Goal: Task Accomplishment & Management: Use online tool/utility

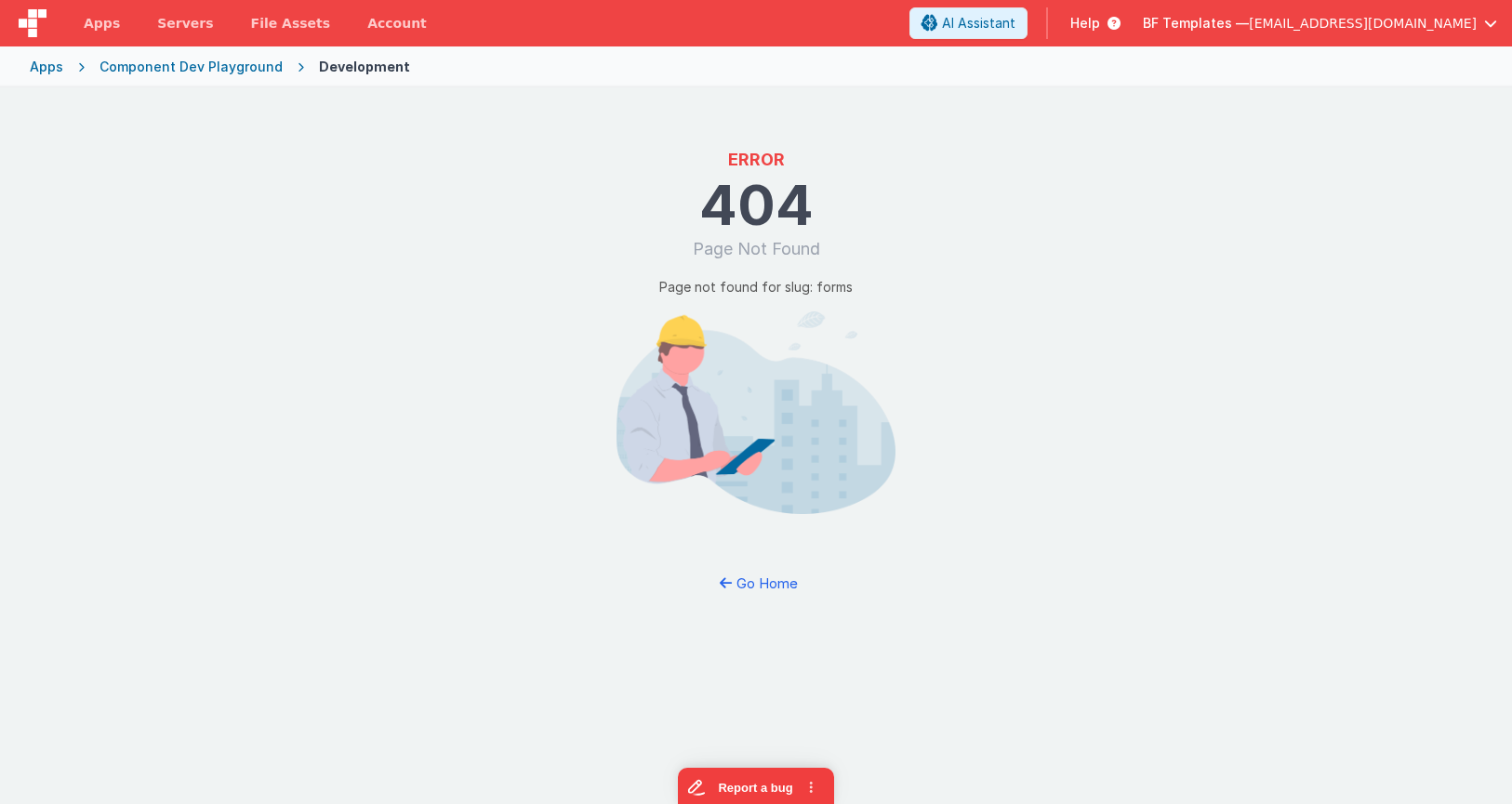
click at [45, 67] on div "Apps" at bounding box center [47, 67] width 34 height 19
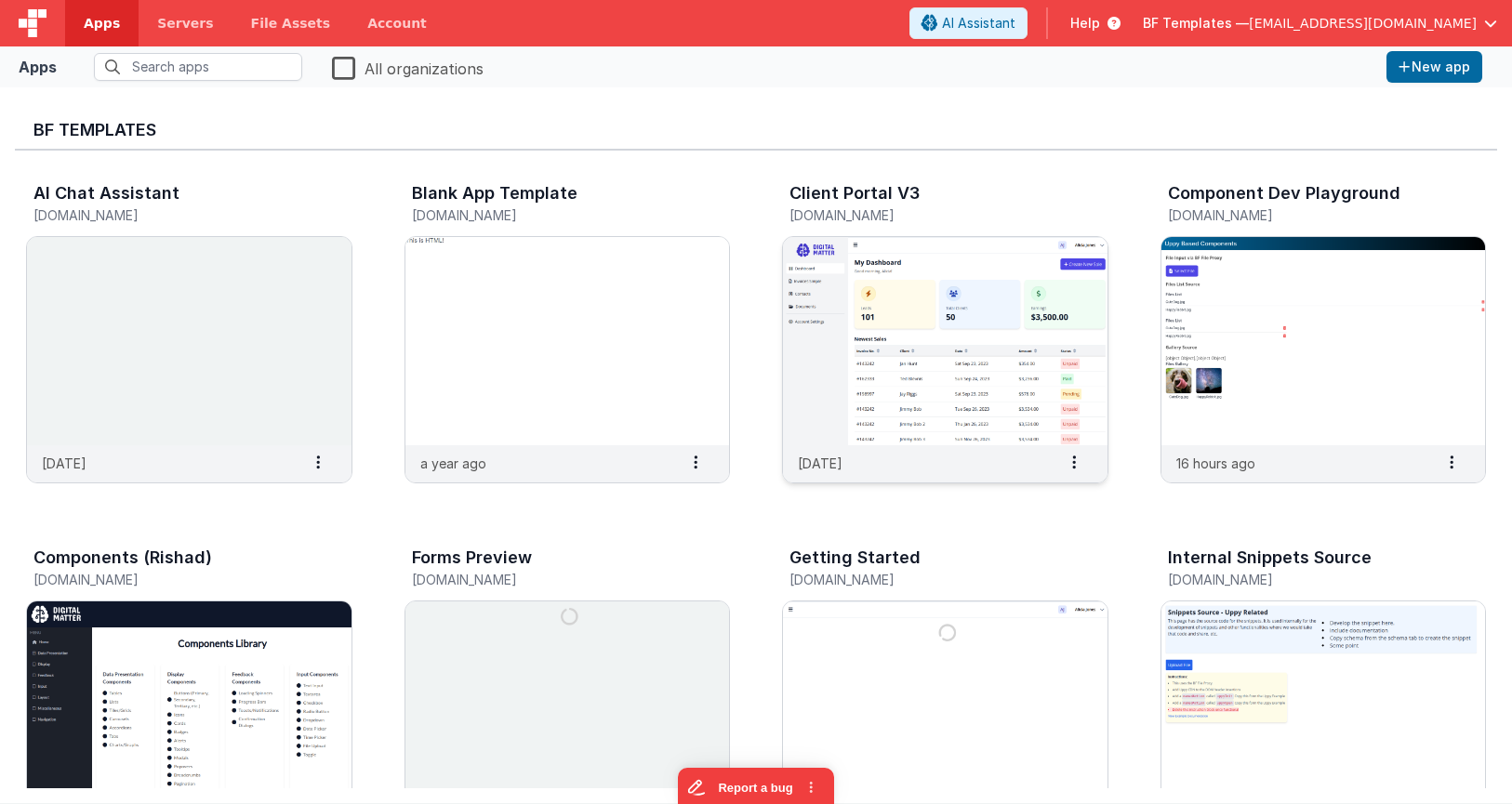
click at [952, 328] on img at bounding box center [945, 342] width 325 height 208
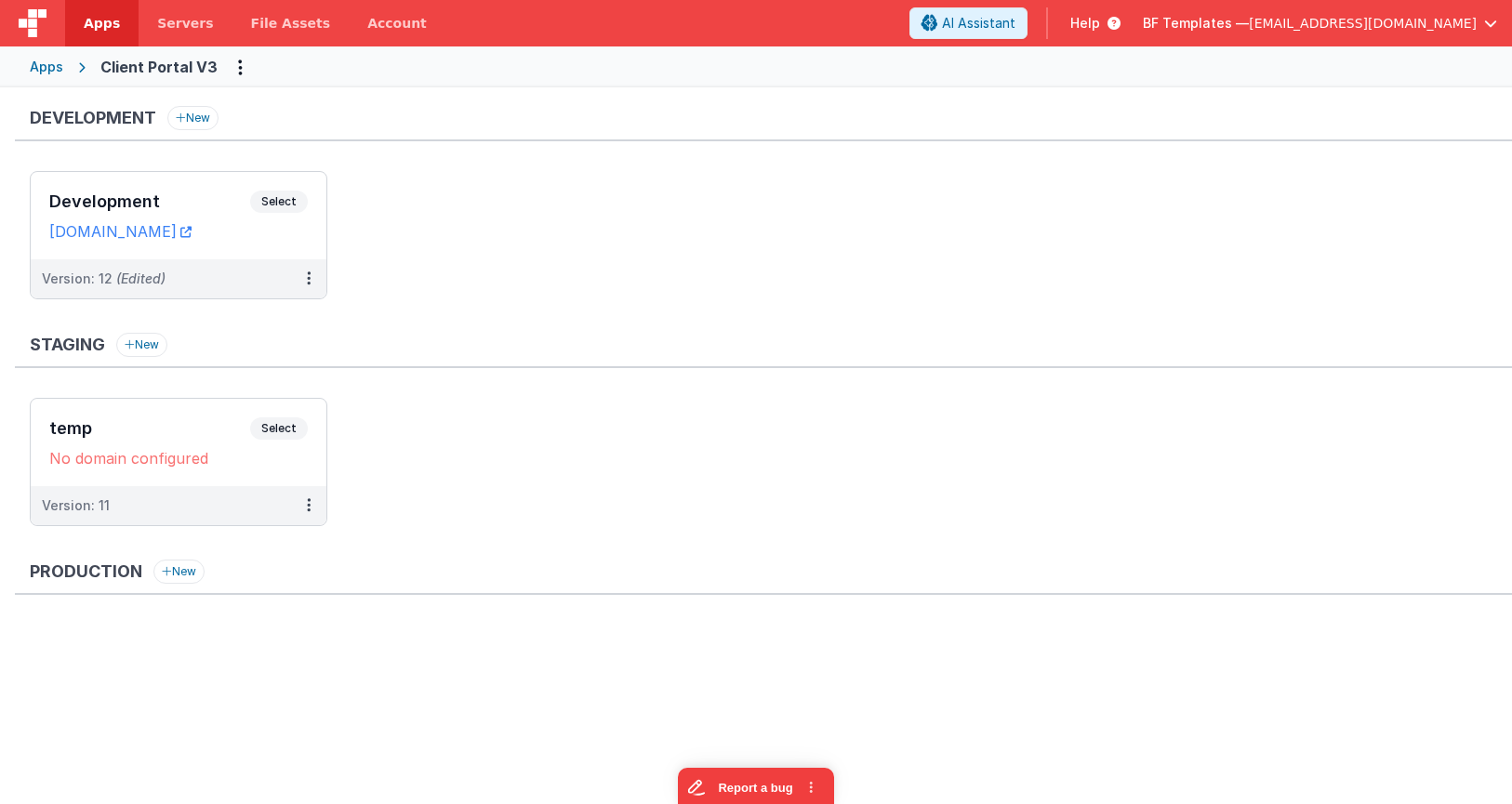
click at [33, 68] on div "Apps" at bounding box center [47, 67] width 34 height 19
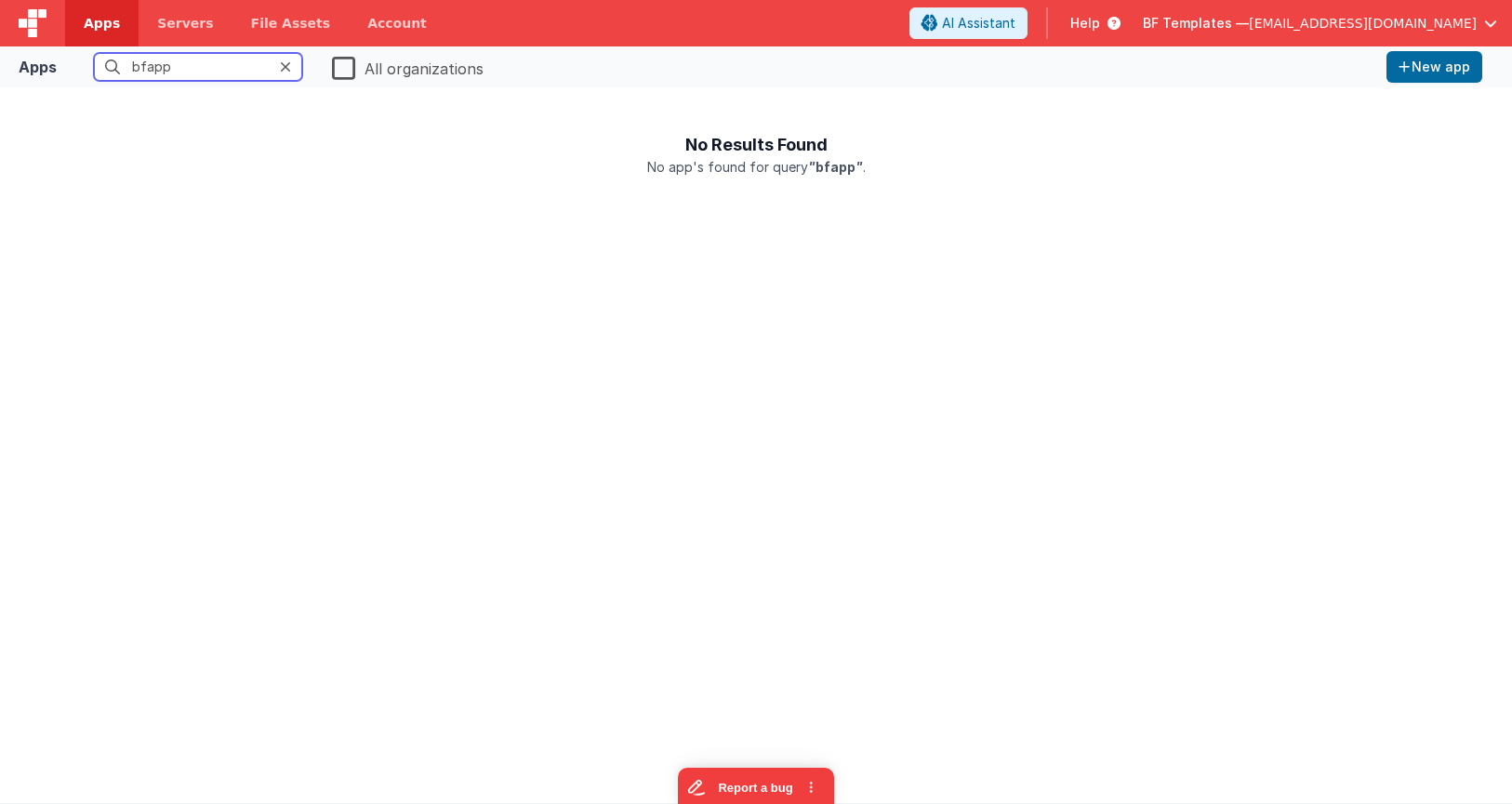
type input "bfapp"
click at [1249, 30] on span "BF Templates —" at bounding box center [1196, 23] width 106 height 19
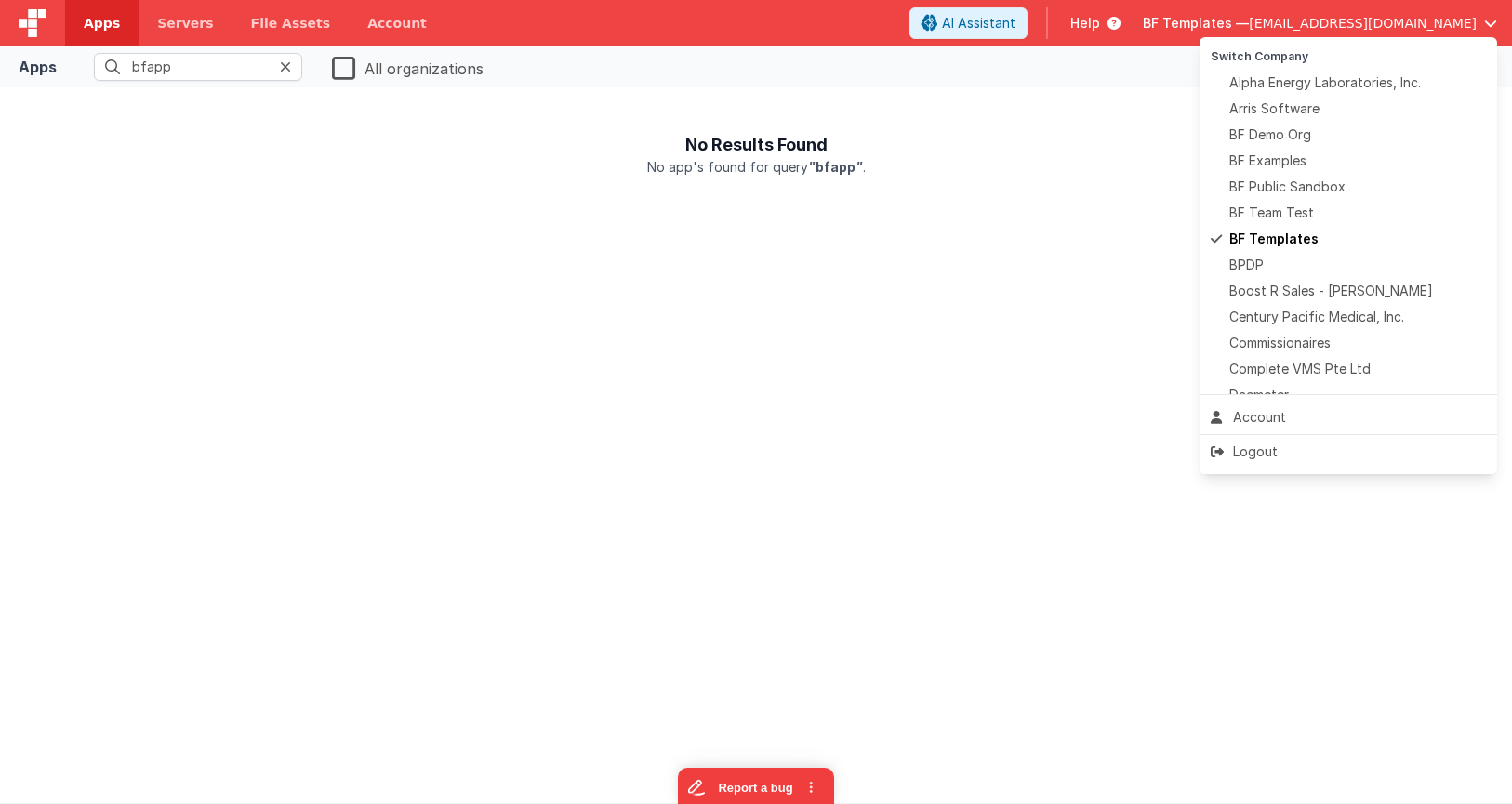
drag, startPoint x: 536, startPoint y: 108, endPoint x: 503, endPoint y: 111, distance: 33.1
click at [526, 111] on button at bounding box center [756, 402] width 1512 height 804
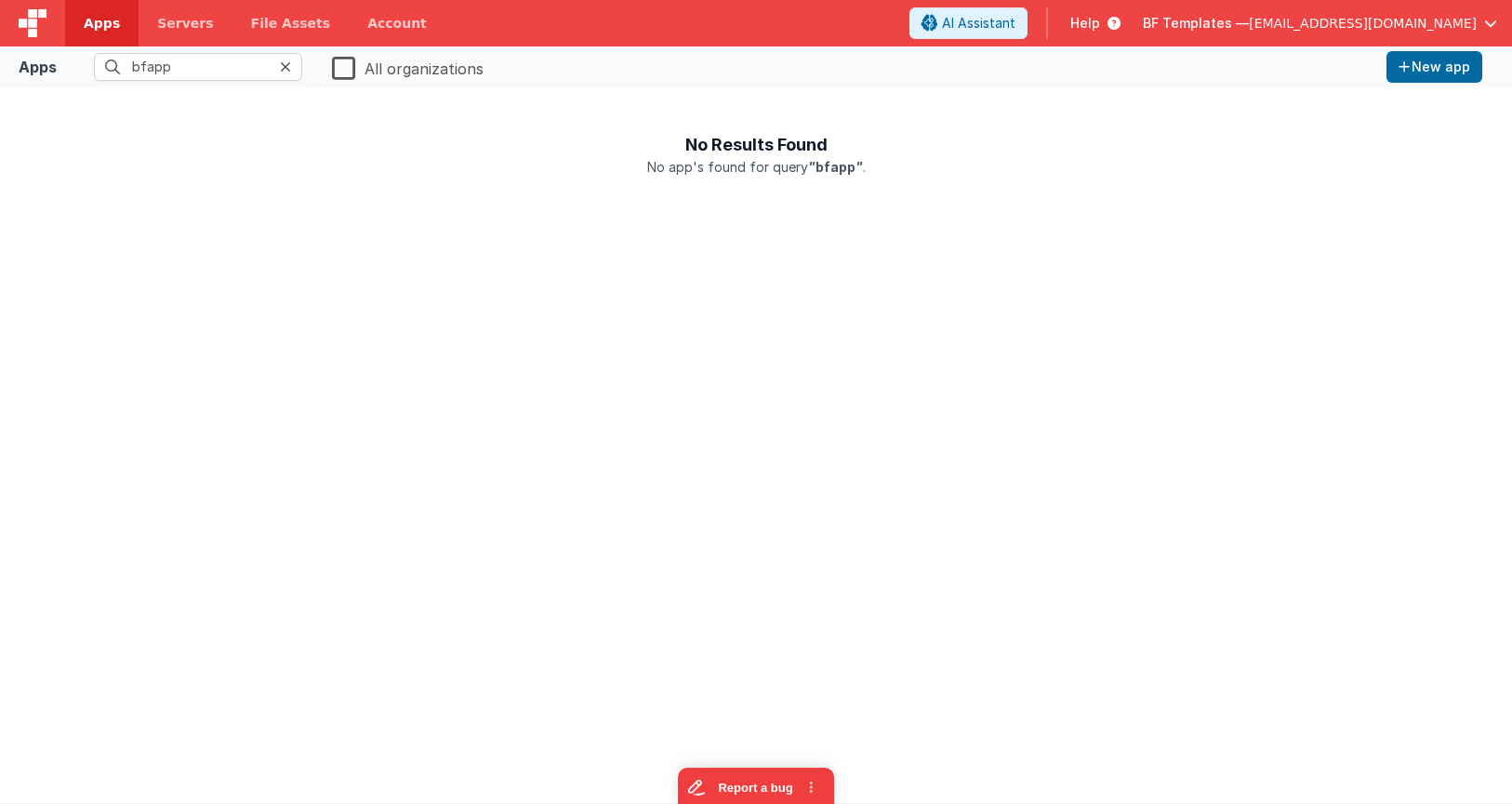
drag, startPoint x: 354, startPoint y: 62, endPoint x: 351, endPoint y: 77, distance: 15.3
click at [354, 62] on label "All organizations" at bounding box center [408, 67] width 152 height 26
click at [0, 0] on input "All organizations" at bounding box center [0, 0] width 0 height 0
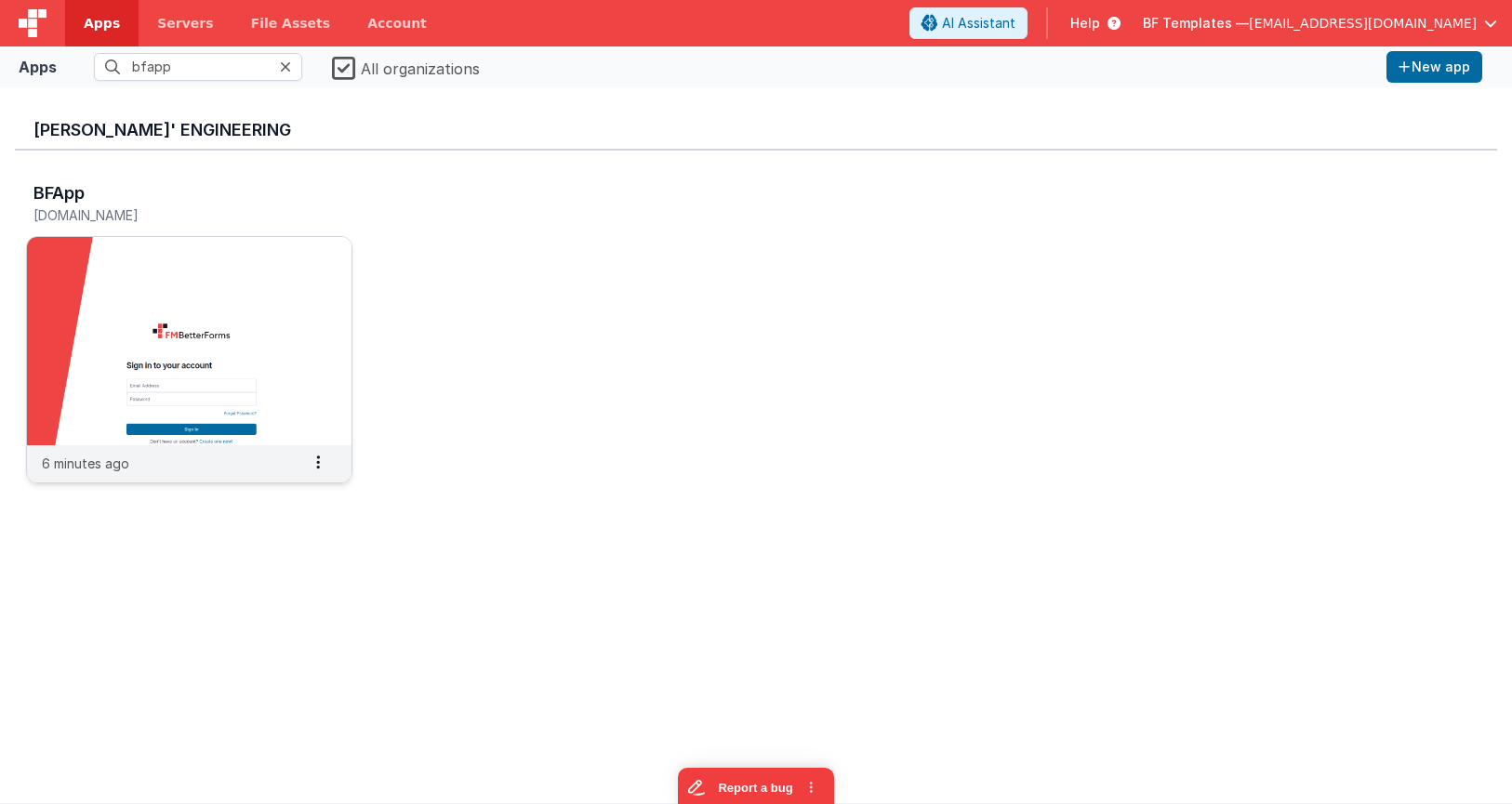
click at [146, 304] on img at bounding box center [189, 342] width 325 height 208
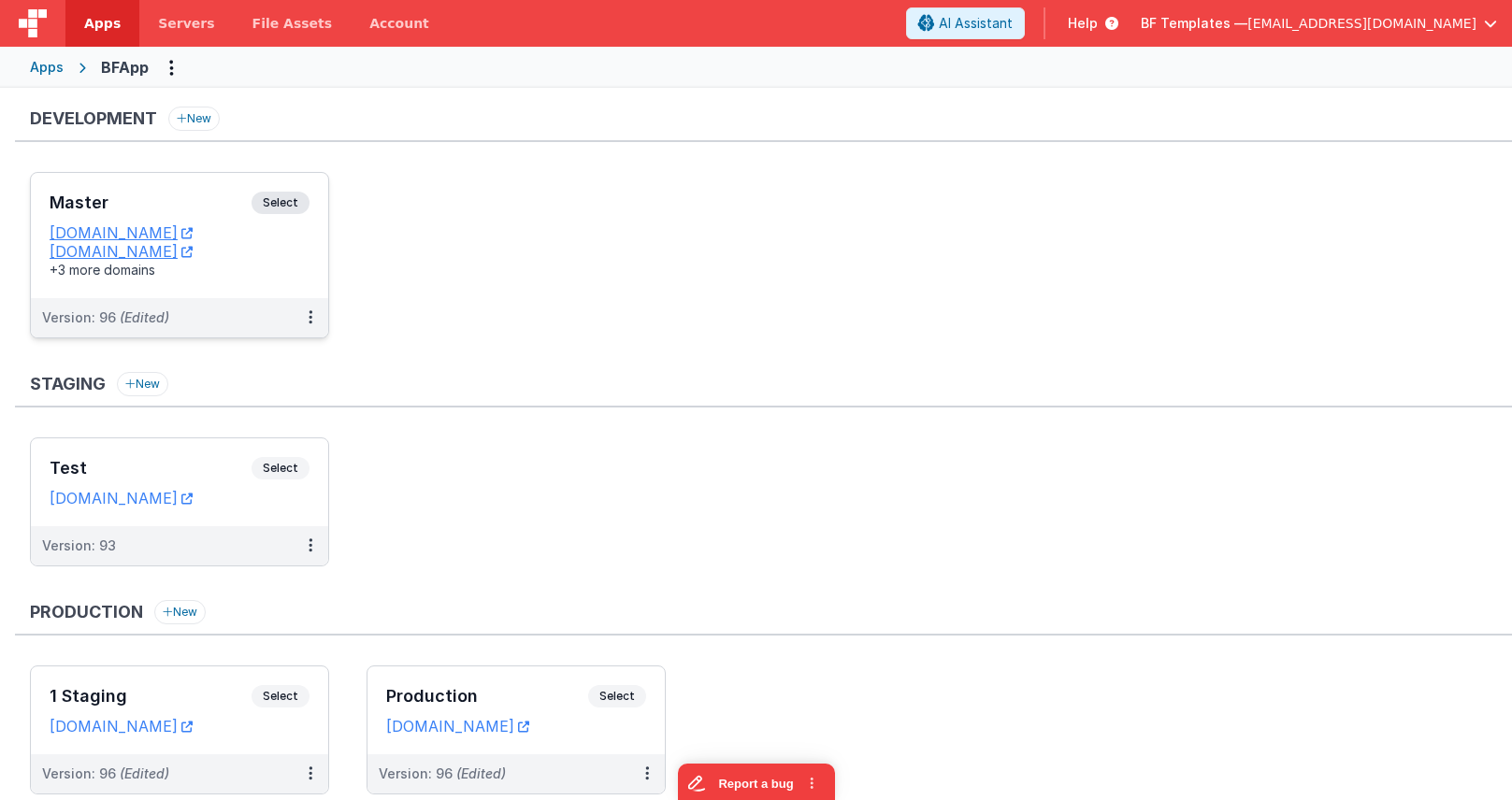
click at [204, 204] on h3 "Master" at bounding box center [151, 203] width 202 height 19
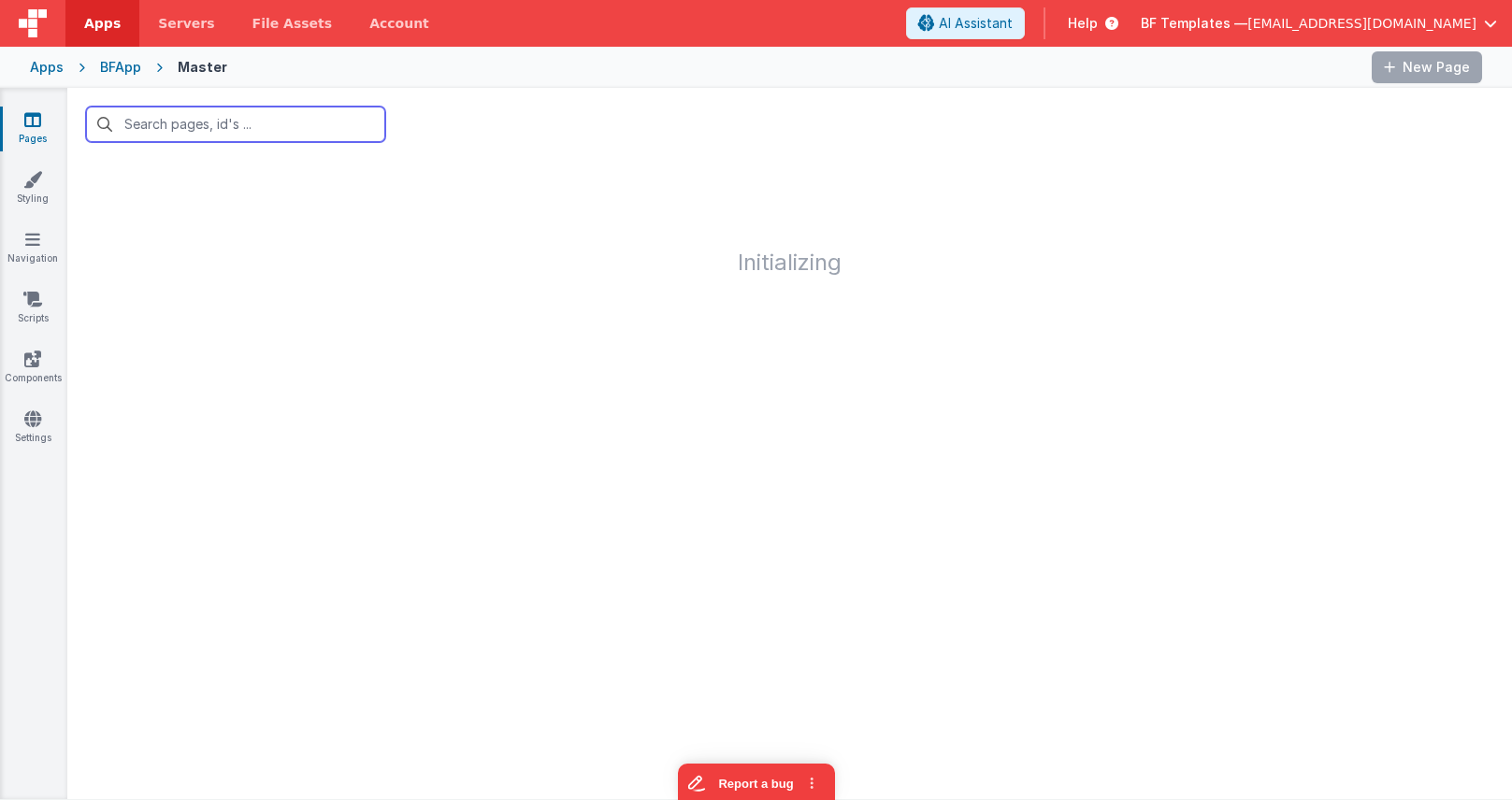
click at [112, 129] on input "text" at bounding box center [236, 124] width 300 height 36
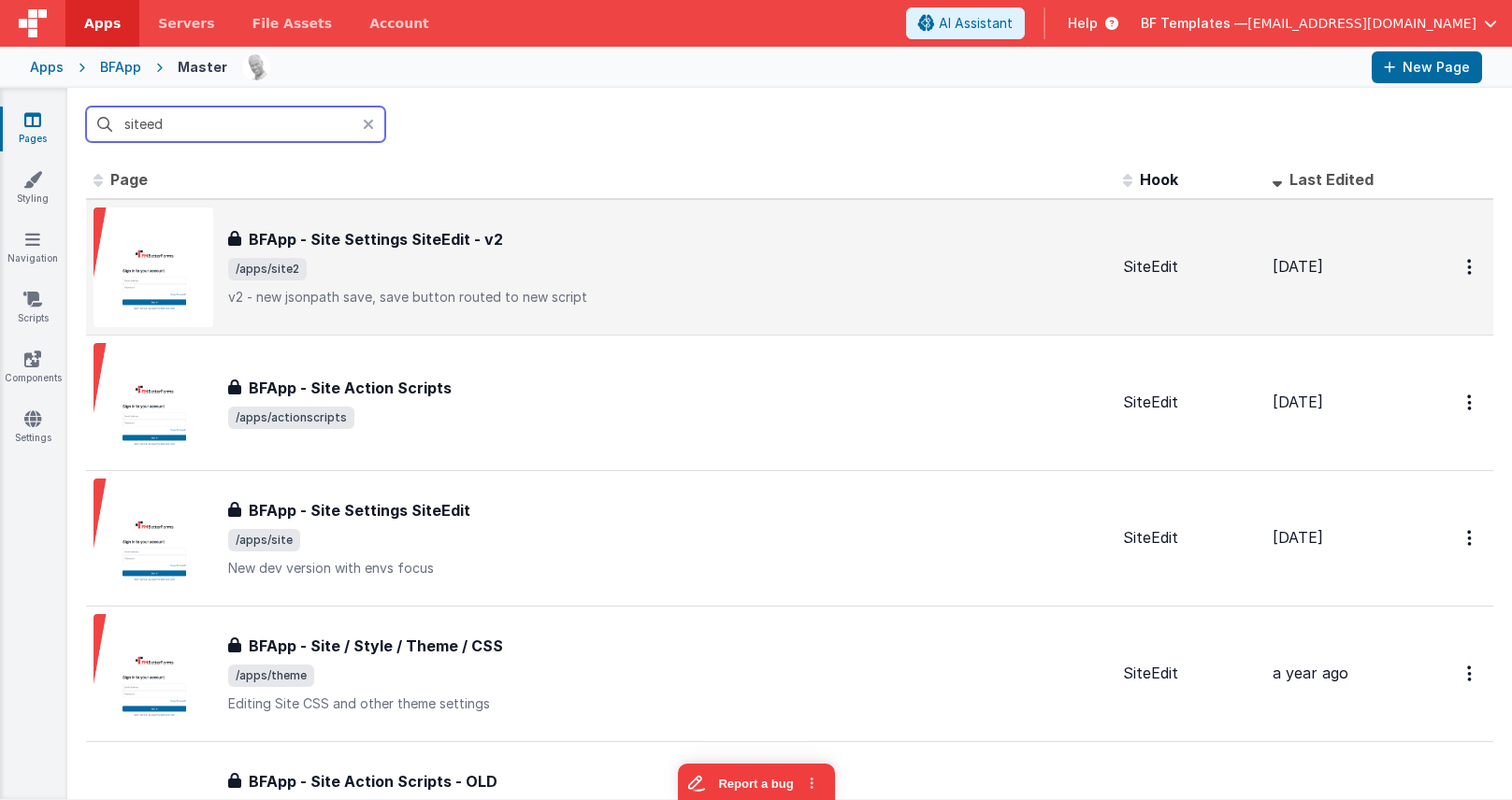
type input "siteed"
click at [470, 311] on div "BFApp - Site Settings SiteEdit - v2 BFApp - Site Settings SiteEdit - v2 /apps/s…" at bounding box center [601, 268] width 1015 height 120
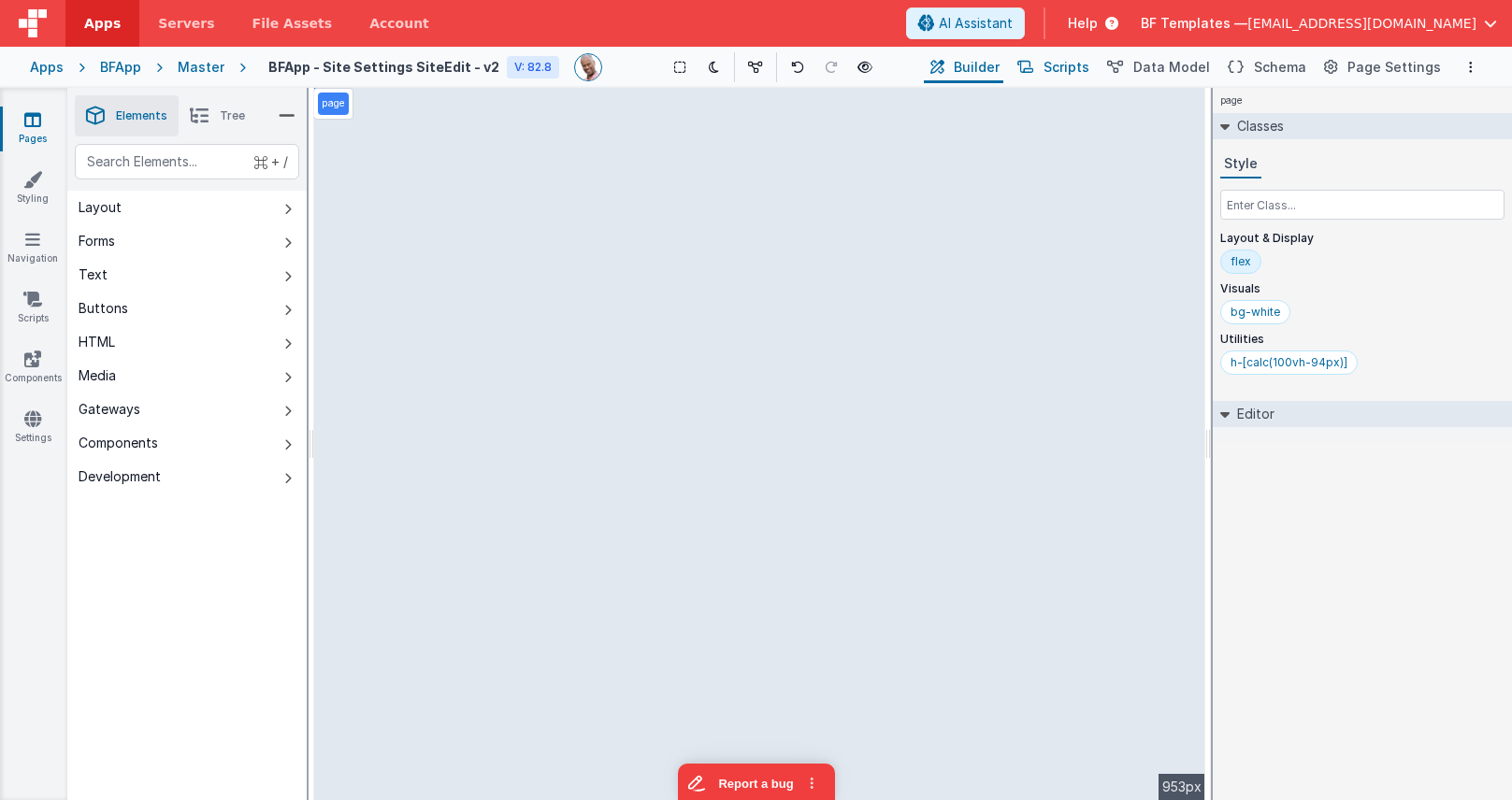
click at [1064, 63] on span "Scripts" at bounding box center [1066, 67] width 46 height 19
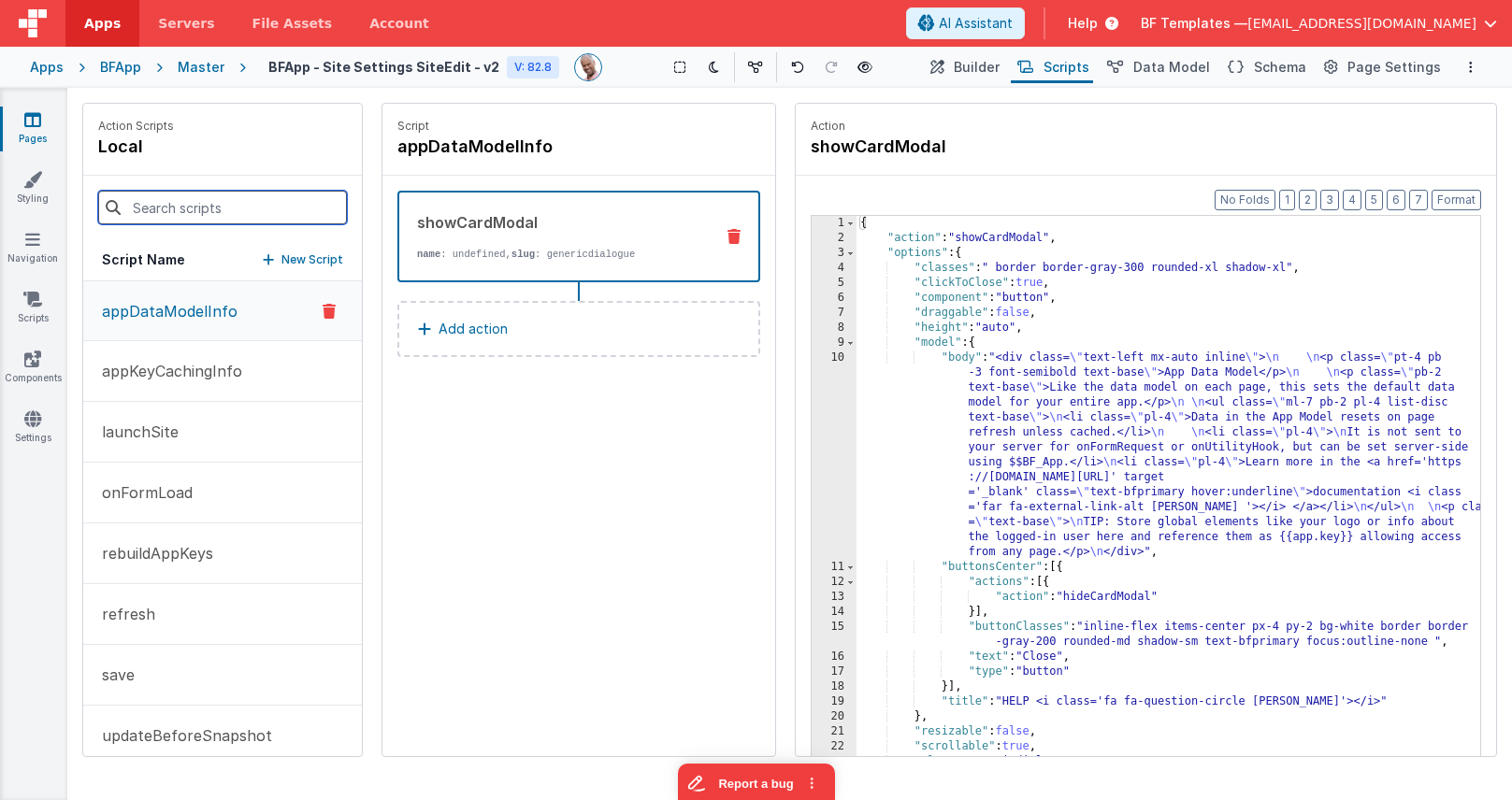
click at [157, 208] on input at bounding box center [223, 208] width 249 height 34
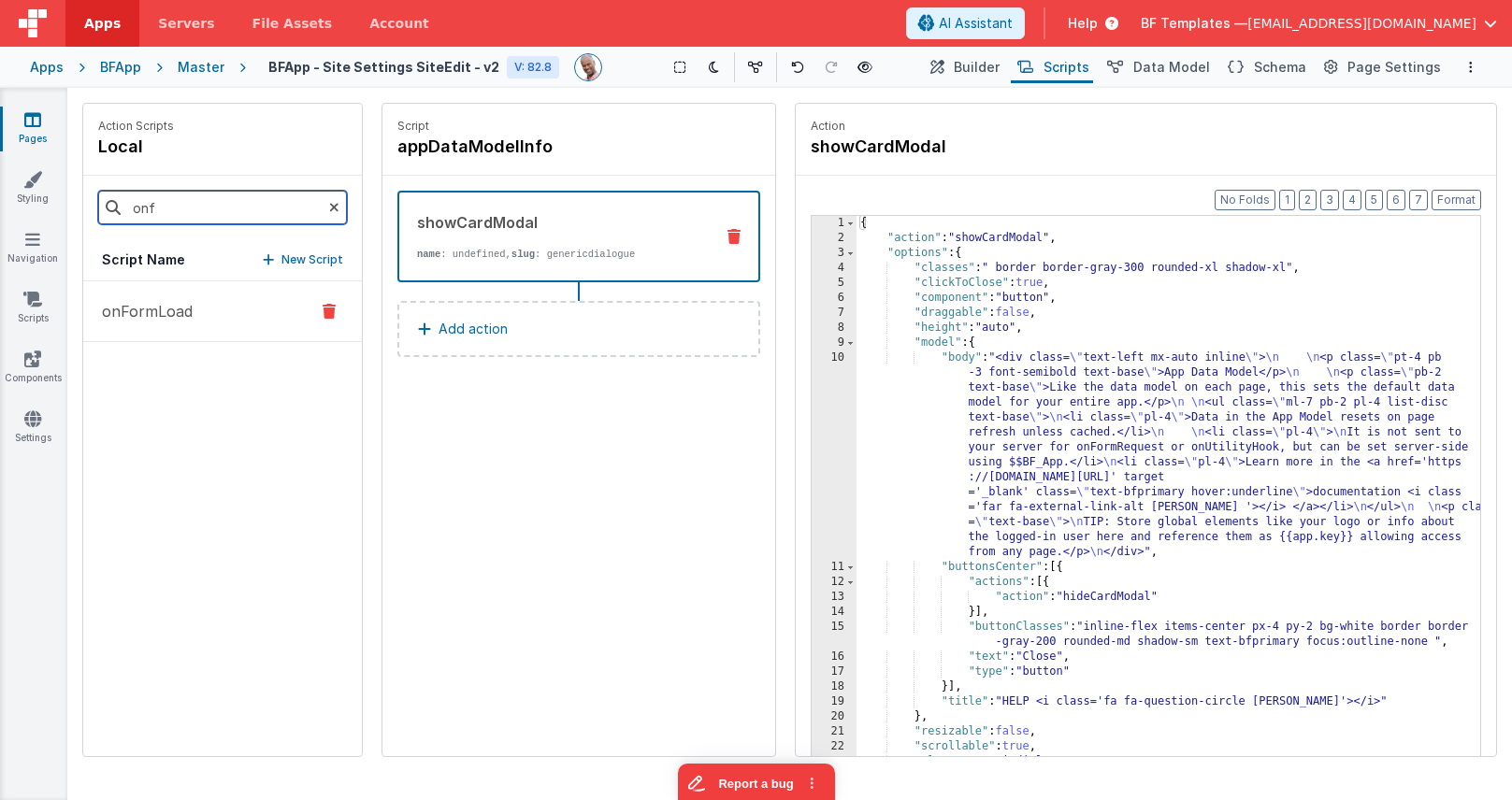
type input "onf"
click at [154, 327] on button "onFormLoad" at bounding box center [223, 312] width 279 height 61
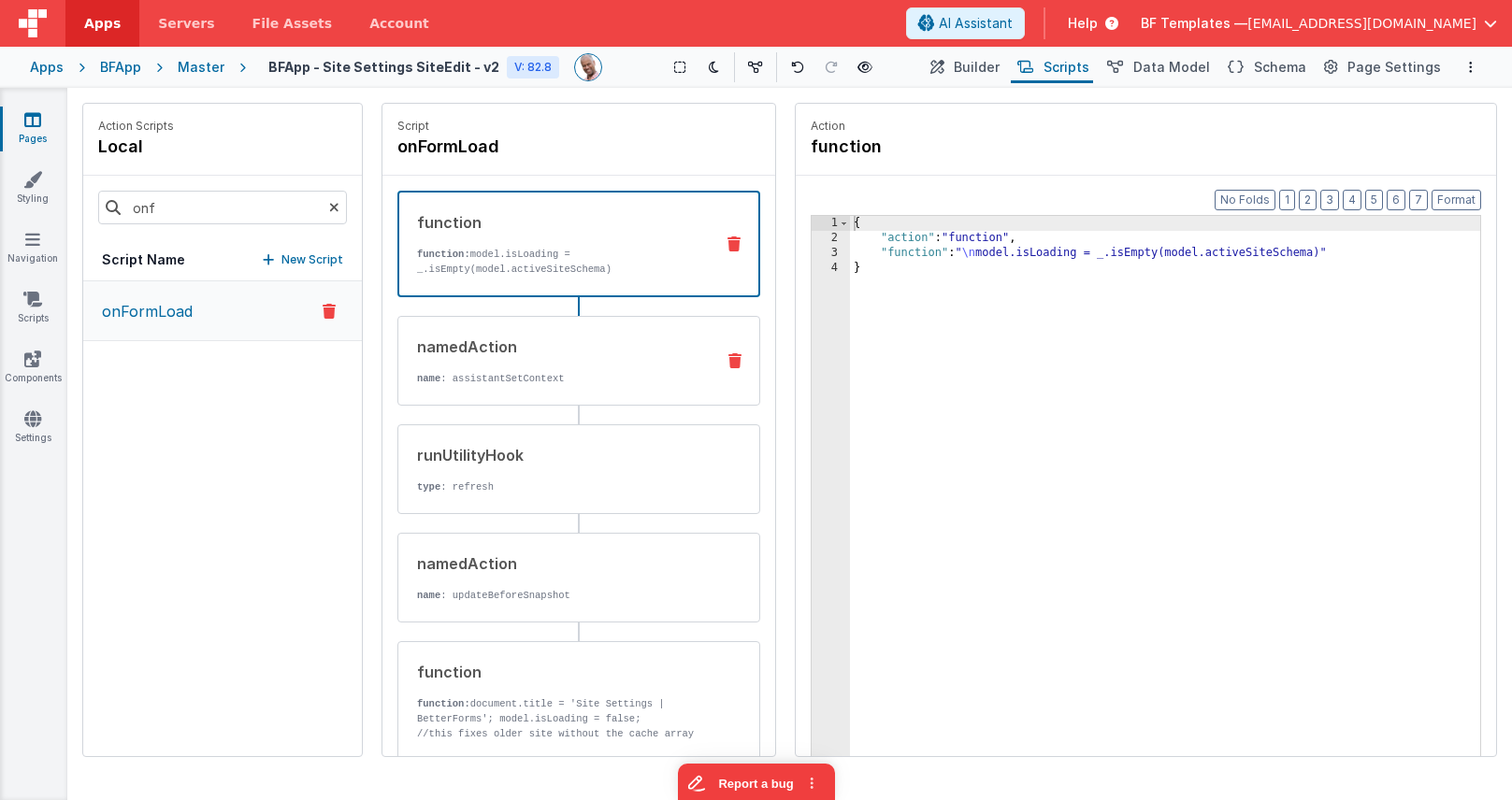
click at [550, 356] on div "namedAction" at bounding box center [559, 347] width 283 height 22
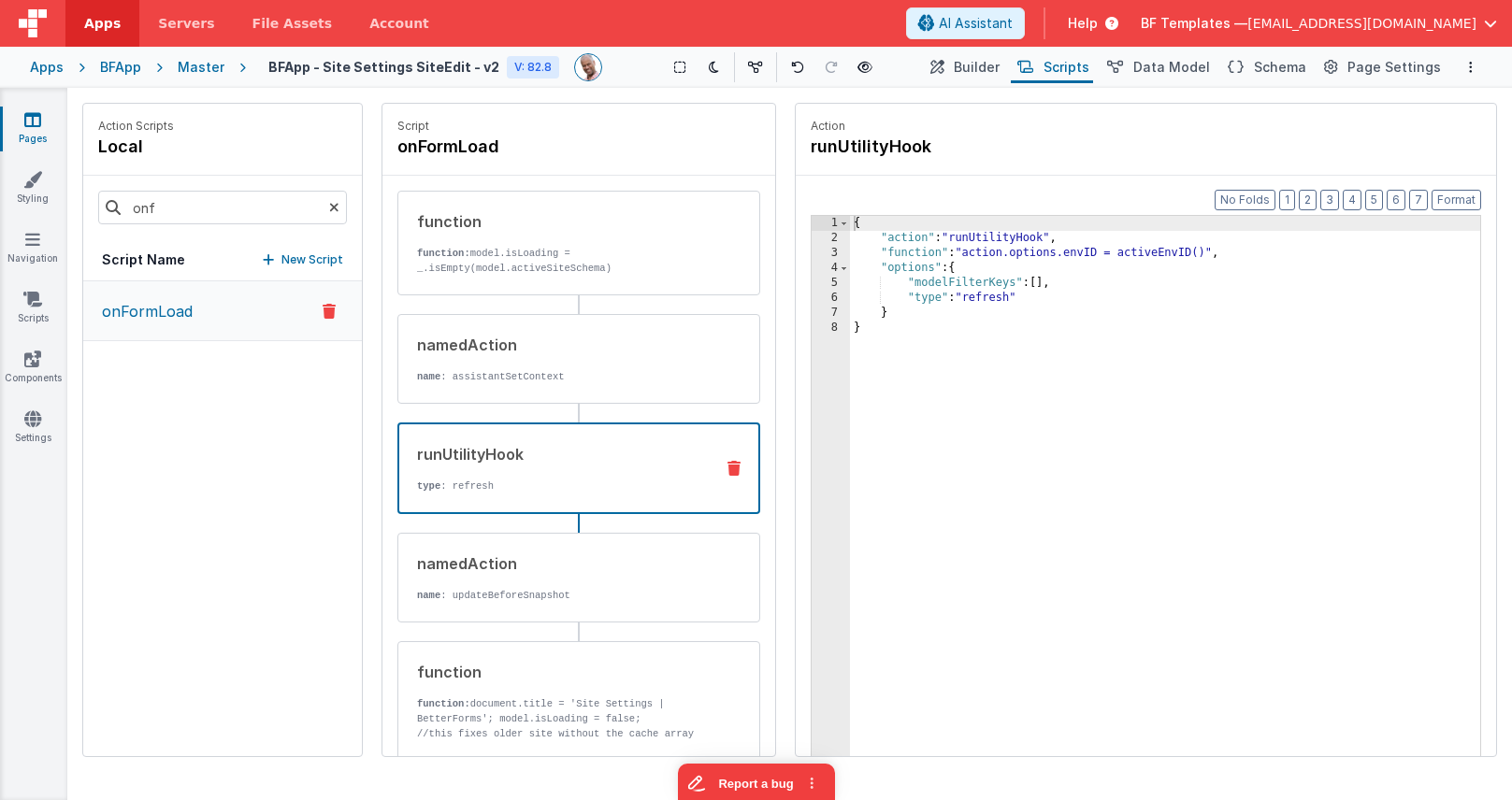
click at [603, 487] on p "type : refresh" at bounding box center [558, 486] width 282 height 15
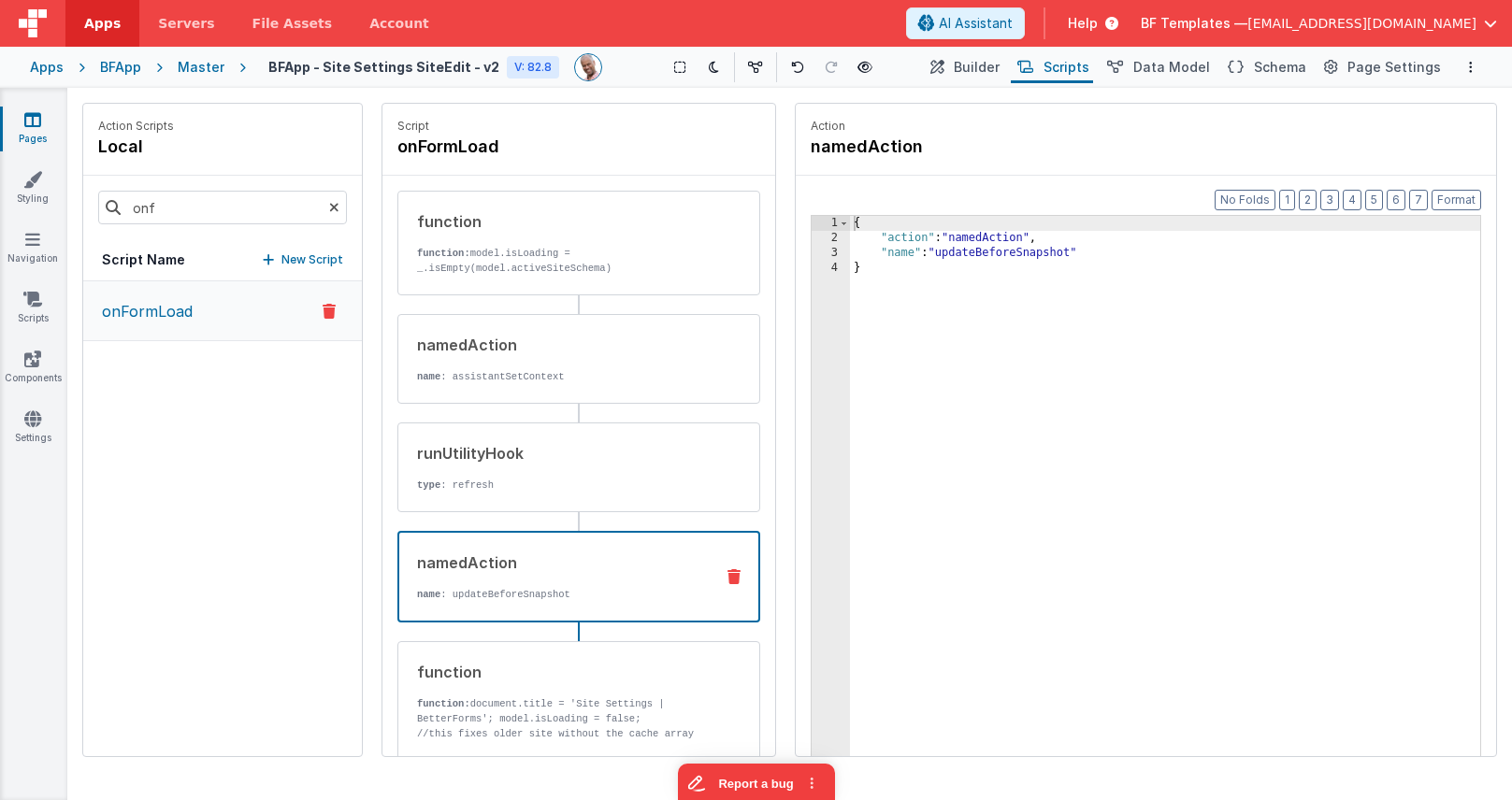
click at [639, 566] on div "namedAction" at bounding box center [558, 562] width 282 height 22
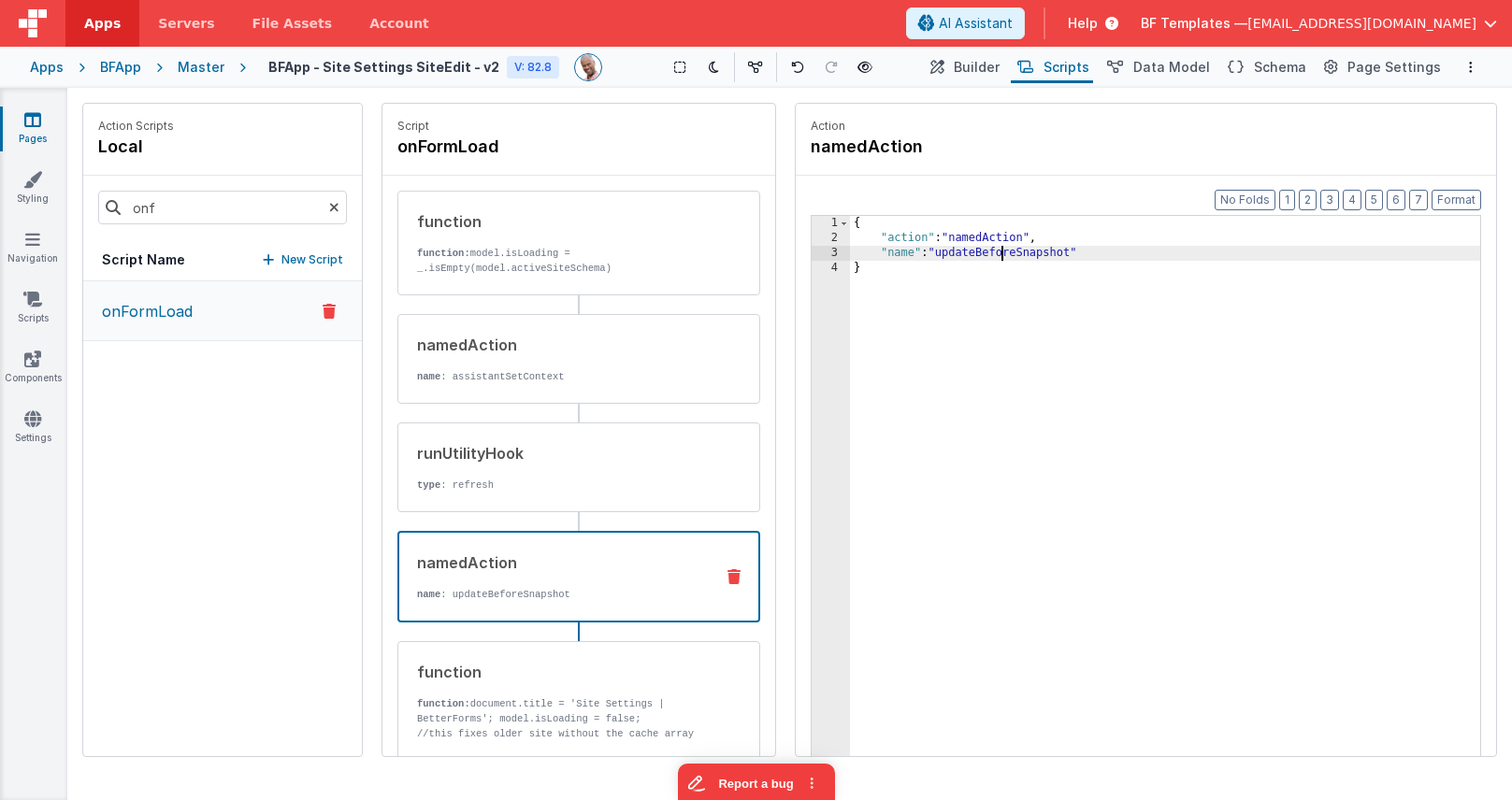
click at [1002, 251] on div "{ "action" : "namedAction" , "name" : "updateBeforeSnapshot" }" at bounding box center [1165, 530] width 630 height 628
drag, startPoint x: 183, startPoint y: 211, endPoint x: 80, endPoint y: 199, distance: 103.7
click at [80, 199] on div "Action Scripts local onf Script Name New Script onFormLoad Script onFormLoad fu…" at bounding box center [789, 433] width 1430 height 662
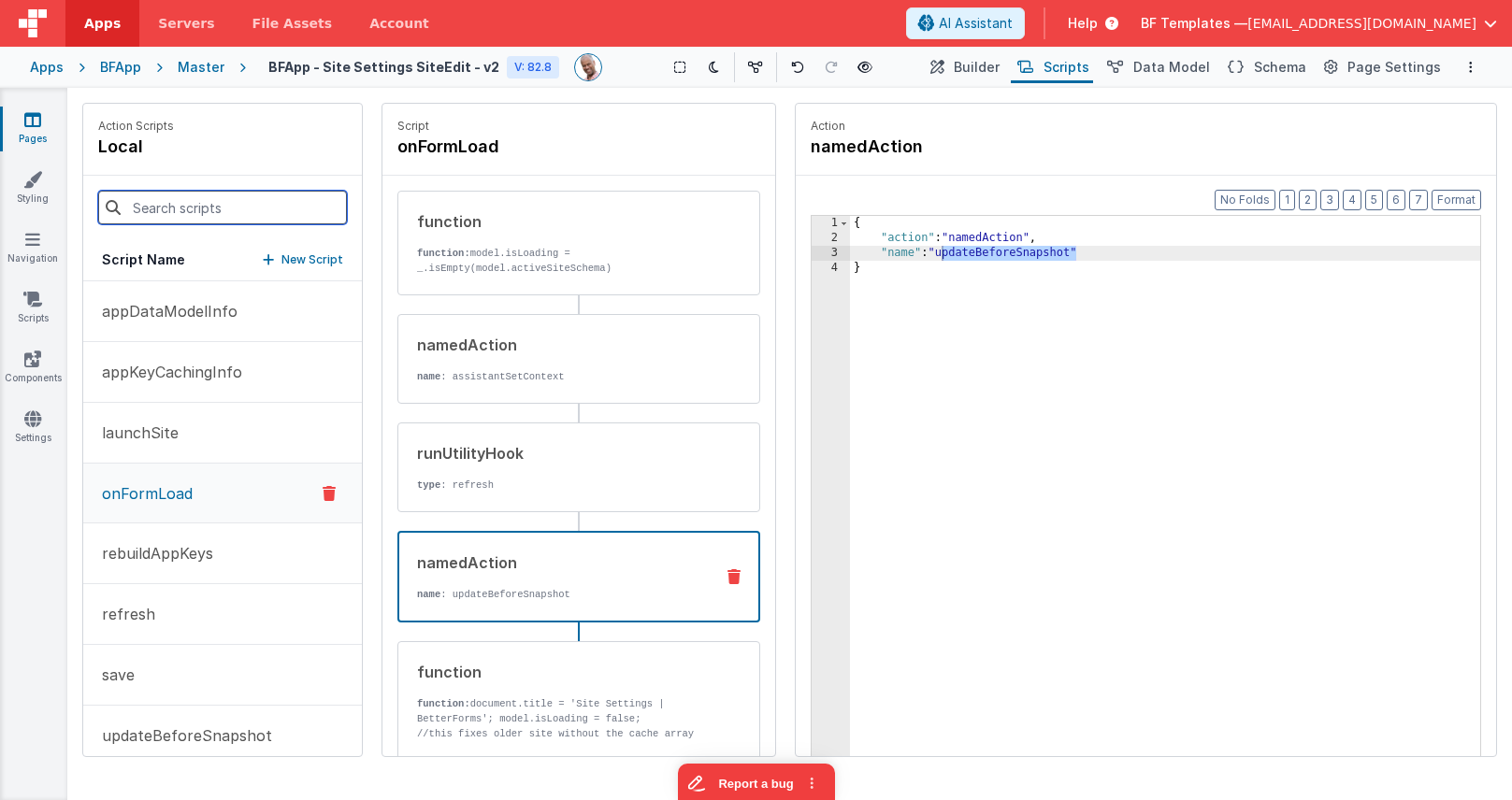
paste input "updateBeforeSnapshot"
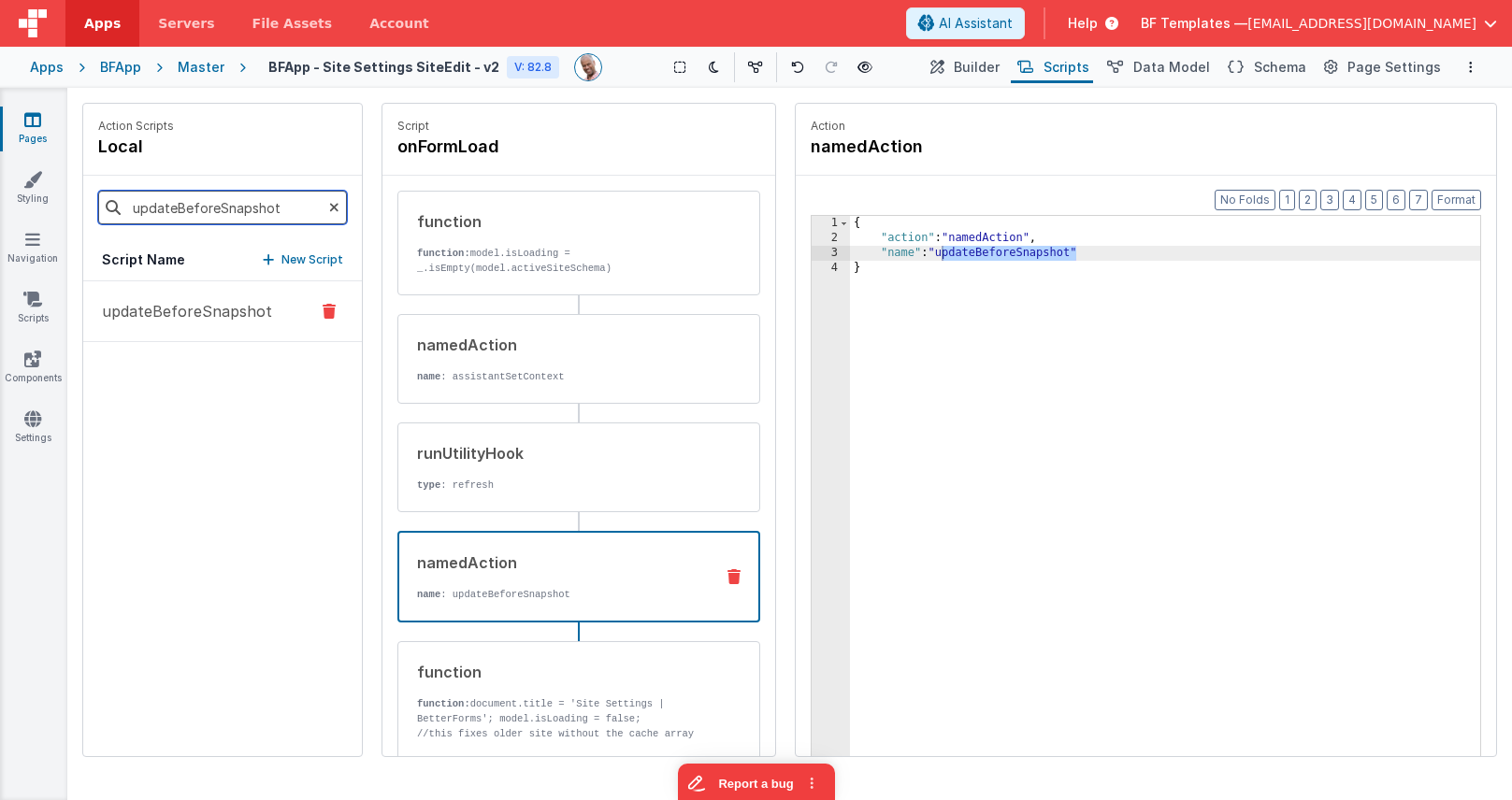
type input "updateBeforeSnapshot"
click at [208, 313] on p "updateBeforeSnapshot" at bounding box center [182, 312] width 182 height 22
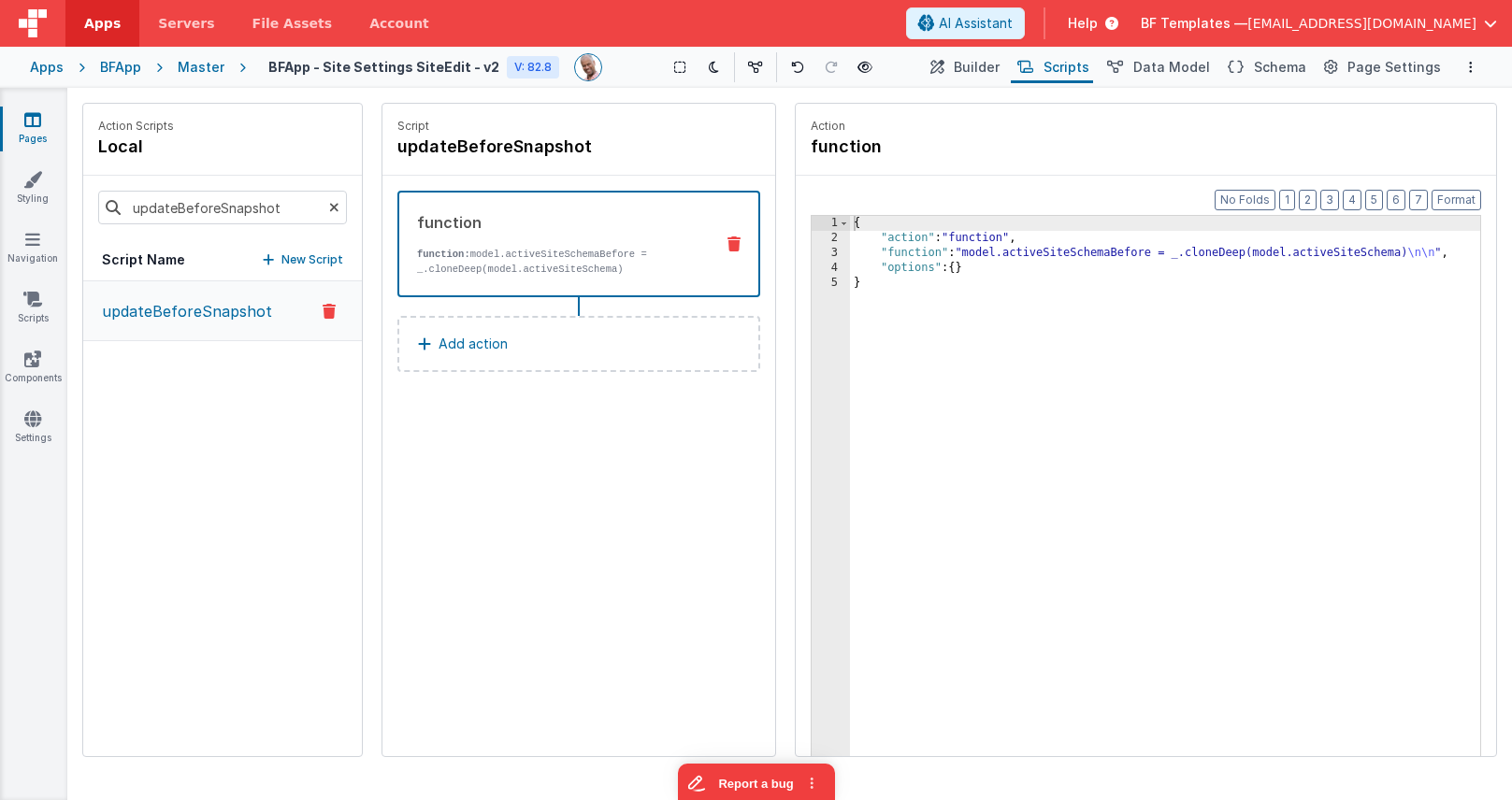
click at [1030, 248] on div "{ "action" : "function" , "function" : "model.activeSiteSchemaBefore = _.cloneD…" at bounding box center [1165, 530] width 630 height 628
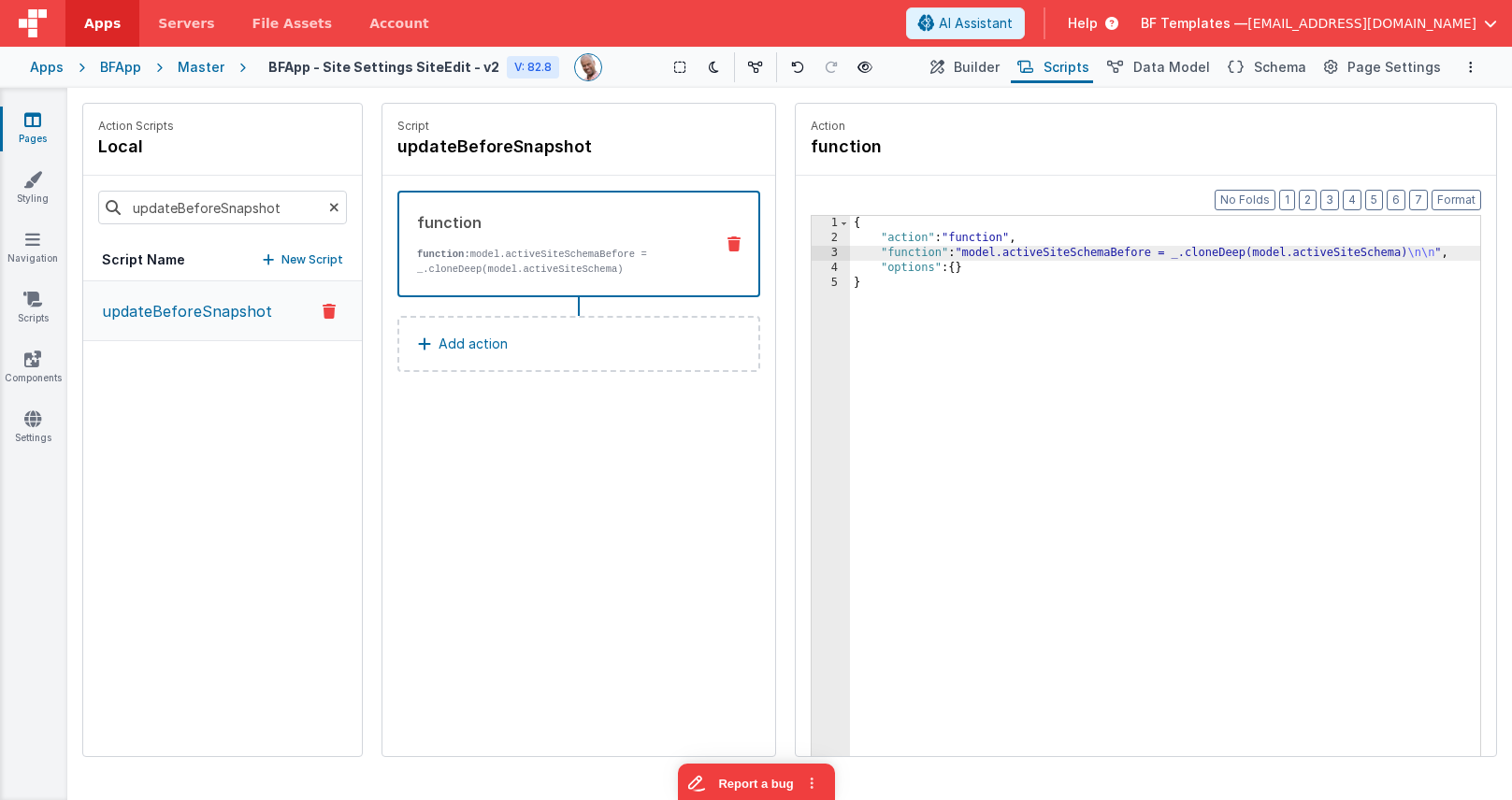
click at [823, 254] on div "3" at bounding box center [830, 254] width 38 height 15
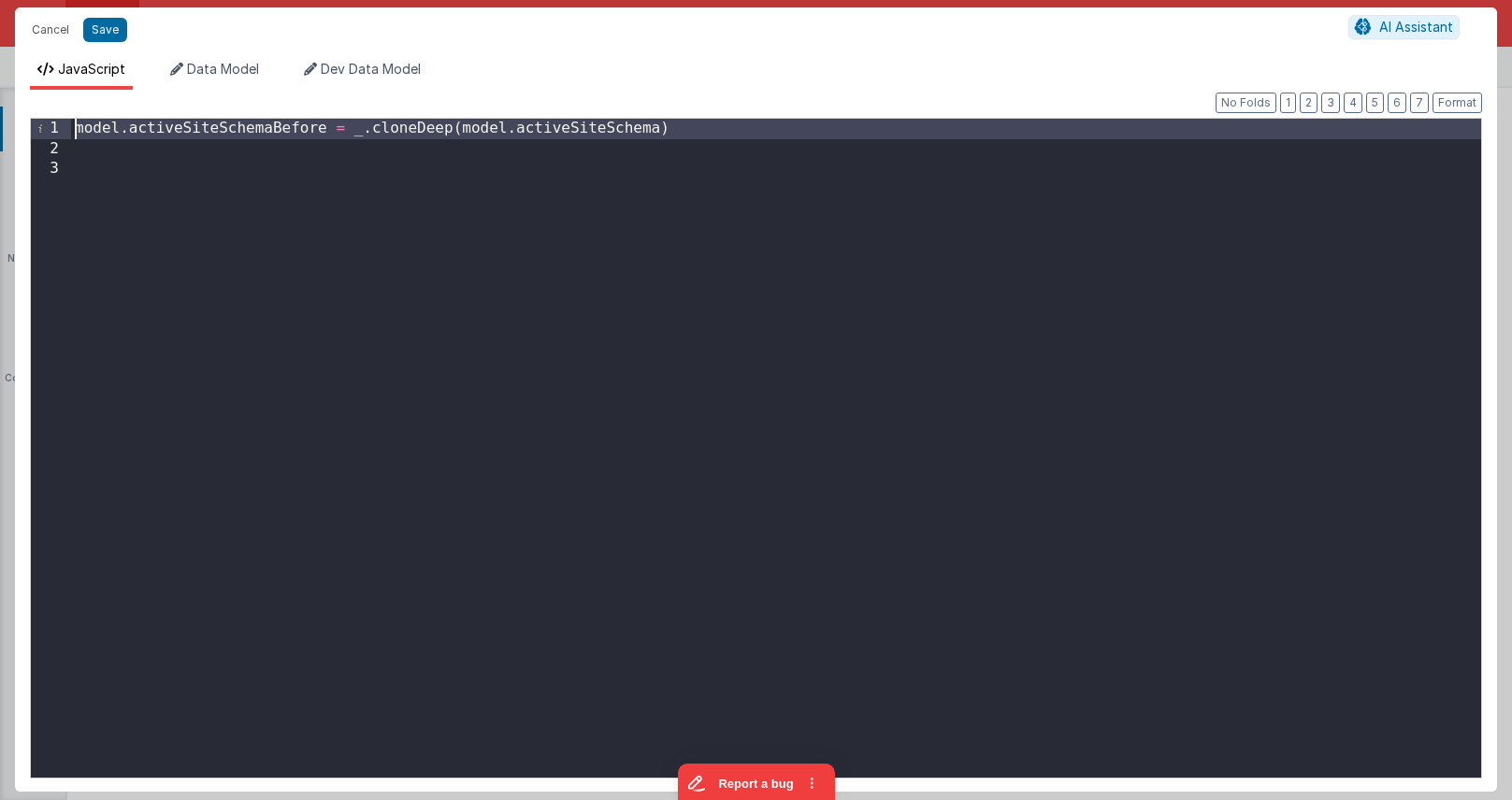
drag, startPoint x: 727, startPoint y: 144, endPoint x: 47, endPoint y: 78, distance: 683.2
click at [48, 78] on div "JavaScript Data Model Dev Data Model Format 7 6 5 4 3 2 1 No Folds 1 2 3 model …" at bounding box center [756, 426] width 1482 height 732
click at [55, 26] on button "Cancel" at bounding box center [51, 30] width 56 height 26
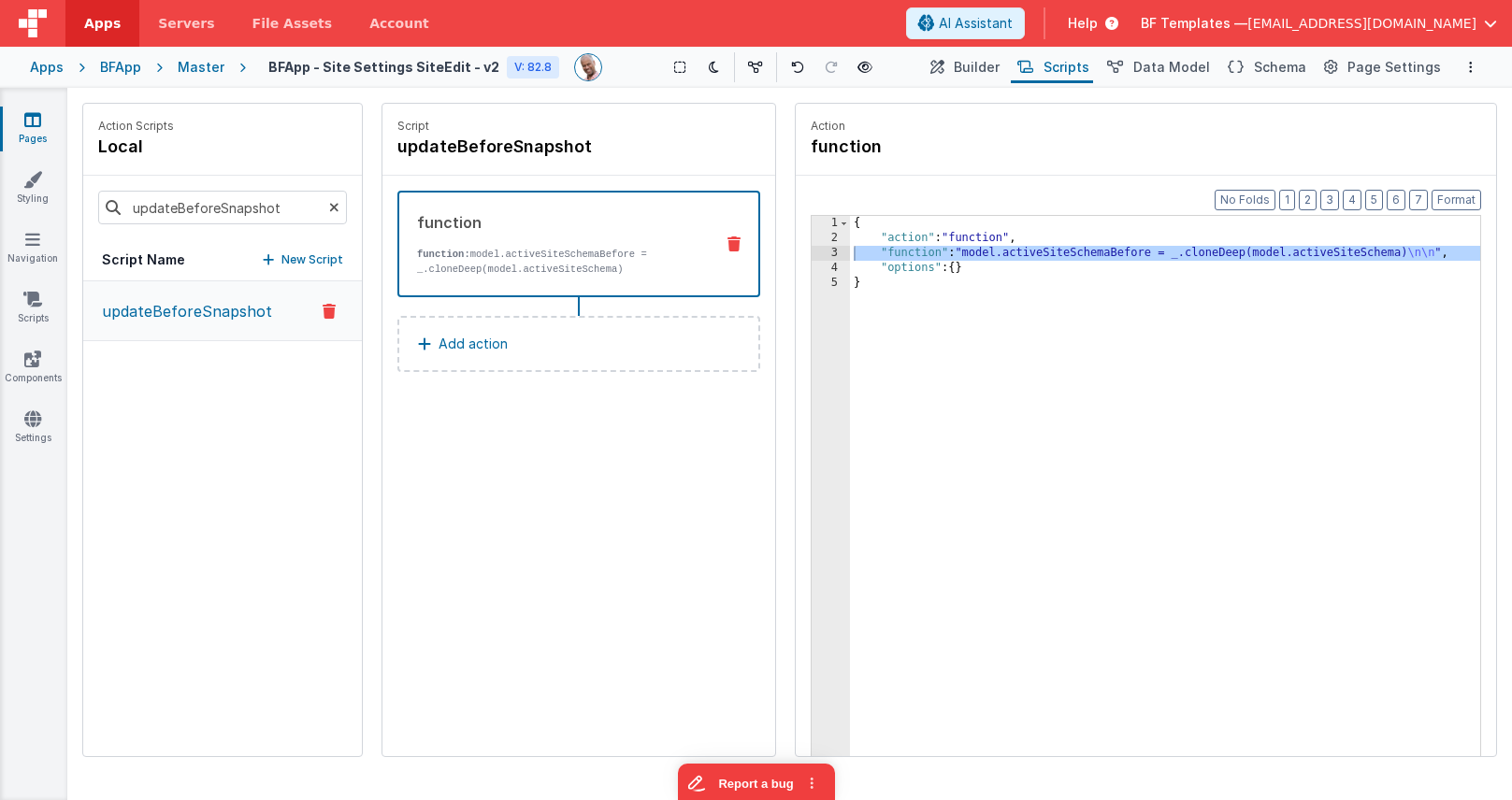
drag, startPoint x: 165, startPoint y: 503, endPoint x: 96, endPoint y: 431, distance: 99.7
click at [164, 503] on div "updateBeforeSnapshot" at bounding box center [223, 518] width 279 height 474
click at [44, 312] on link "Scripts" at bounding box center [33, 309] width 67 height 37
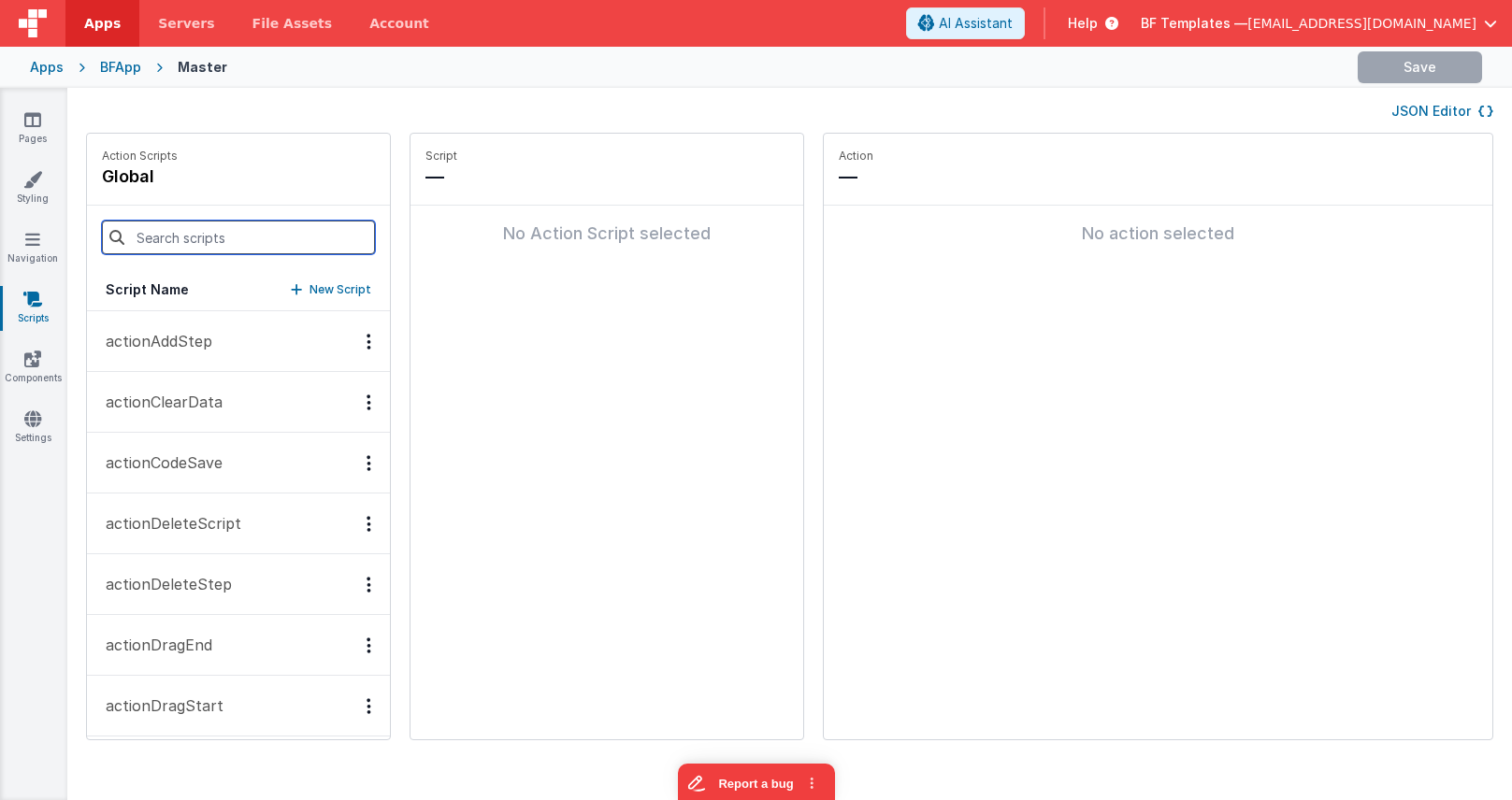
click at [195, 233] on input at bounding box center [239, 238] width 273 height 34
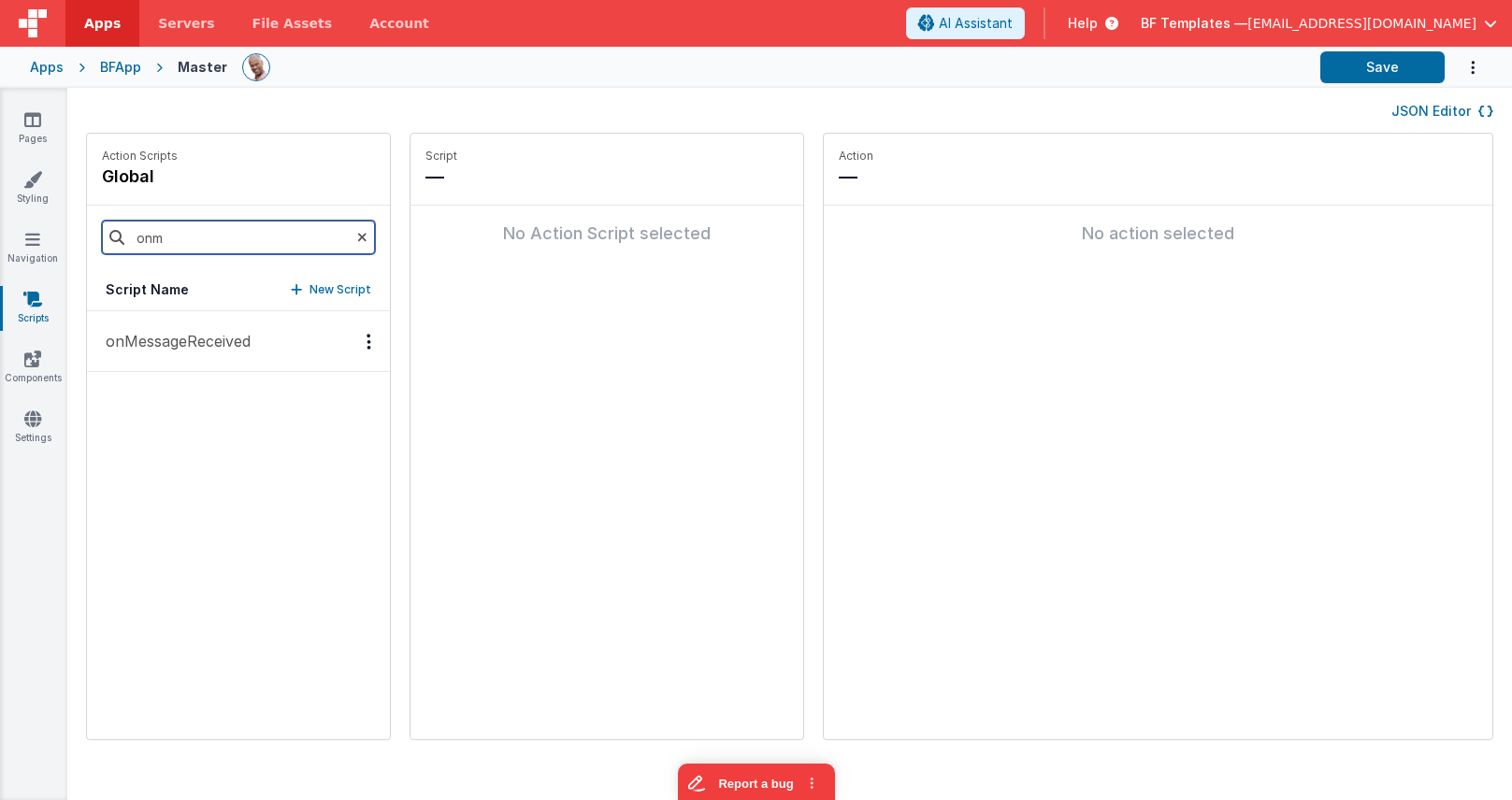
type input "onm"
click at [198, 334] on p "onMessageReceived" at bounding box center [172, 342] width 156 height 22
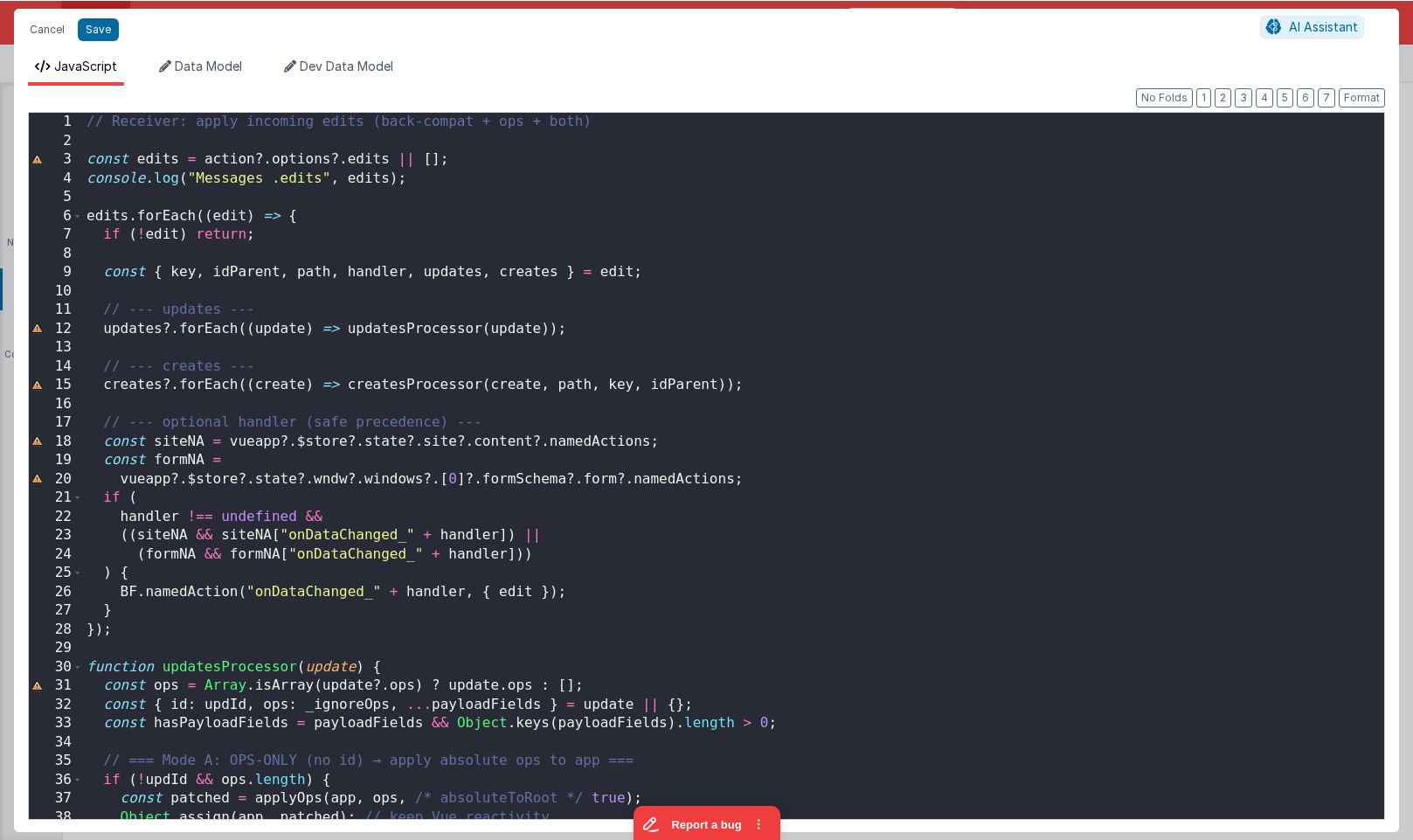
scroll to position [735, 0]
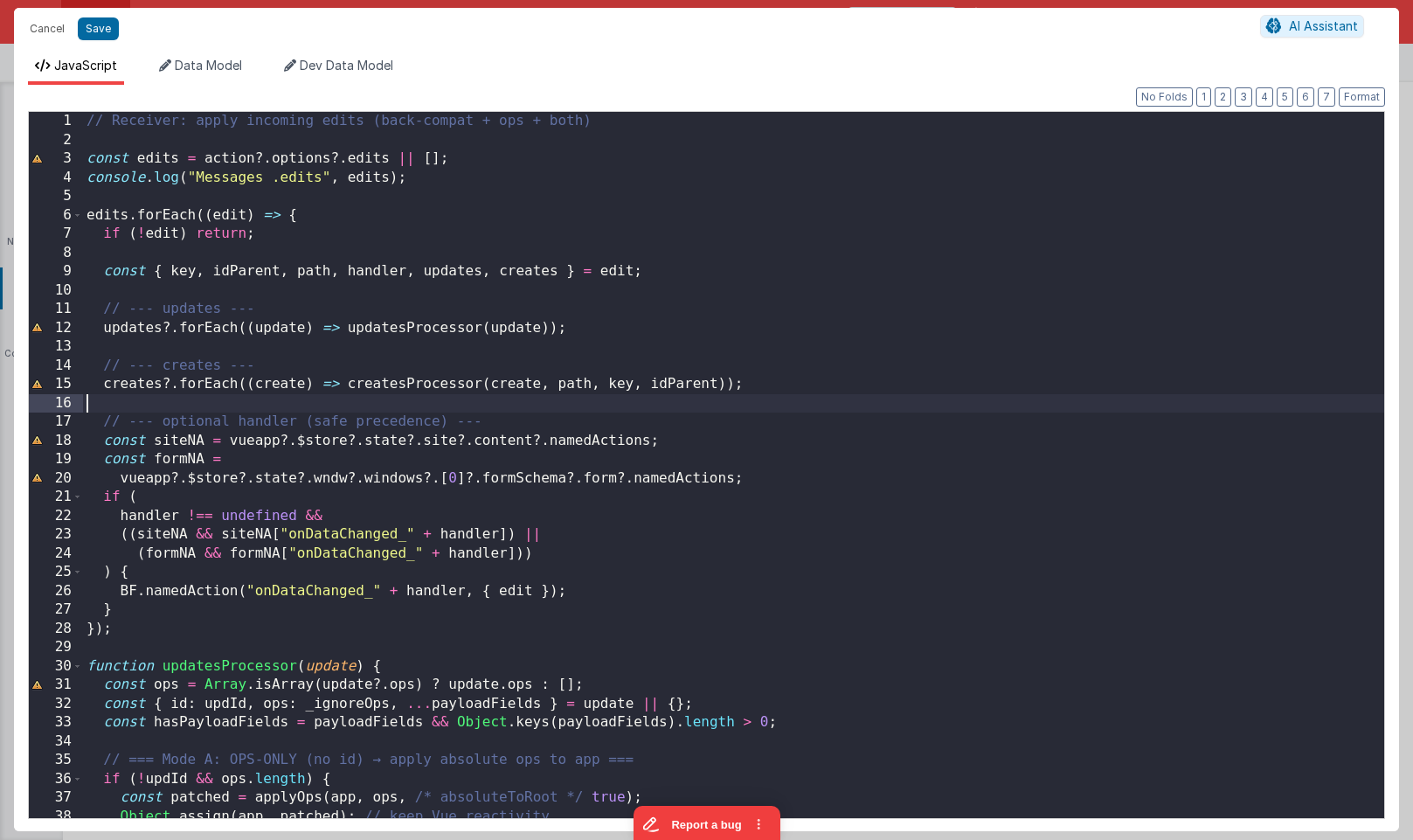
click at [720, 396] on div "// Receiver: apply incoming edits (back-compat + ops + both) const edits = acti…" at bounding box center [733, 484] width 1301 height 744
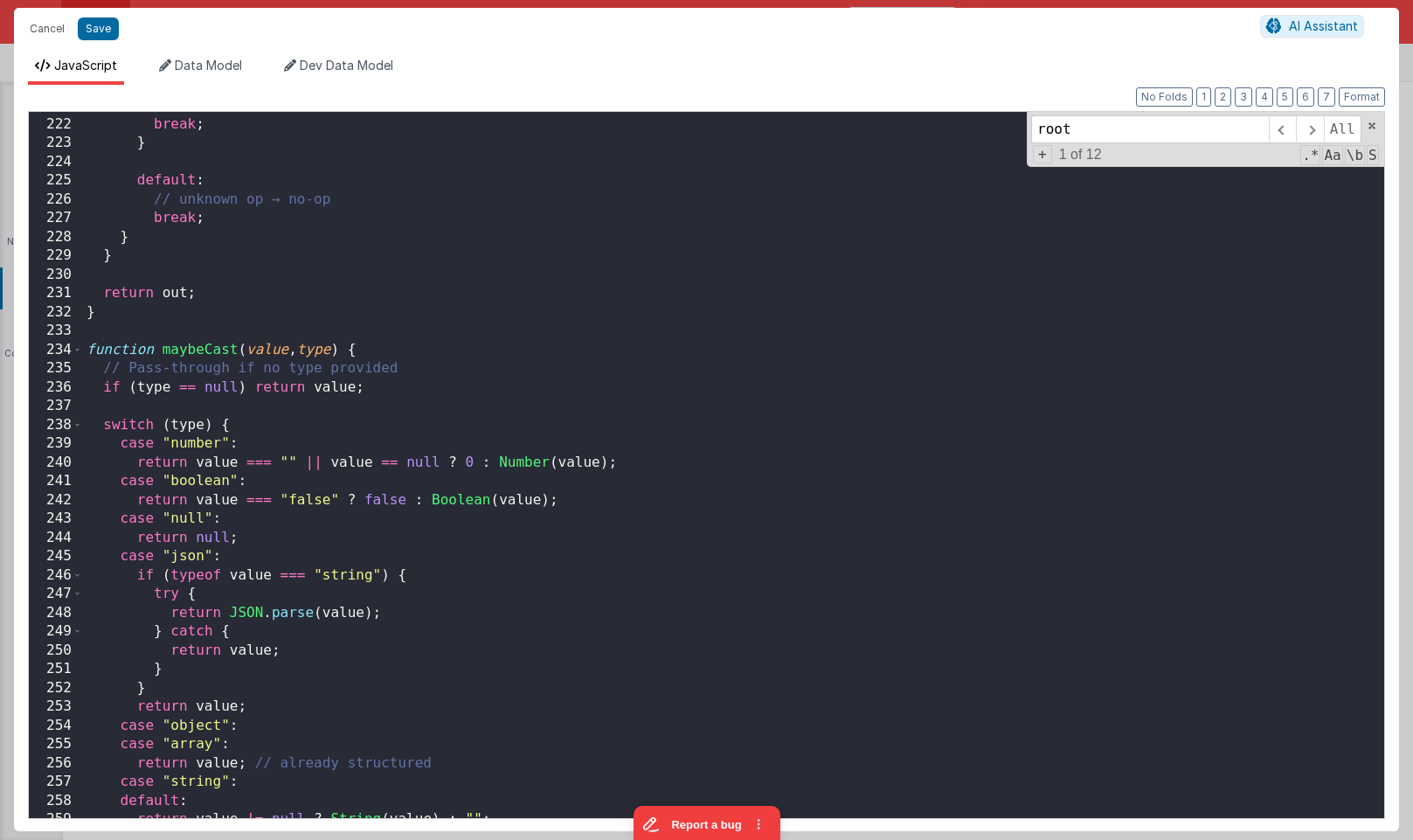
scroll to position [4293, 0]
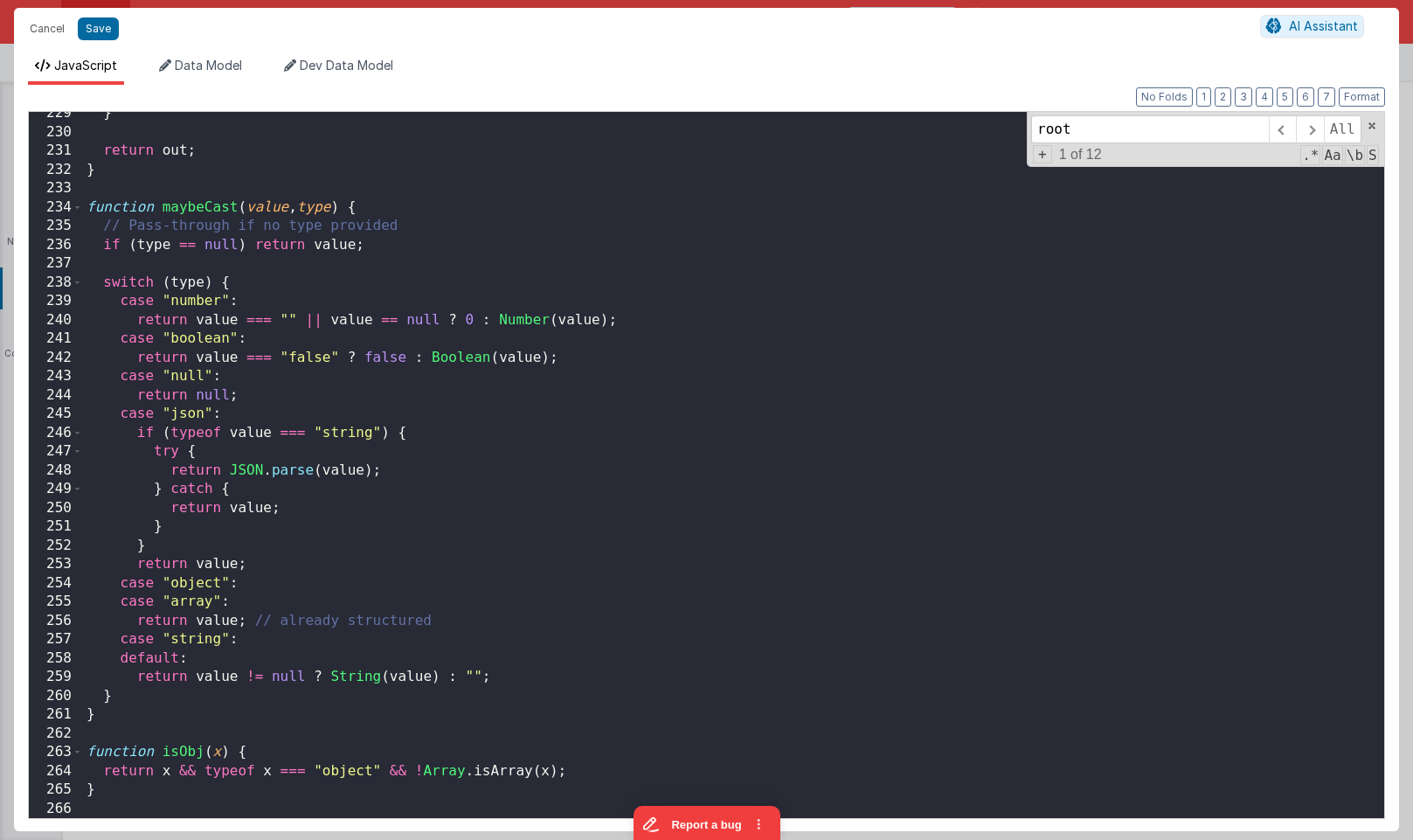
click at [584, 595] on div "} return out ; } function maybeCast ( value , type ) { // Pass-through if no ty…" at bounding box center [733, 476] width 1301 height 744
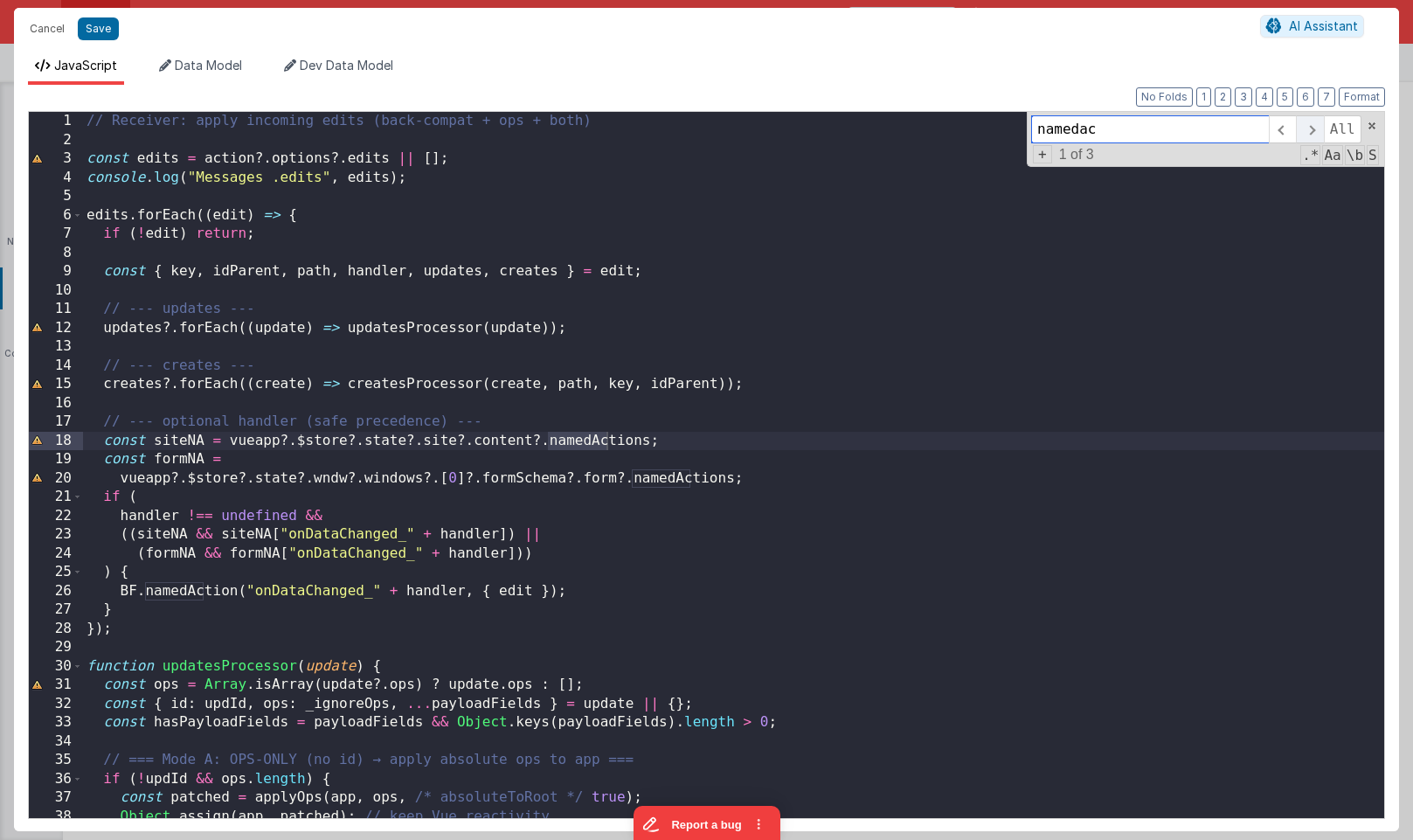
type input "namedac"
click at [1308, 132] on span at bounding box center [1309, 130] width 27 height 28
drag, startPoint x: 229, startPoint y: 439, endPoint x: 712, endPoint y: 439, distance: 483.0
click at [712, 439] on div "// Receiver: apply incoming edits (back-compat + ops + both) const edits = acti…" at bounding box center [733, 484] width 1301 height 744
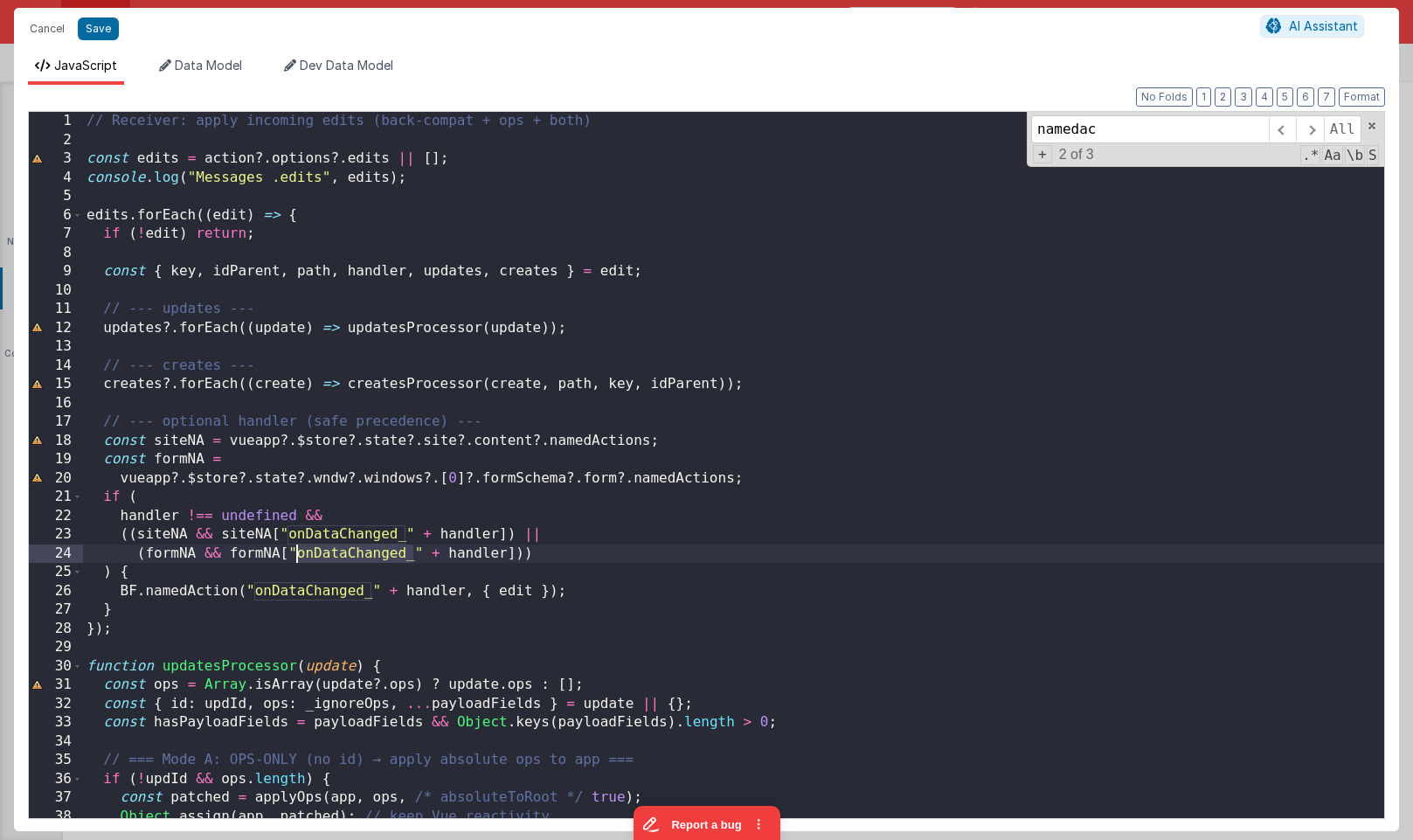
drag, startPoint x: 416, startPoint y: 554, endPoint x: 294, endPoint y: 555, distance: 122.0
click at [294, 555] on div "// Receiver: apply incoming edits (back-compat + ops + both) const edits = acti…" at bounding box center [733, 484] width 1301 height 744
click at [54, 27] on button "Cancel" at bounding box center [47, 29] width 52 height 24
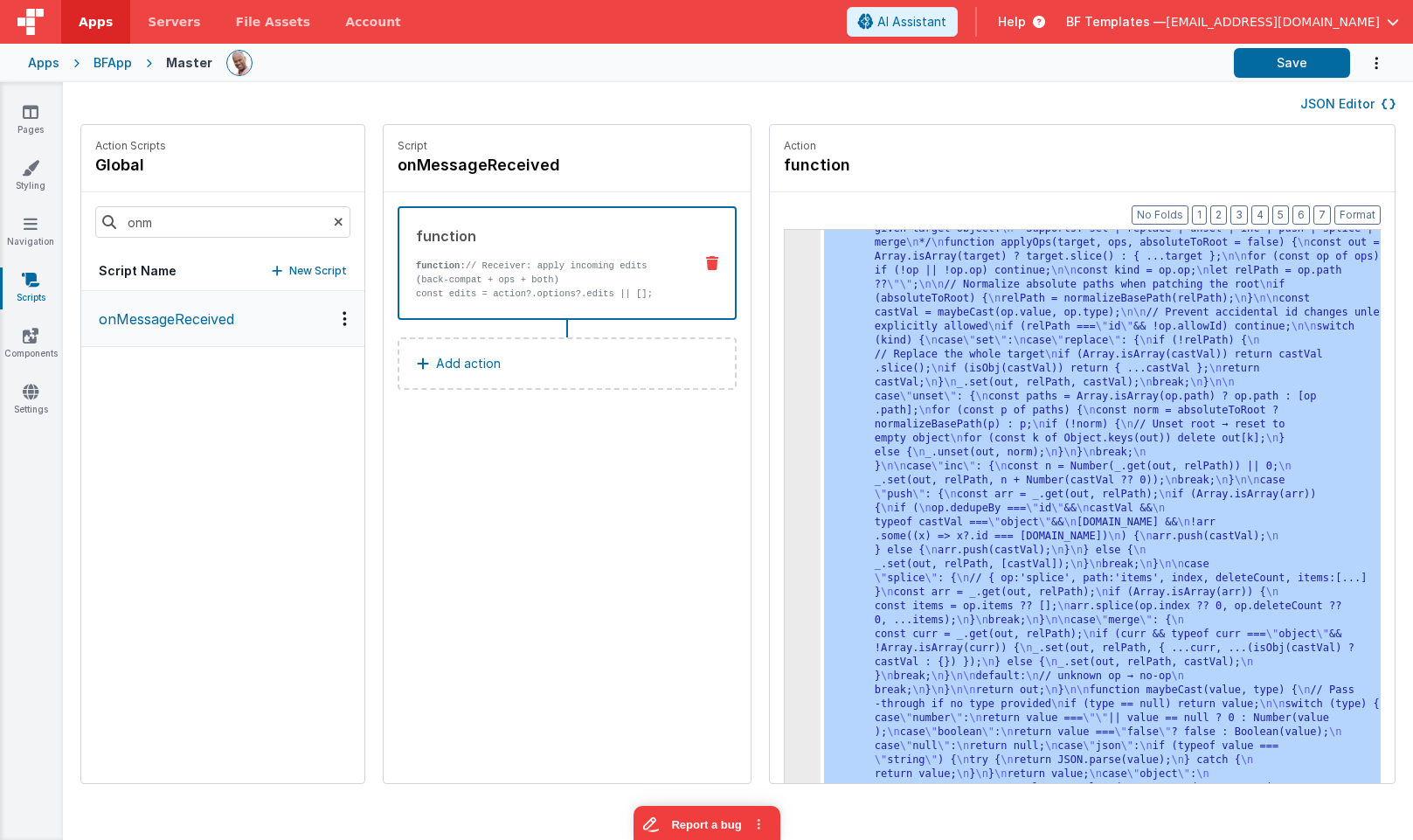
click at [696, 66] on div at bounding box center [724, 63] width 994 height 30
click at [28, 116] on icon at bounding box center [31, 112] width 16 height 18
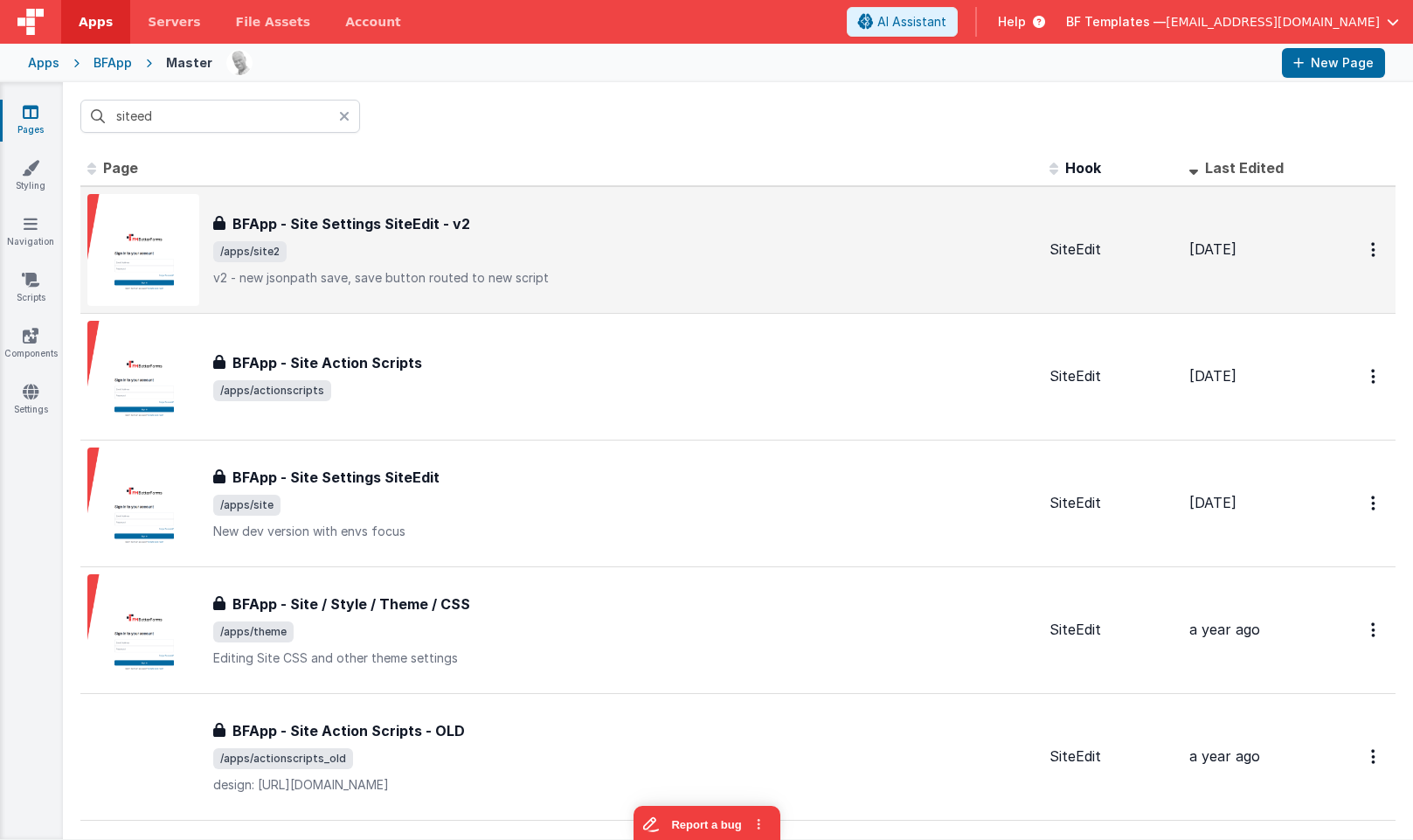
click at [323, 229] on h3 "BFApp - Site Settings SiteEdit - v2" at bounding box center [352, 224] width 238 height 21
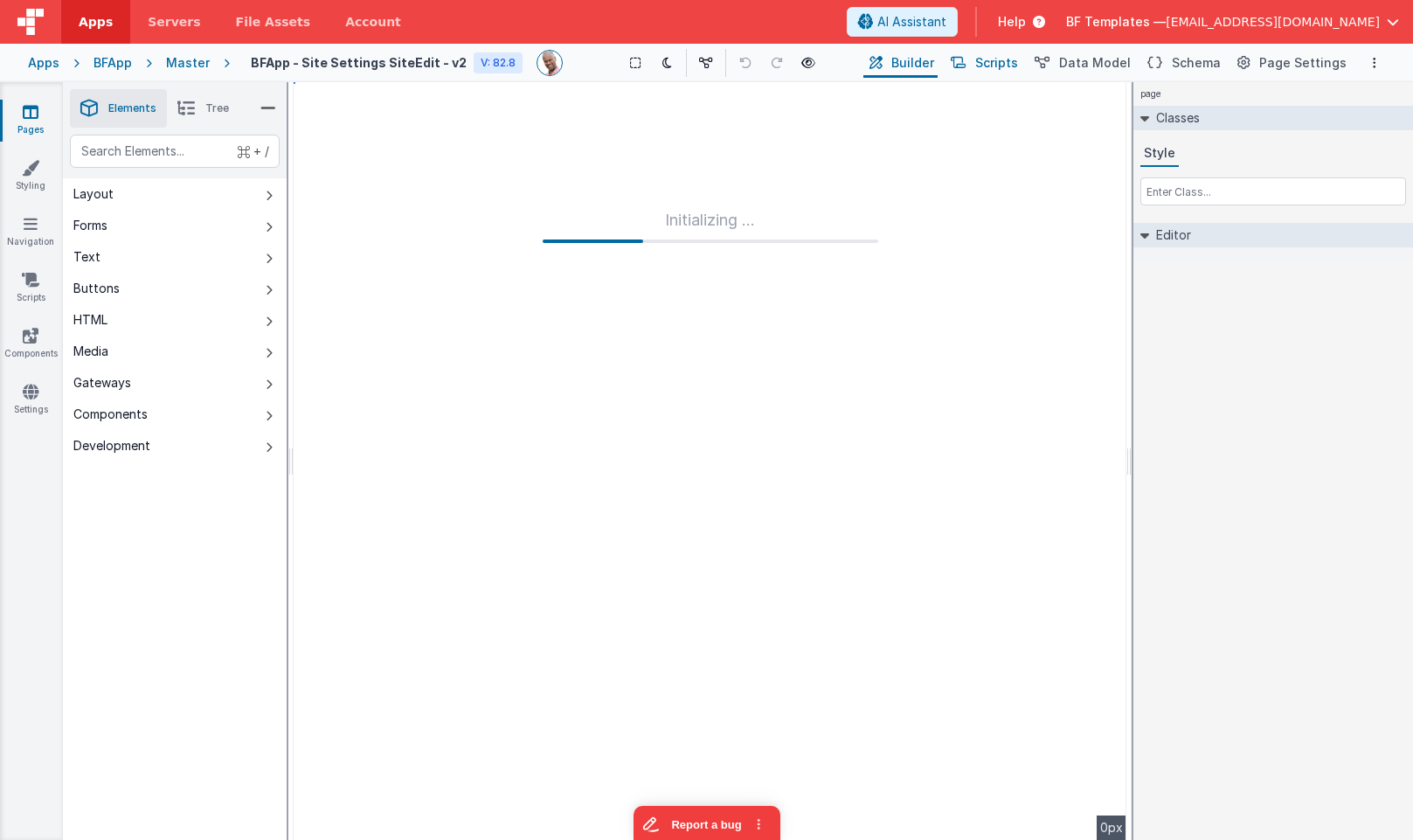
click at [1011, 66] on span "Scripts" at bounding box center [997, 63] width 43 height 18
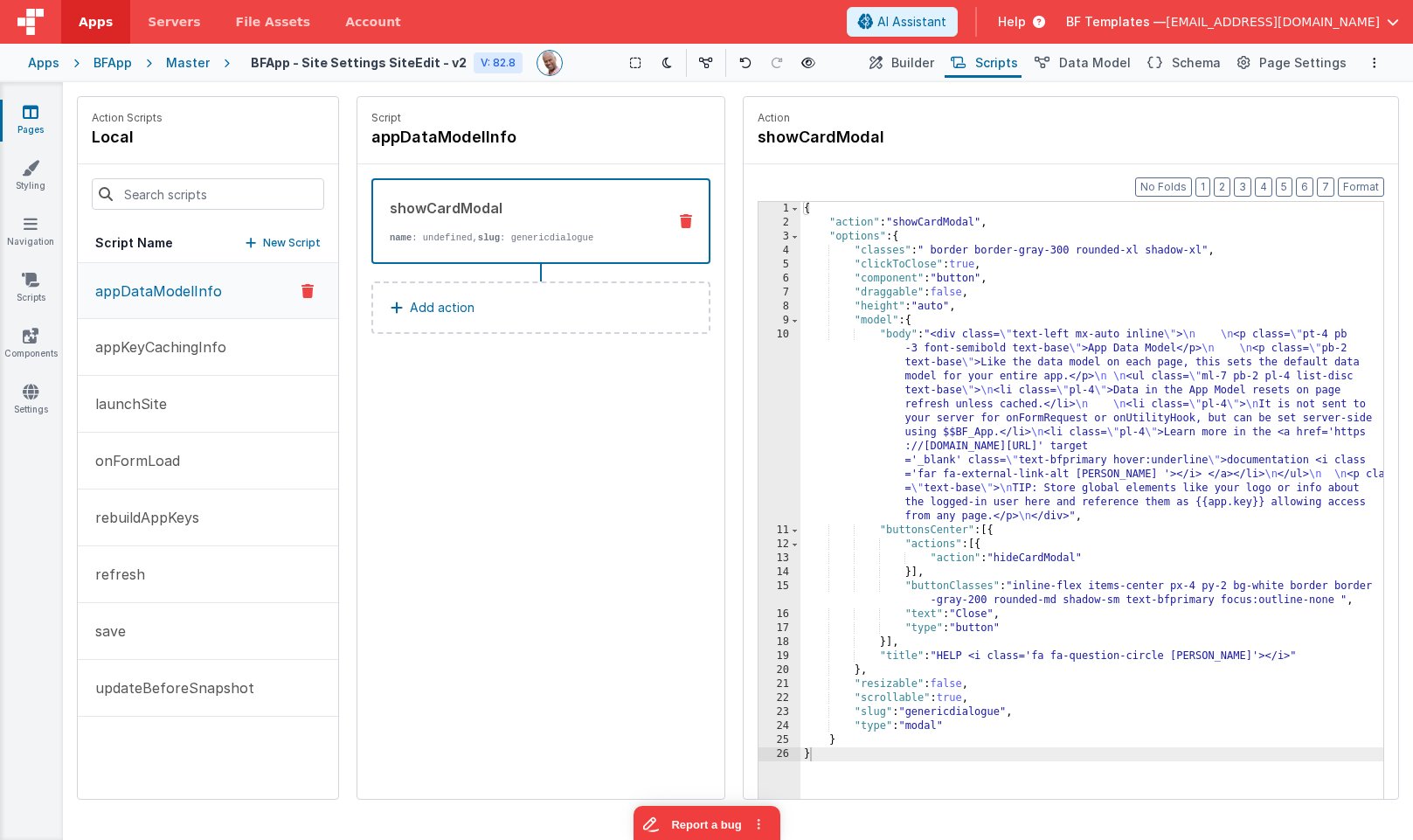
click at [267, 246] on p "New Script" at bounding box center [292, 243] width 58 height 18
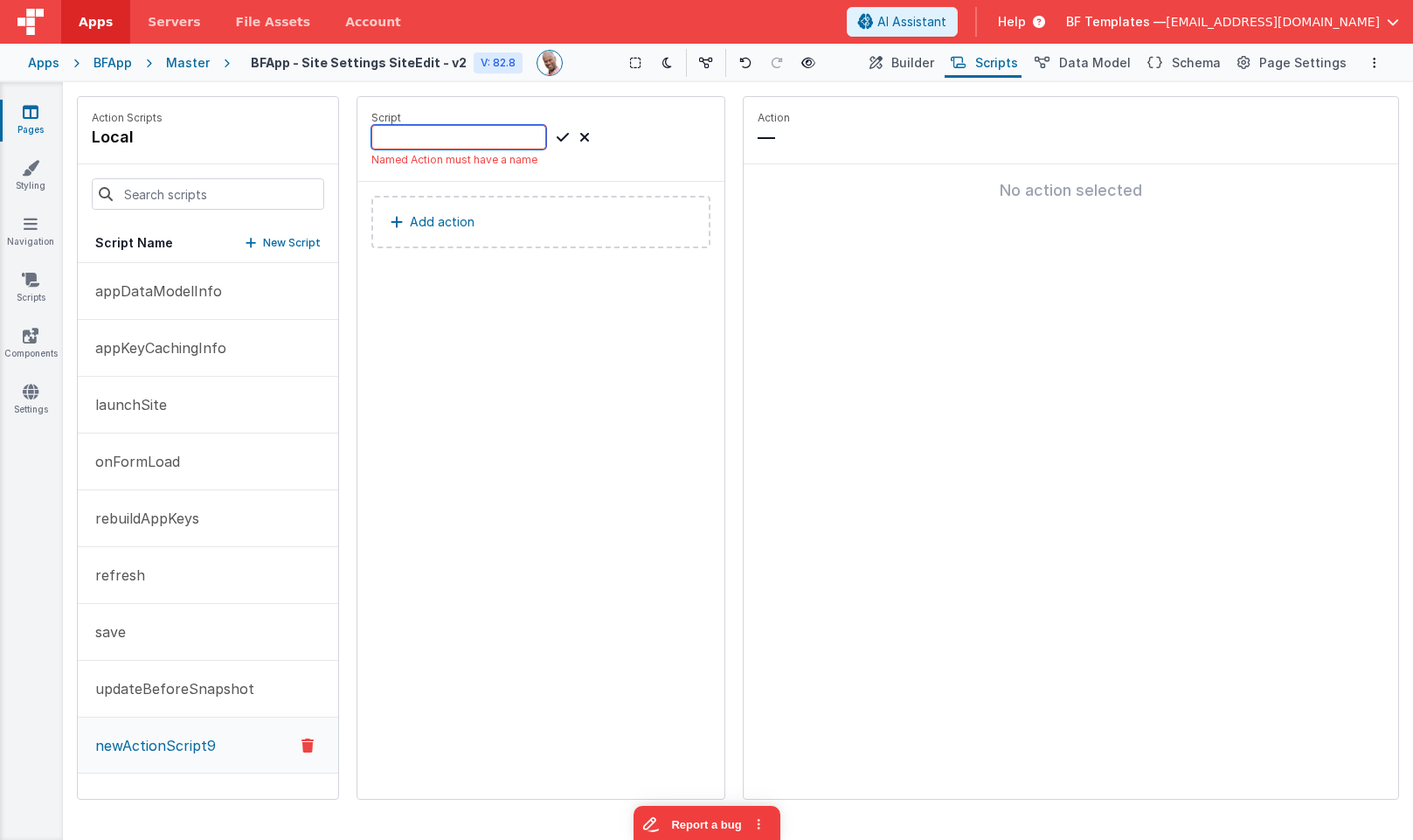
paste input "onDataChanged_"
click at [521, 140] on input "onDataChanged_" at bounding box center [459, 137] width 175 height 24
paste input ""siteSchema""
type input "onDataChanged_"siteSchema""
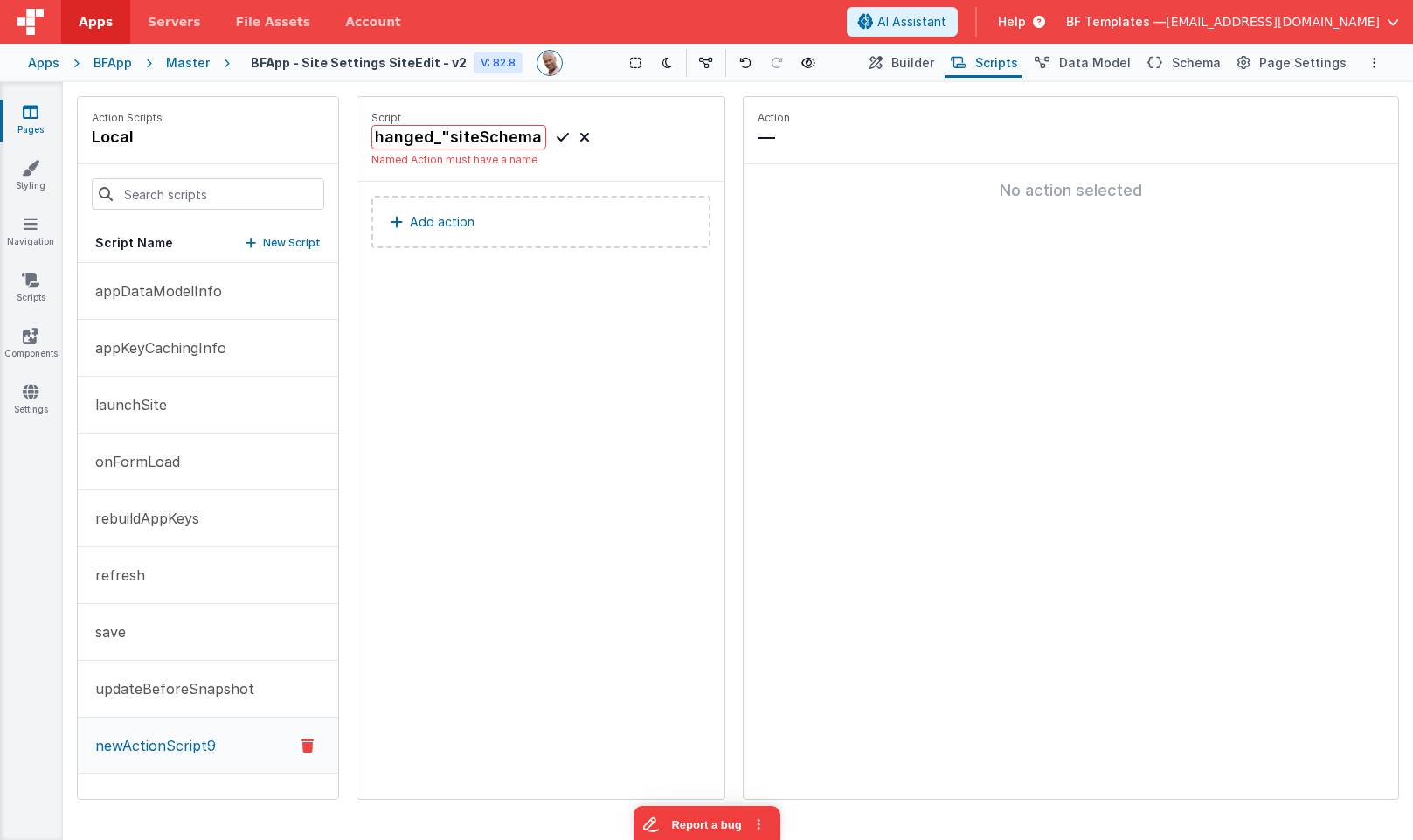
scroll to position [0, 0]
click at [527, 214] on button "Add action" at bounding box center [542, 222] width 339 height 52
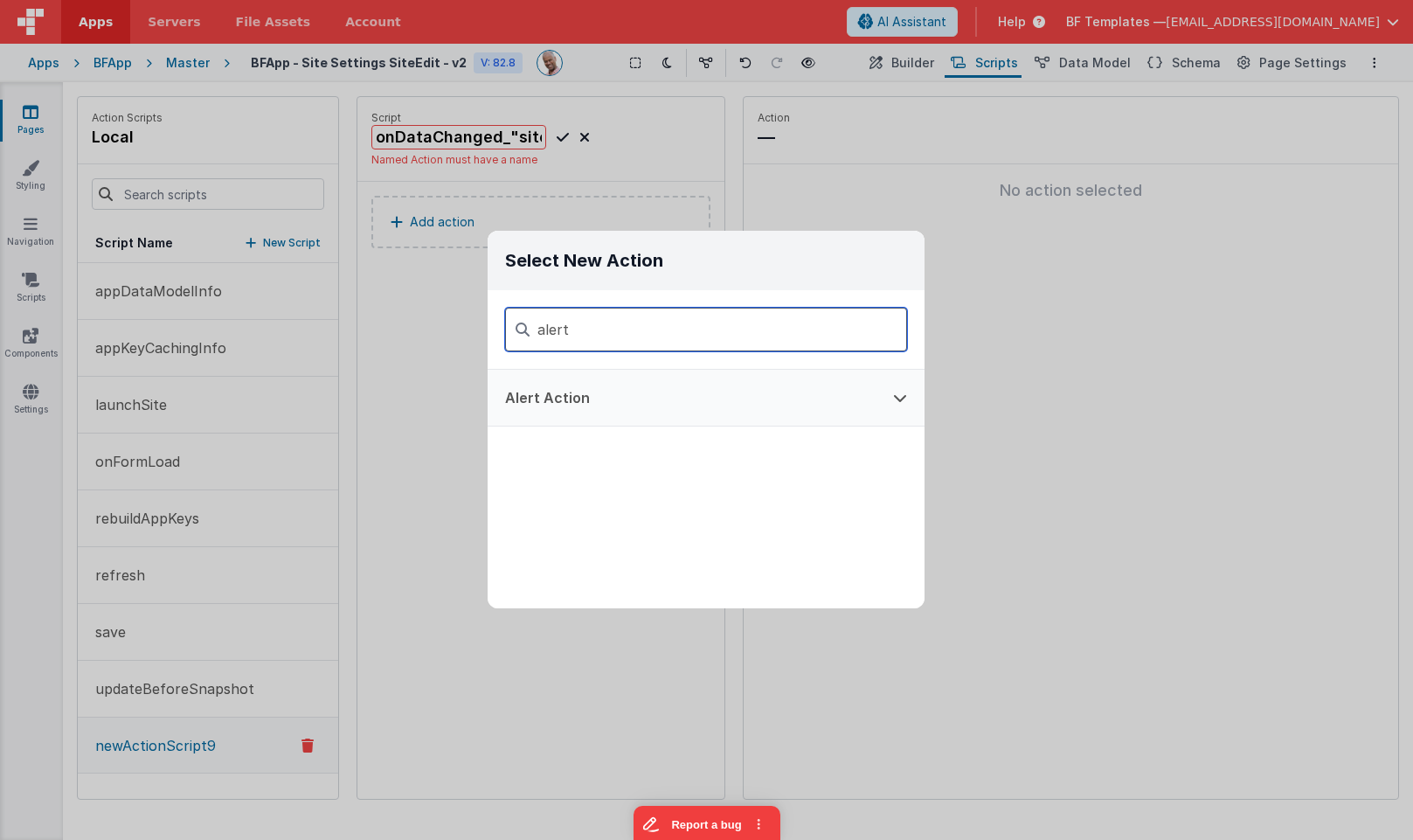
type input "alert"
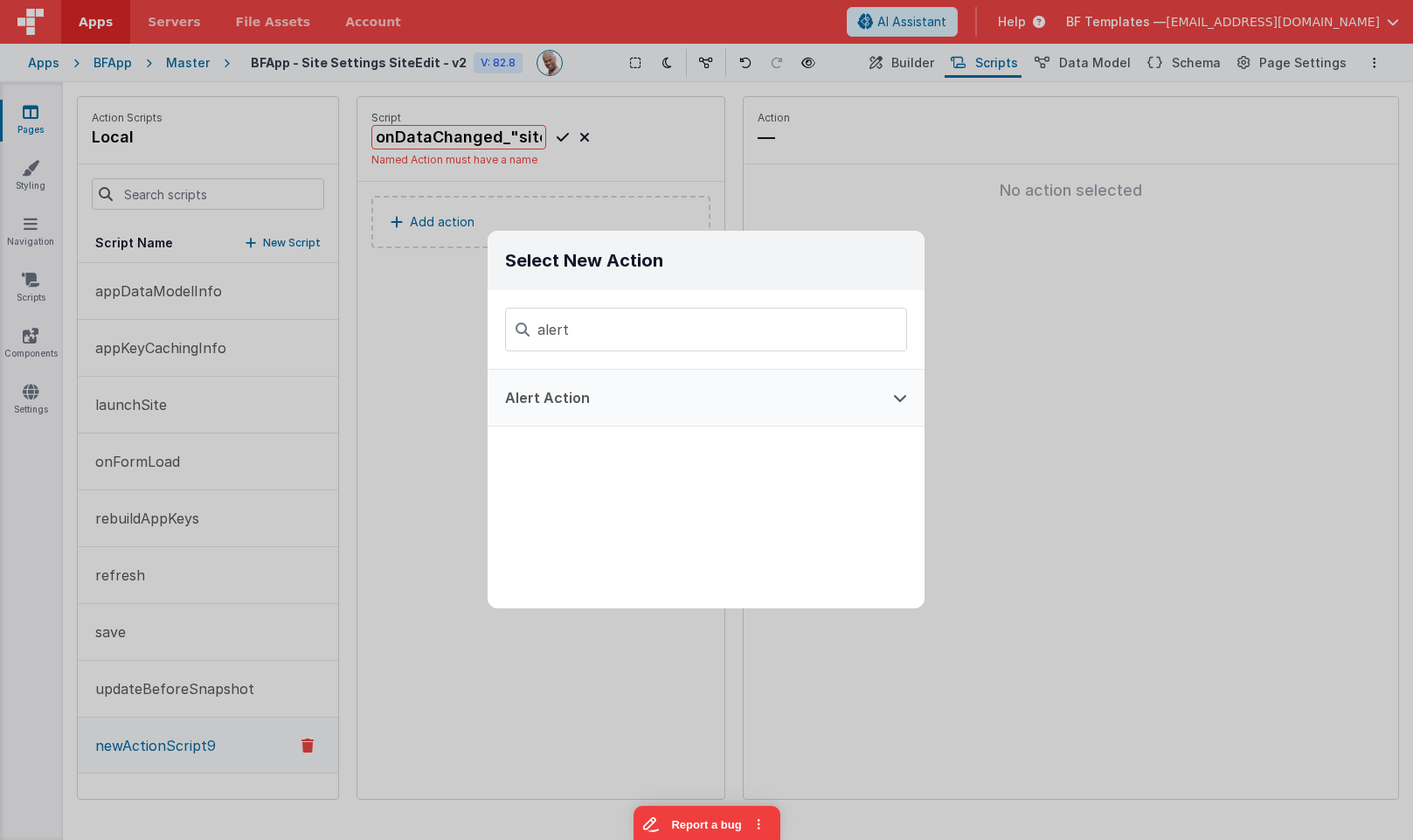
click at [573, 420] on button "Alert Action" at bounding box center [682, 398] width 388 height 56
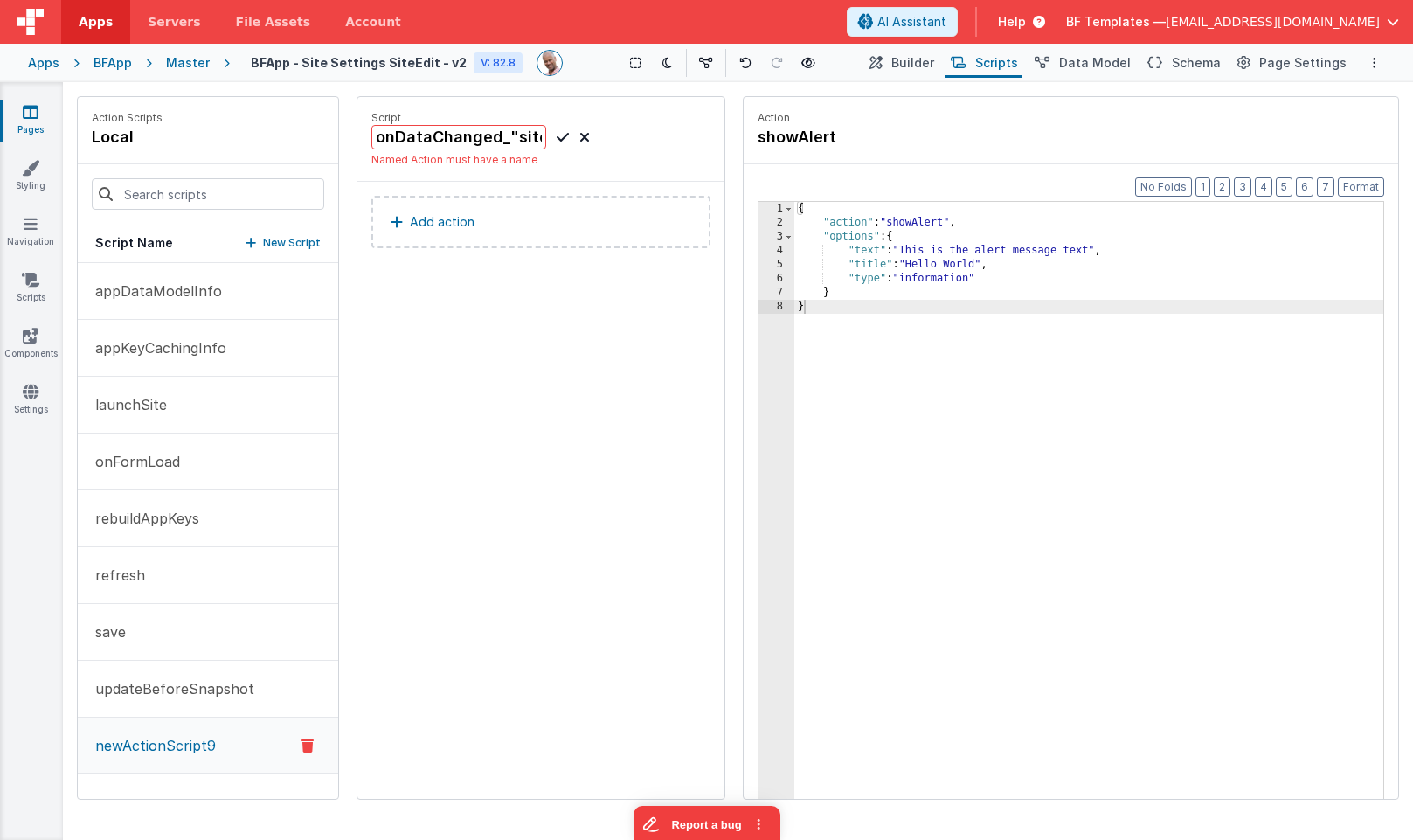
click at [948, 260] on div "{ "action" : "showAlert" , "options" : { "text" : "This is the alert message te…" at bounding box center [1088, 542] width 589 height 679
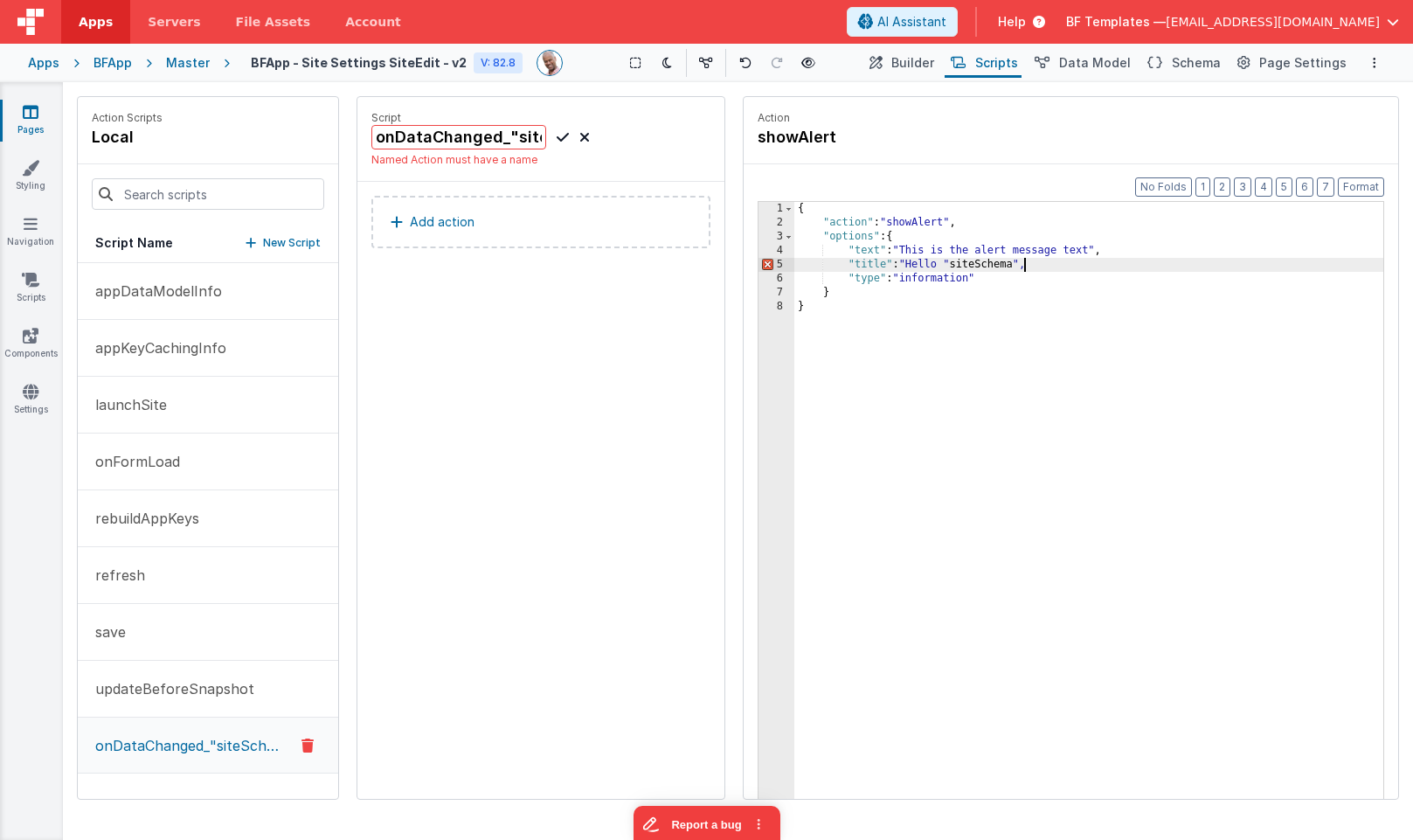
click at [945, 262] on div "{ "action" : "showAlert" , "options" : { "text" : "This is the alert message te…" at bounding box center [1088, 542] width 589 height 679
click at [510, 136] on input "onDataChanged_"siteSchema"" at bounding box center [459, 137] width 175 height 24
type input "onDataChanged_siteSchema"
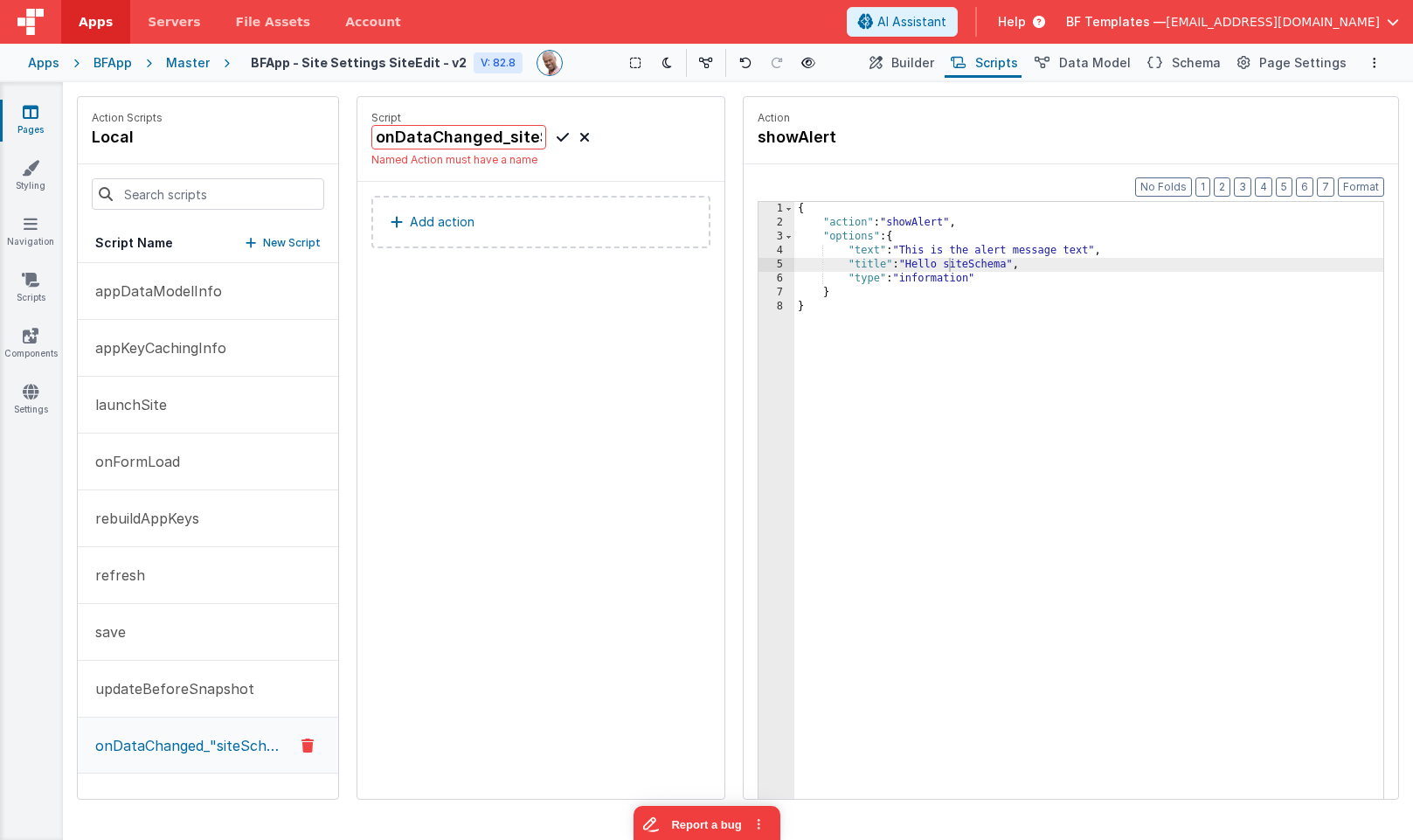
drag, startPoint x: 506, startPoint y: 410, endPoint x: 440, endPoint y: 398, distance: 67.1
click at [505, 410] on div "Script onDataChanged_siteSchema Named Action must have a name Add action" at bounding box center [542, 448] width 367 height 702
click at [210, 704] on button "updateBeforeSnapshot" at bounding box center [208, 689] width 261 height 57
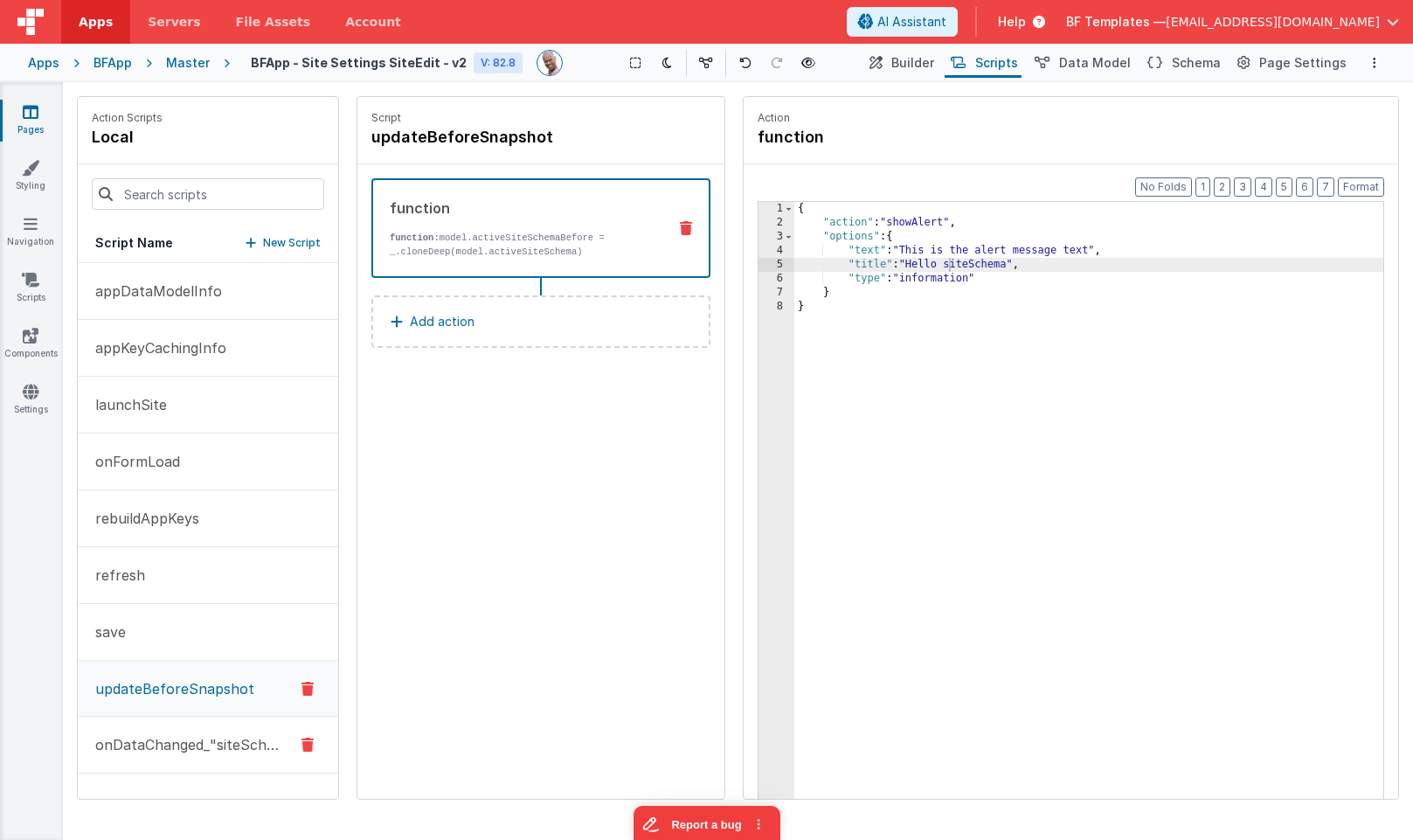
click at [202, 755] on button "onDataChanged_"siteSchema"" at bounding box center [208, 745] width 261 height 57
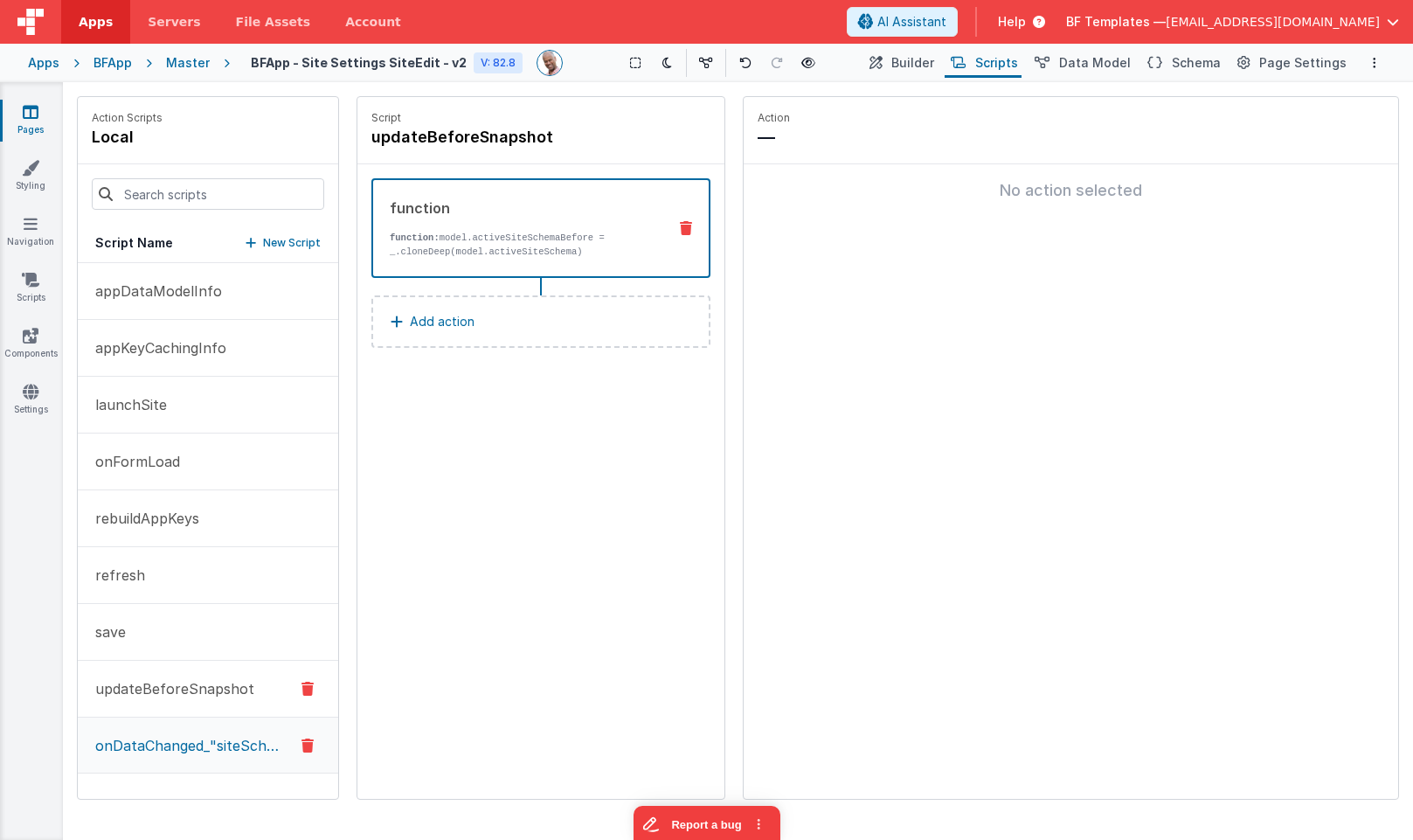
click at [201, 680] on p "updateBeforeSnapshot" at bounding box center [170, 689] width 170 height 21
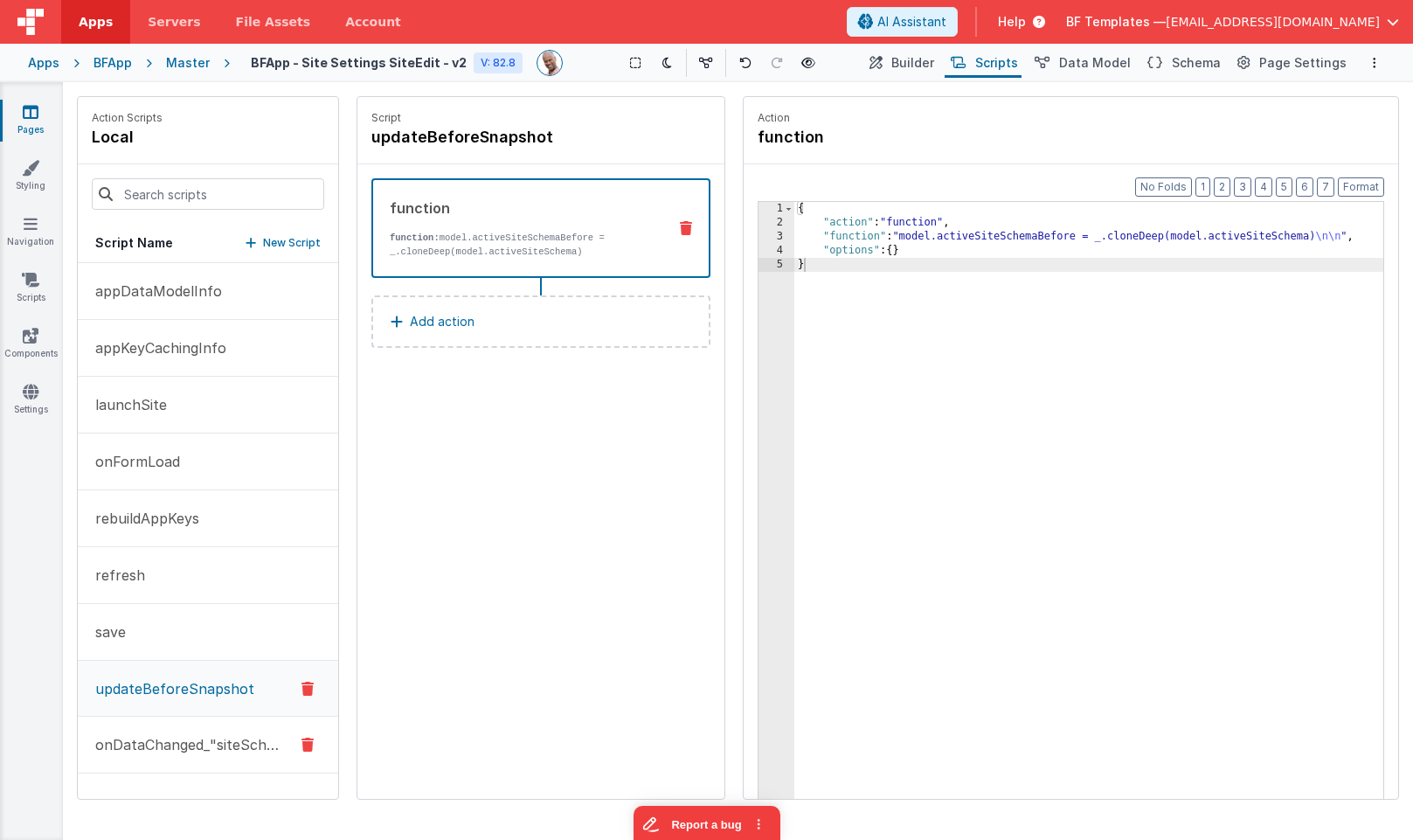
click at [190, 740] on p "onDataChanged_"siteSchema"" at bounding box center [185, 745] width 199 height 21
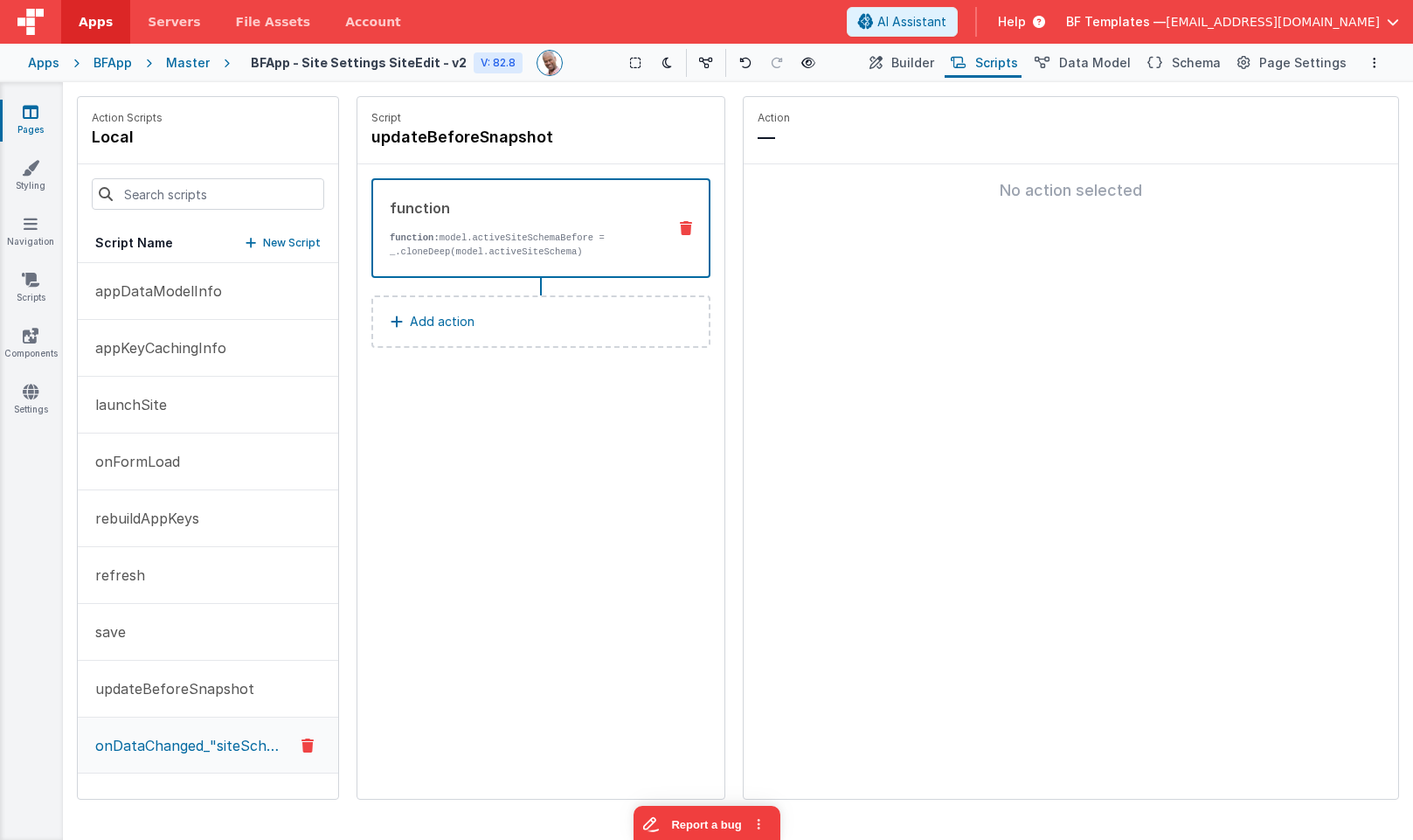
click at [196, 65] on div "Master" at bounding box center [188, 63] width 44 height 18
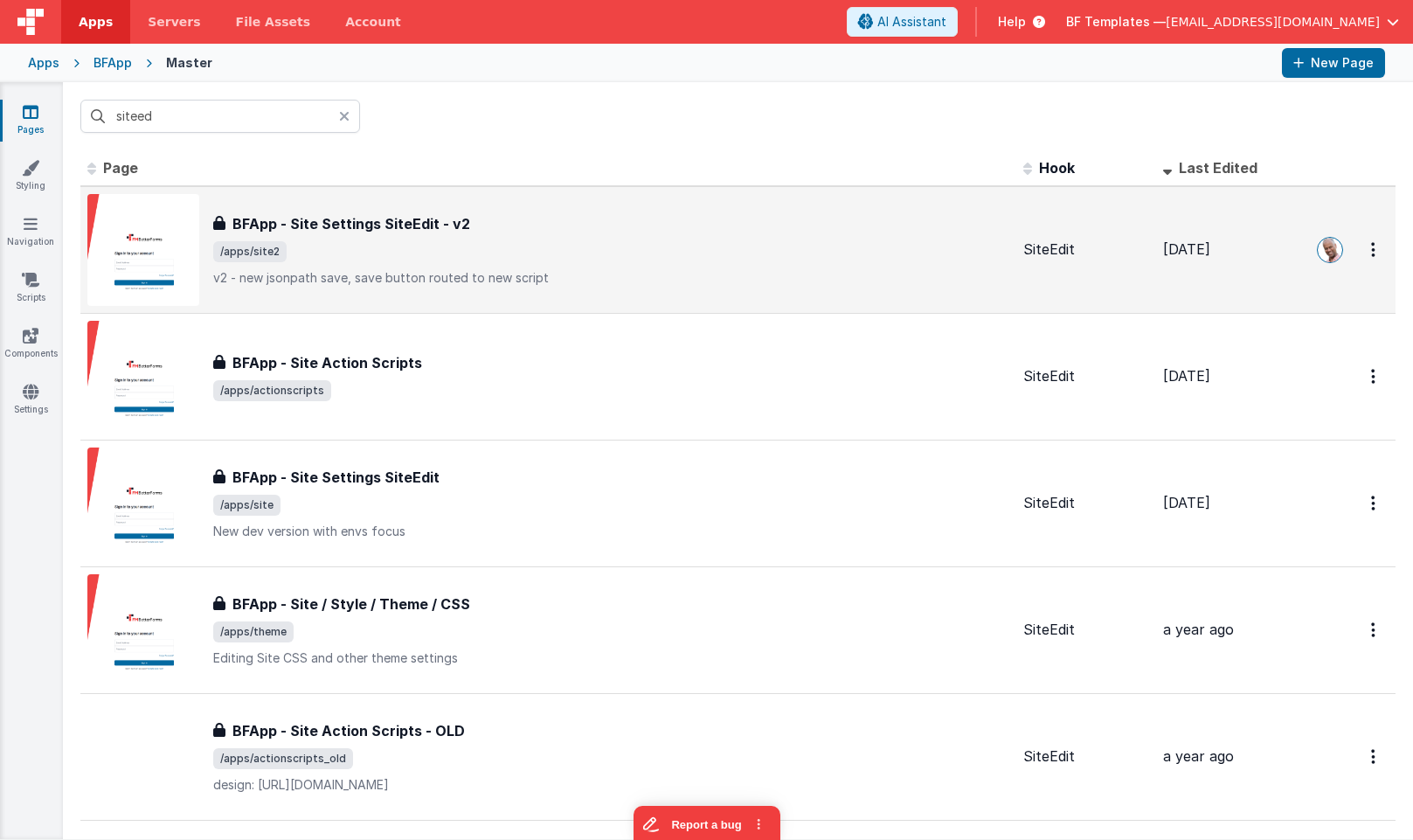
click at [388, 246] on span "/apps/site2" at bounding box center [612, 252] width 796 height 21
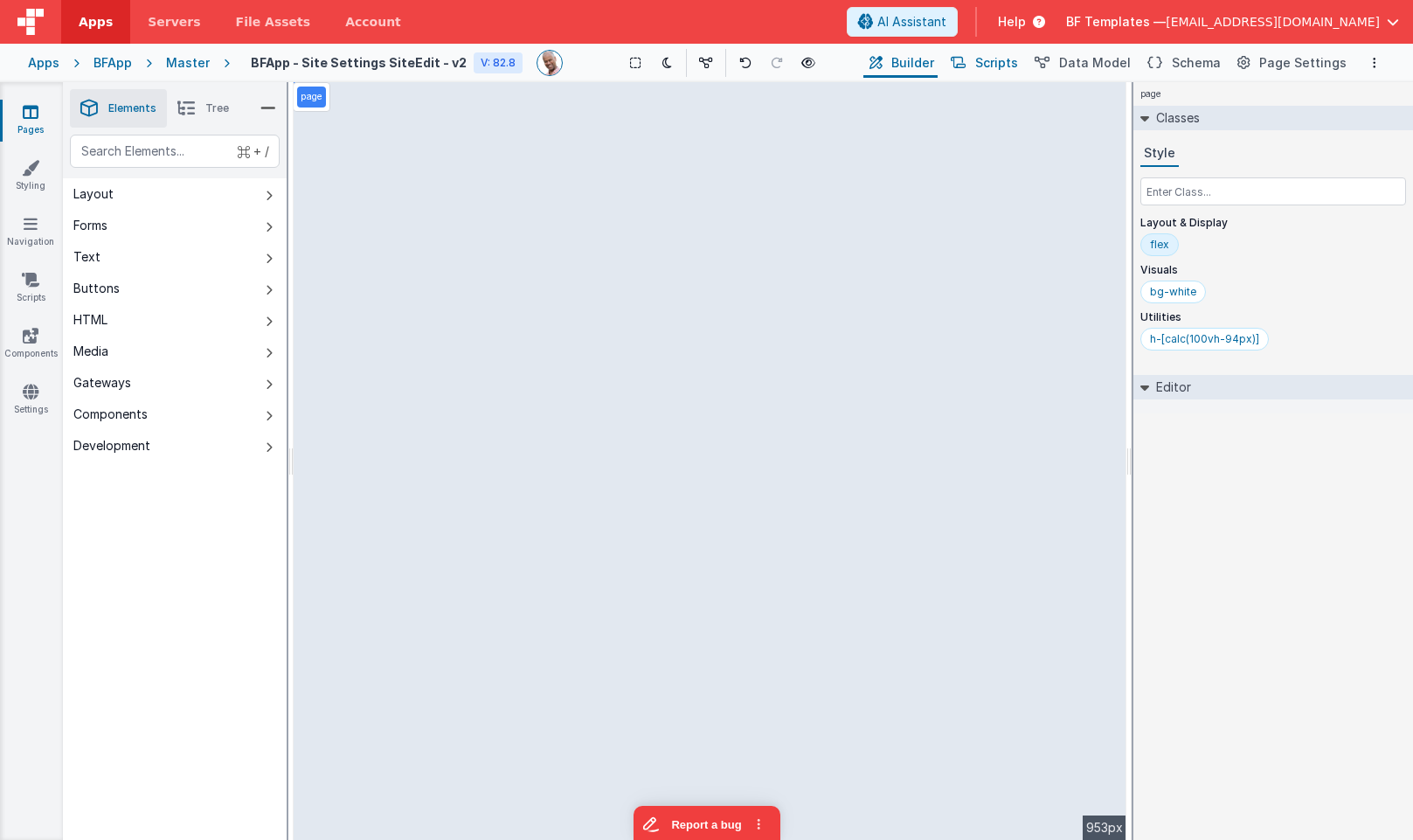
click at [1007, 63] on span "Scripts" at bounding box center [997, 63] width 43 height 18
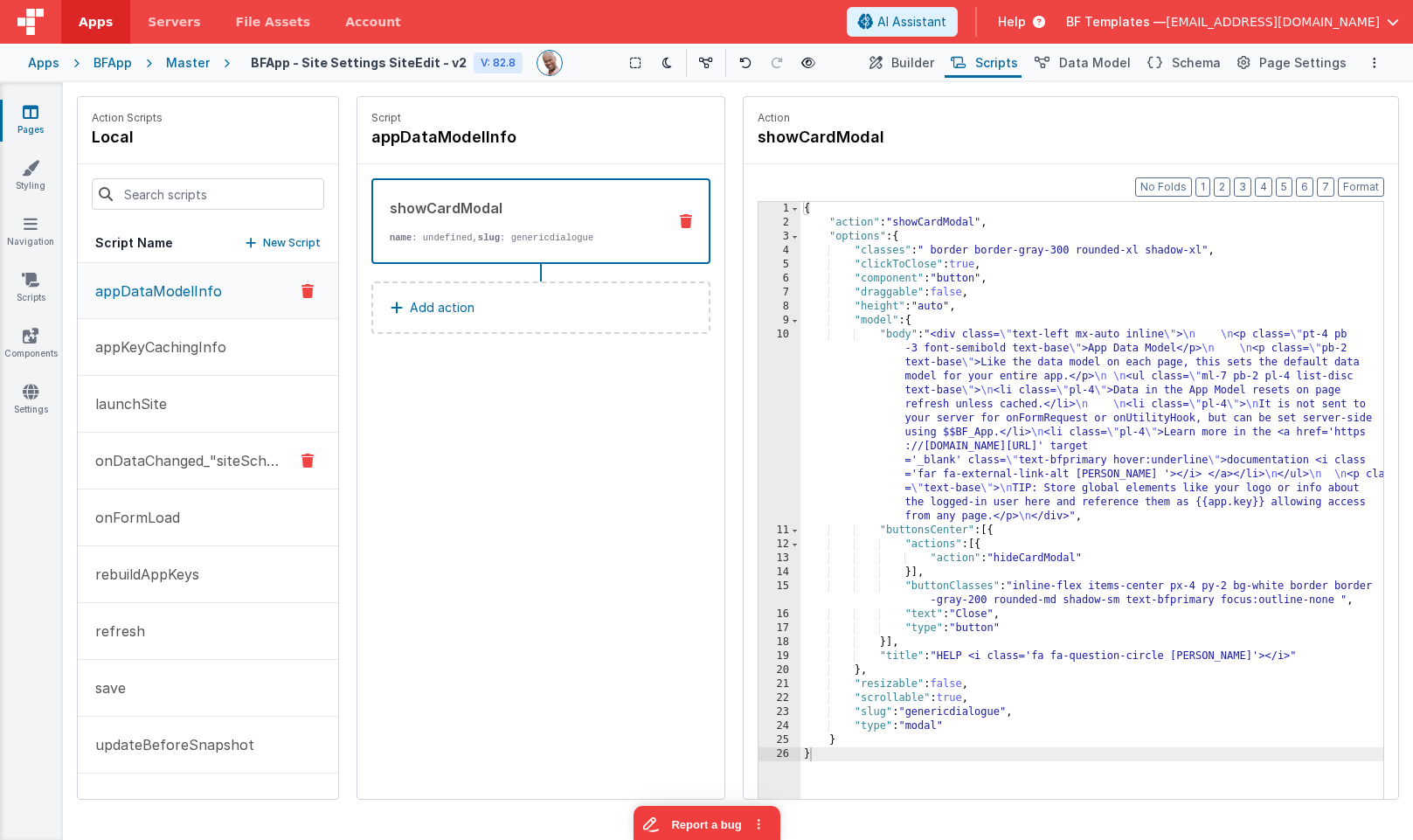
click at [192, 453] on p "onDataChanged_"siteSchema"" at bounding box center [185, 460] width 199 height 21
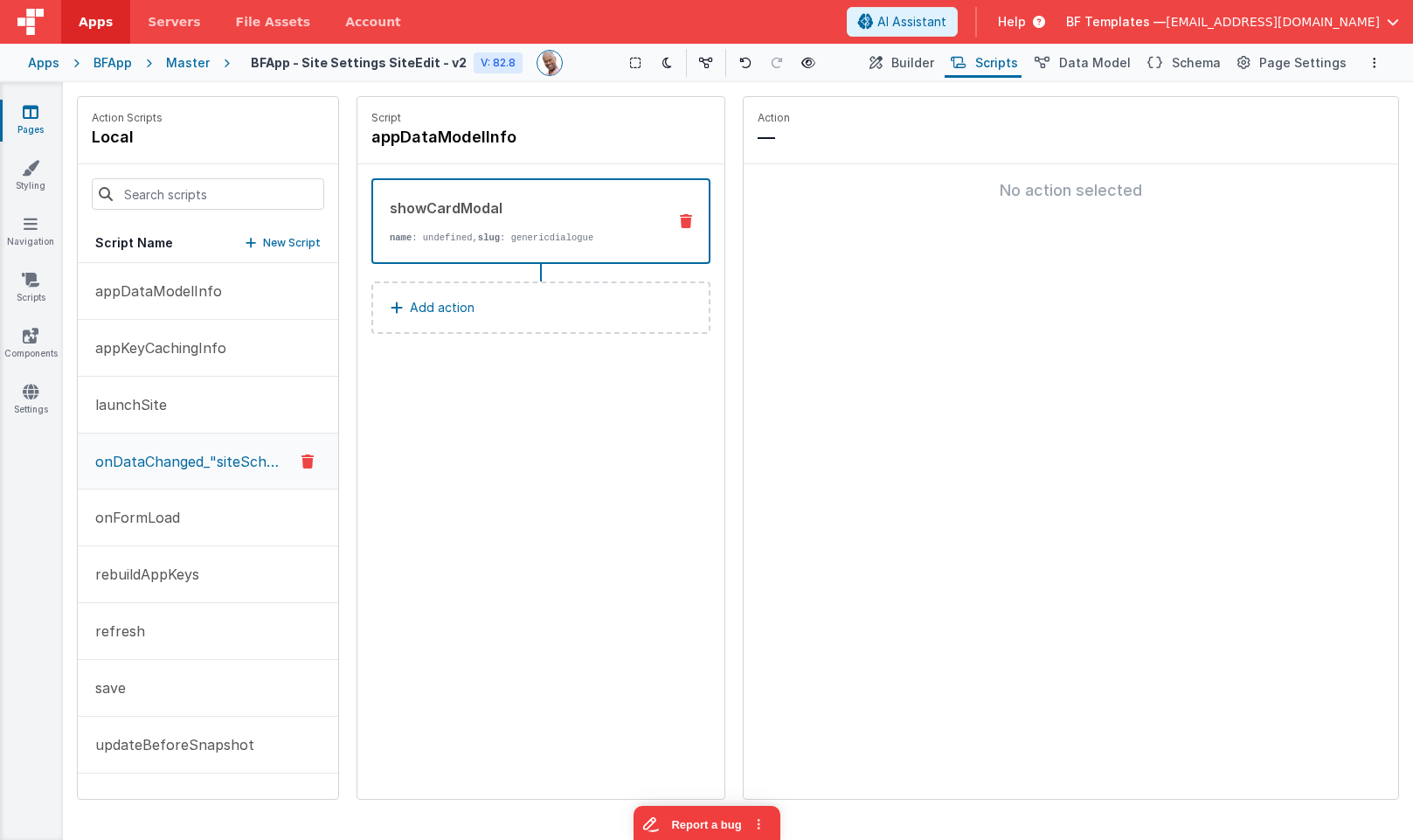
click at [306, 461] on icon at bounding box center [308, 461] width 12 height 21
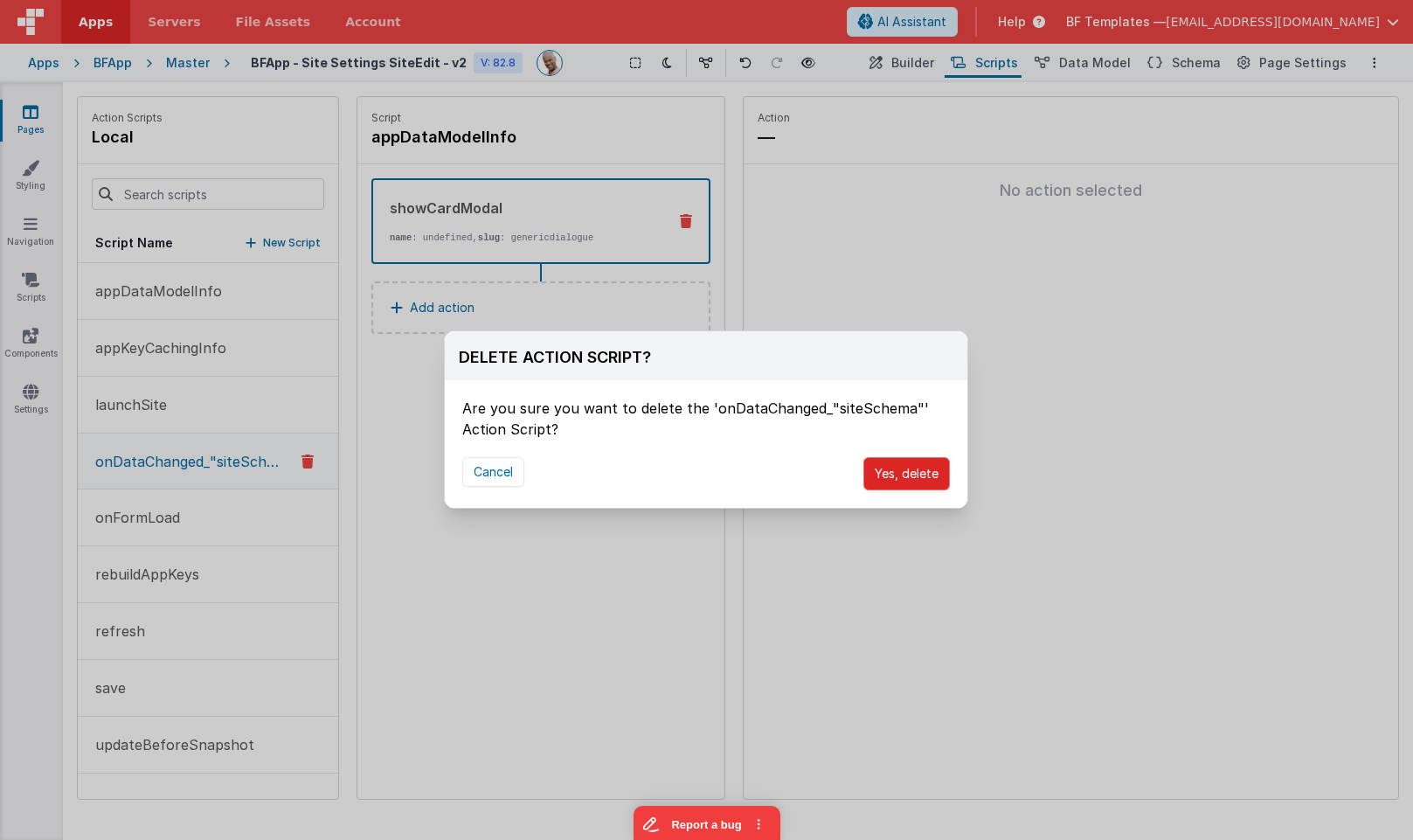
click at [927, 472] on button "Yes, delete" at bounding box center [906, 473] width 87 height 33
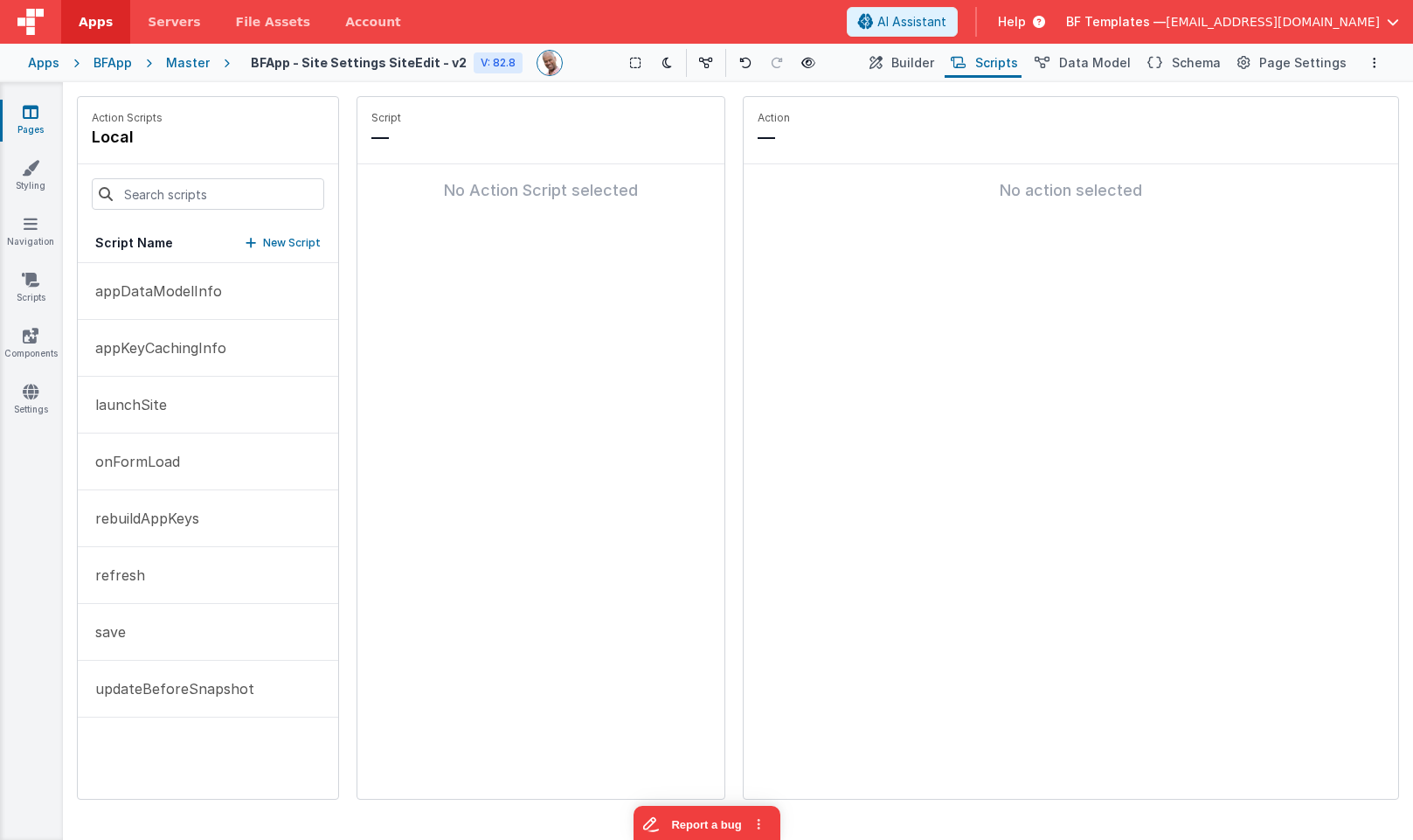
click at [293, 242] on p "New Script" at bounding box center [292, 243] width 58 height 18
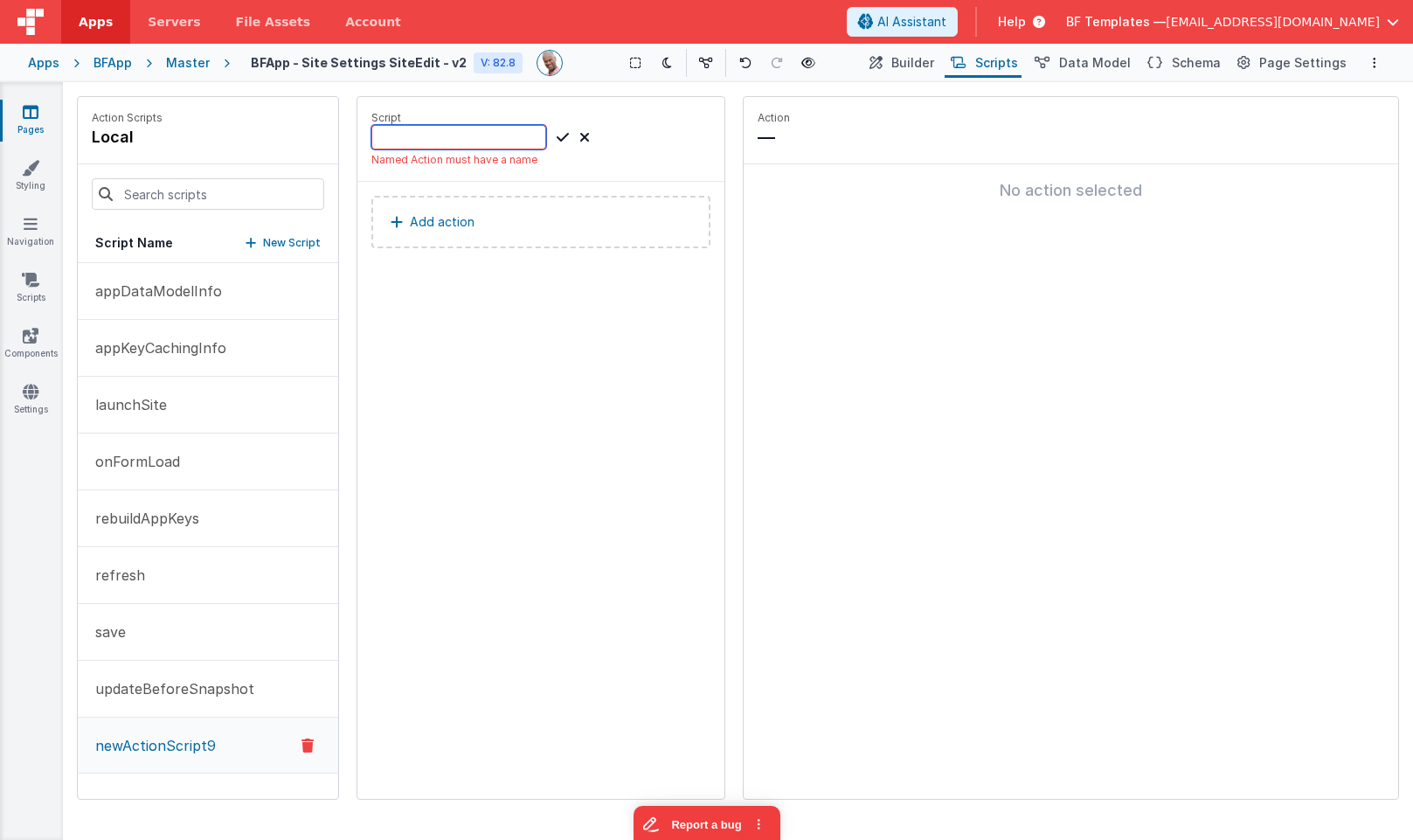
click at [497, 134] on input at bounding box center [459, 137] width 175 height 24
paste input ""siteSchema""
type input "onDataChanged_siteSchema"
click at [490, 598] on div "Script onDataChanged_siteSchema Named Action must have a name Add action" at bounding box center [542, 448] width 367 height 702
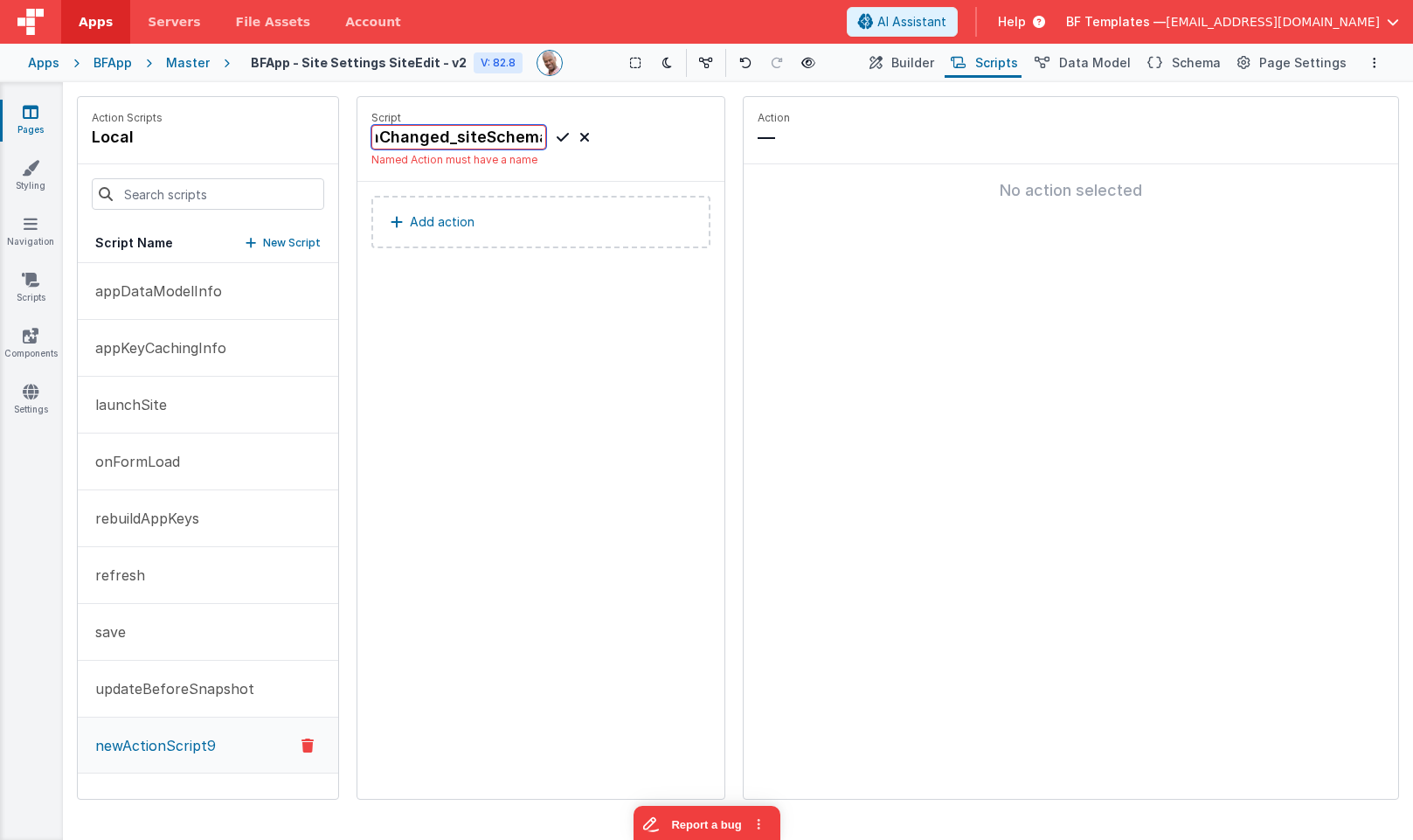
drag, startPoint x: 459, startPoint y: 130, endPoint x: 580, endPoint y: 133, distance: 121.0
click at [581, 133] on div "onDataChanged_siteSchema" at bounding box center [481, 137] width 219 height 24
click at [524, 136] on input "onDataChanged_siteSchema" at bounding box center [459, 137] width 175 height 24
click at [502, 135] on input "onDataChanged_siteSchema" at bounding box center [459, 137] width 175 height 24
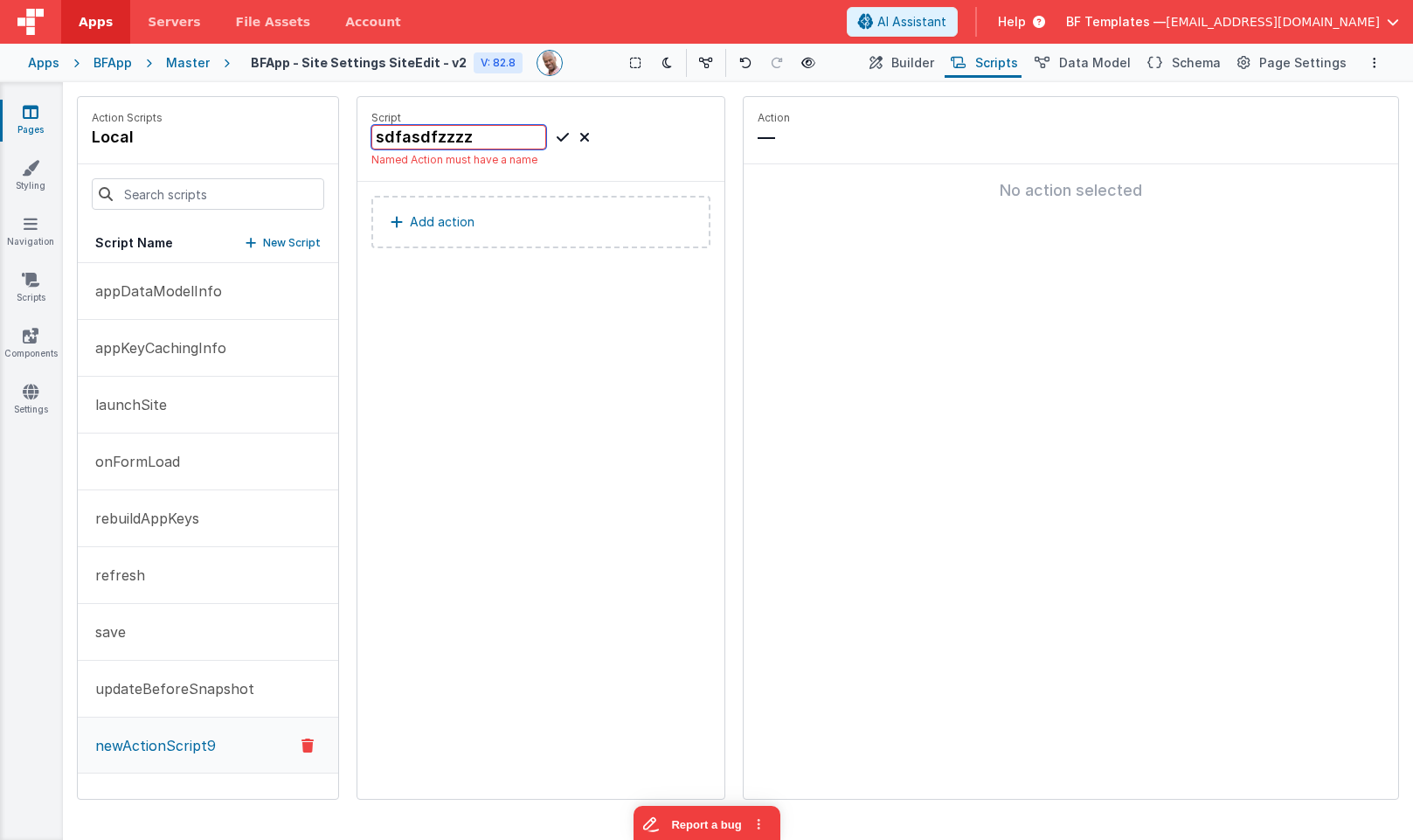
type input "sdfasdfzzzz"
click at [476, 147] on input "sdfasdfzzzz" at bounding box center [459, 137] width 175 height 24
click at [584, 140] on icon at bounding box center [584, 137] width 10 height 21
click at [582, 140] on icon at bounding box center [584, 137] width 10 height 21
click at [581, 139] on icon at bounding box center [584, 137] width 10 height 21
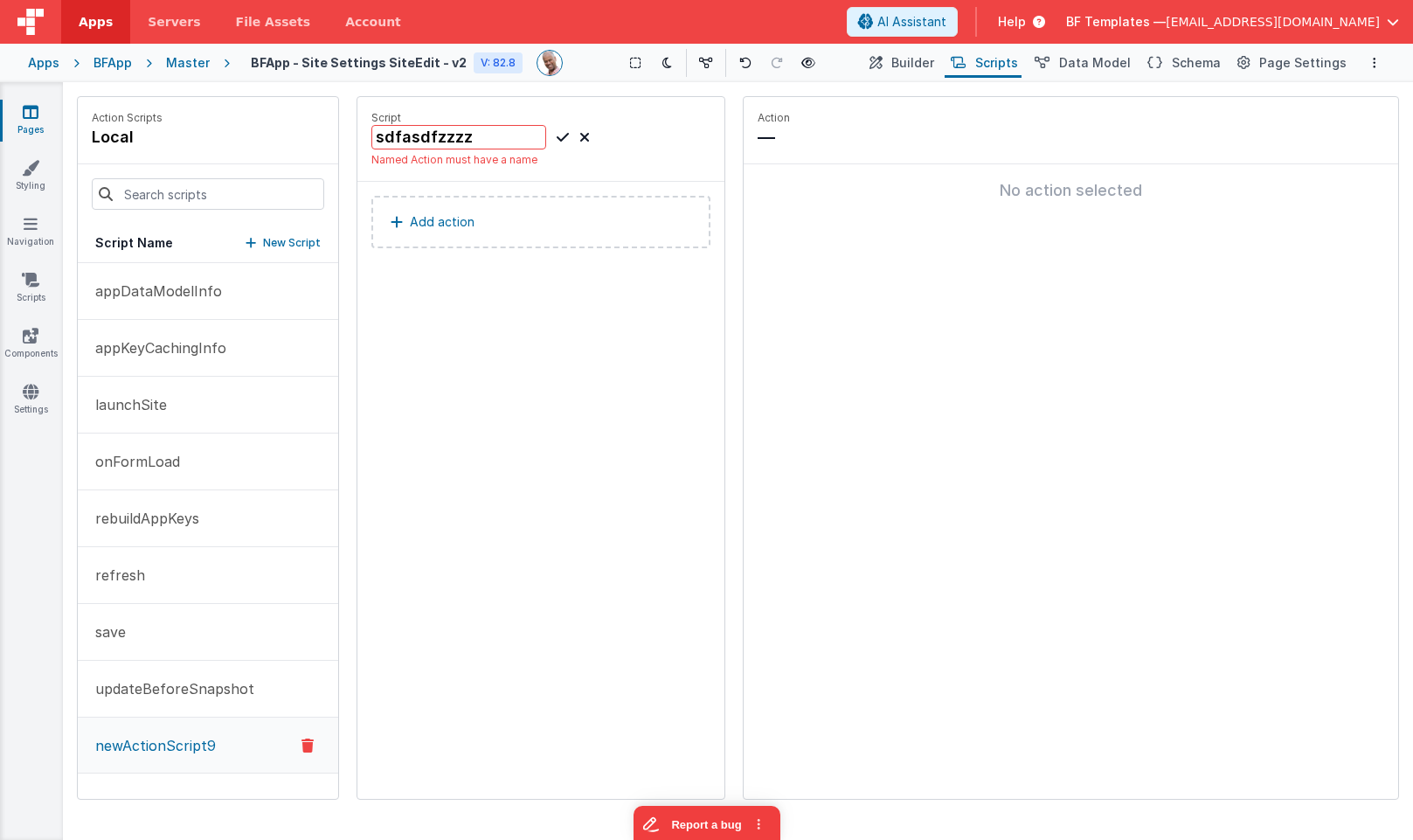
click at [581, 139] on icon at bounding box center [584, 137] width 10 height 21
drag, startPoint x: 586, startPoint y: 140, endPoint x: 583, endPoint y: 150, distance: 10.4
click at [586, 140] on icon at bounding box center [584, 137] width 10 height 21
click at [198, 753] on p "newActionScript9" at bounding box center [150, 746] width 131 height 21
click at [522, 140] on icon at bounding box center [524, 138] width 12 height 18
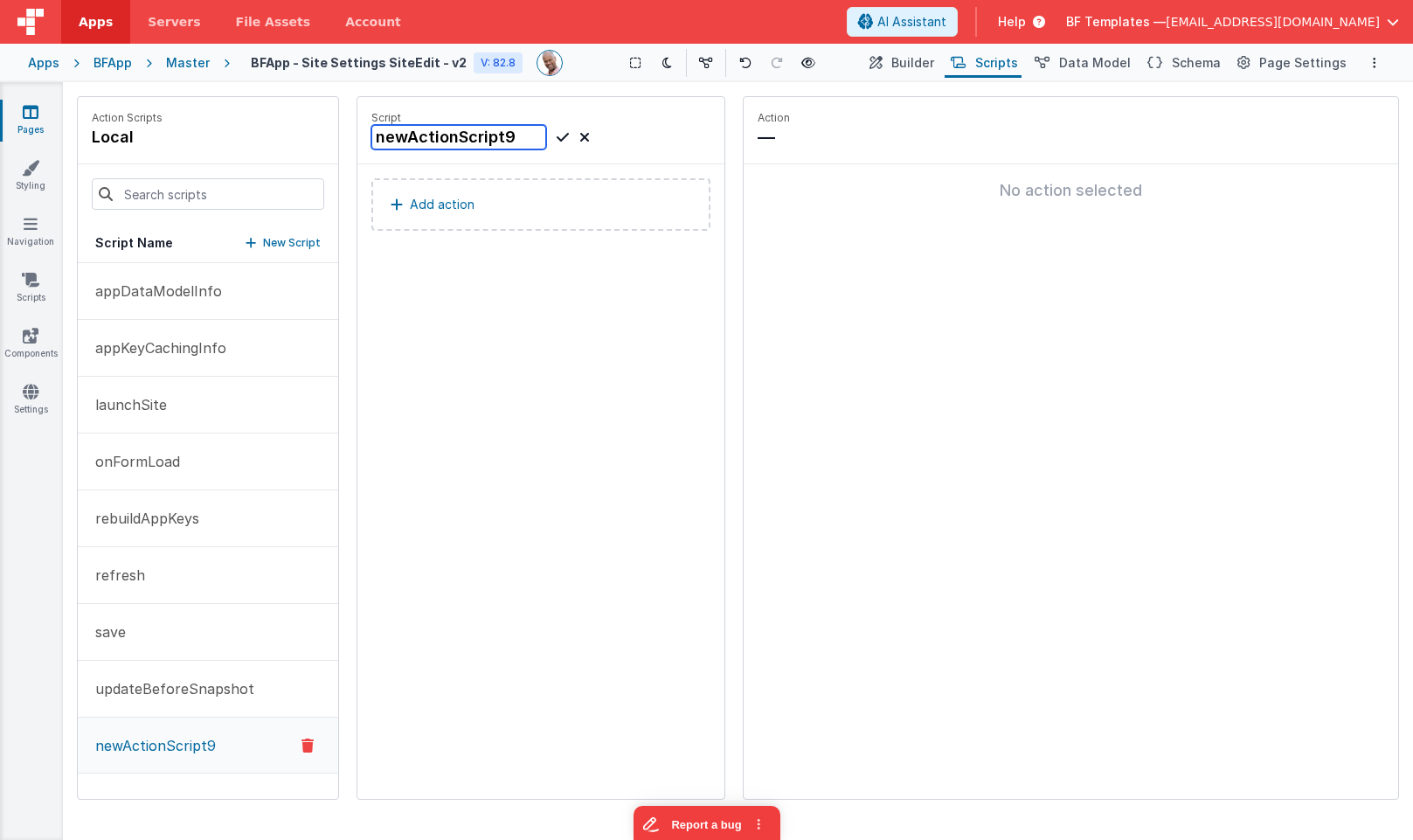
drag, startPoint x: 514, startPoint y: 137, endPoint x: 351, endPoint y: 131, distance: 163.1
click at [351, 131] on div "Action Scripts local Script Name New Script appDataModelInfo appKeyCachingInfo …" at bounding box center [738, 448] width 1322 height 704
paste input "onDataChanged_siteSchema"
type input "onDataChanged_siteSchema"
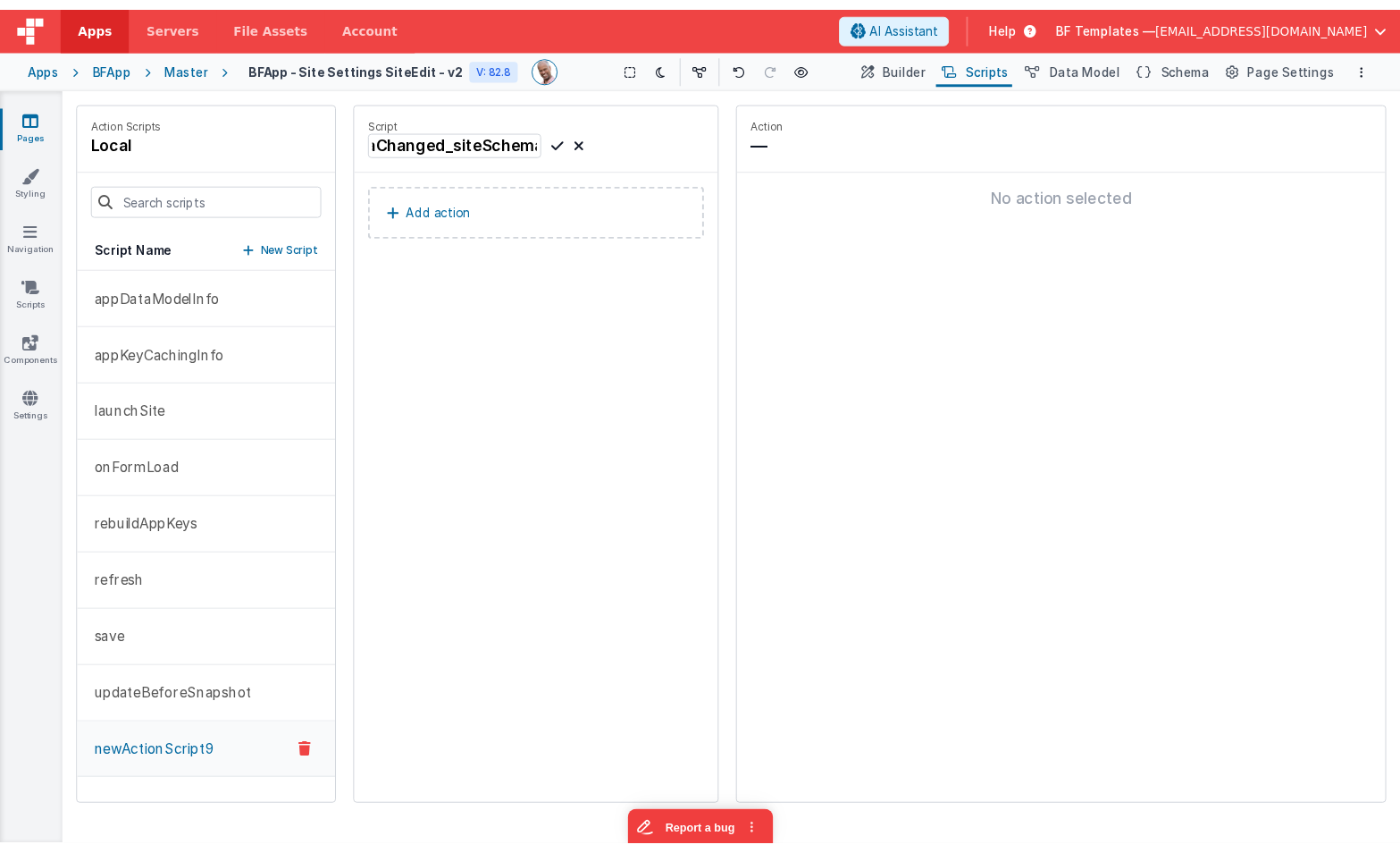
scroll to position [0, 0]
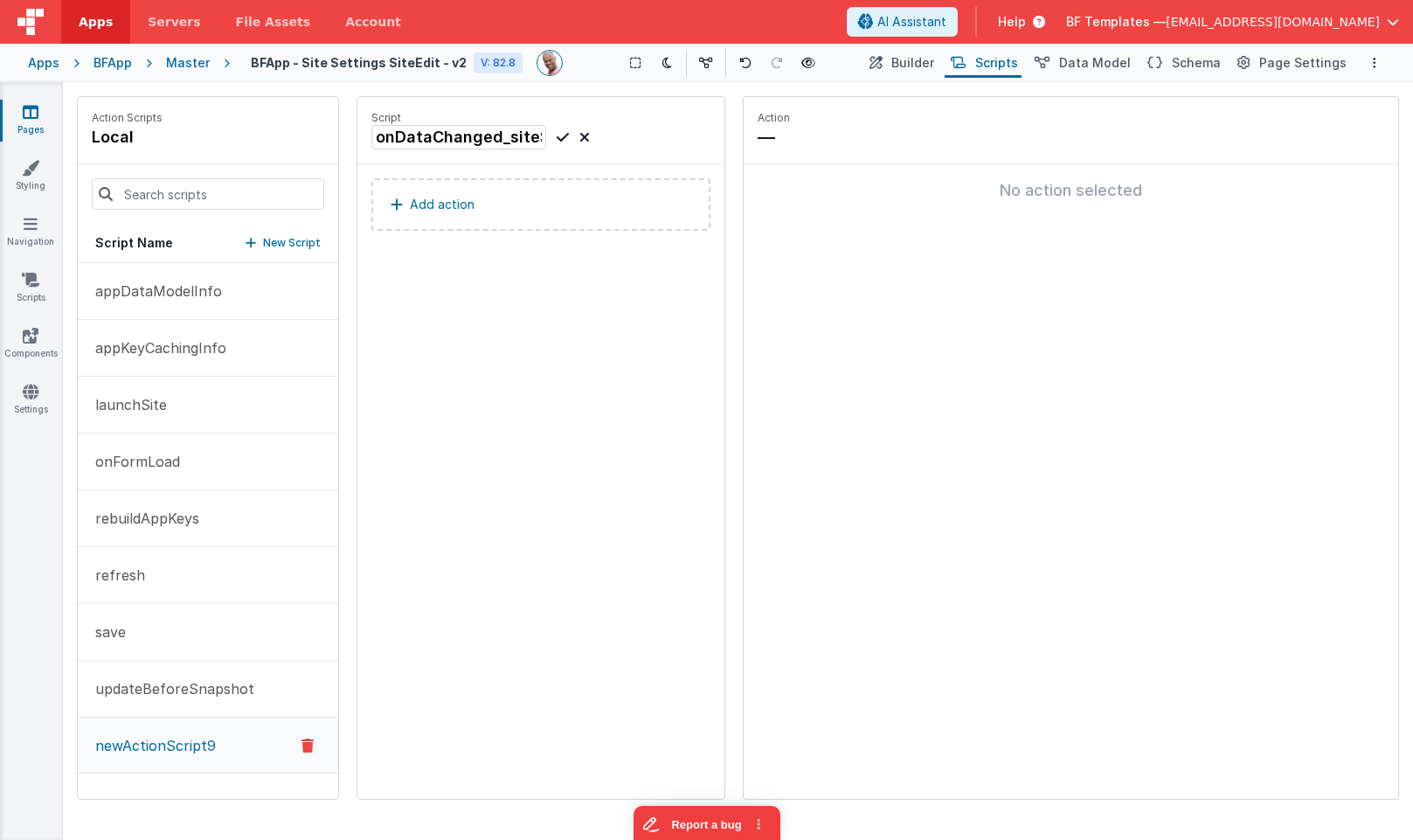
click at [559, 138] on icon at bounding box center [563, 137] width 12 height 21
click at [451, 207] on p "Add action" at bounding box center [442, 205] width 65 height 21
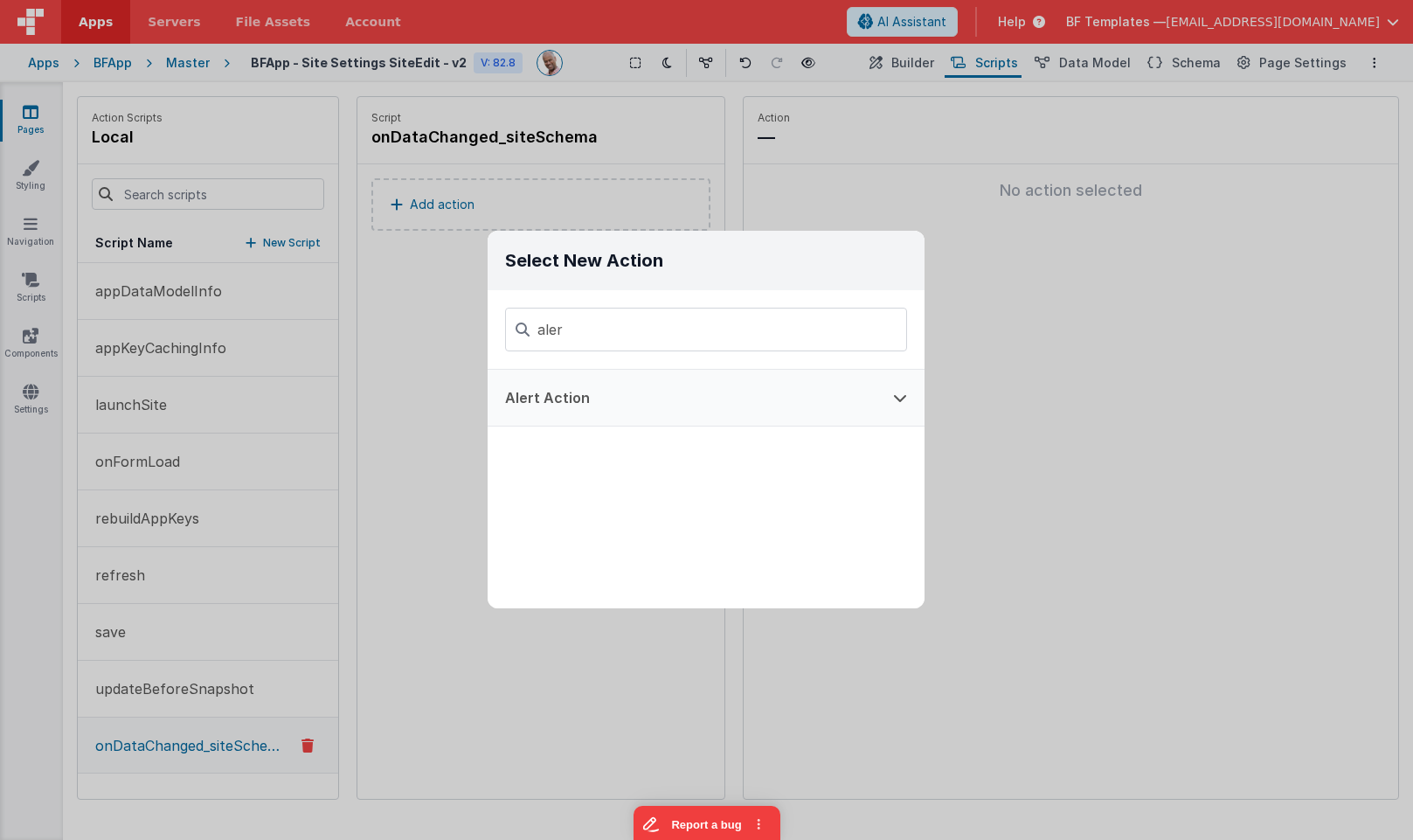
type input "aler"
click at [676, 409] on button "Alert Action" at bounding box center [682, 398] width 388 height 56
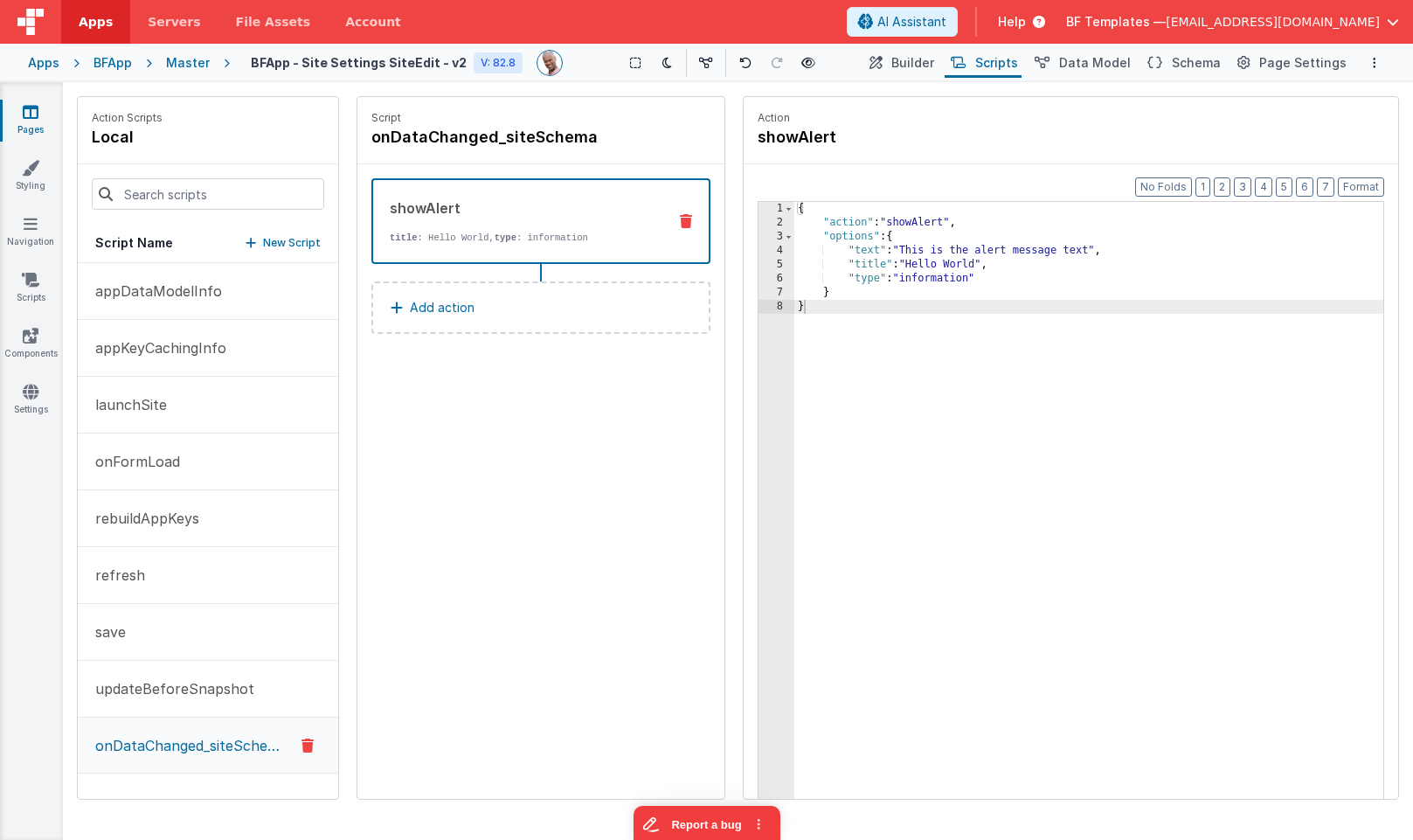
click at [958, 263] on div "{ "action" : "showAlert" , "options" : { "text" : "This is the alert message te…" at bounding box center [1088, 542] width 589 height 679
click at [957, 263] on div "{ "action" : "showAlert" , "options" : { "text" : "This is the alert message te…" at bounding box center [1088, 542] width 589 height 679
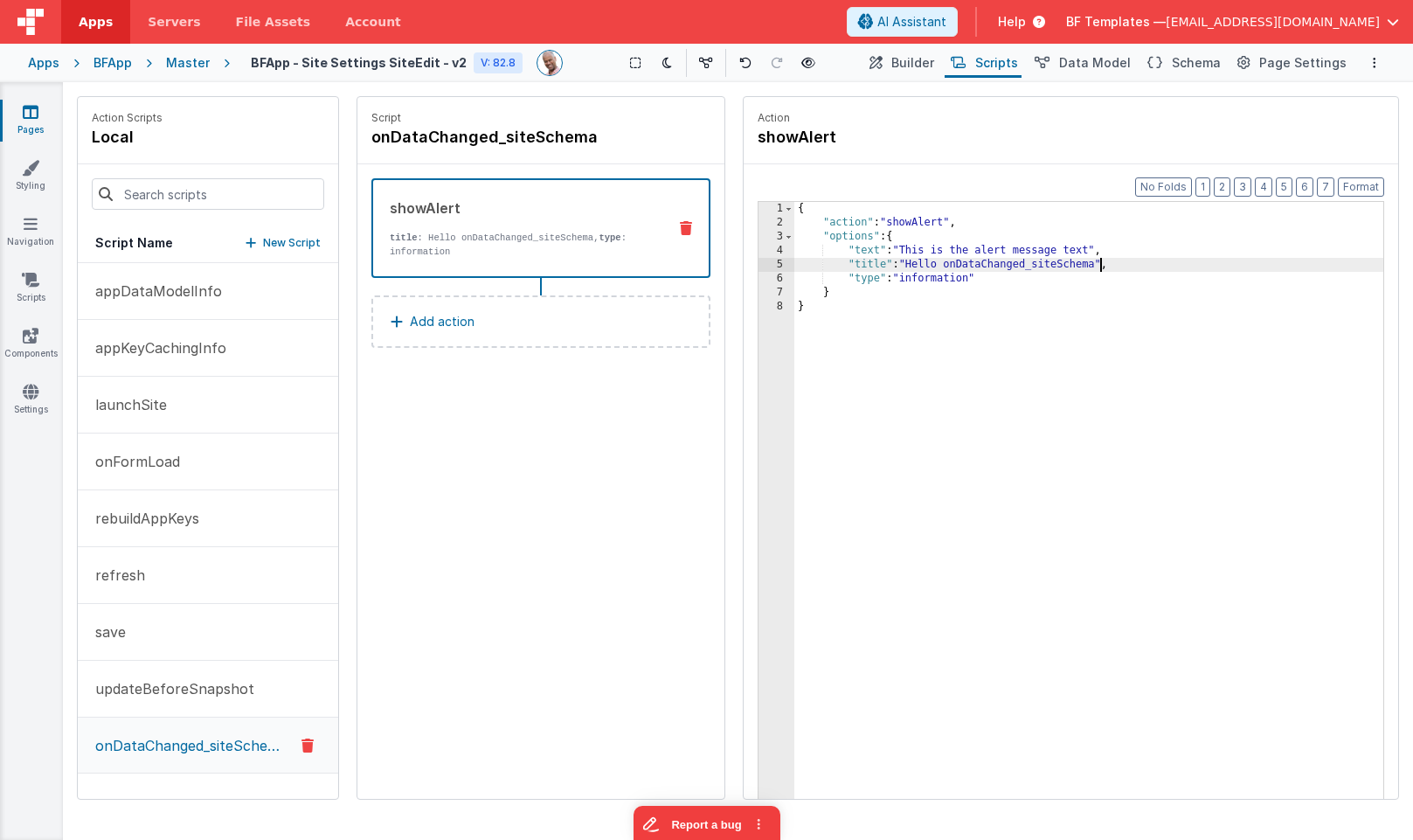
click at [534, 322] on button "Add action" at bounding box center [542, 322] width 339 height 52
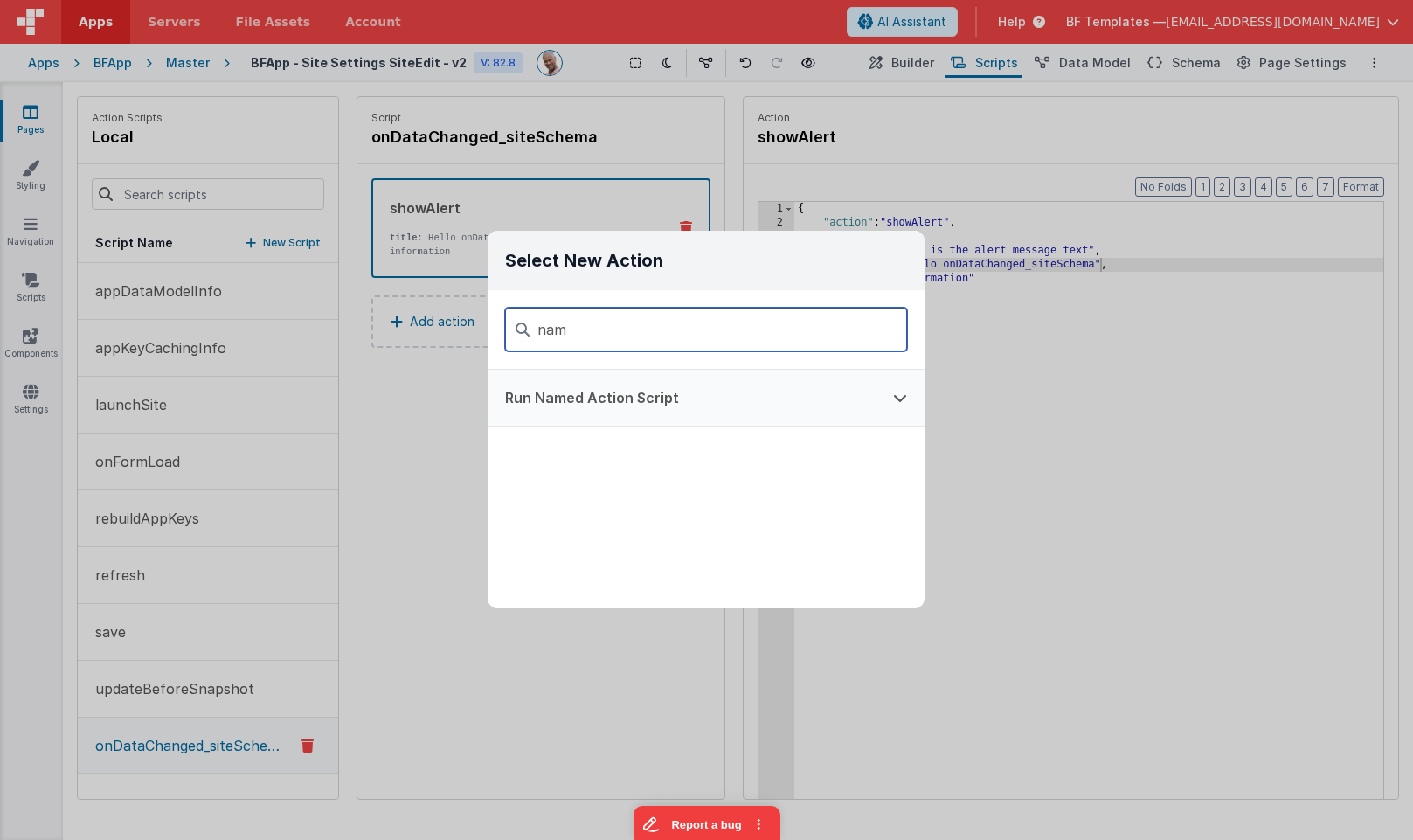
type input "nam"
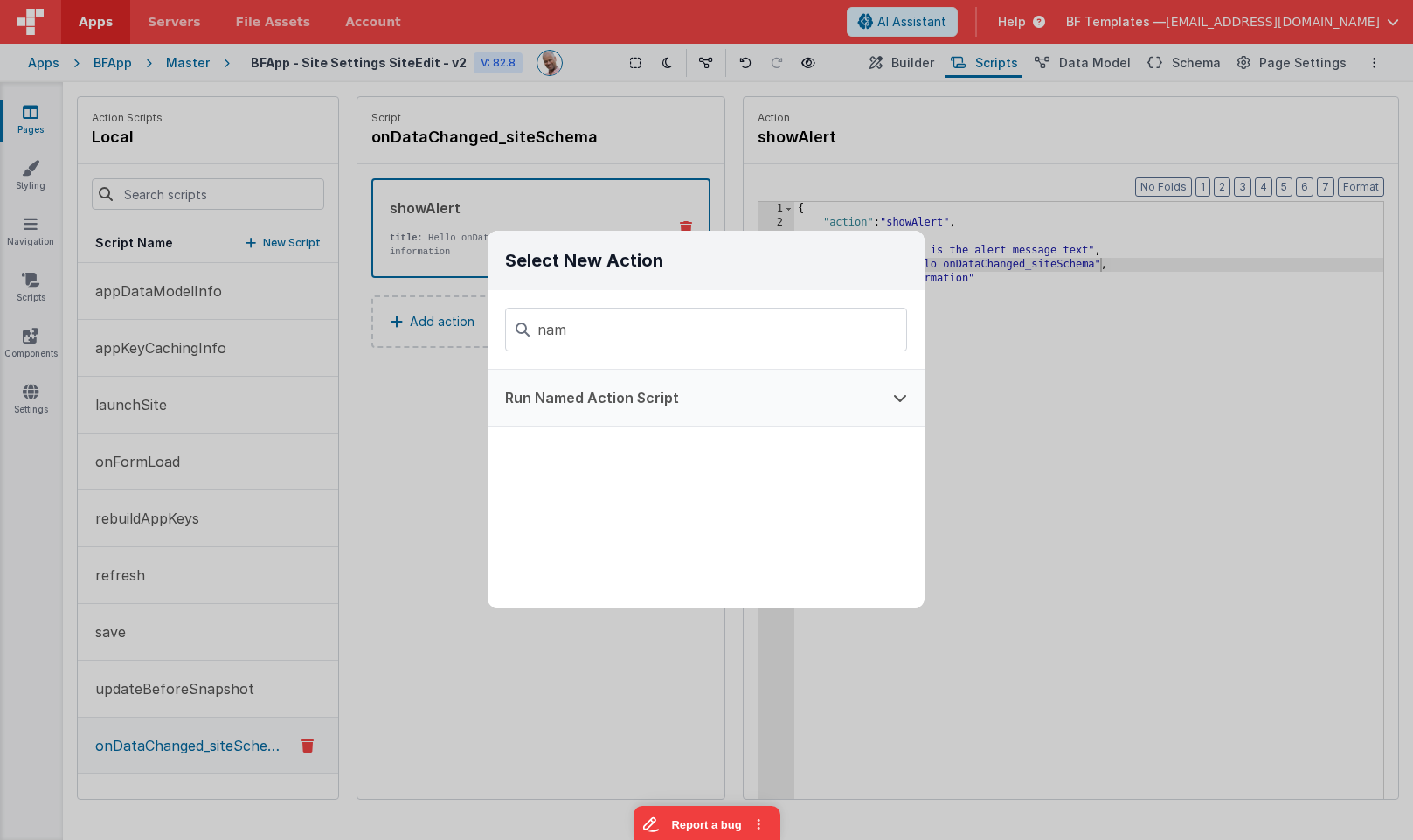
click at [570, 391] on button "Run Named Action Script" at bounding box center [682, 398] width 388 height 56
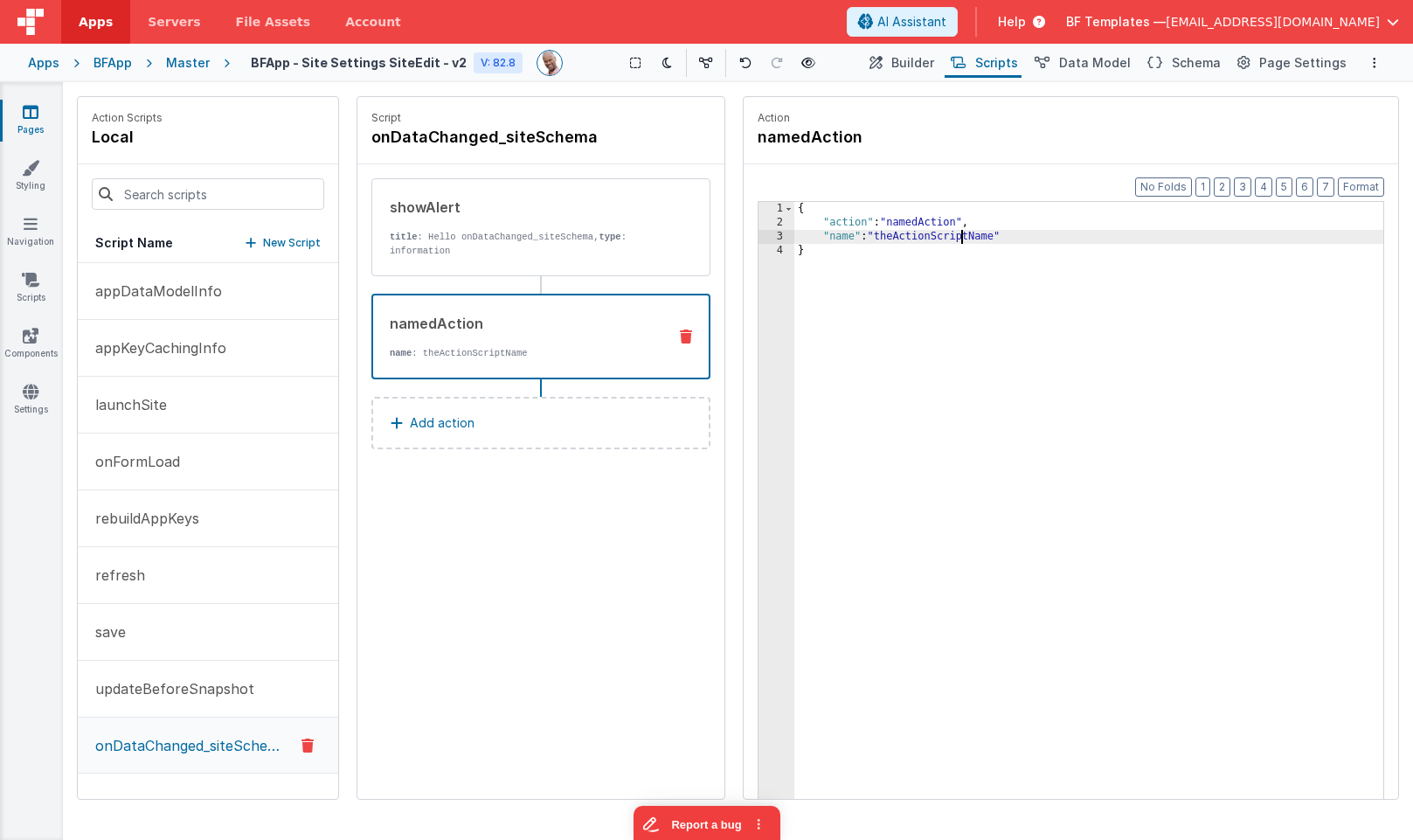
click at [959, 237] on div "{ "action" : "namedAction" , "name" : "theActionScriptName" }" at bounding box center [1088, 542] width 589 height 679
click at [958, 237] on div "{ "action" : "namedAction" , "name" : "theActionScriptName" }" at bounding box center [1088, 542] width 589 height 679
click at [1081, 395] on div "{ "action" : "namedAction" , "name" : "updateBeforeSnapshot " }" at bounding box center [1088, 542] width 589 height 679
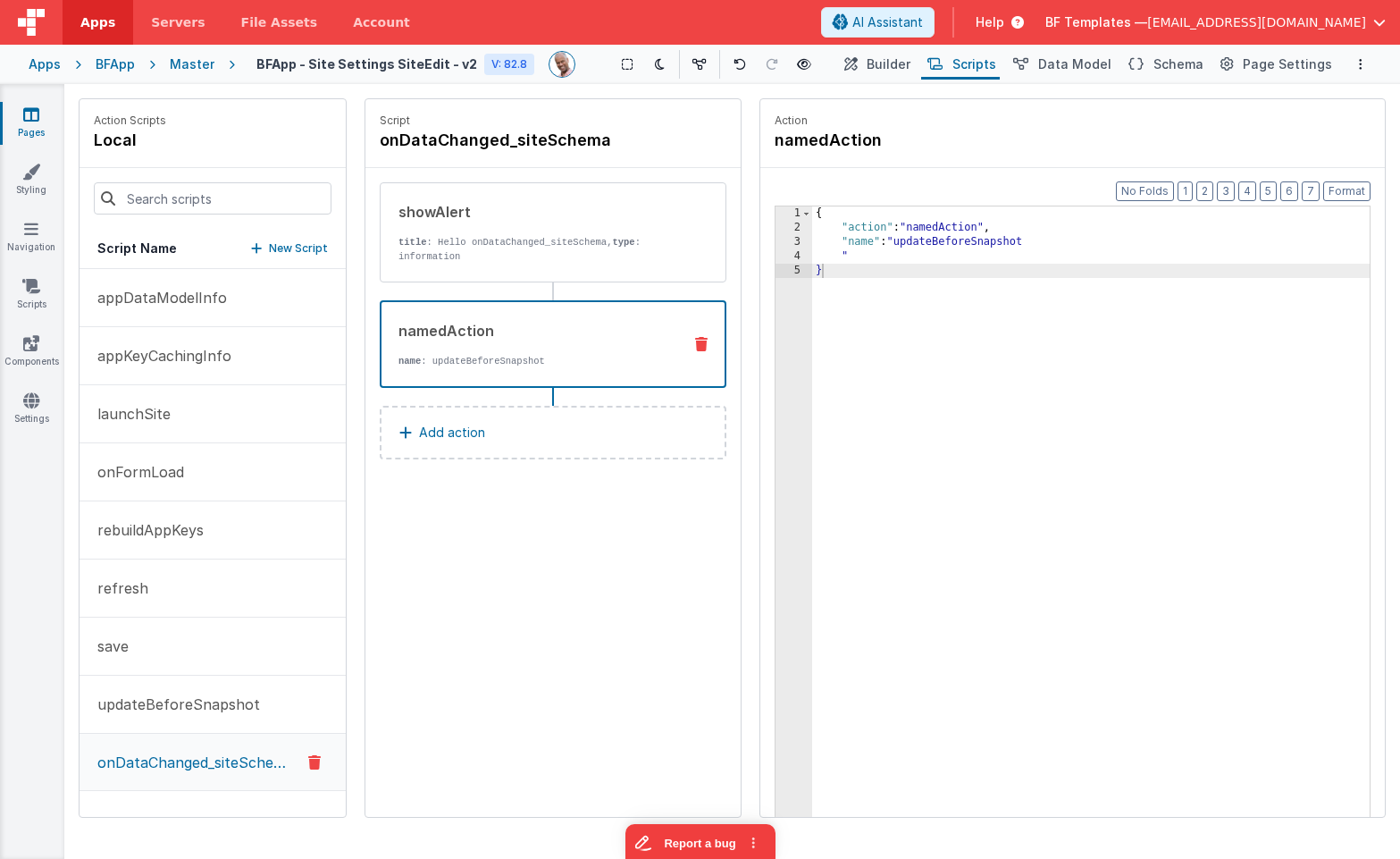
click at [34, 116] on icon at bounding box center [31, 115] width 16 height 18
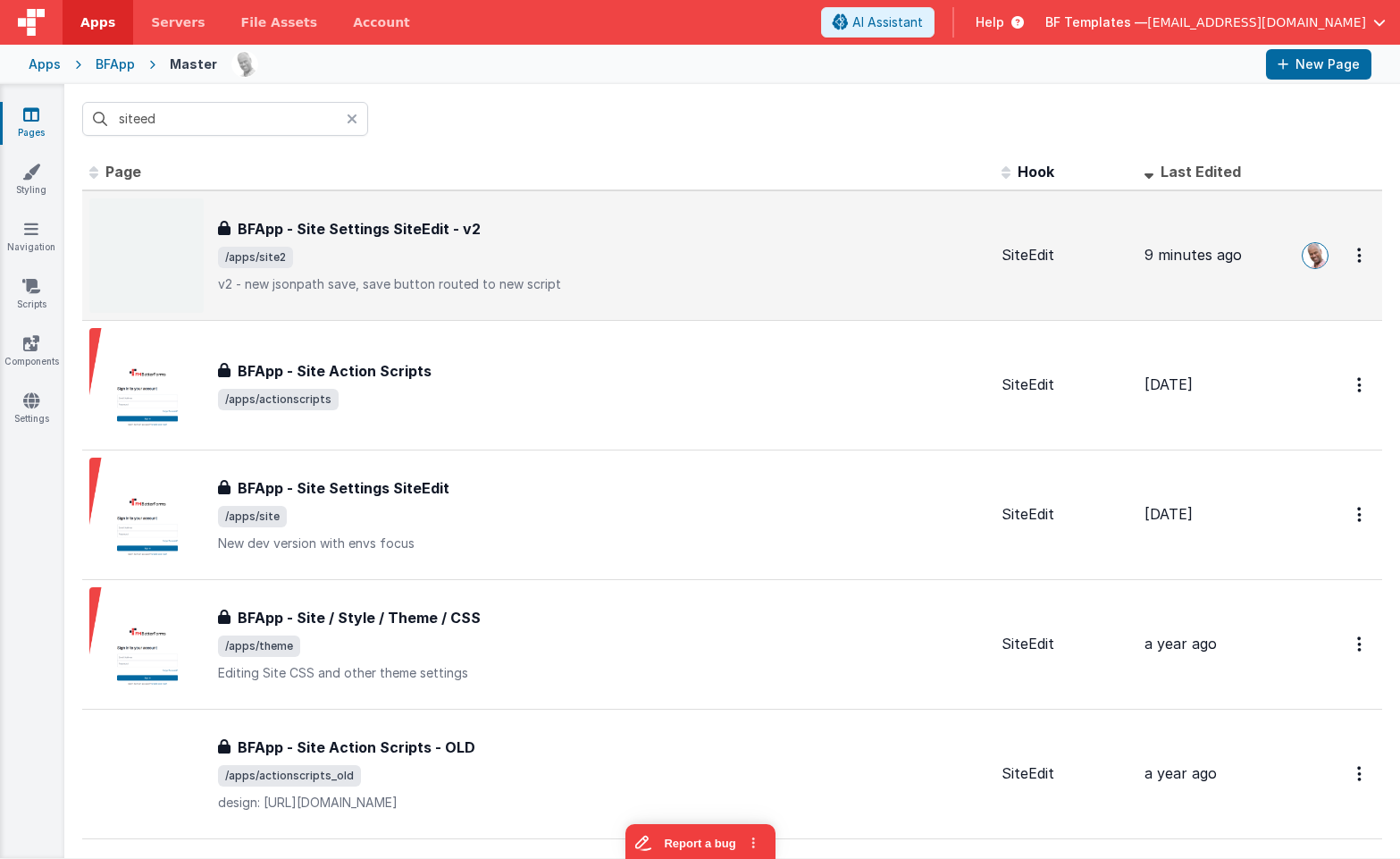
click at [403, 251] on span "/apps/site2" at bounding box center [603, 258] width 769 height 21
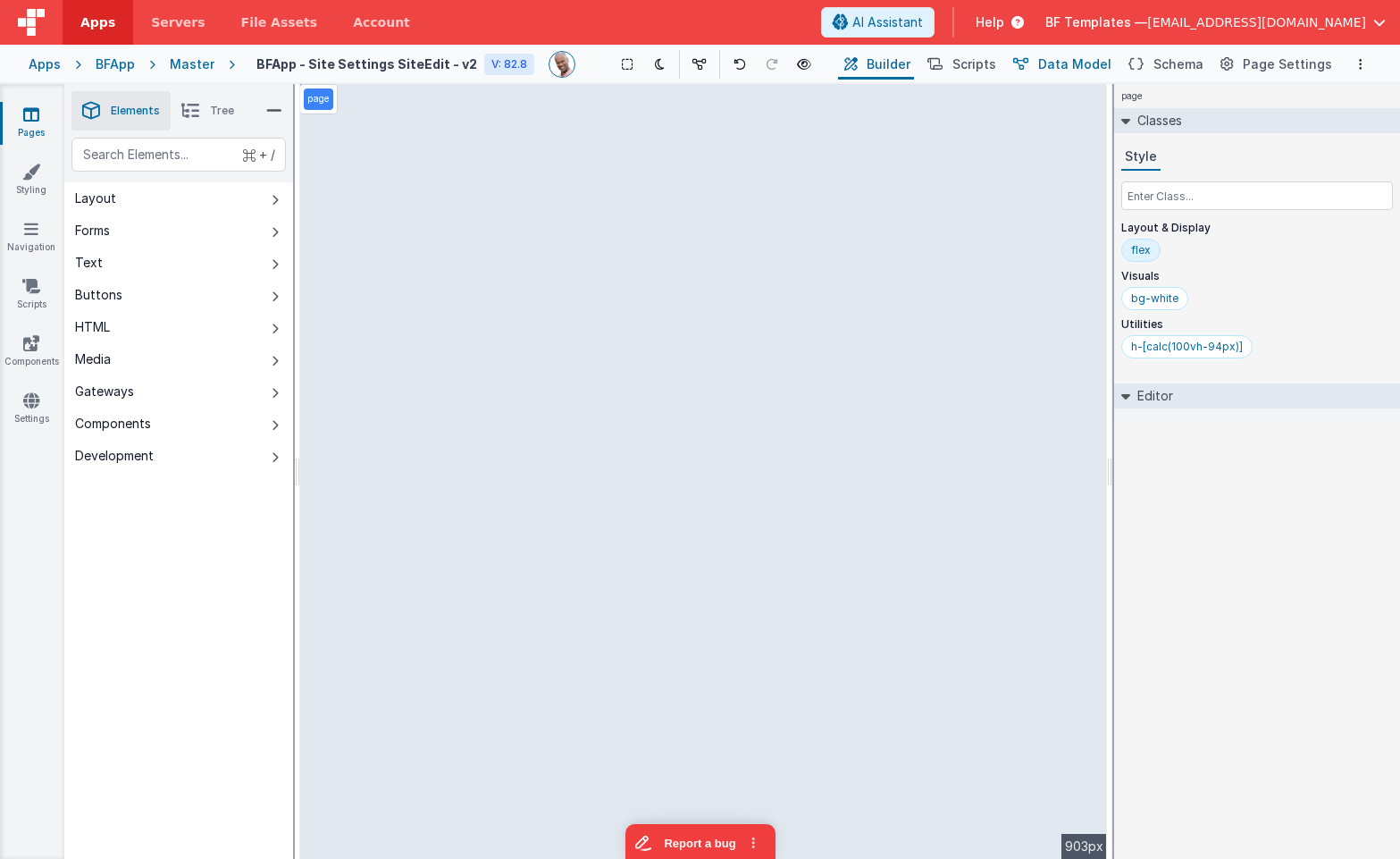
click at [1090, 62] on span "Data Model" at bounding box center [1075, 64] width 73 height 18
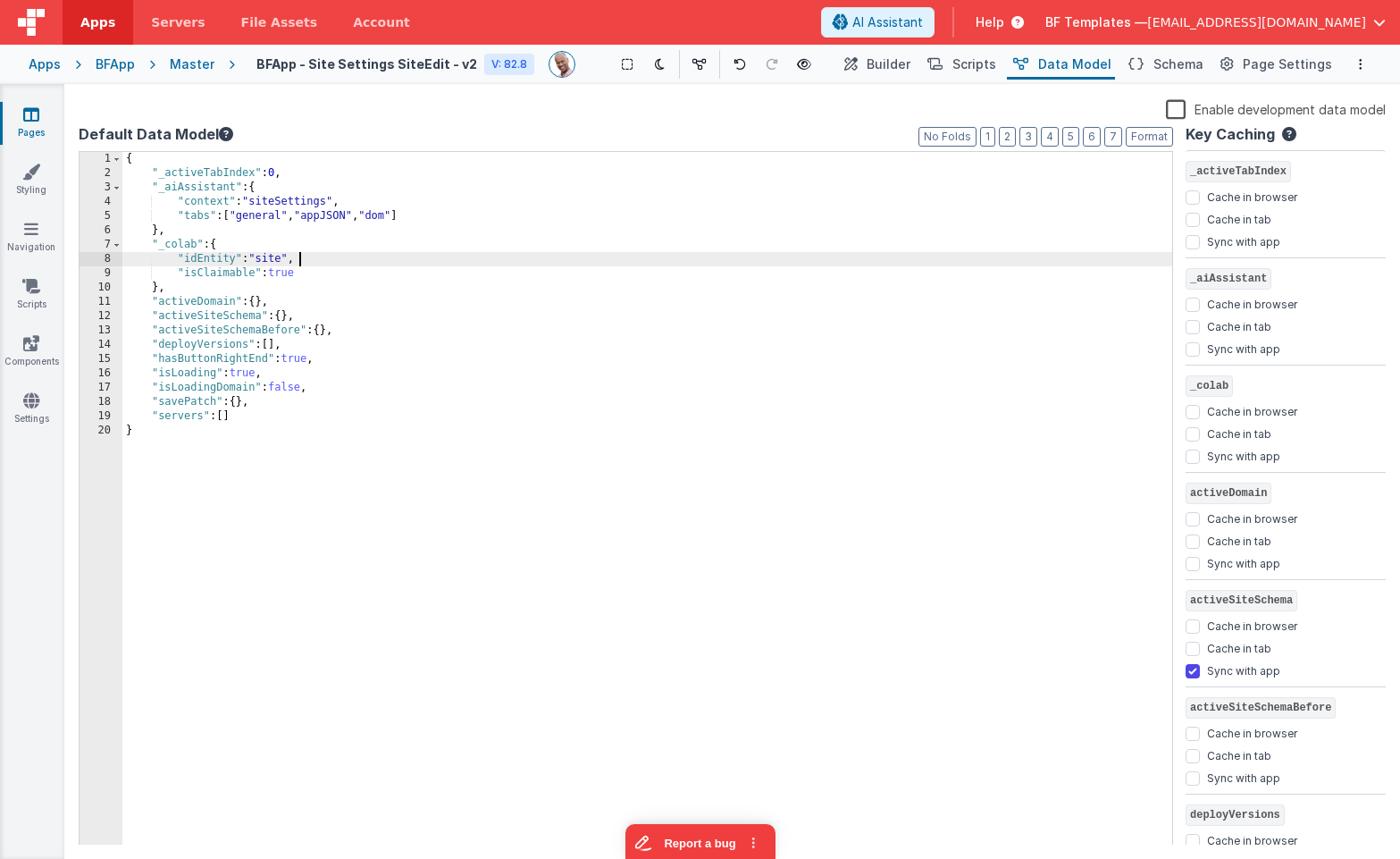
click at [310, 252] on div "{ "_activeTabIndex" : 0 , "_aiAssistant" : { "context" : "siteSettings" , "tabs…" at bounding box center [648, 513] width 1050 height 722
click at [287, 257] on div "{ "_activeTabIndex" : 0 , "_aiAssistant" : { "context" : "siteSettings" , "tabs…" at bounding box center [648, 513] width 1050 height 722
click at [273, 263] on div "{ "_activeTabIndex" : 0 , "_aiAssistant" : { "context" : "siteSettings" , "tabs…" at bounding box center [648, 513] width 1050 height 722
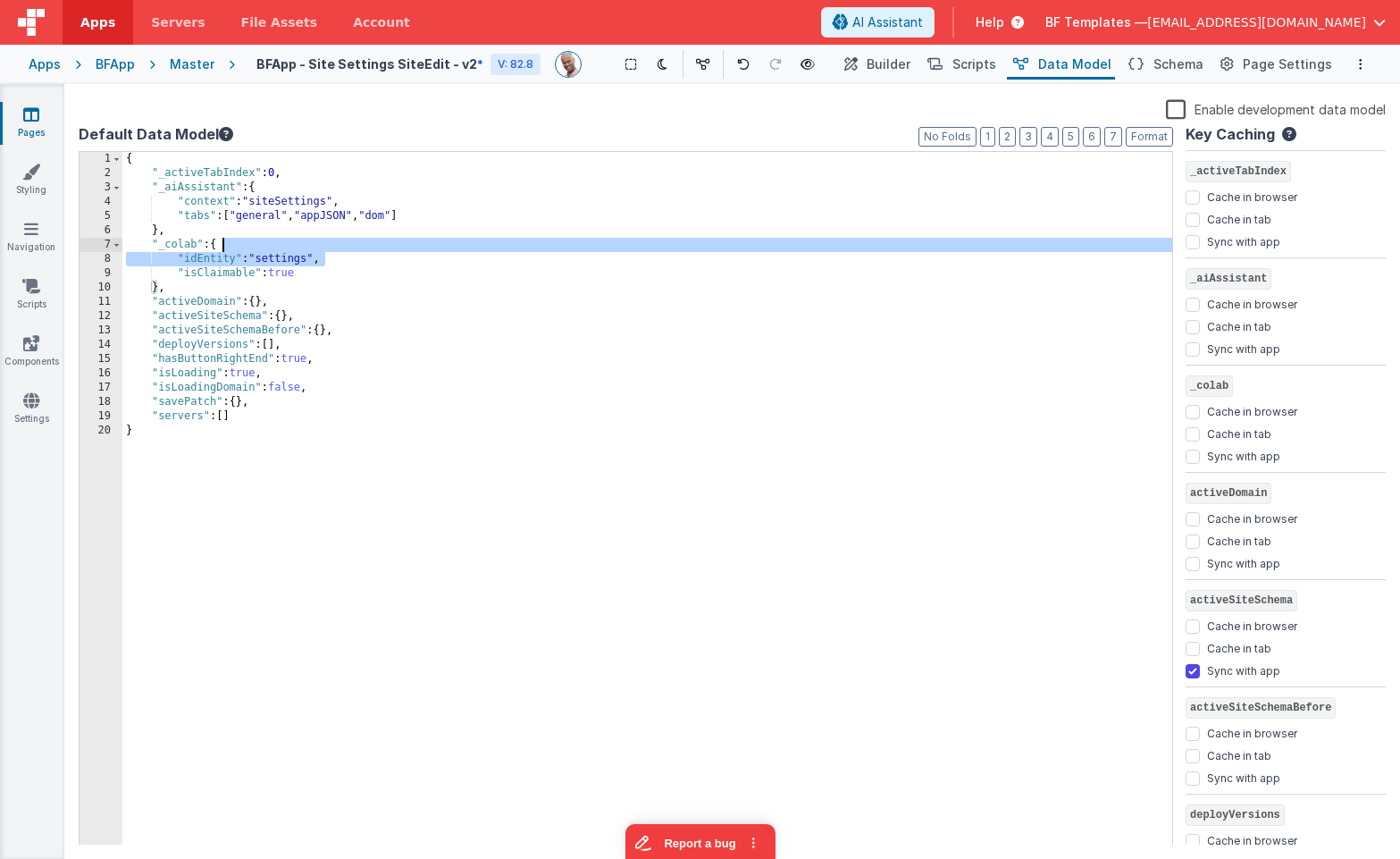
click at [336, 251] on div "{ "_activeTabIndex" : 0 , "_aiAssistant" : { "context" : "siteSettings" , "tabs…" at bounding box center [648, 513] width 1050 height 722
click at [34, 122] on icon at bounding box center [31, 115] width 16 height 18
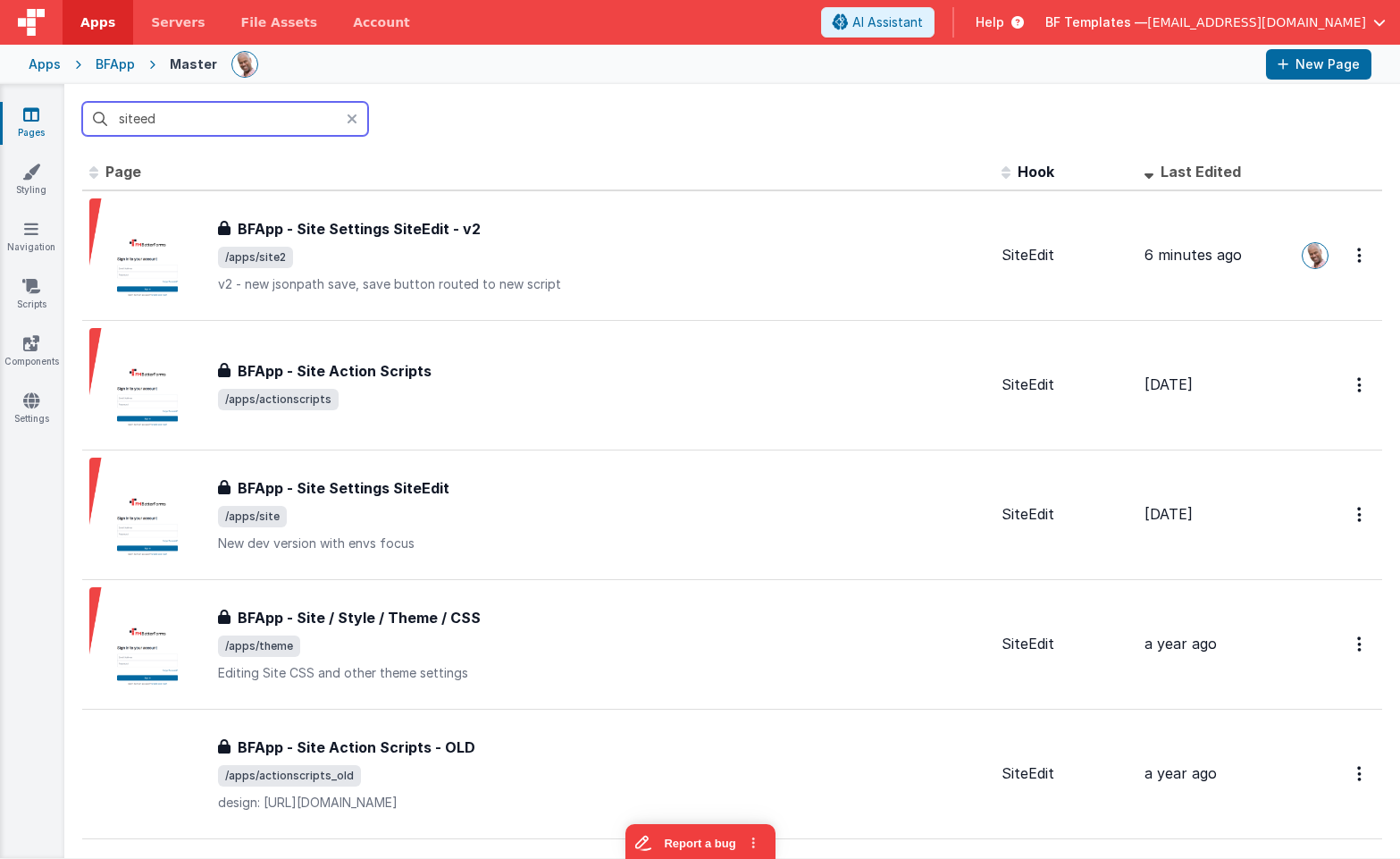
click at [172, 120] on input "siteed" at bounding box center [225, 119] width 286 height 34
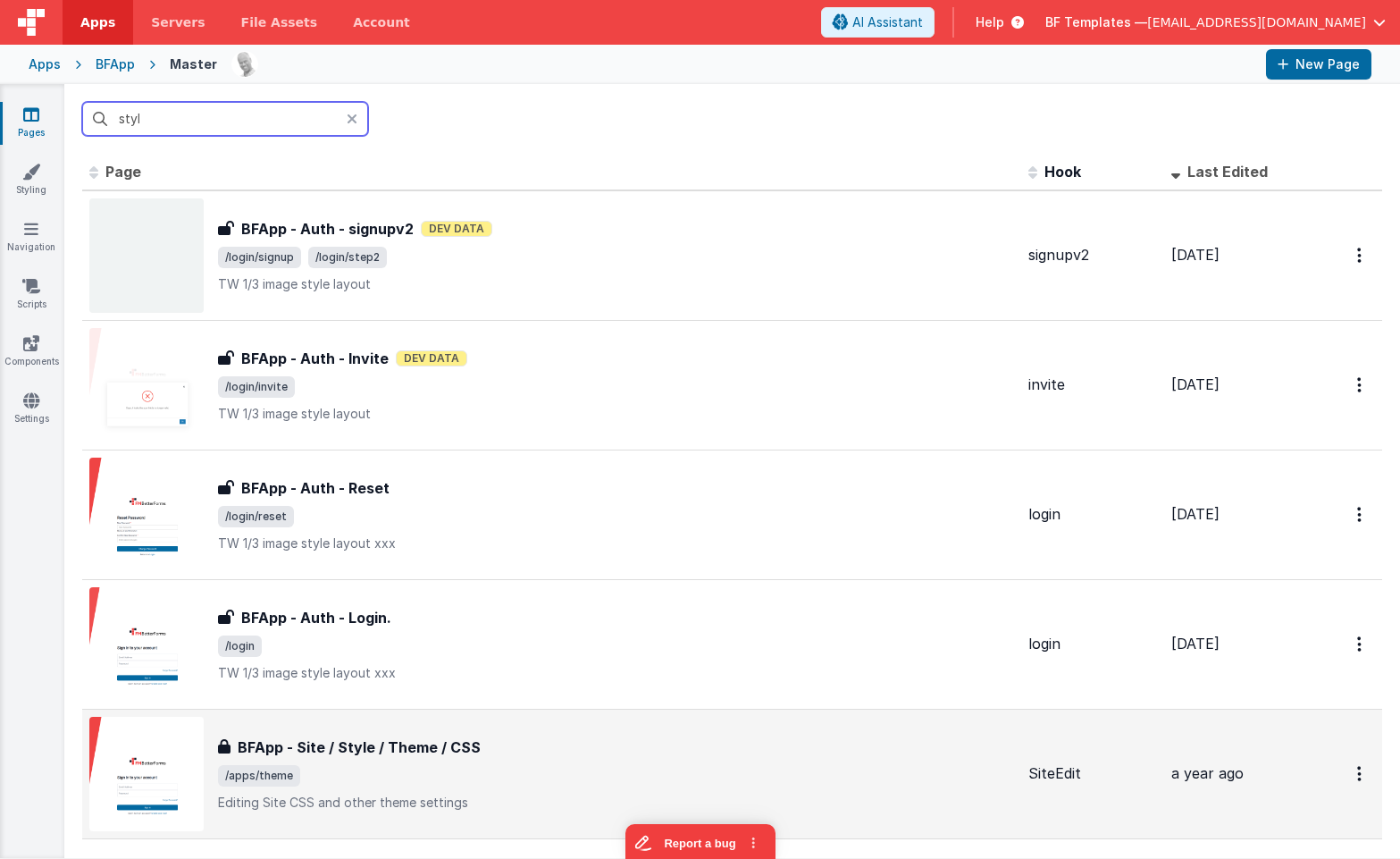
type input "styl"
click at [415, 772] on span "/apps/theme" at bounding box center [616, 776] width 796 height 21
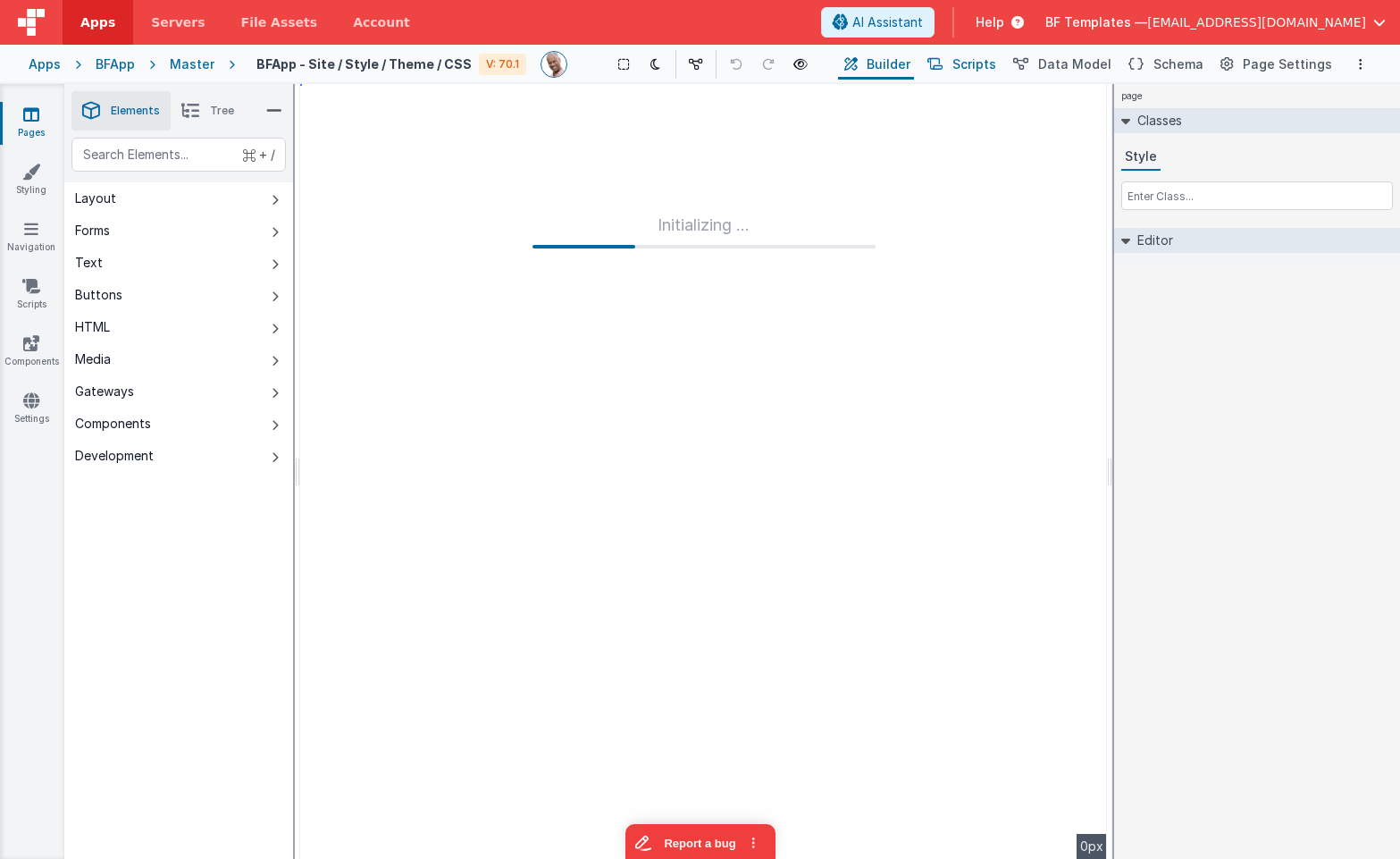
drag, startPoint x: 979, startPoint y: 62, endPoint x: 990, endPoint y: 62, distance: 11.0
click at [979, 62] on span "Scripts" at bounding box center [974, 64] width 44 height 18
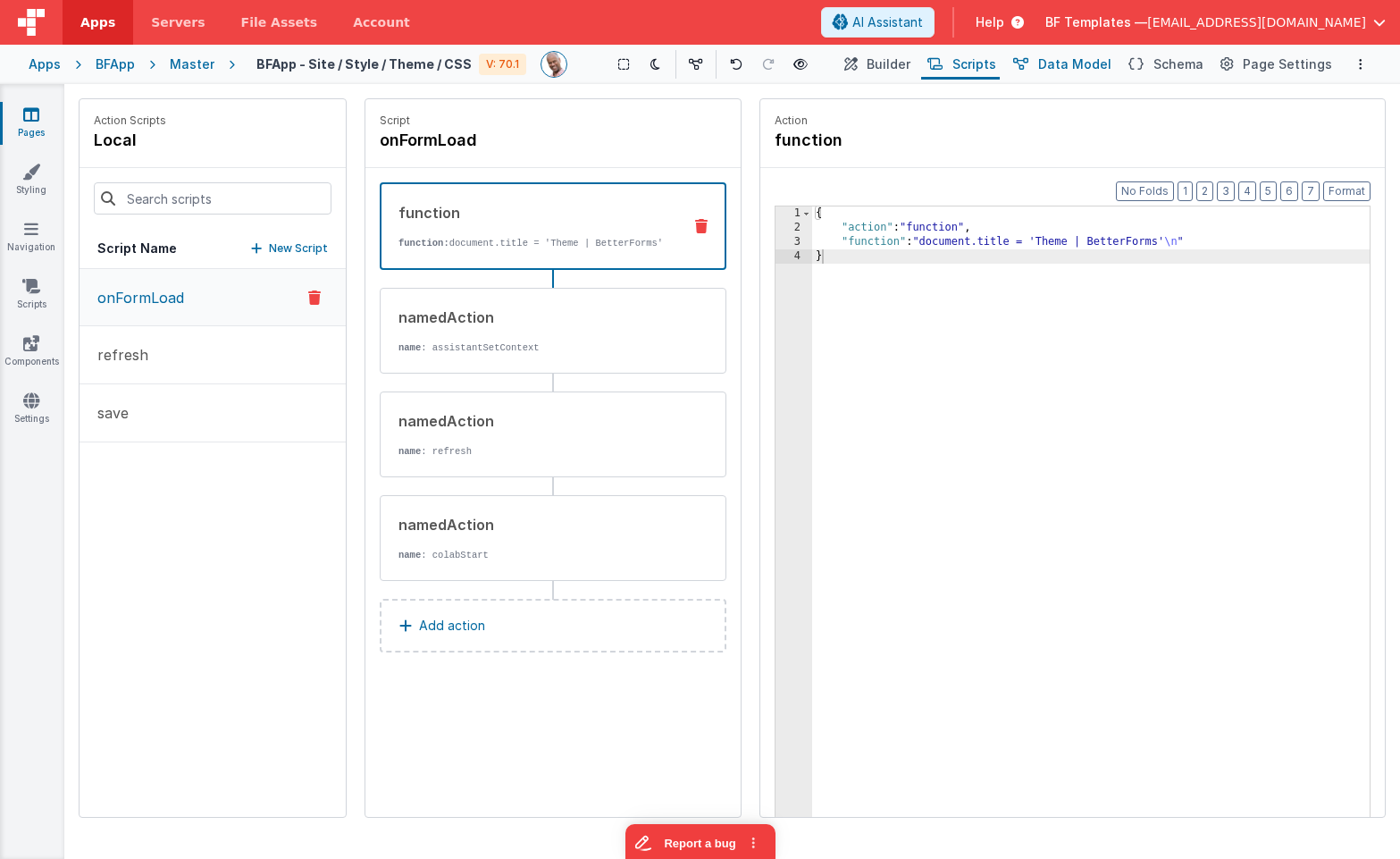
click at [1062, 60] on span "Data Model" at bounding box center [1075, 64] width 73 height 18
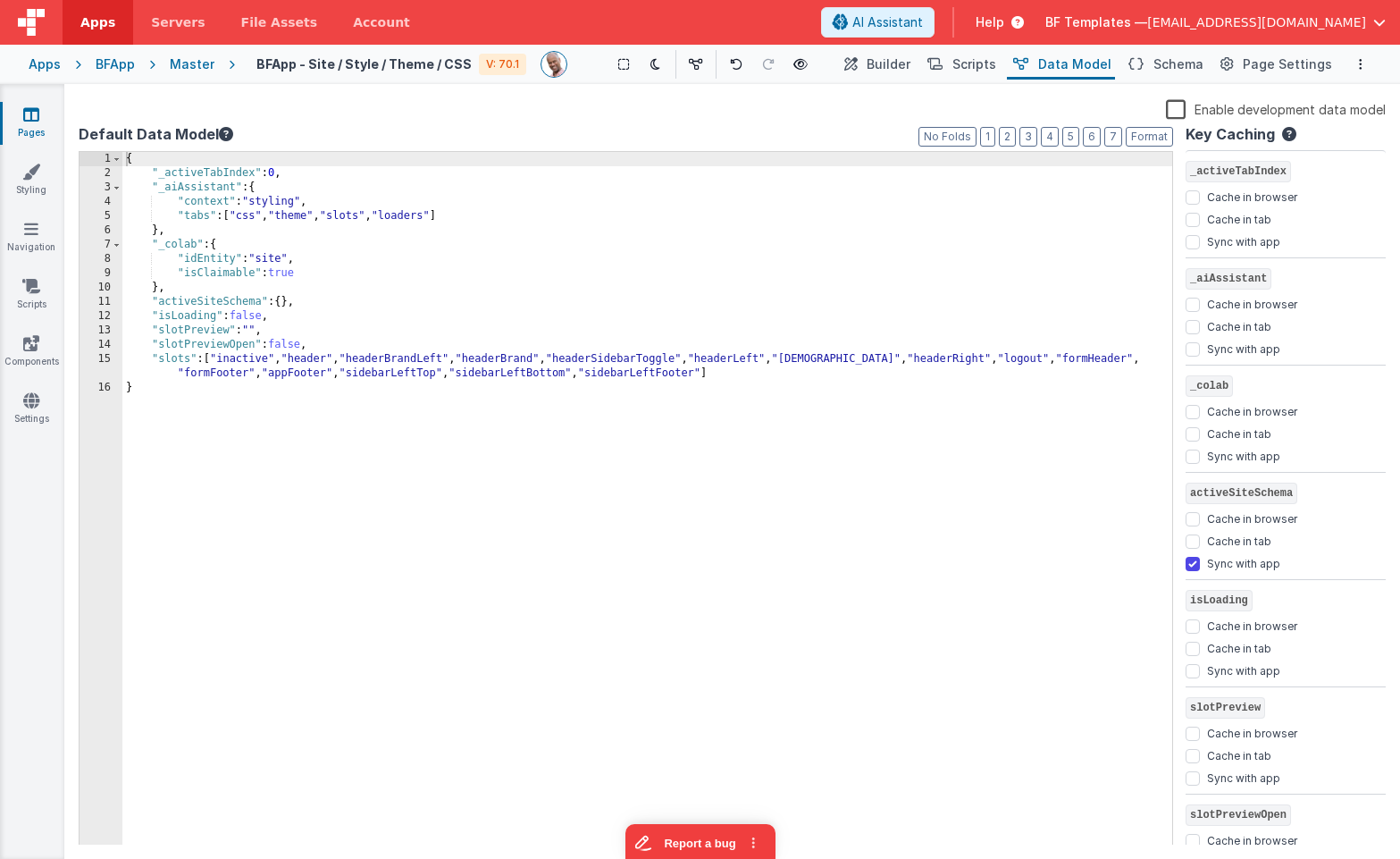
click at [276, 259] on div "{ "_activeTabIndex" : 0 , "_aiAssistant" : { "context" : "styling" , "tabs" : […" at bounding box center [648, 513] width 1050 height 722
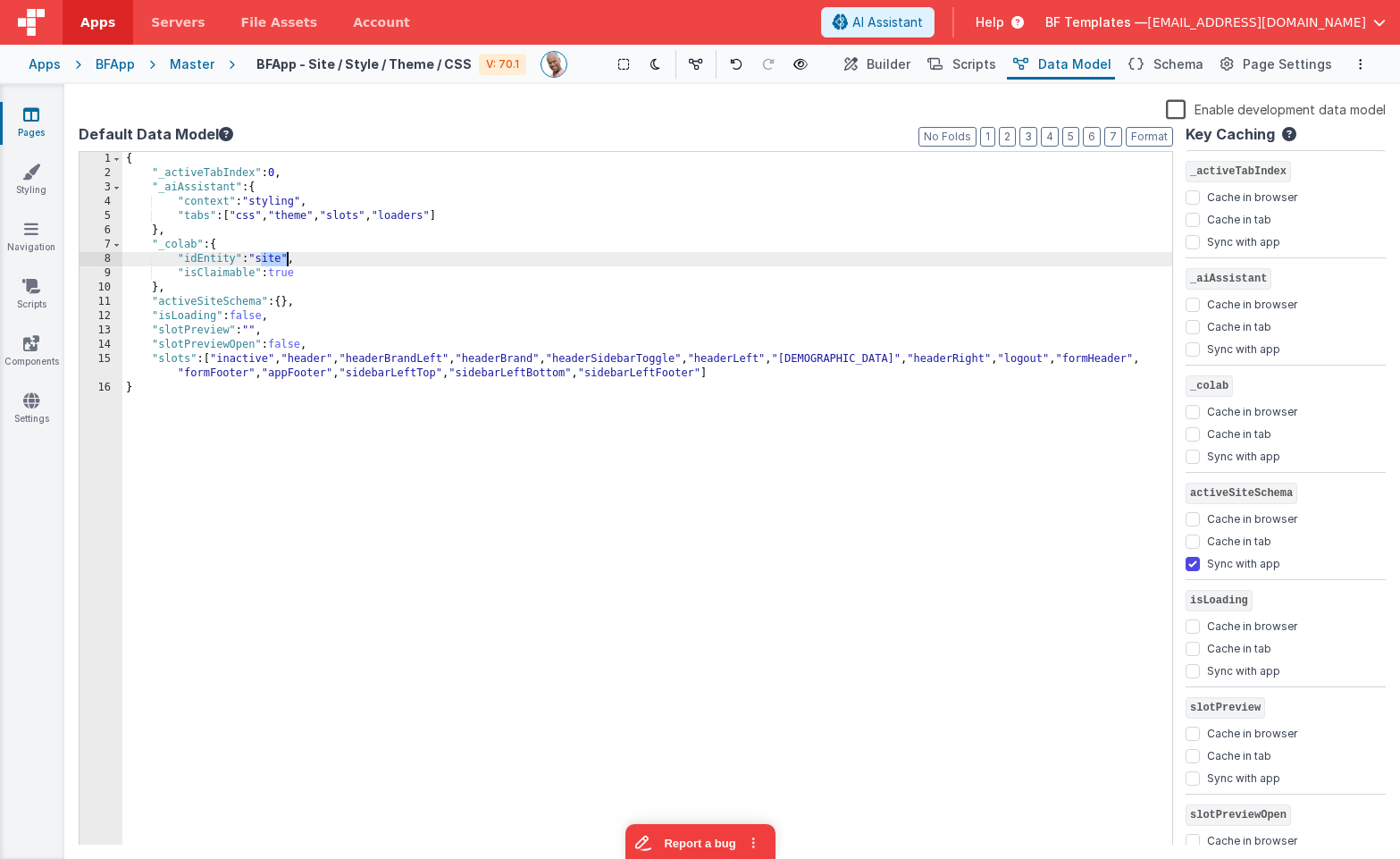
click at [276, 259] on div "{ "_activeTabIndex" : 0 , "_aiAssistant" : { "context" : "styling" , "tabs" : […" at bounding box center [648, 513] width 1050 height 722
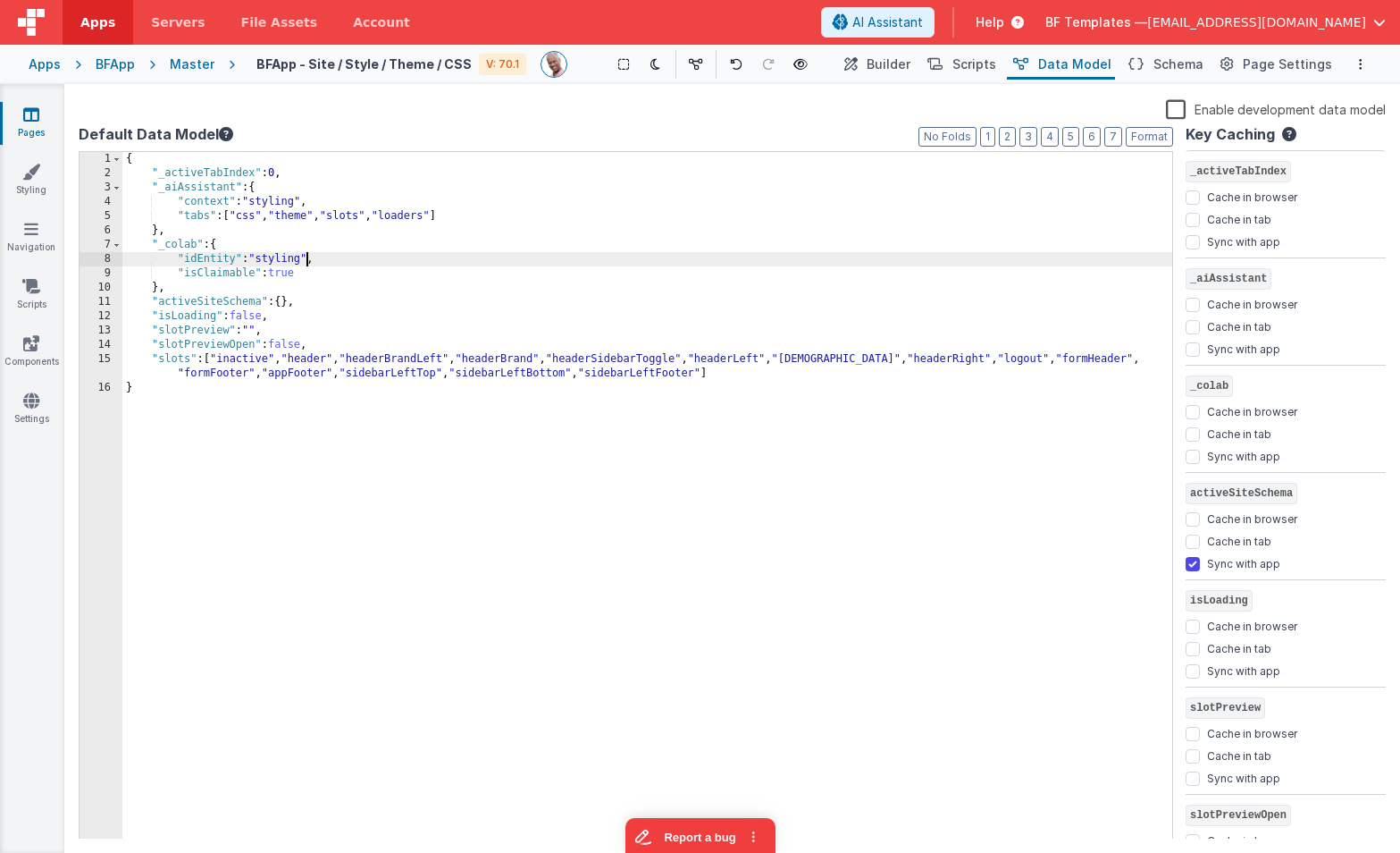
click at [36, 120] on icon at bounding box center [31, 115] width 16 height 18
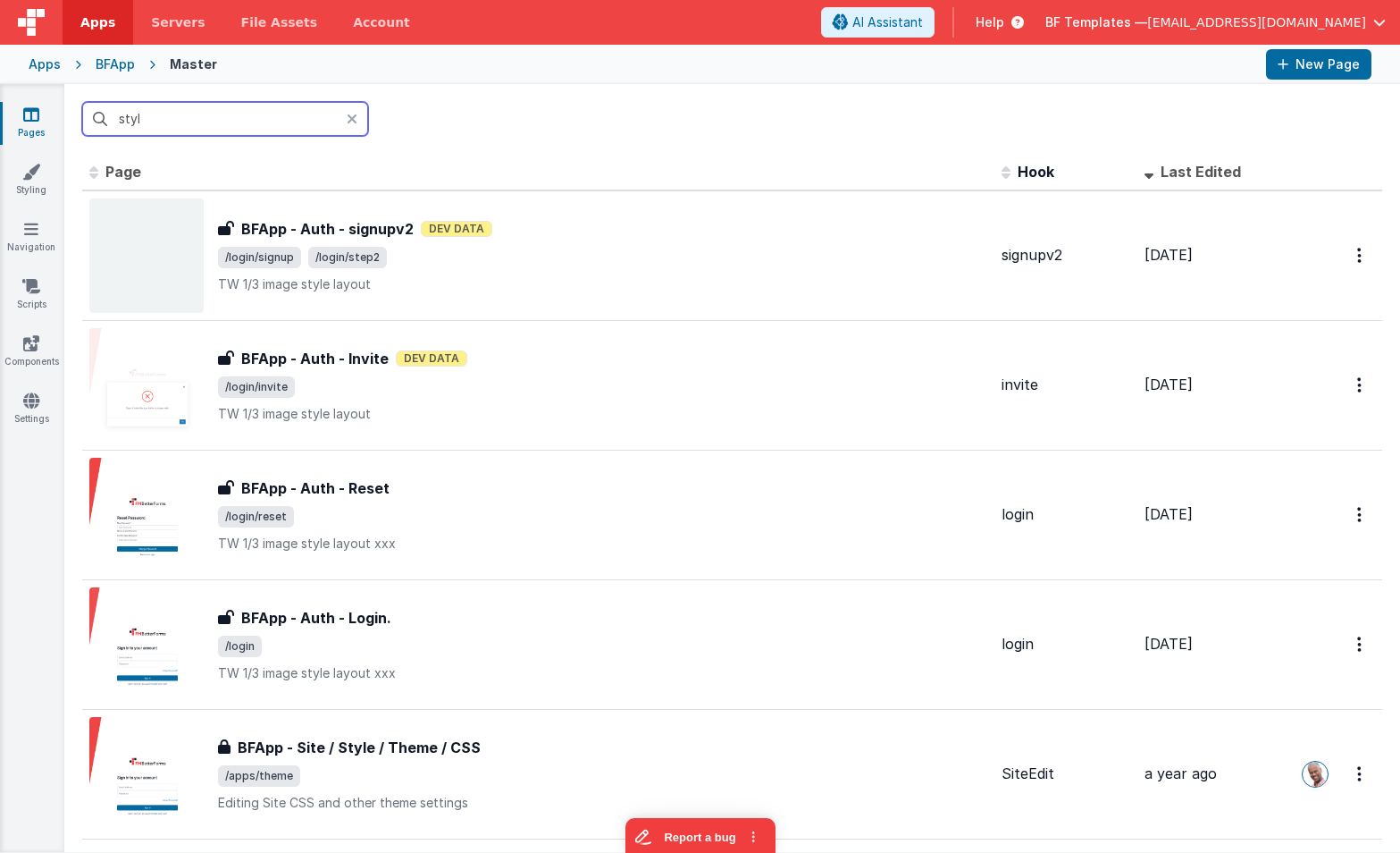
drag, startPoint x: 192, startPoint y: 118, endPoint x: 101, endPoint y: 107, distance: 91.7
click at [101, 107] on input "styl" at bounding box center [225, 119] width 286 height 34
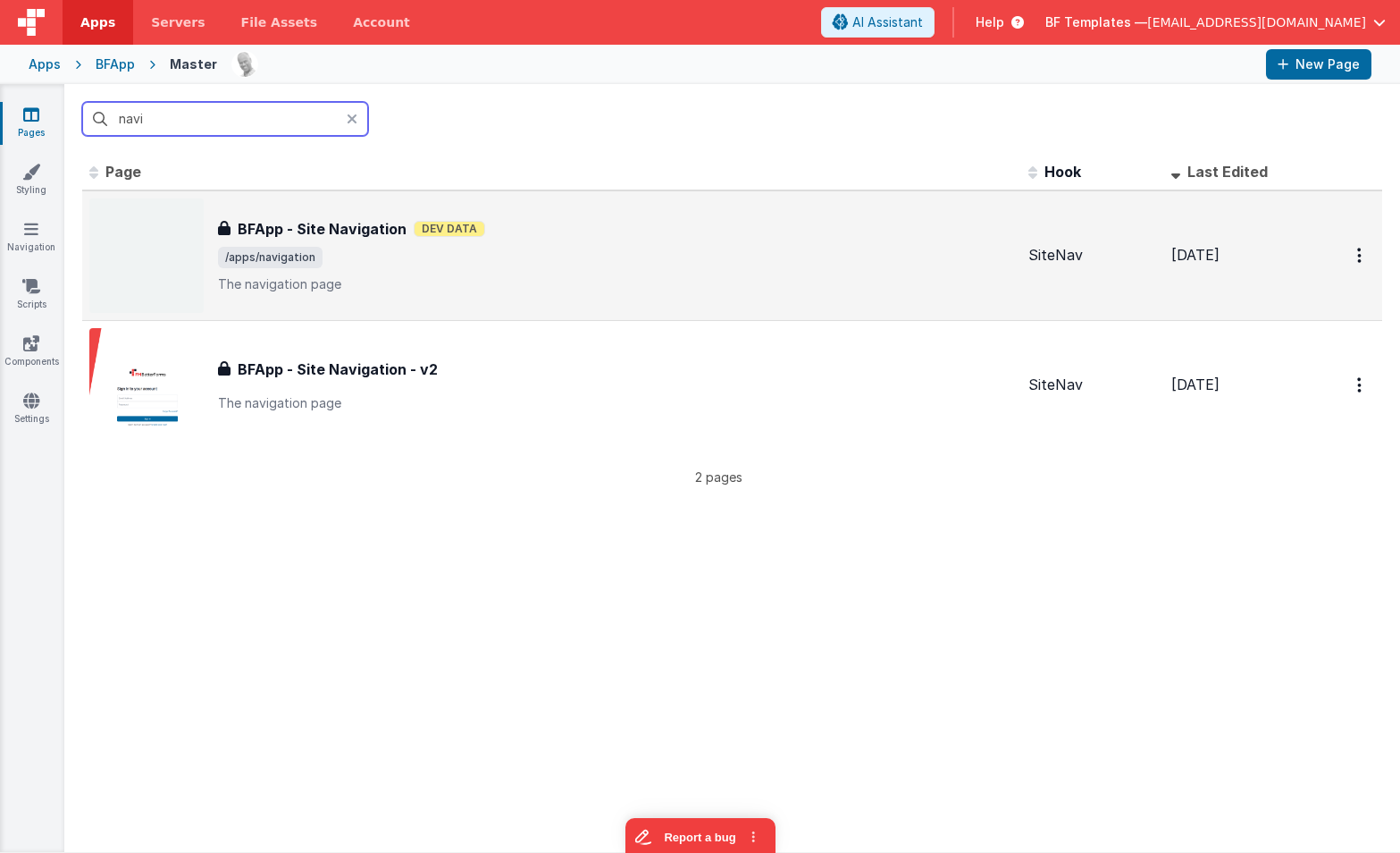
type input "navi"
click at [379, 268] on span "/apps/navigation" at bounding box center [616, 258] width 796 height 21
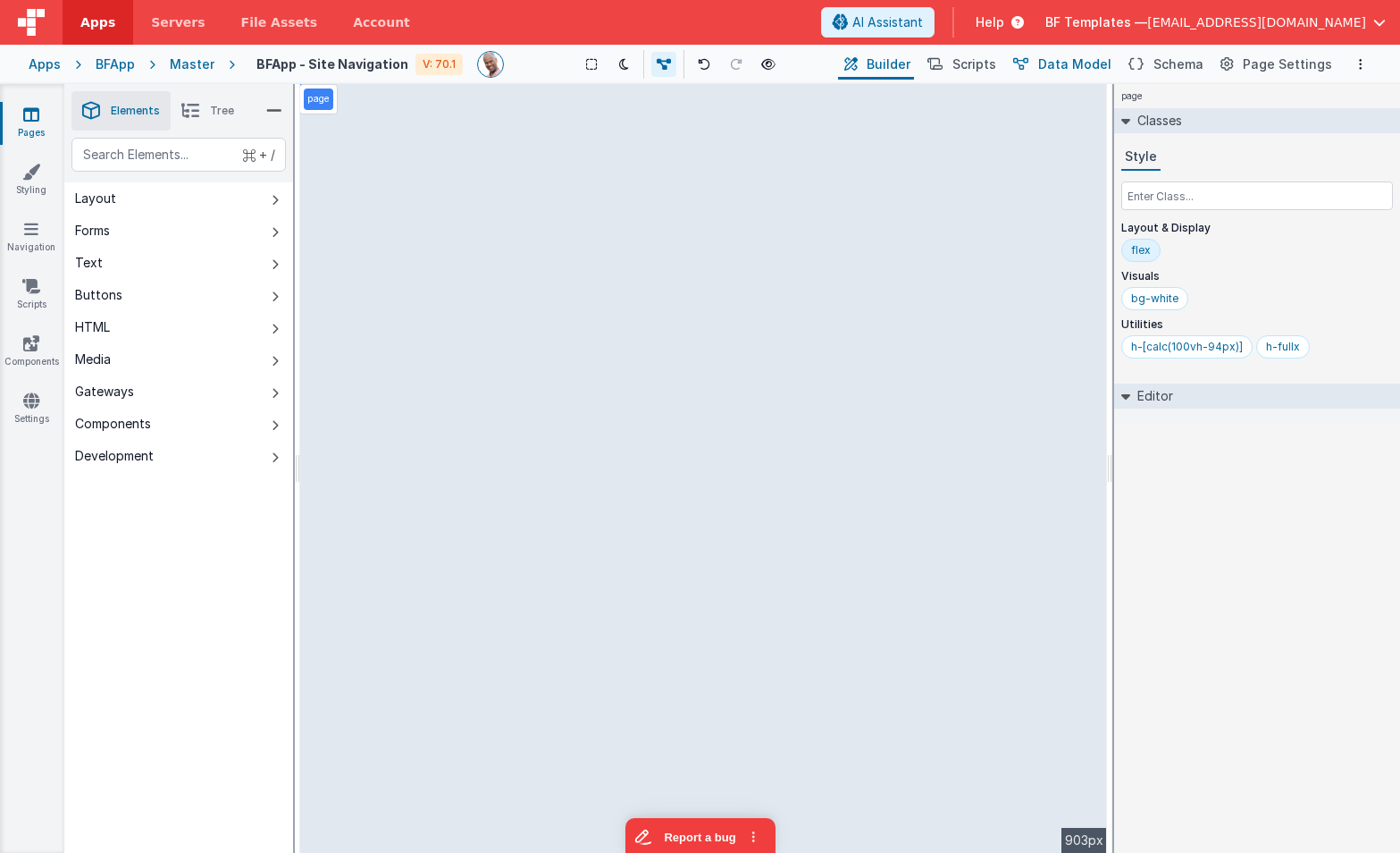
click at [1094, 56] on span "Data Model" at bounding box center [1075, 64] width 73 height 18
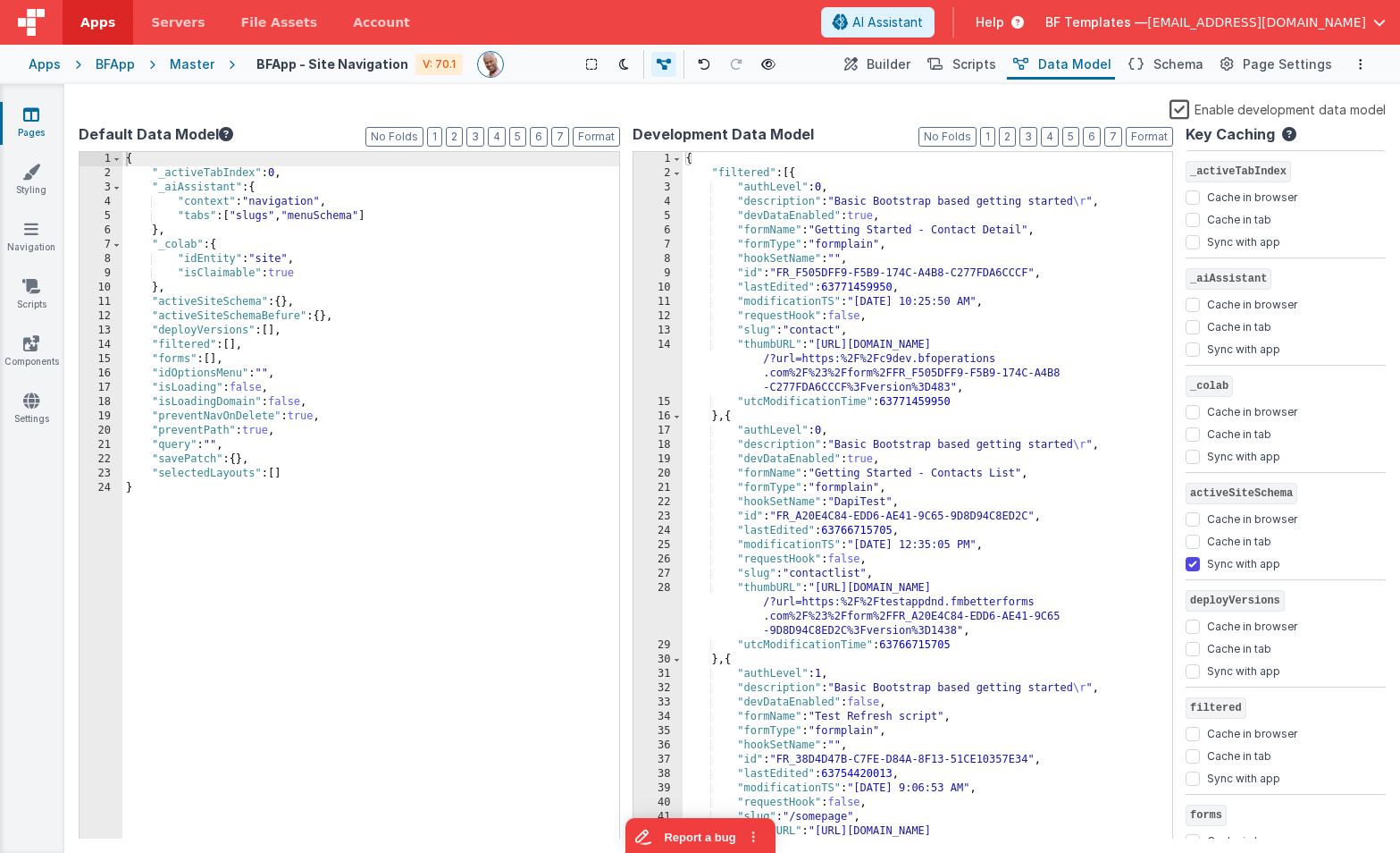
click at [279, 260] on div "{ "_activeTabIndex" : 0 , "_aiAssistant" : { "context" : "navigation" , "tabs" …" at bounding box center [370, 510] width 496 height 716
click at [200, 61] on div "Master" at bounding box center [192, 64] width 45 height 18
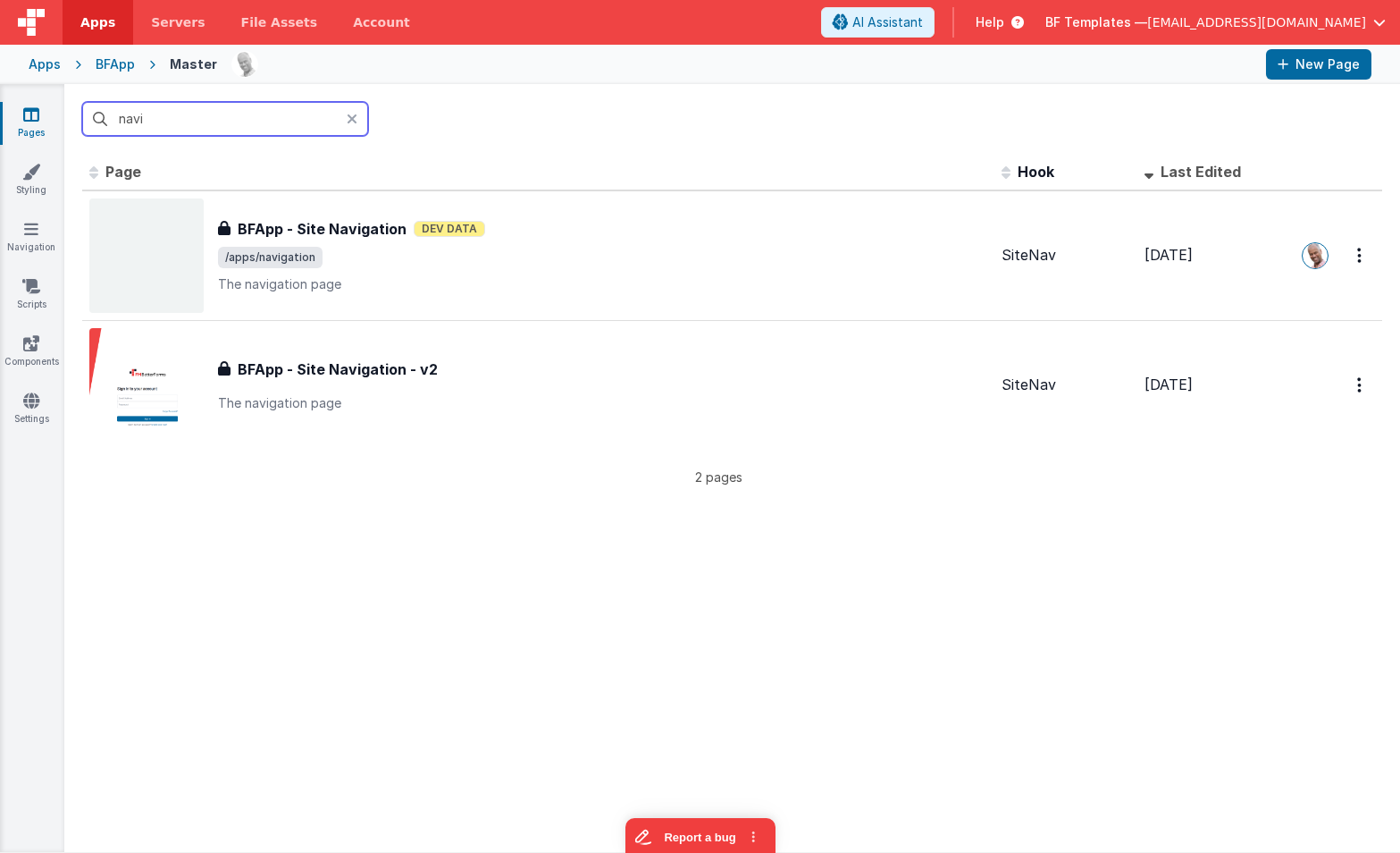
drag, startPoint x: 124, startPoint y: 108, endPoint x: 89, endPoint y: 106, distance: 35.1
click at [89, 106] on input "navi" at bounding box center [225, 119] width 286 height 34
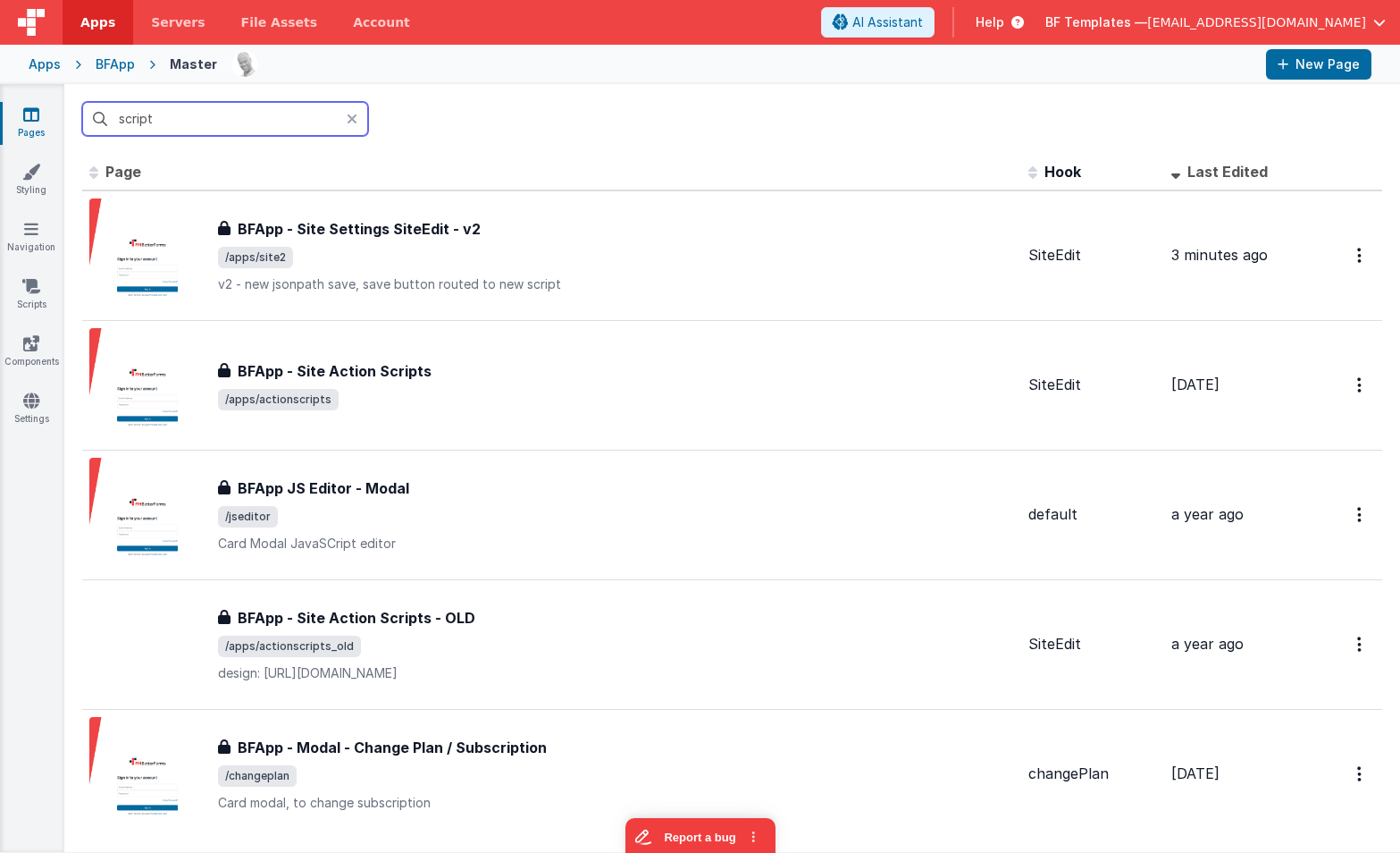
drag, startPoint x: 205, startPoint y: 115, endPoint x: 74, endPoint y: 107, distance: 131.2
click at [74, 107] on div "script" at bounding box center [732, 119] width 1336 height 70
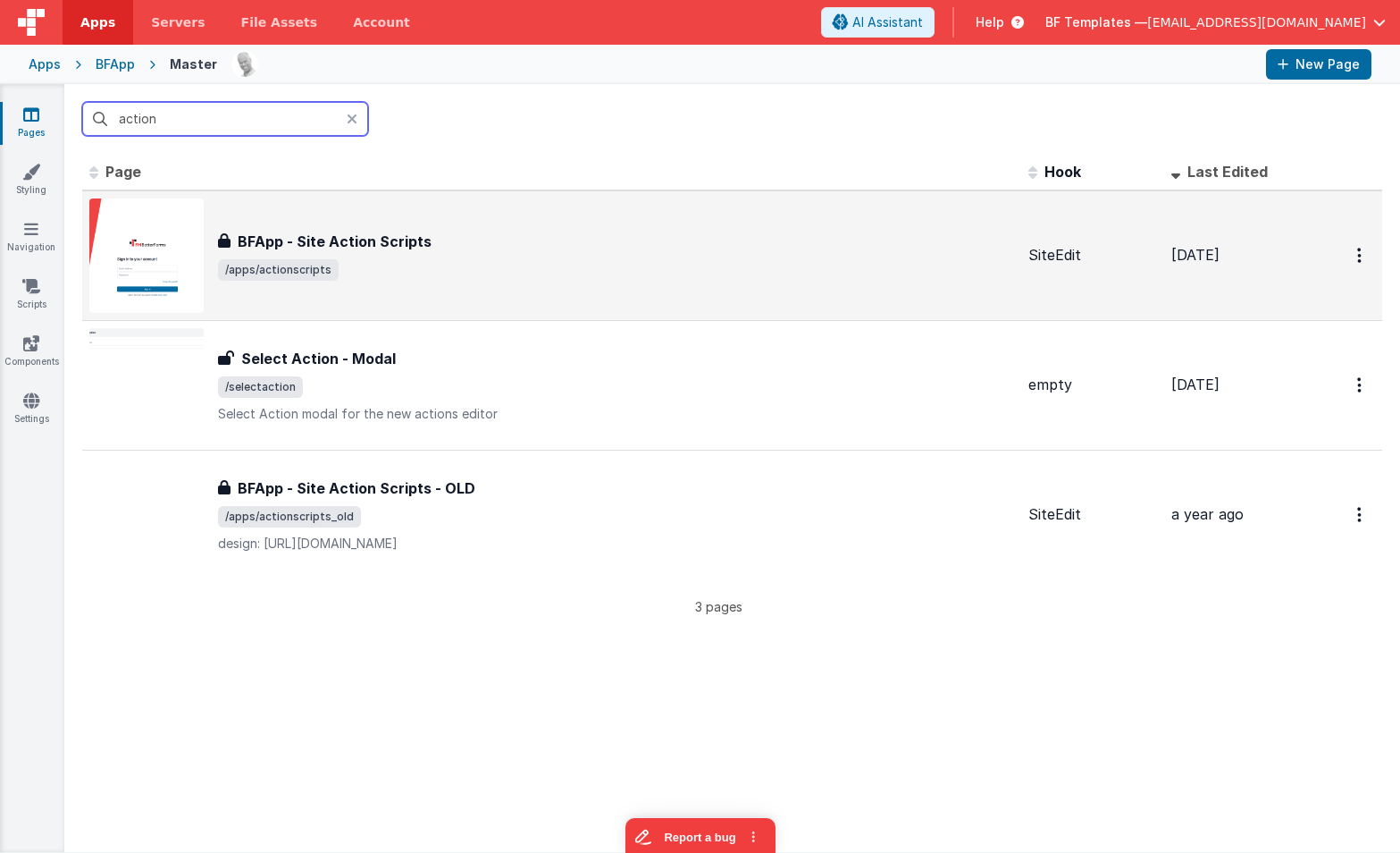
type input "action"
click at [276, 280] on span "/apps/actionscripts" at bounding box center [278, 270] width 121 height 21
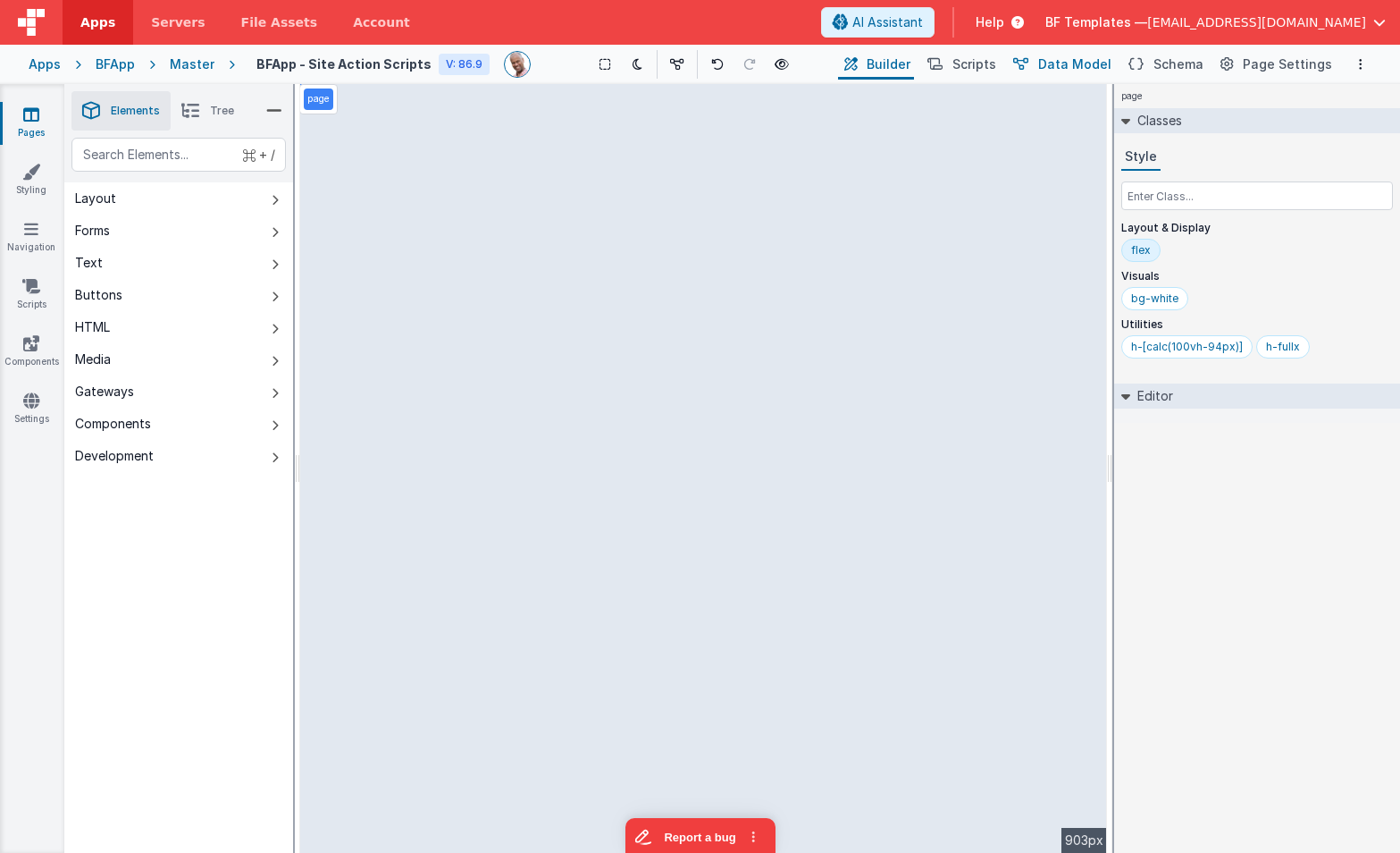
click at [1074, 55] on span "Data Model" at bounding box center [1075, 64] width 73 height 18
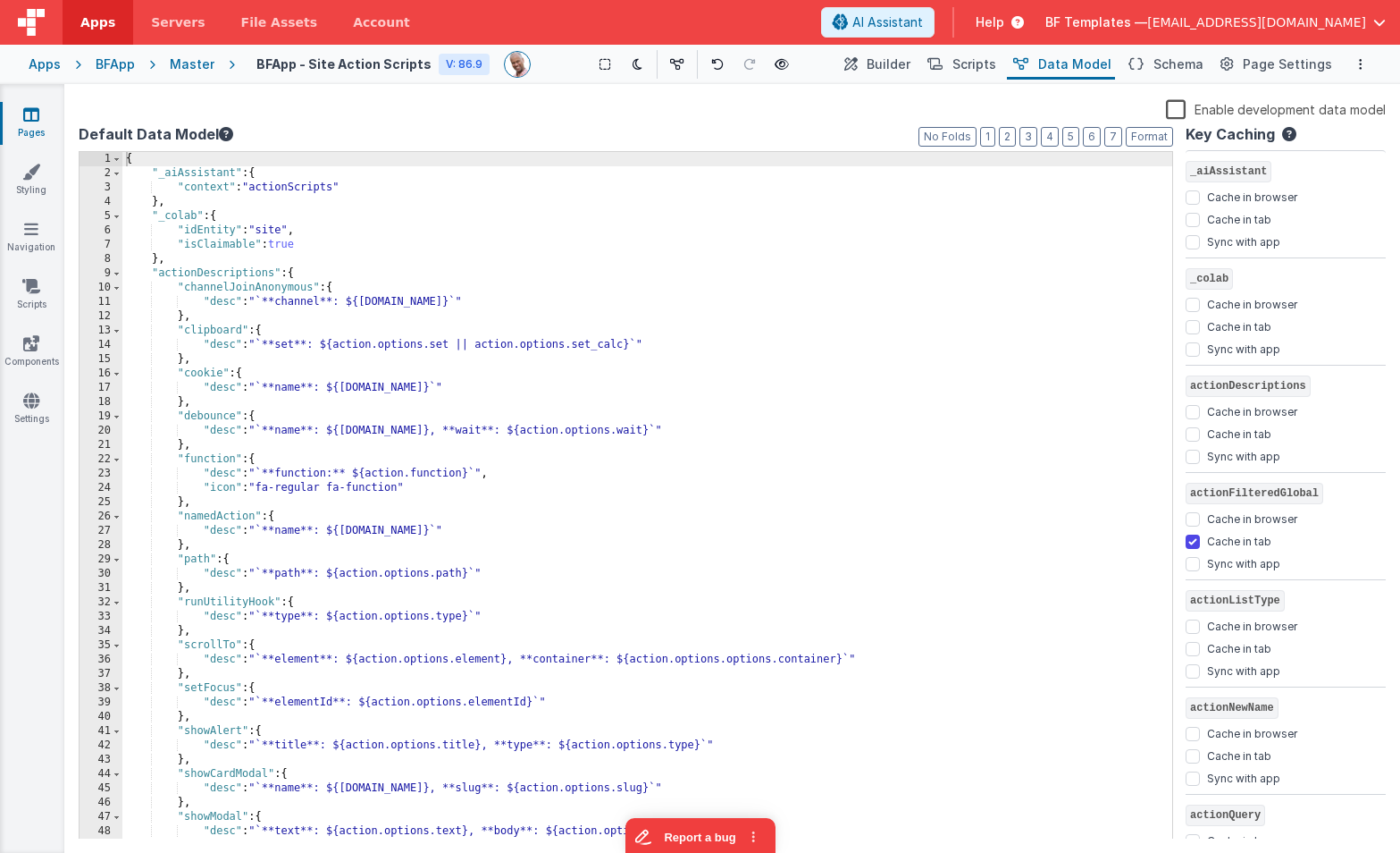
click at [277, 232] on div "{ "_aiAssistant" : { "context" : "actionScripts" } , "_colab" : { "idEntity" : …" at bounding box center [648, 510] width 1050 height 716
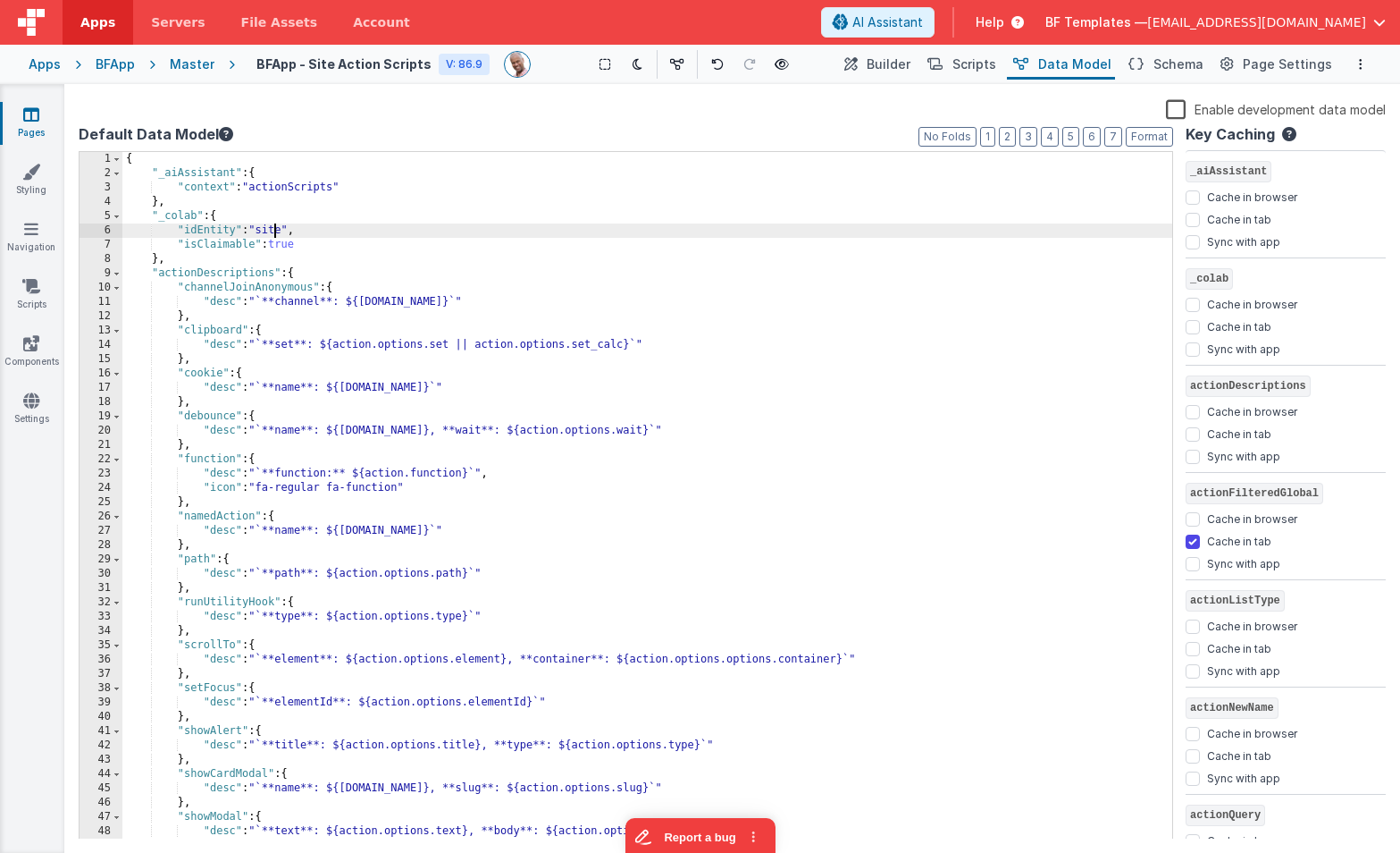
click at [277, 232] on div "{ "_aiAssistant" : { "context" : "actionScripts" } , "_colab" : { "idEntity" : …" at bounding box center [648, 510] width 1050 height 716
click at [18, 114] on link "Pages" at bounding box center [31, 124] width 64 height 36
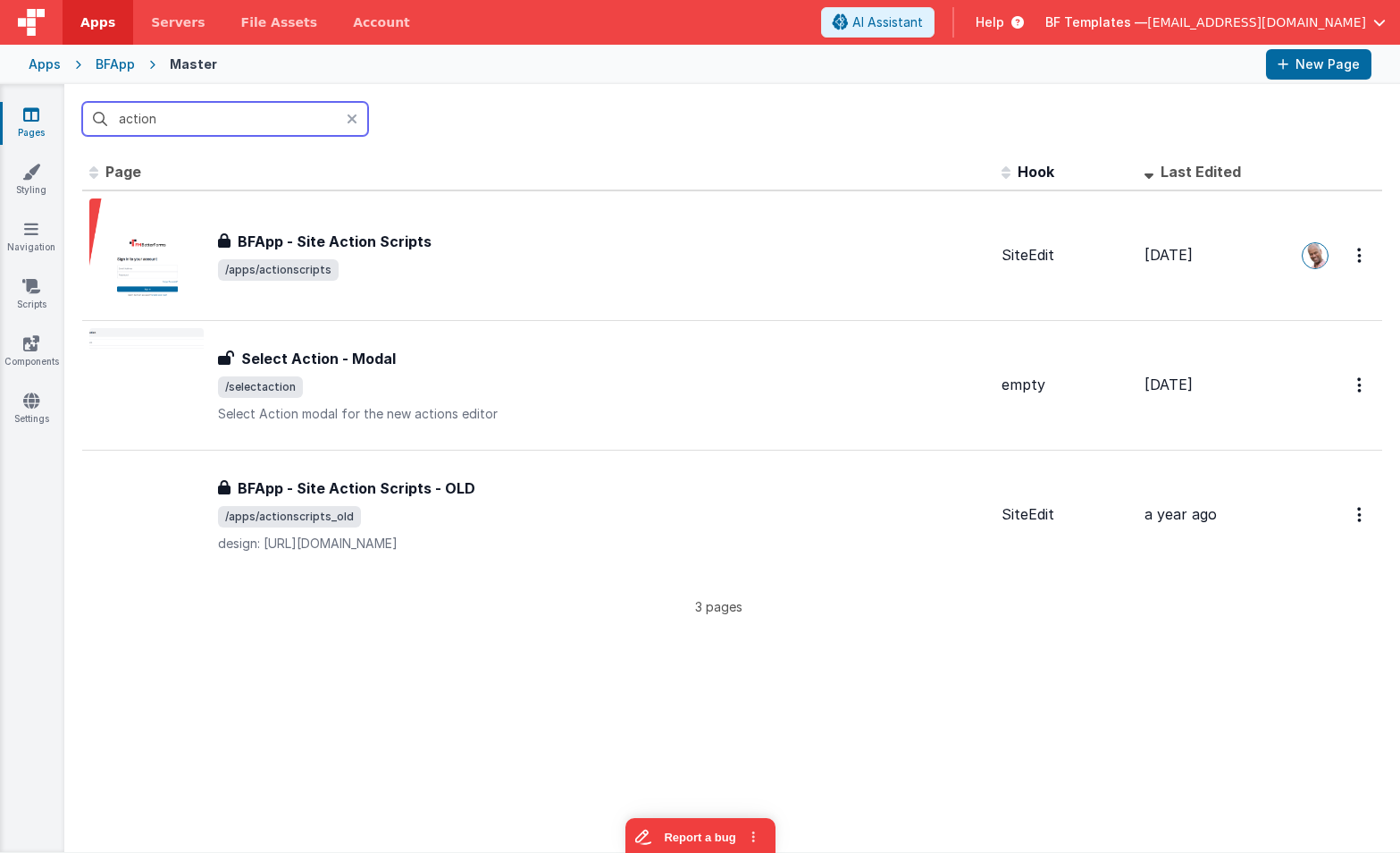
drag, startPoint x: 166, startPoint y: 117, endPoint x: 109, endPoint y: 103, distance: 58.7
click at [109, 103] on input "action" at bounding box center [225, 119] width 286 height 34
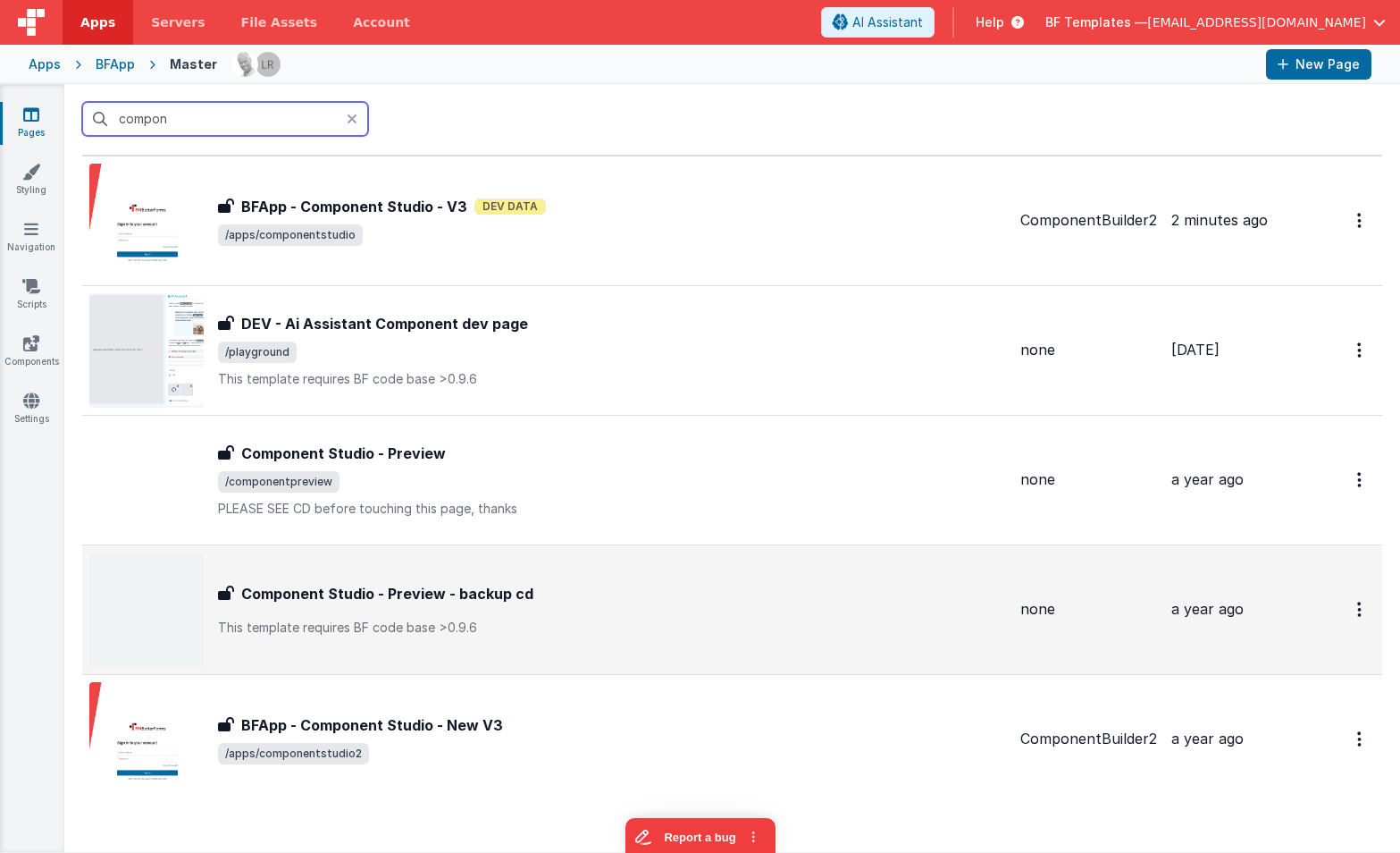
scroll to position [32, 0]
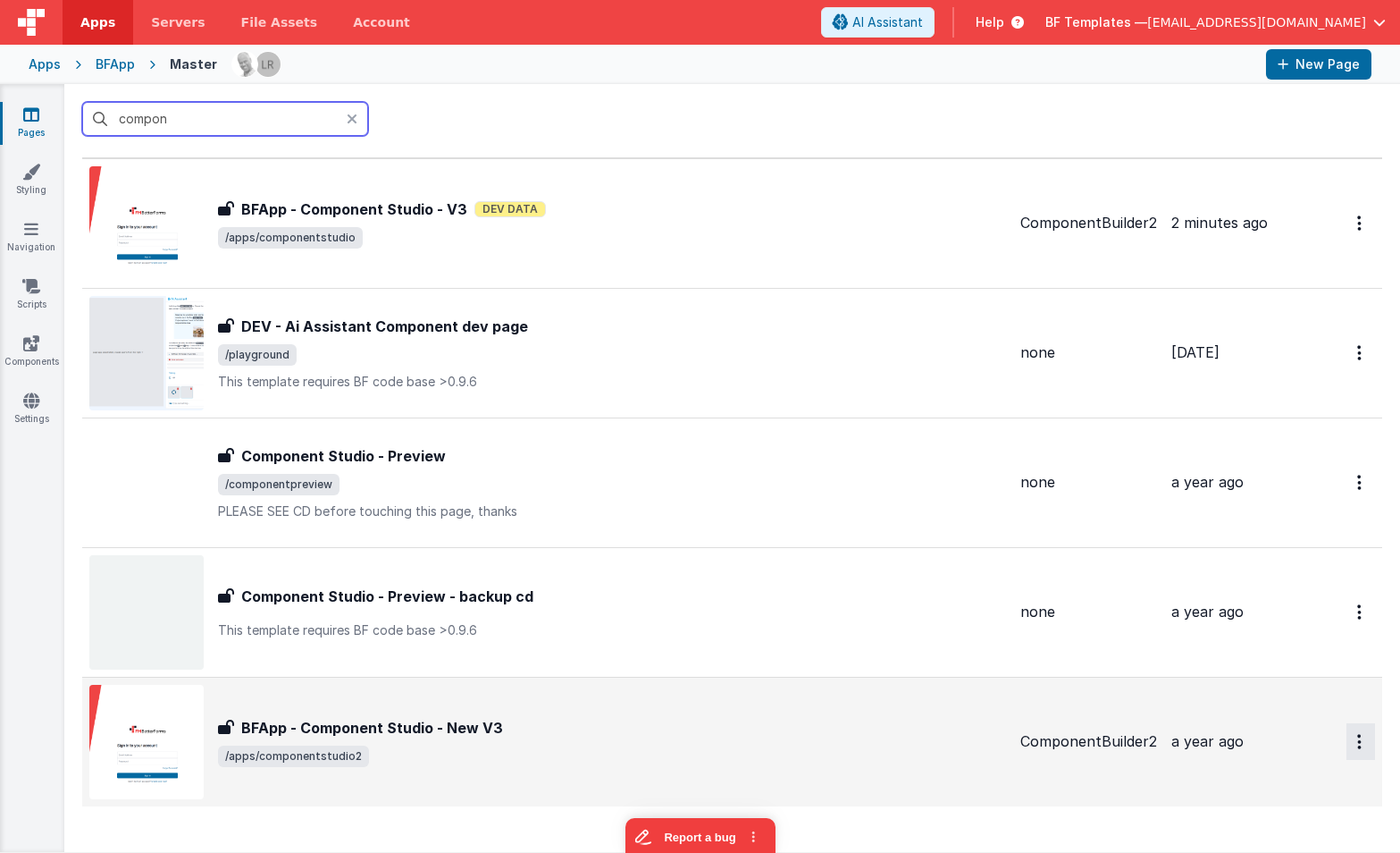
type input "compon"
click at [1358, 741] on icon "Options" at bounding box center [1359, 741] width 4 height 15
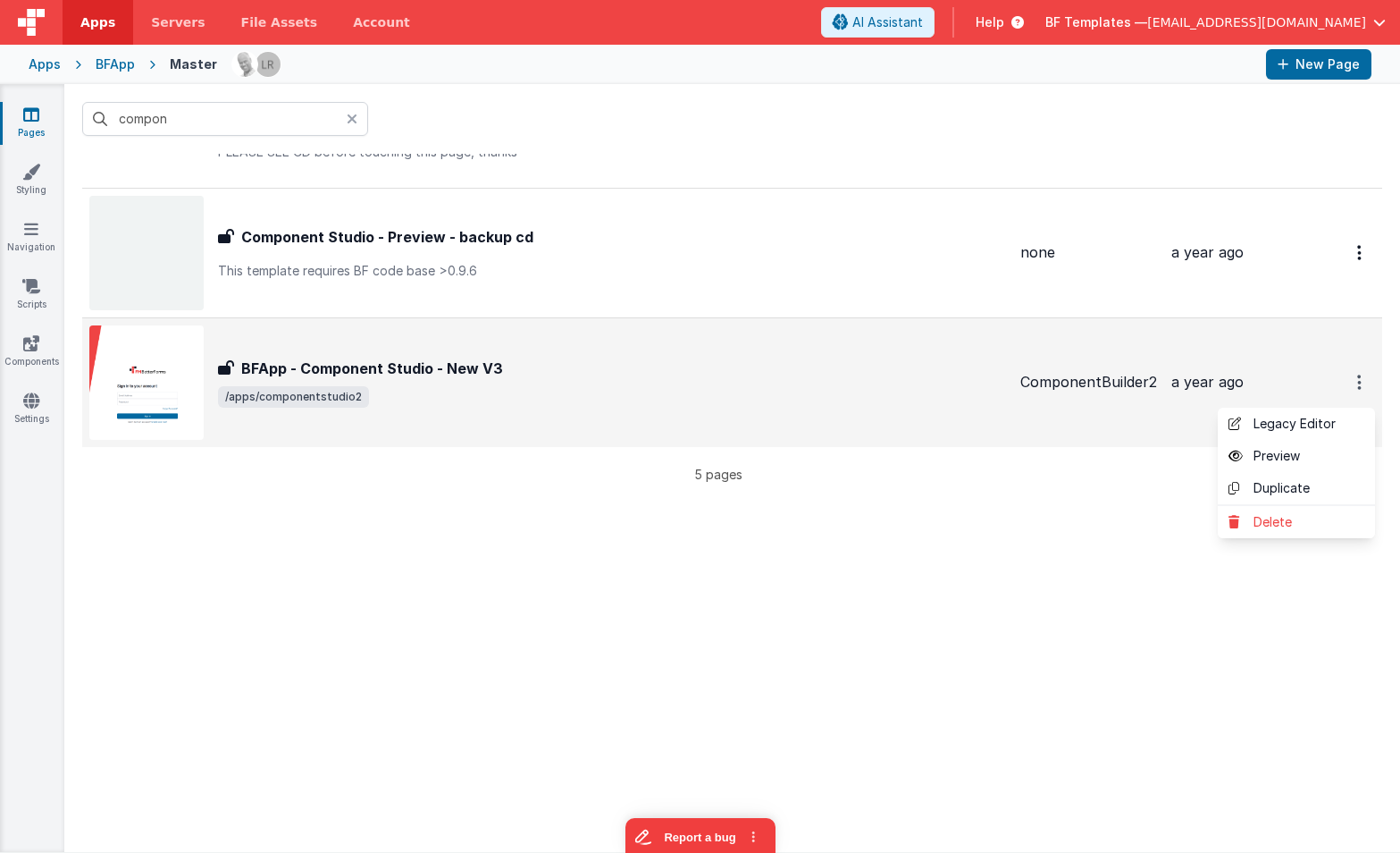
scroll to position [420, 0]
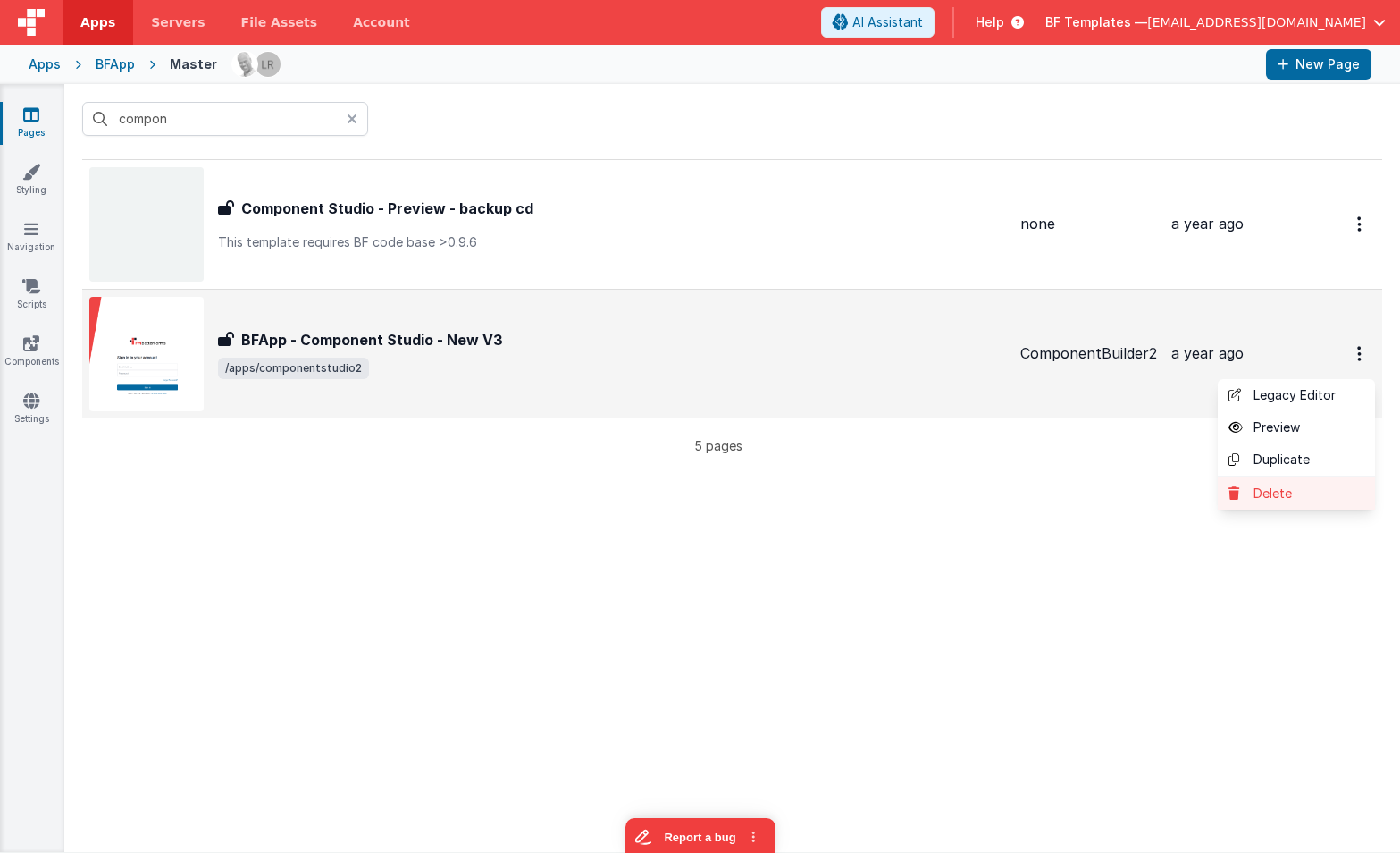
click at [1259, 496] on link "Delete" at bounding box center [1296, 493] width 157 height 32
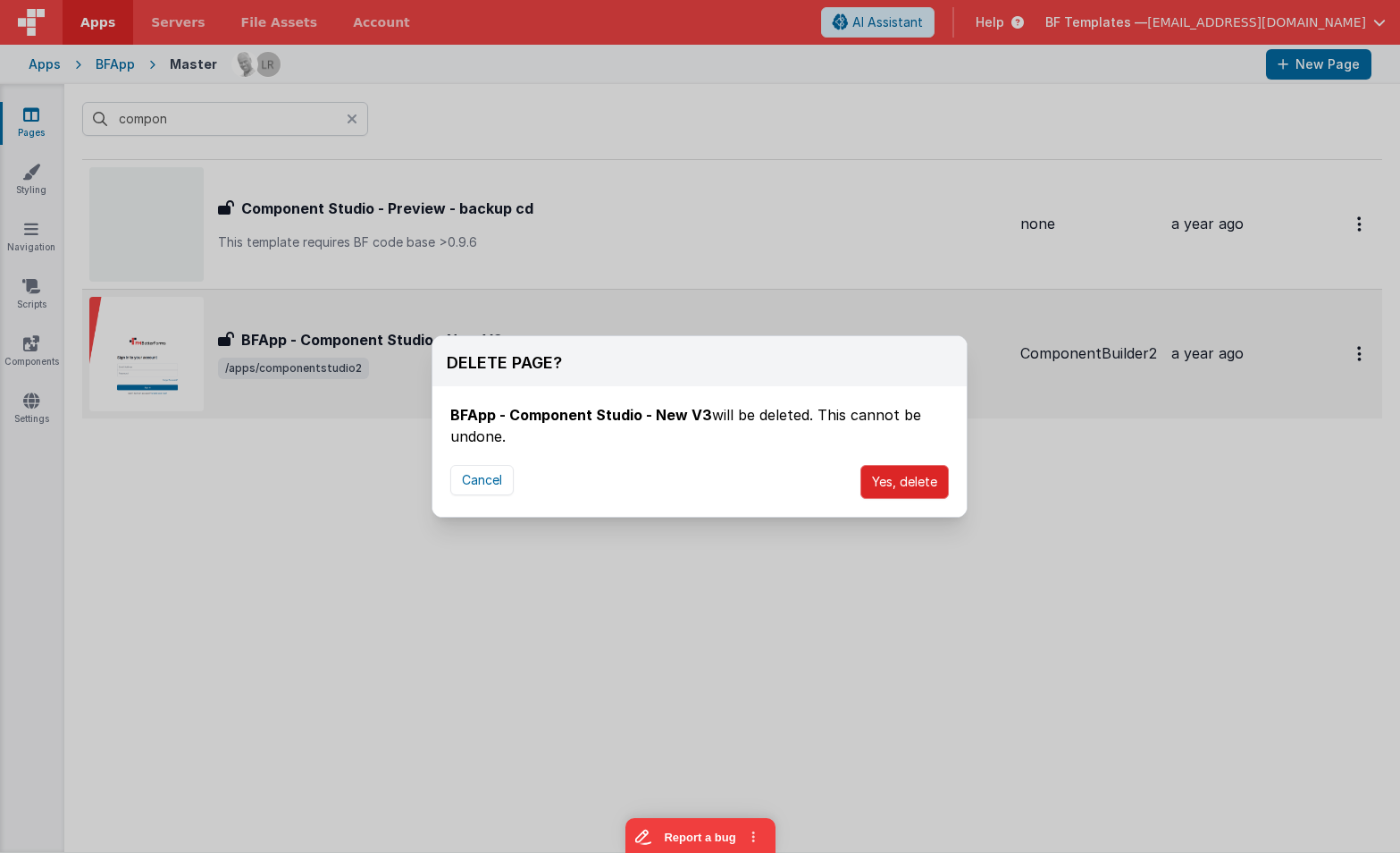
click at [903, 478] on button "Yes, delete" at bounding box center [904, 482] width 89 height 34
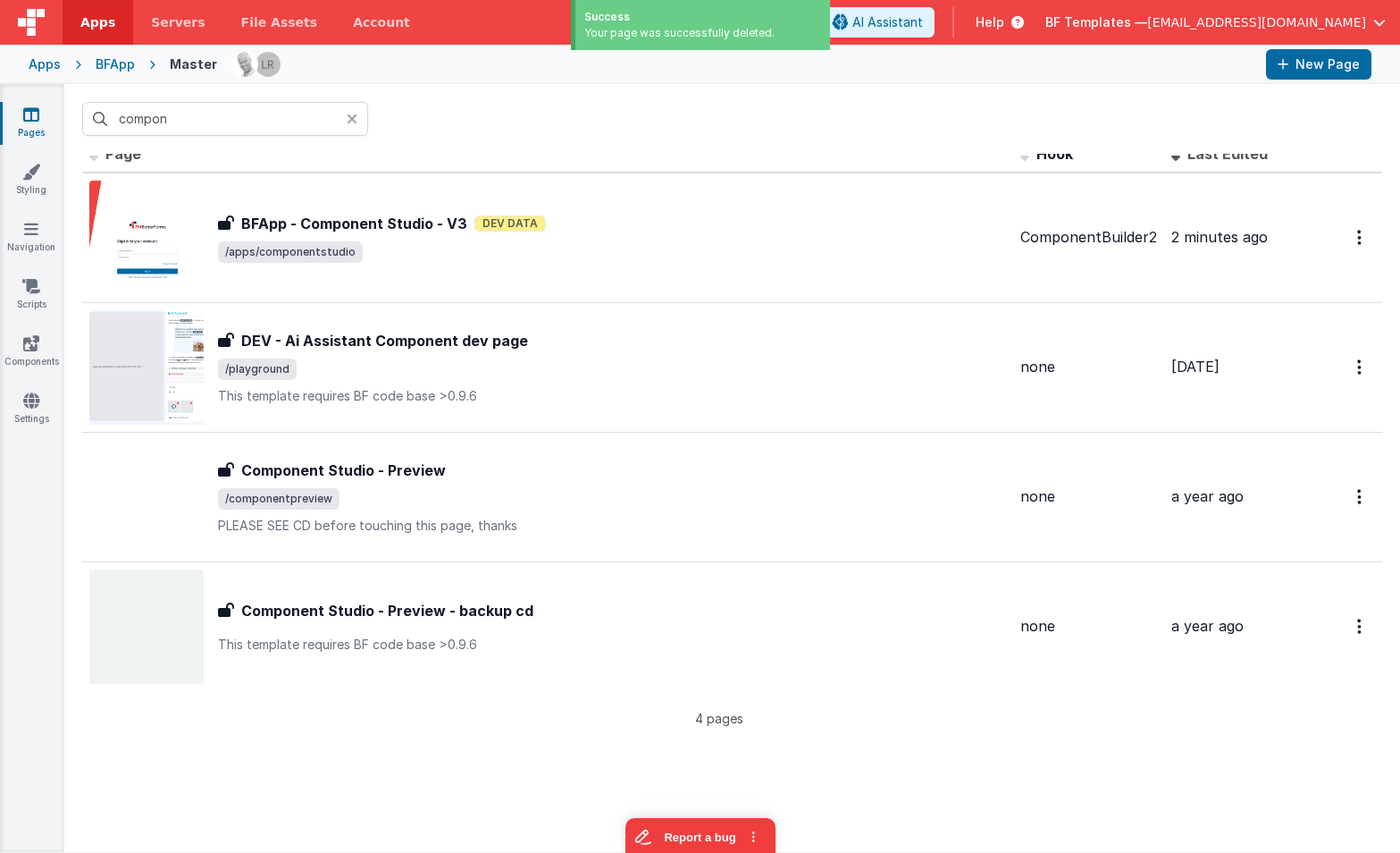
scroll to position [0, 0]
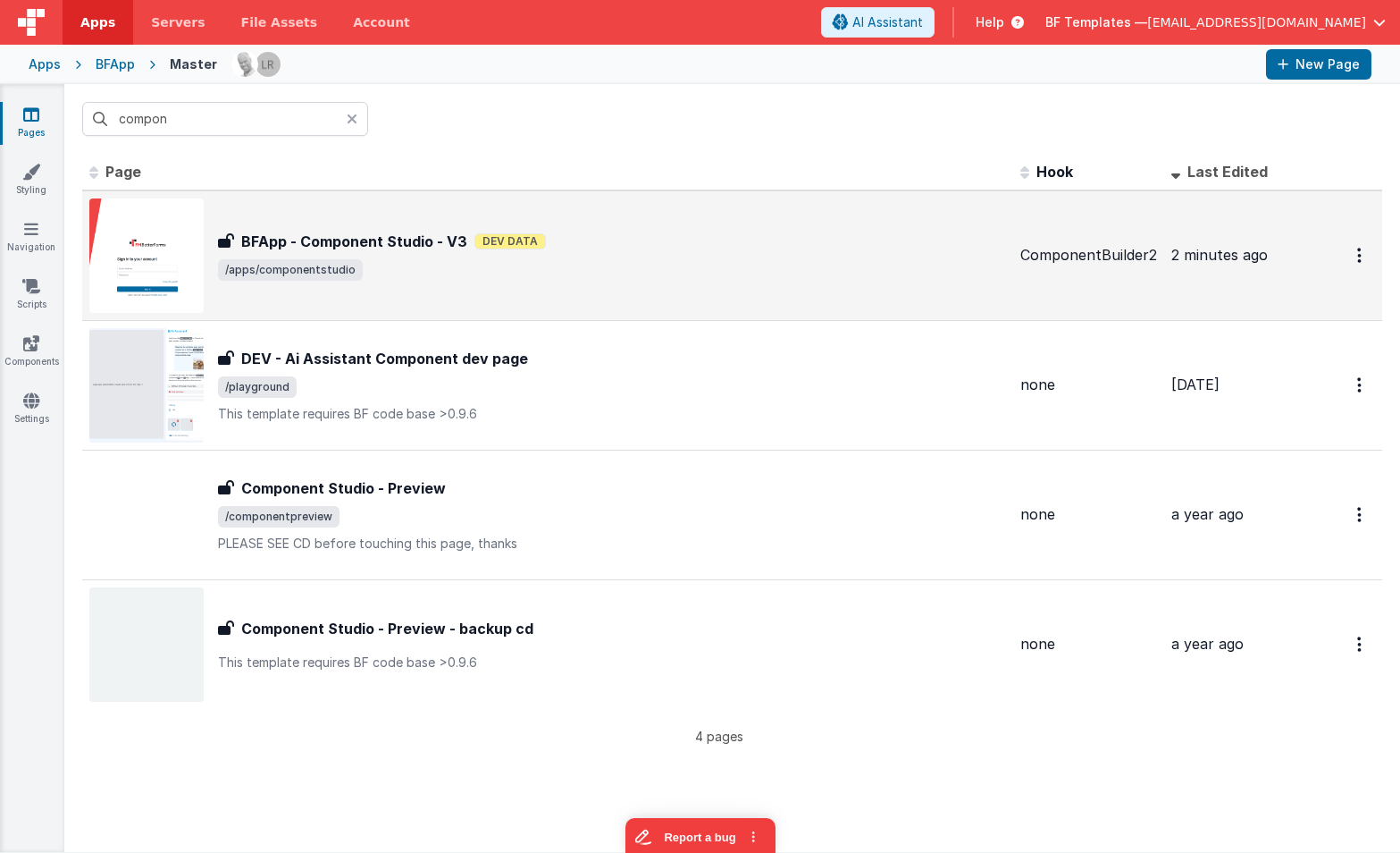
click at [427, 262] on span "/apps/componentstudio" at bounding box center [612, 270] width 788 height 21
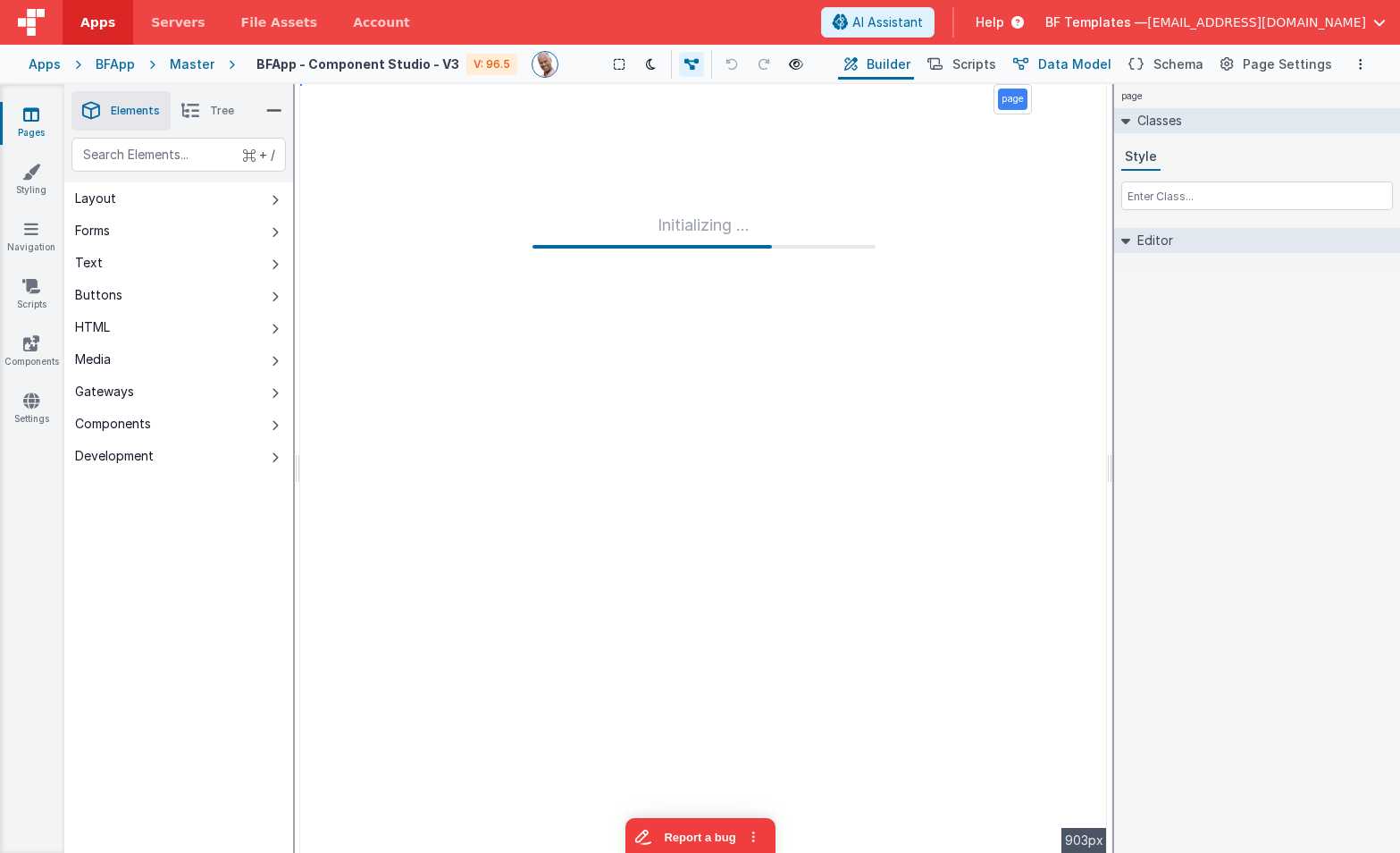
click at [1106, 67] on span "Data Model" at bounding box center [1075, 64] width 73 height 18
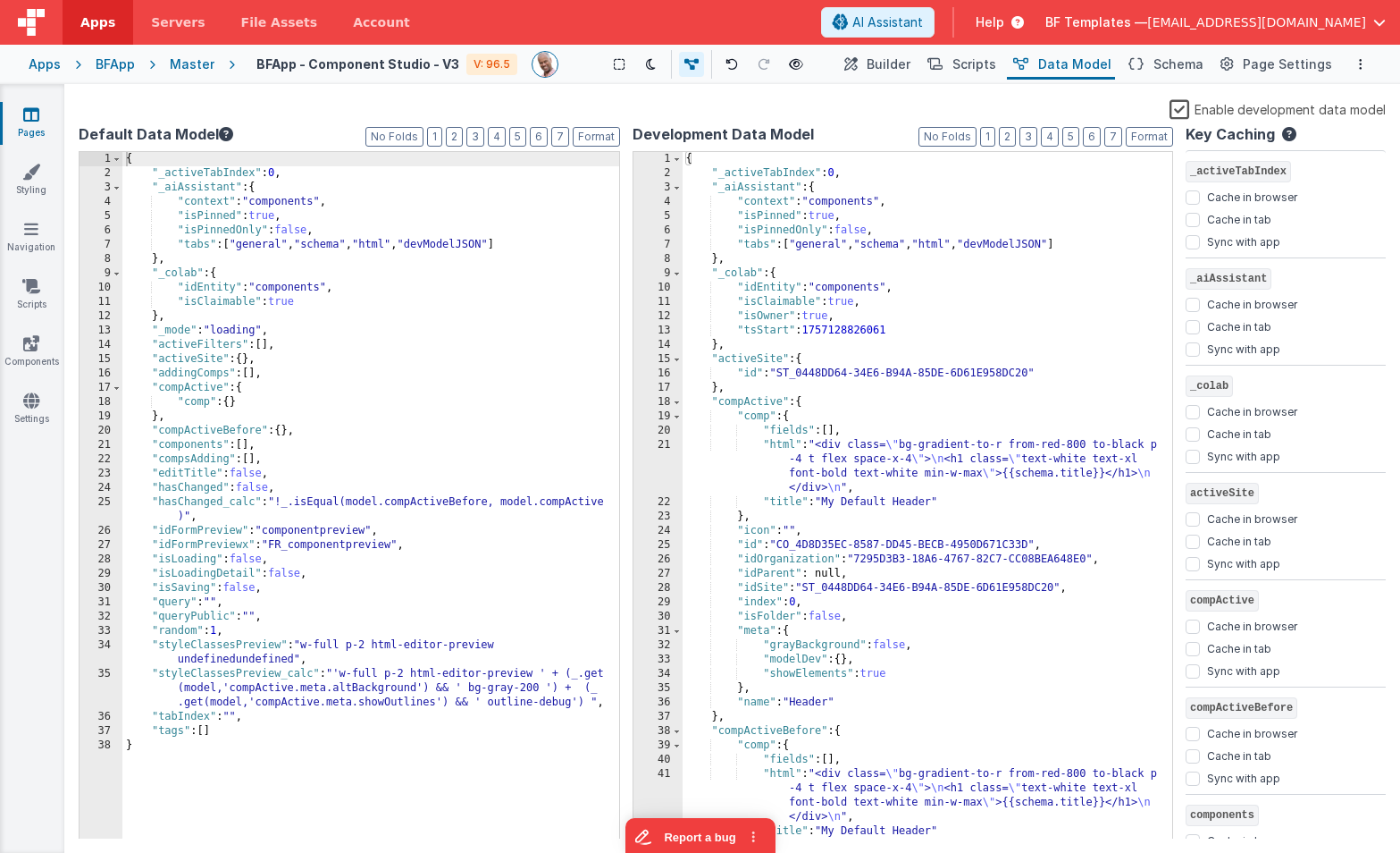
click at [285, 277] on div "{ "_activeTabIndex" : 0 , "_aiAssistant" : { "context" : "components" , "isPinn…" at bounding box center [370, 510] width 496 height 716
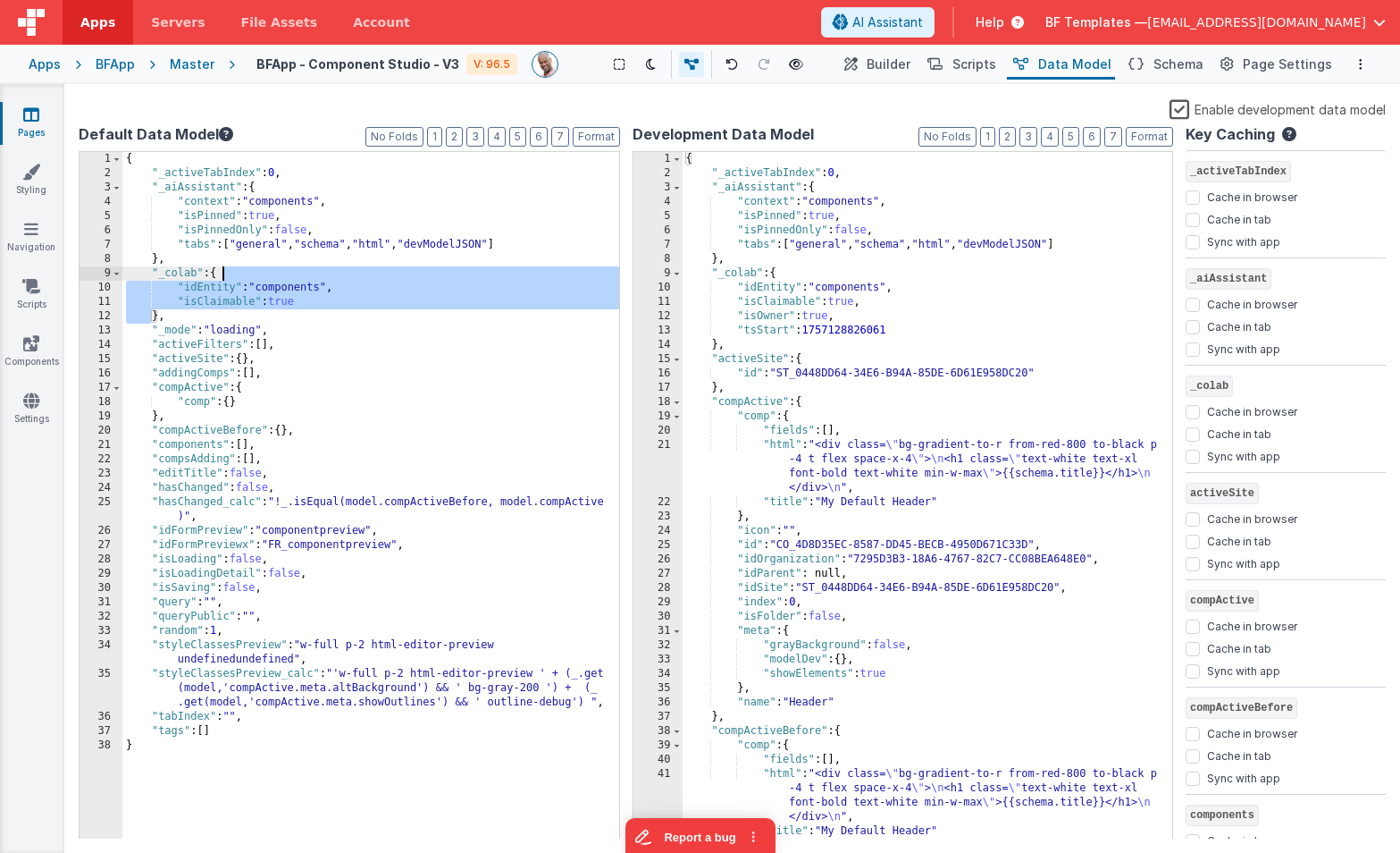
click at [285, 277] on div "{ "_activeTabIndex" : 0 , "_aiAssistant" : { "context" : "components" , "isPinn…" at bounding box center [370, 510] width 496 height 716
click at [291, 286] on div "{ "_activeTabIndex" : 0 , "_aiAssistant" : { "context" : "components" , "isPinn…" at bounding box center [370, 510] width 496 height 716
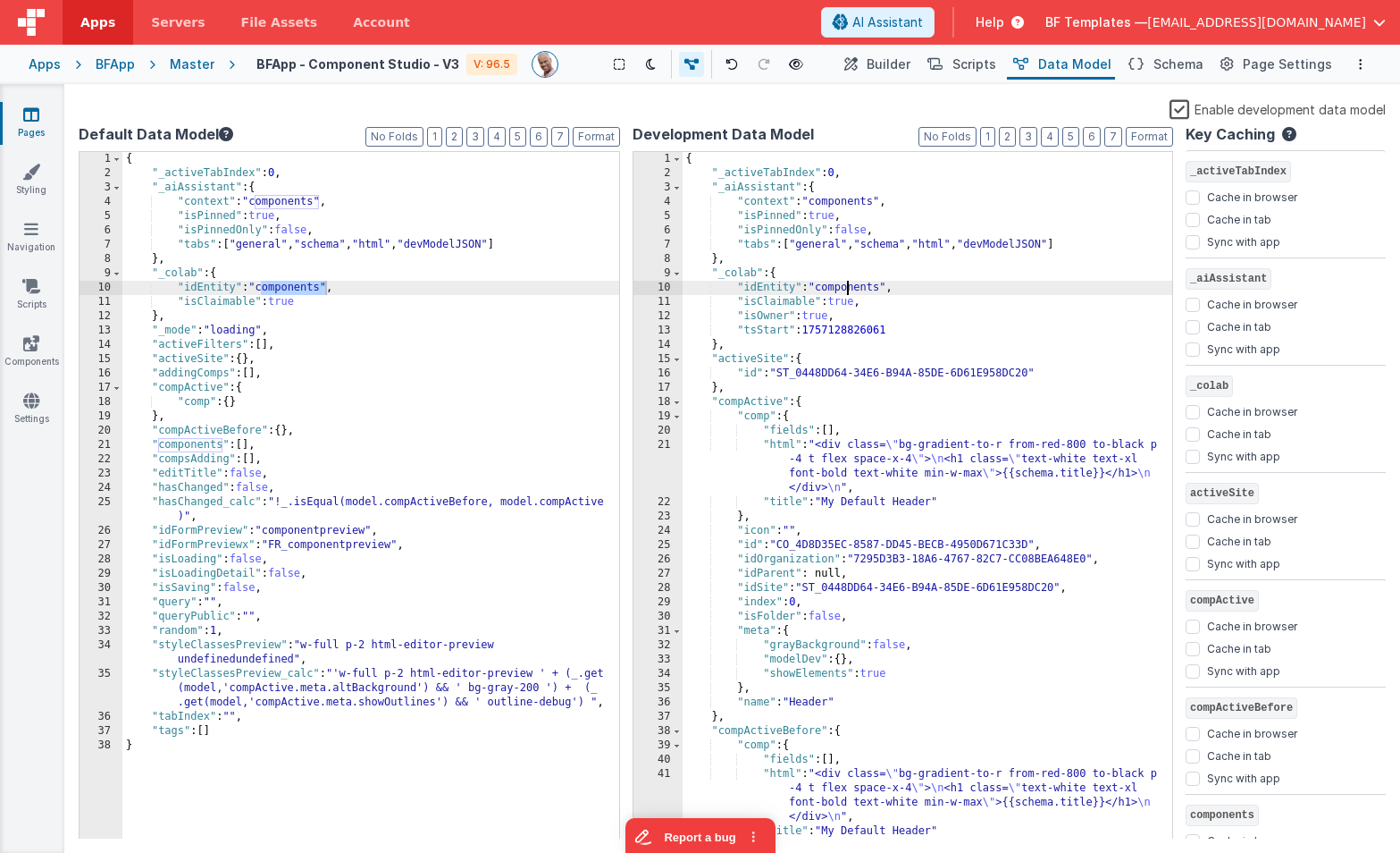
click at [844, 290] on div "{ "_activeTabIndex" : 0 , "_aiAssistant" : { "context" : "components" , "isPinn…" at bounding box center [928, 510] width 490 height 716
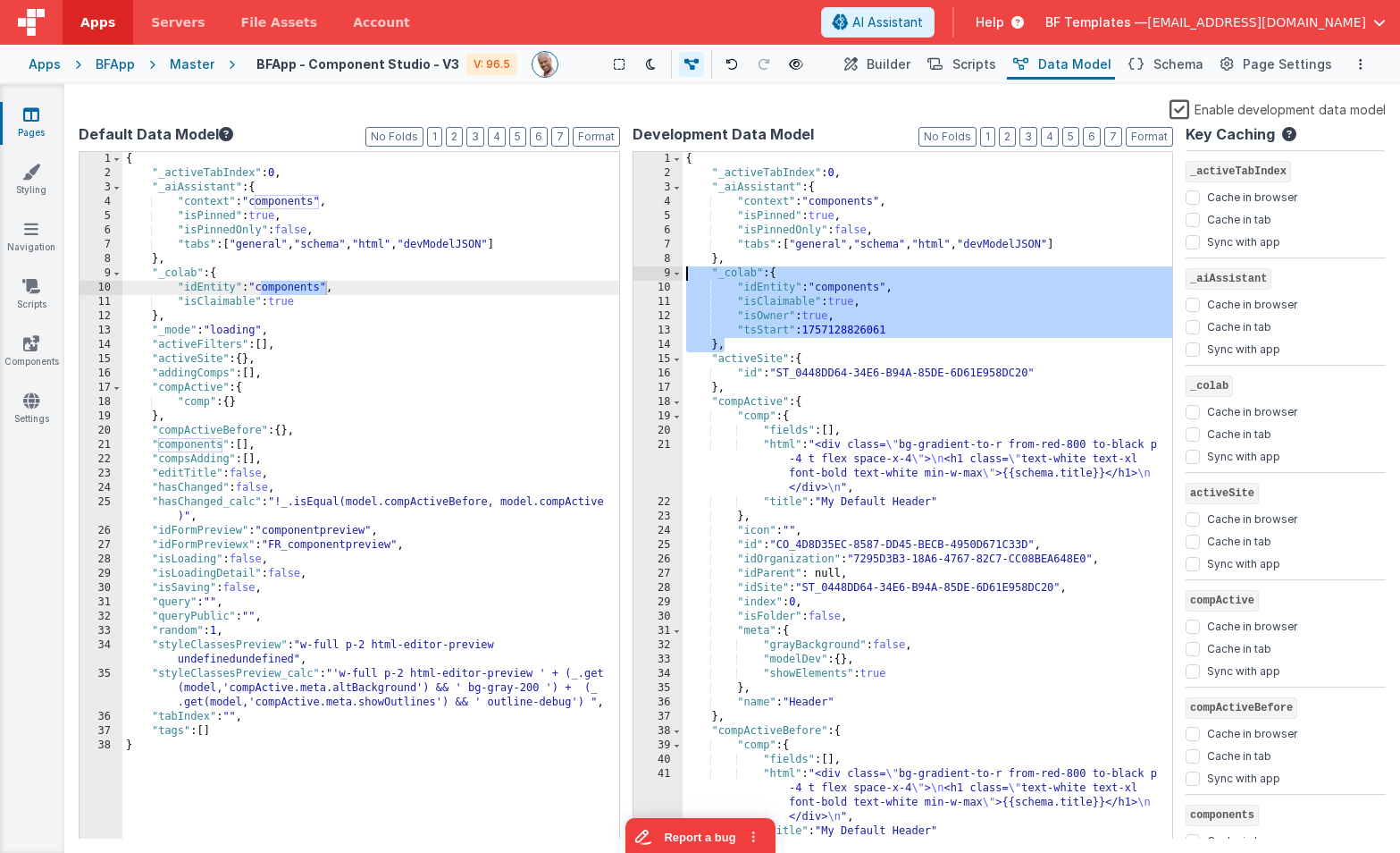
drag, startPoint x: 633, startPoint y: 290, endPoint x: 616, endPoint y: 272, distance: 24.8
click at [616, 272] on div "Default Data Model Format 7 6 5 4 3 2 1 No Folds 1 2 3 4 5 6 7 8 9 10 11 12 13 …" at bounding box center [732, 481] width 1307 height 715
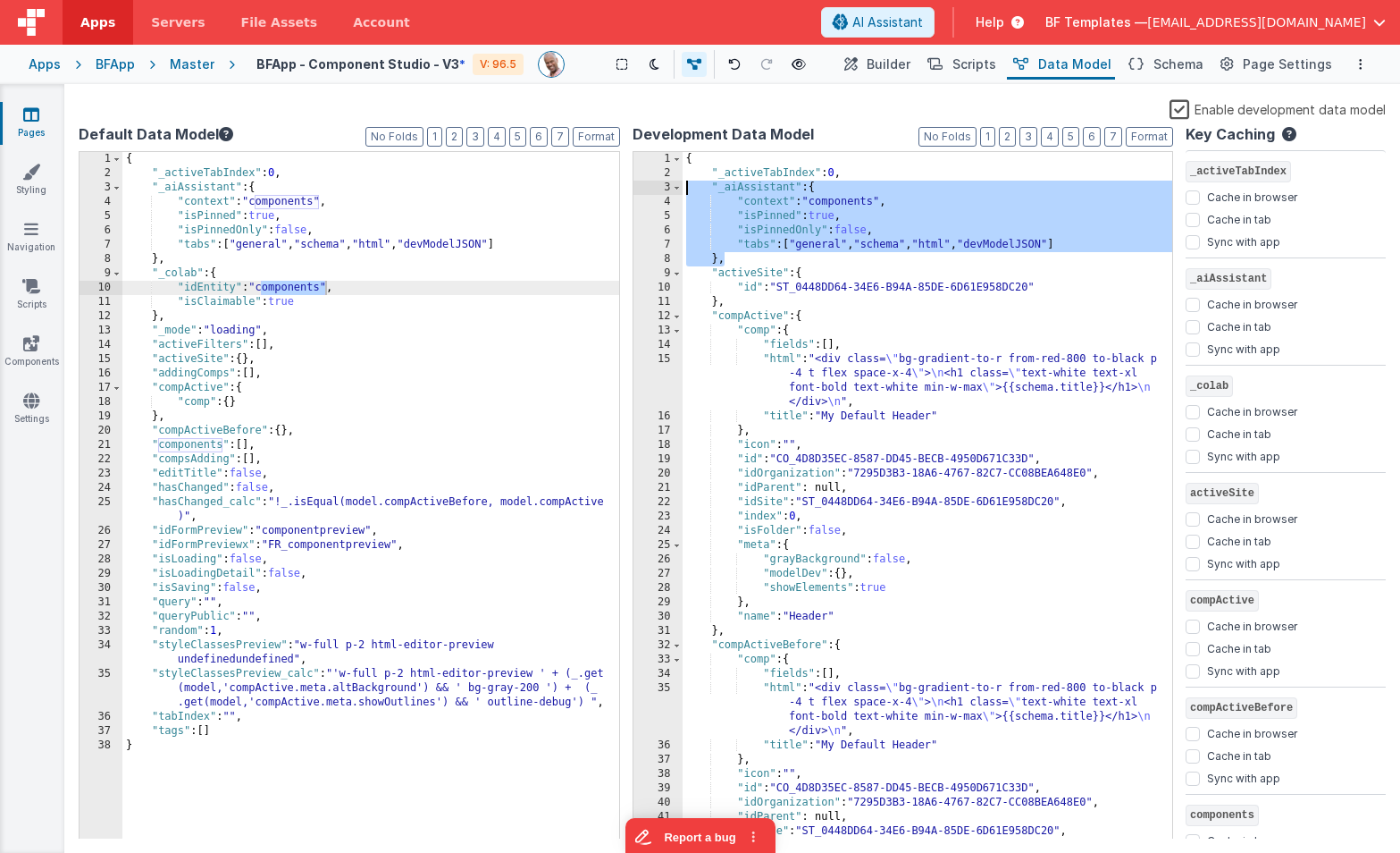
drag, startPoint x: 748, startPoint y: 258, endPoint x: 639, endPoint y: 181, distance: 133.5
click at [639, 181] on div "1 2 3 4 5 6 7 8 9 10 11 12 13 14 15 16 17 18 19 20 21 22 23 24 25 26 27 28 29 3…" at bounding box center [903, 496] width 541 height 689
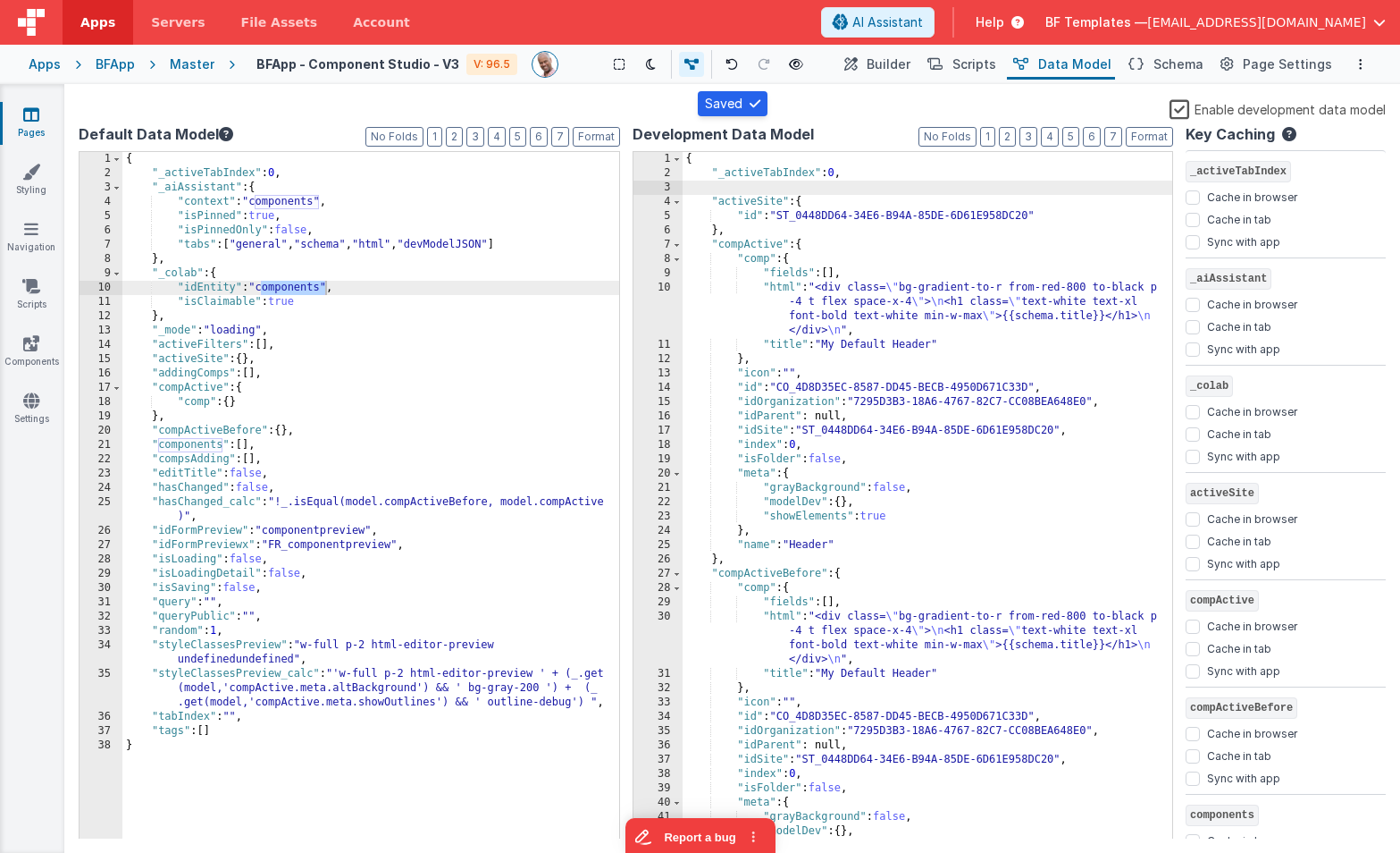
click at [38, 123] on link "Pages" at bounding box center [31, 124] width 64 height 36
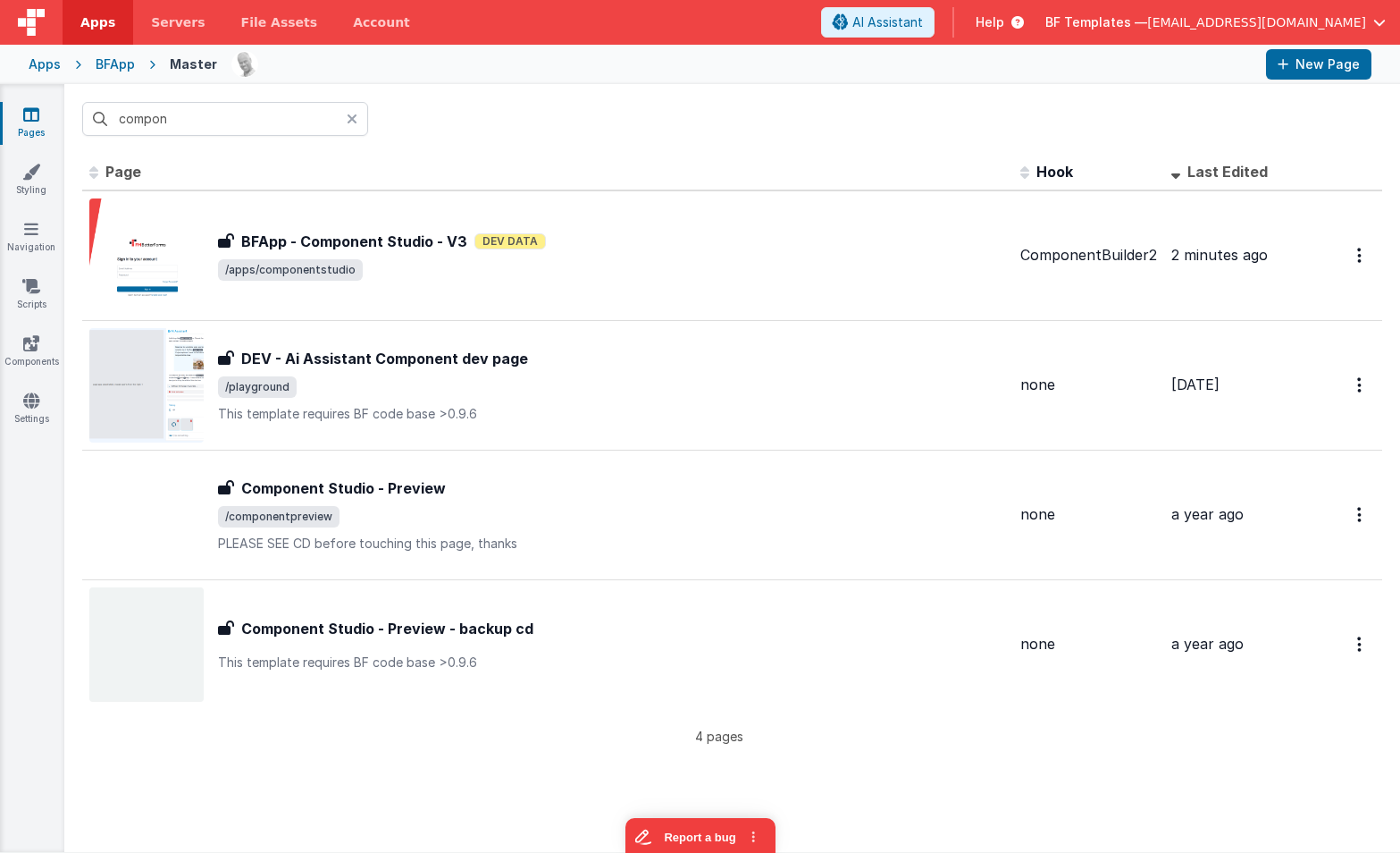
click at [33, 120] on icon at bounding box center [31, 115] width 16 height 18
drag, startPoint x: 213, startPoint y: 119, endPoint x: -8, endPoint y: 92, distance: 222.6
click at [0, 92] on html "Apps Servers File Assets Account Some FUTURE Slot AI Assistant Help BF Template…" at bounding box center [700, 426] width 1400 height 853
type input "e"
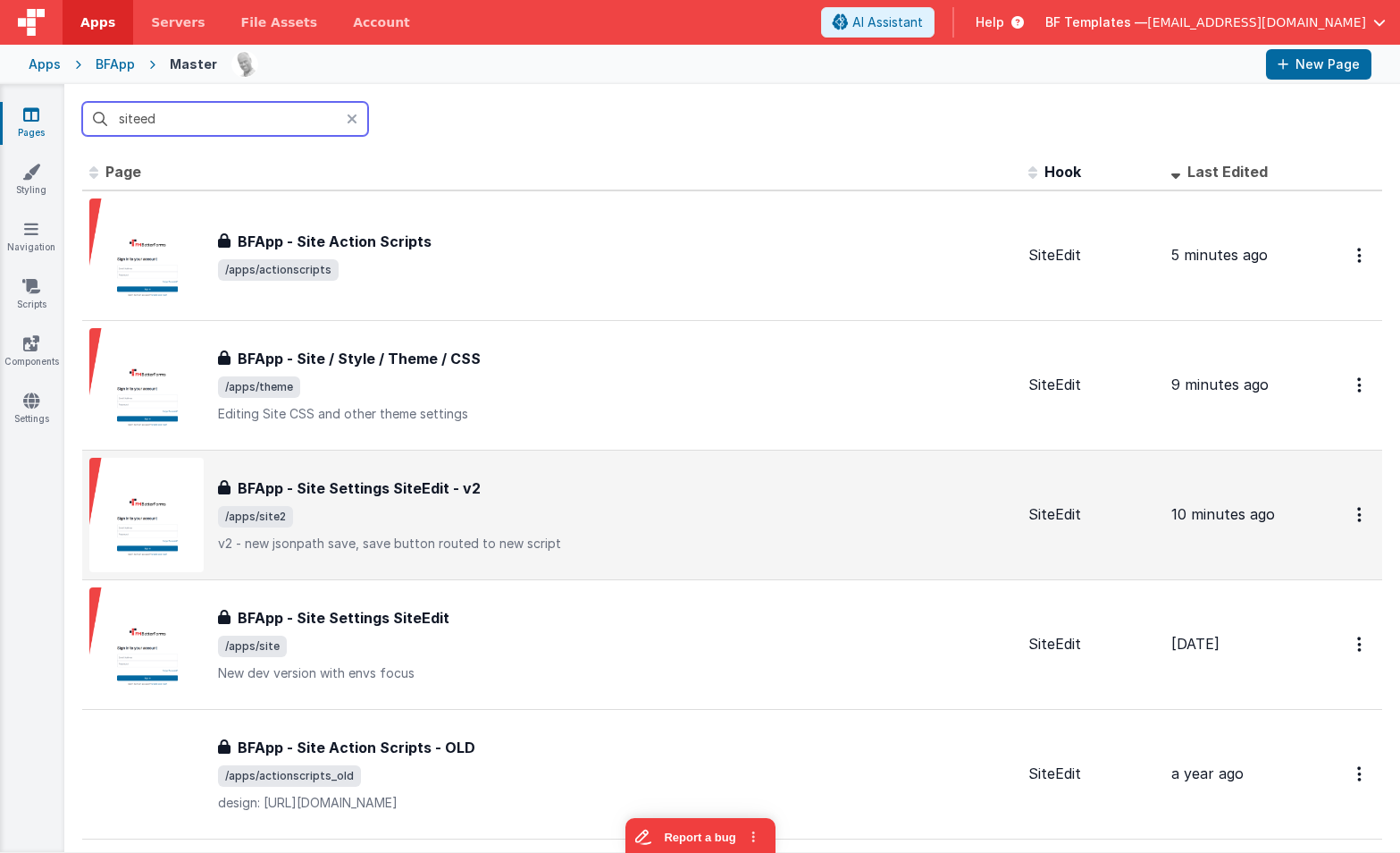
type input "siteed"
click at [411, 515] on span "/apps/site2" at bounding box center [616, 516] width 796 height 21
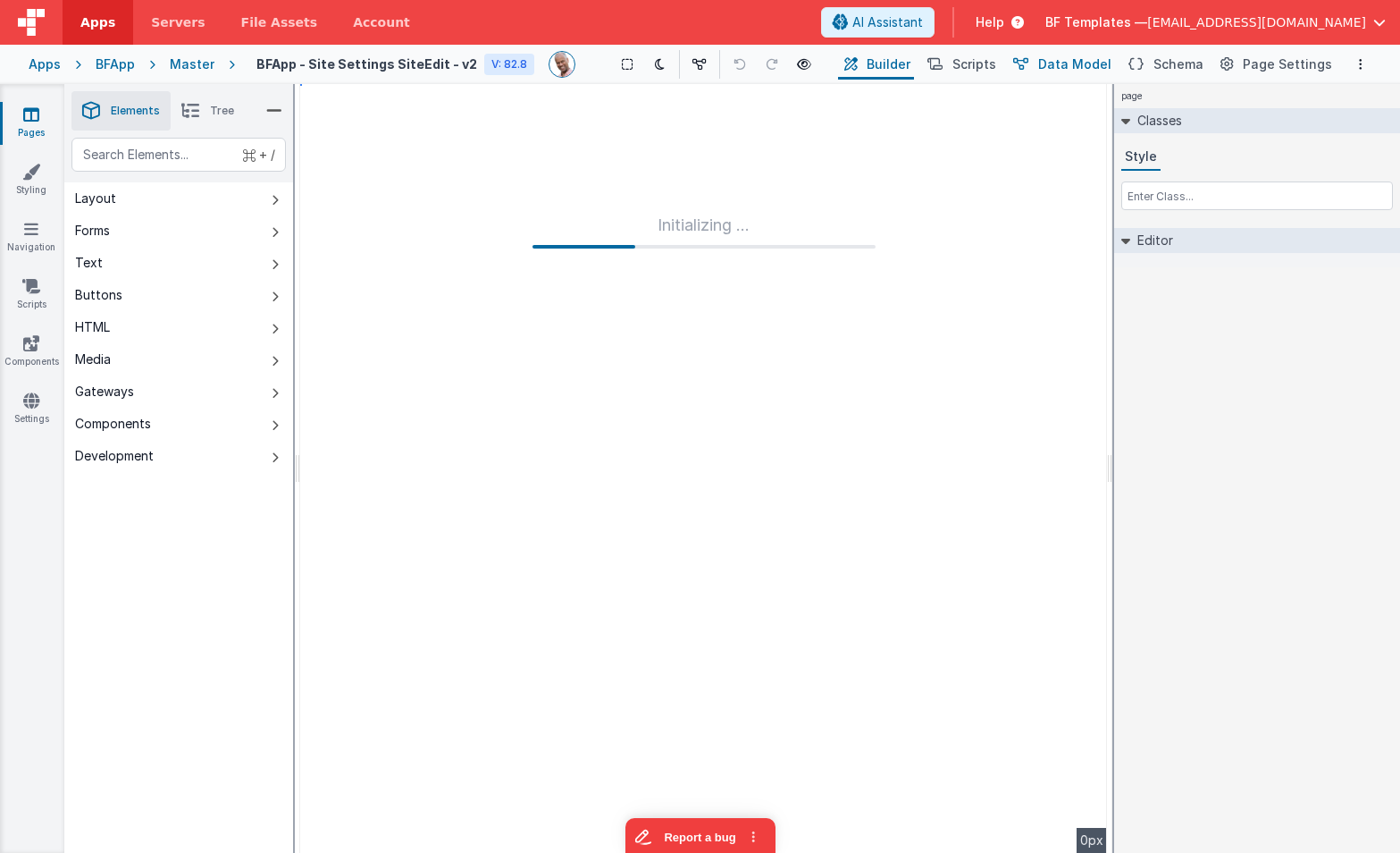
click at [1073, 64] on span "Data Model" at bounding box center [1075, 64] width 73 height 18
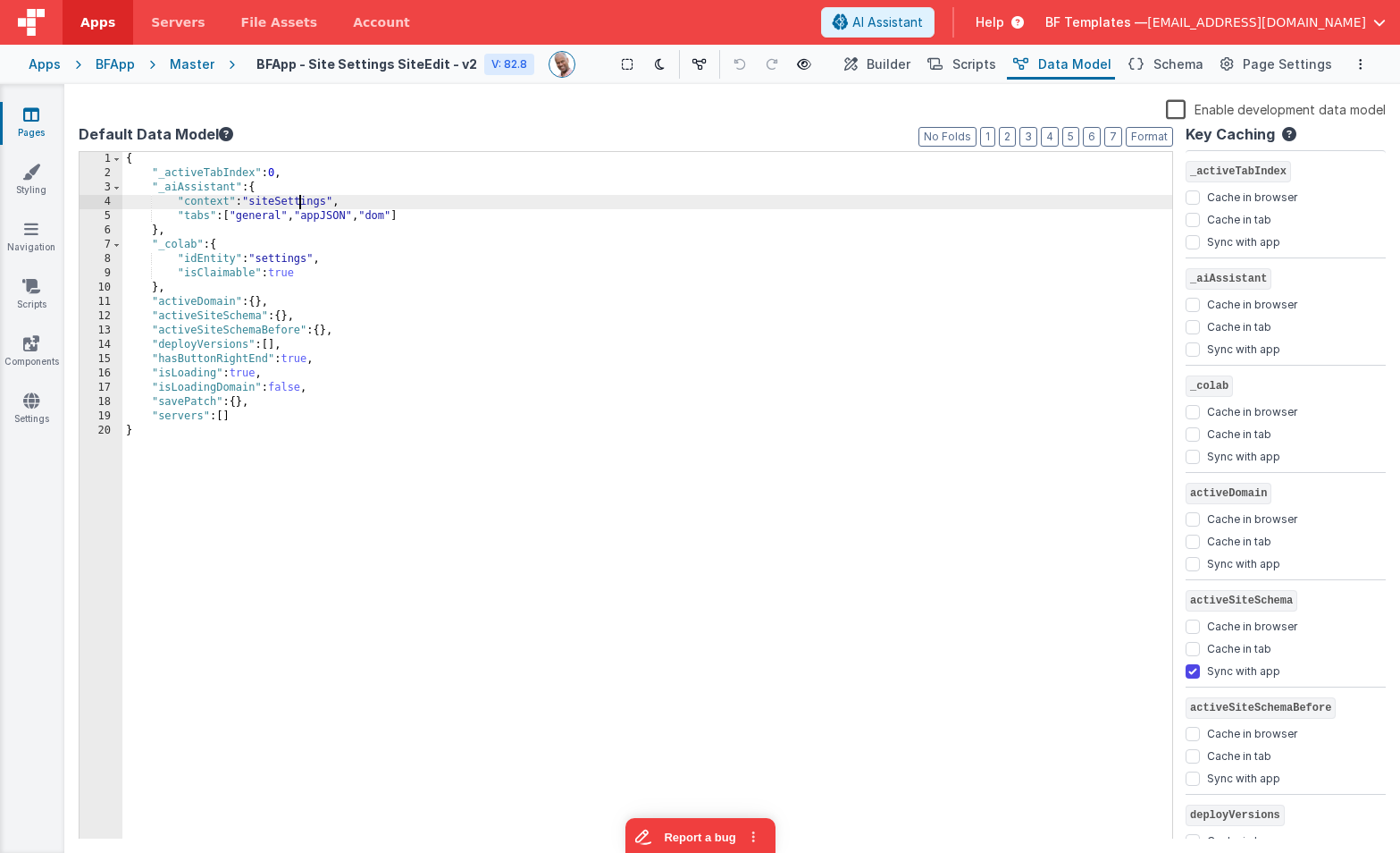
click at [302, 198] on div "{ "_activeTabIndex" : 0 , "_aiAssistant" : { "context" : "siteSettings" , "tabs…" at bounding box center [648, 510] width 1050 height 716
click at [28, 115] on icon at bounding box center [31, 115] width 16 height 18
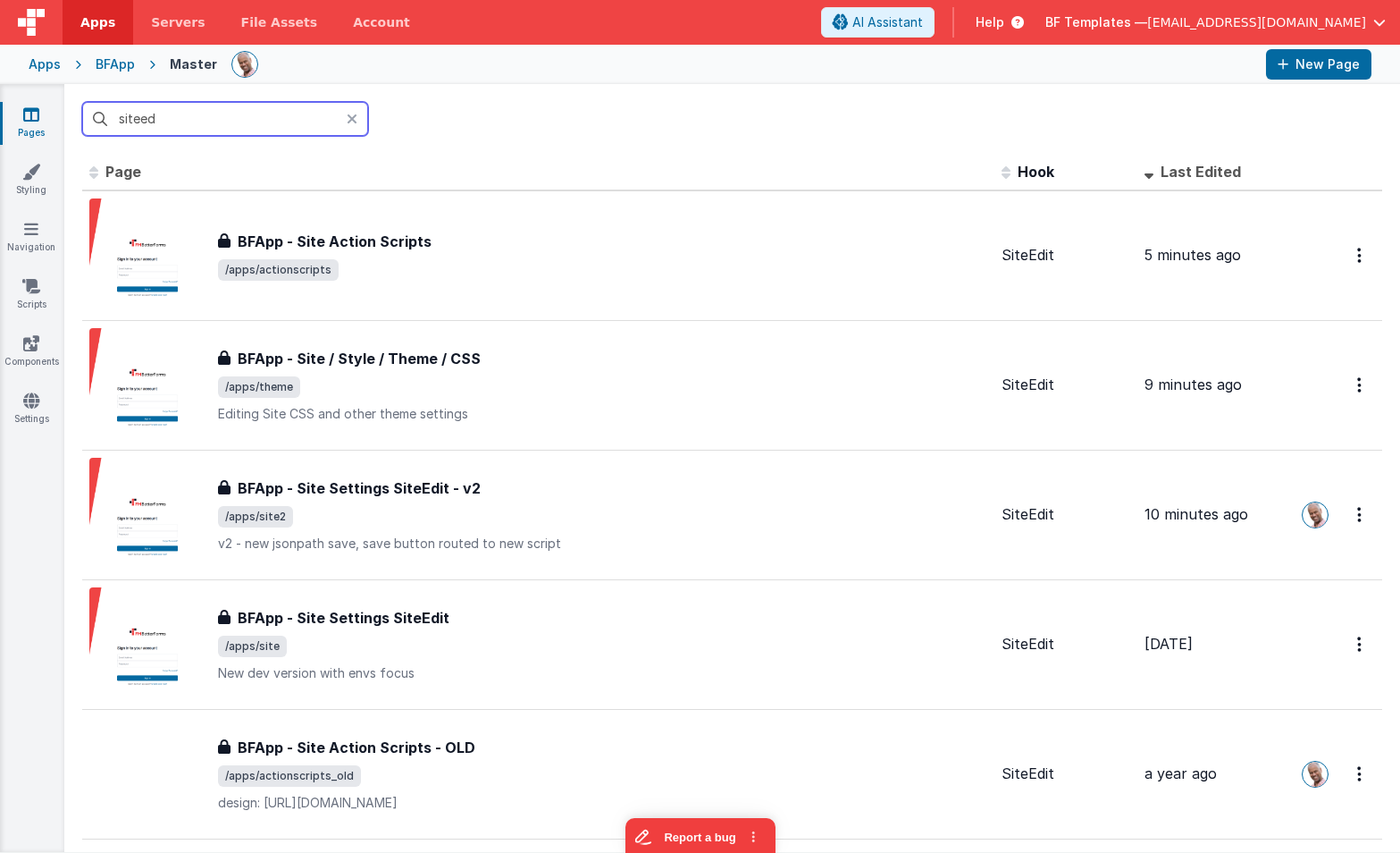
click at [208, 125] on input "siteed" at bounding box center [225, 119] width 286 height 34
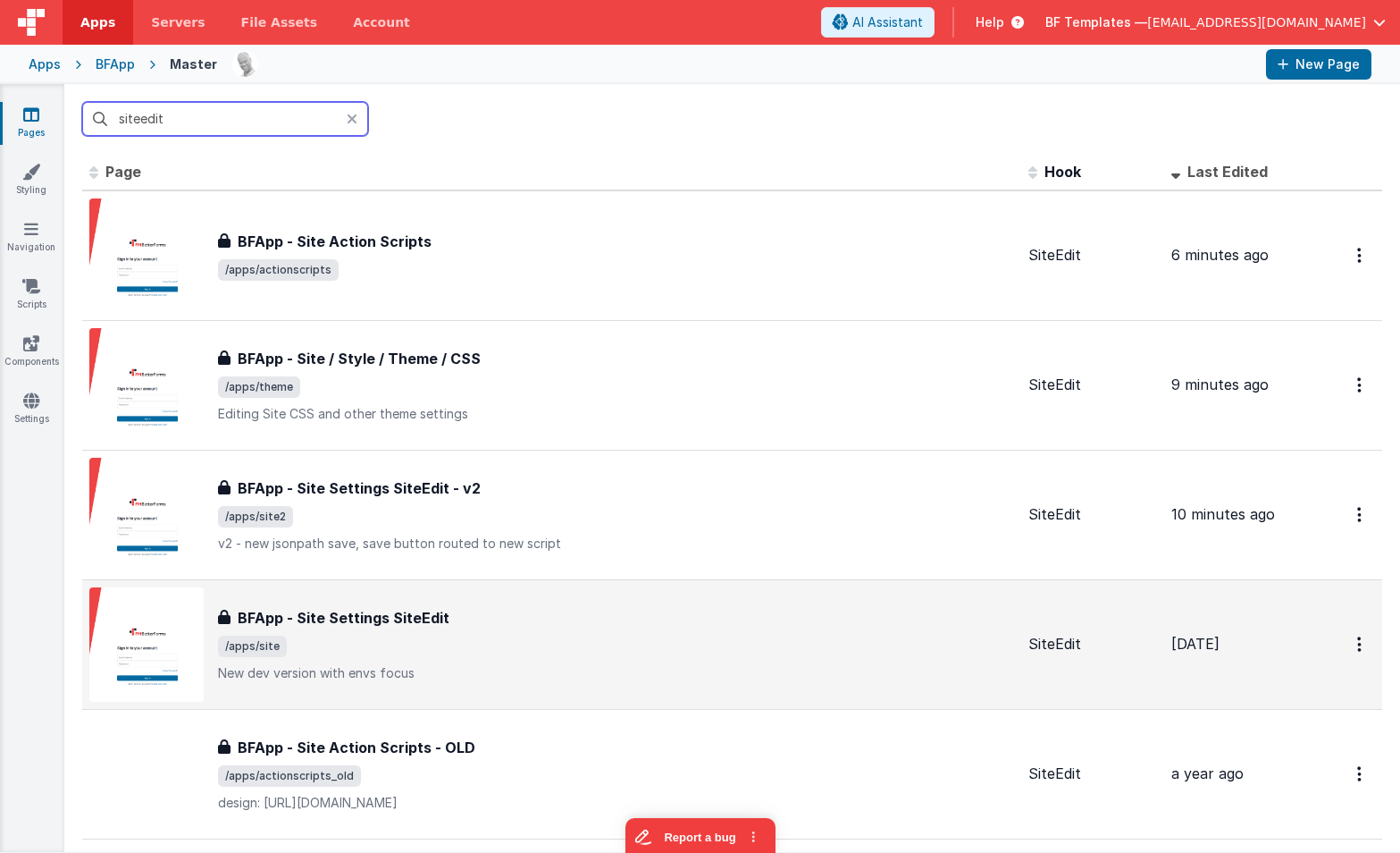
type input "siteedit"
click at [432, 661] on div "BFApp - Site Settings SiteEdit BFApp - Site Settings SiteEdit /apps/site New de…" at bounding box center [616, 644] width 796 height 75
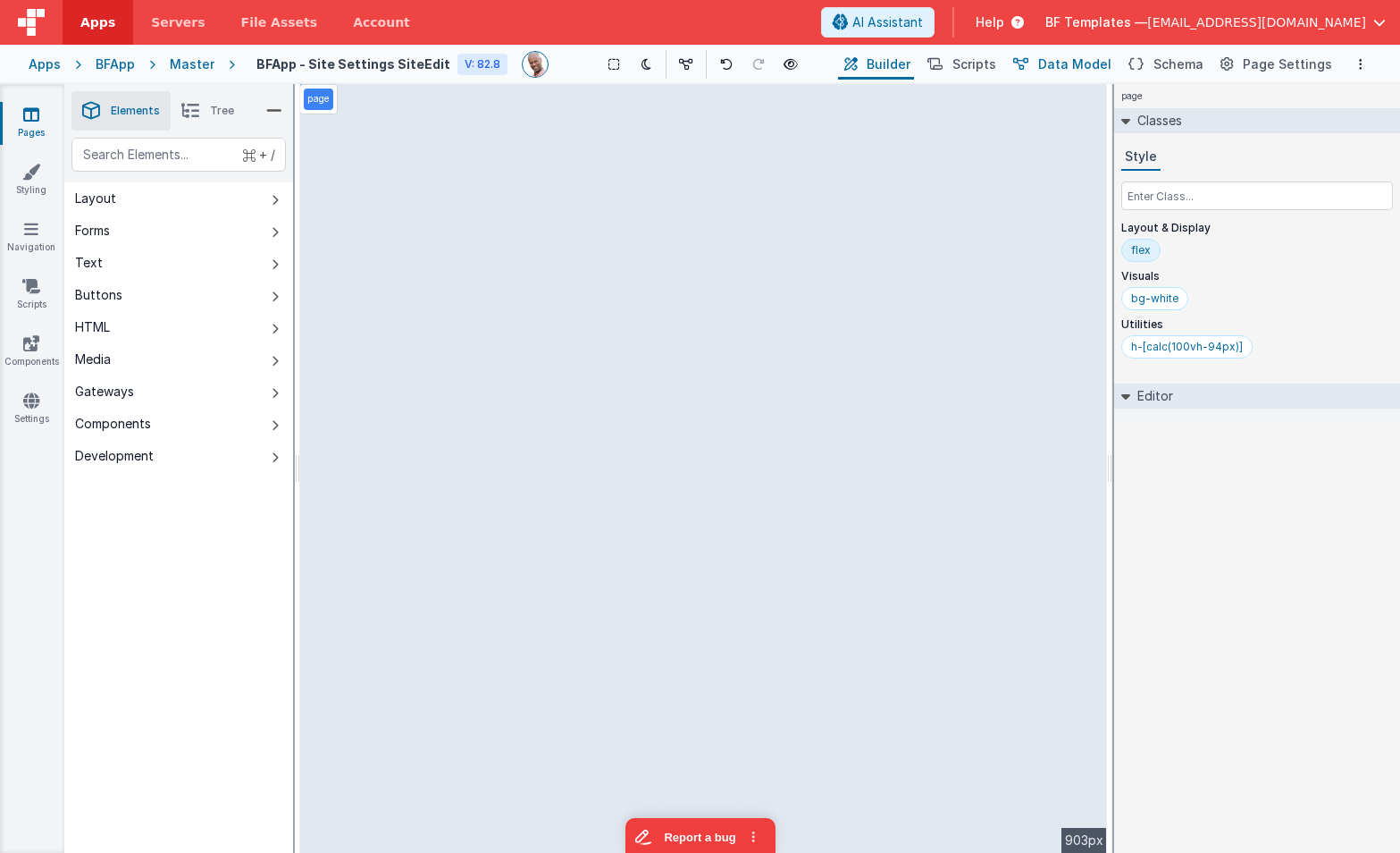
click at [1069, 64] on span "Data Model" at bounding box center [1075, 64] width 73 height 18
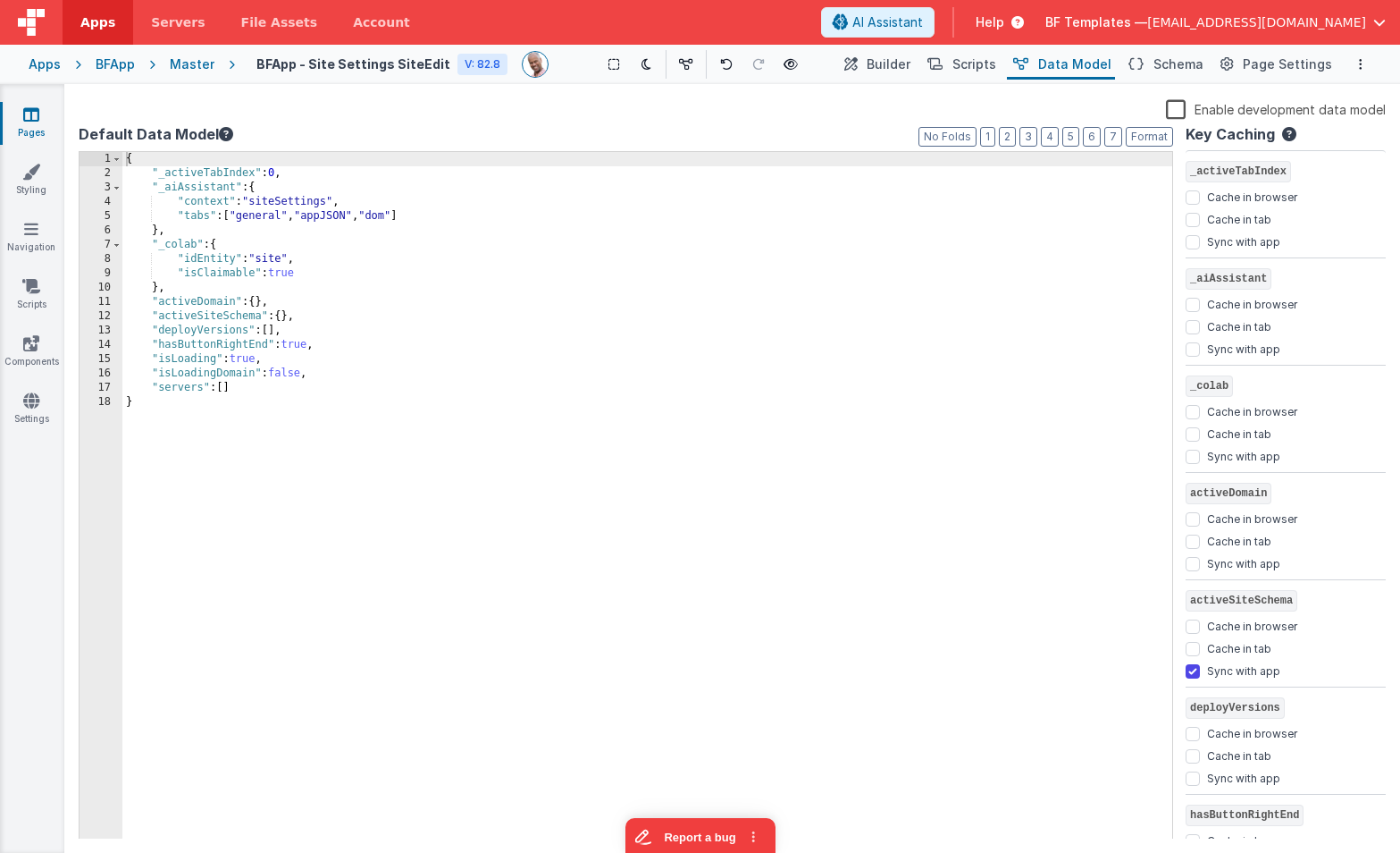
click at [310, 204] on div "{ "_activeTabIndex" : 0 , "_aiAssistant" : { "context" : "siteSettings" , "tabs…" at bounding box center [648, 510] width 1050 height 716
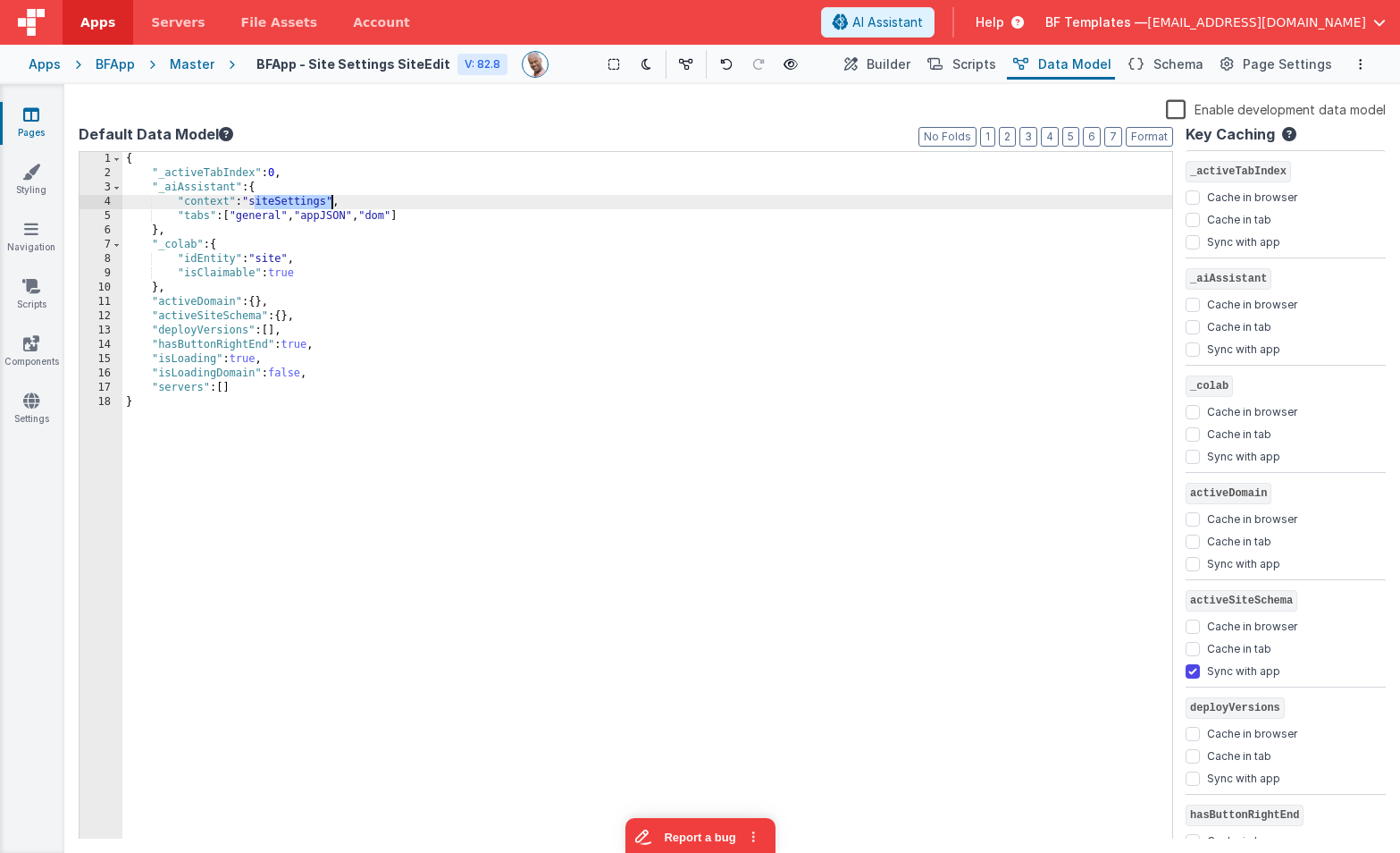
click at [310, 204] on div "{ "_activeTabIndex" : 0 , "_aiAssistant" : { "context" : "siteSettings" , "tabs…" at bounding box center [648, 510] width 1050 height 716
click at [30, 125] on link "Pages" at bounding box center [31, 124] width 64 height 36
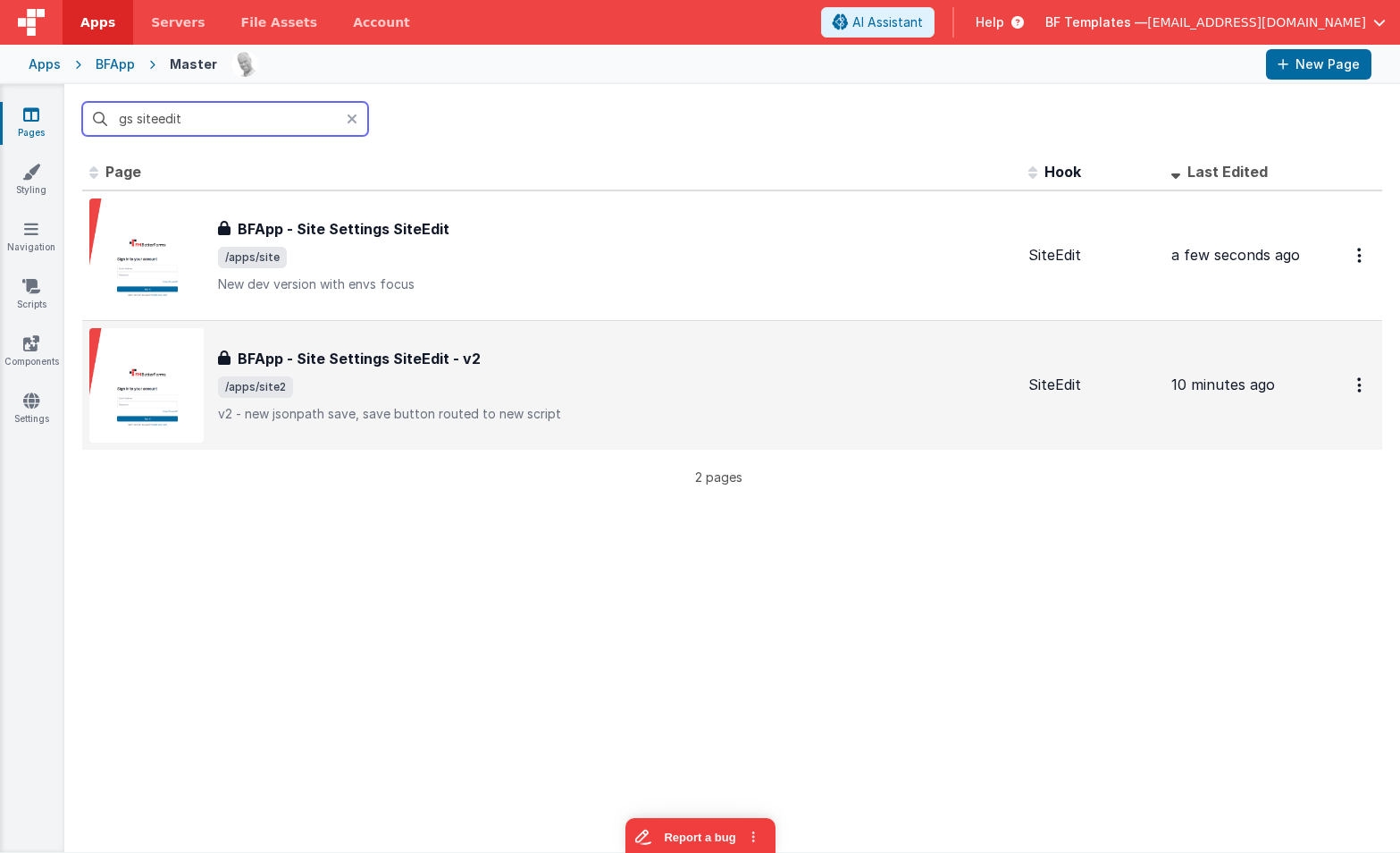
type input "gs siteedit"
click at [468, 370] on div "BFApp - Site Settings SiteEdit - v2 BFApp - Site Settings SiteEdit - v2 /apps/s…" at bounding box center [616, 386] width 796 height 75
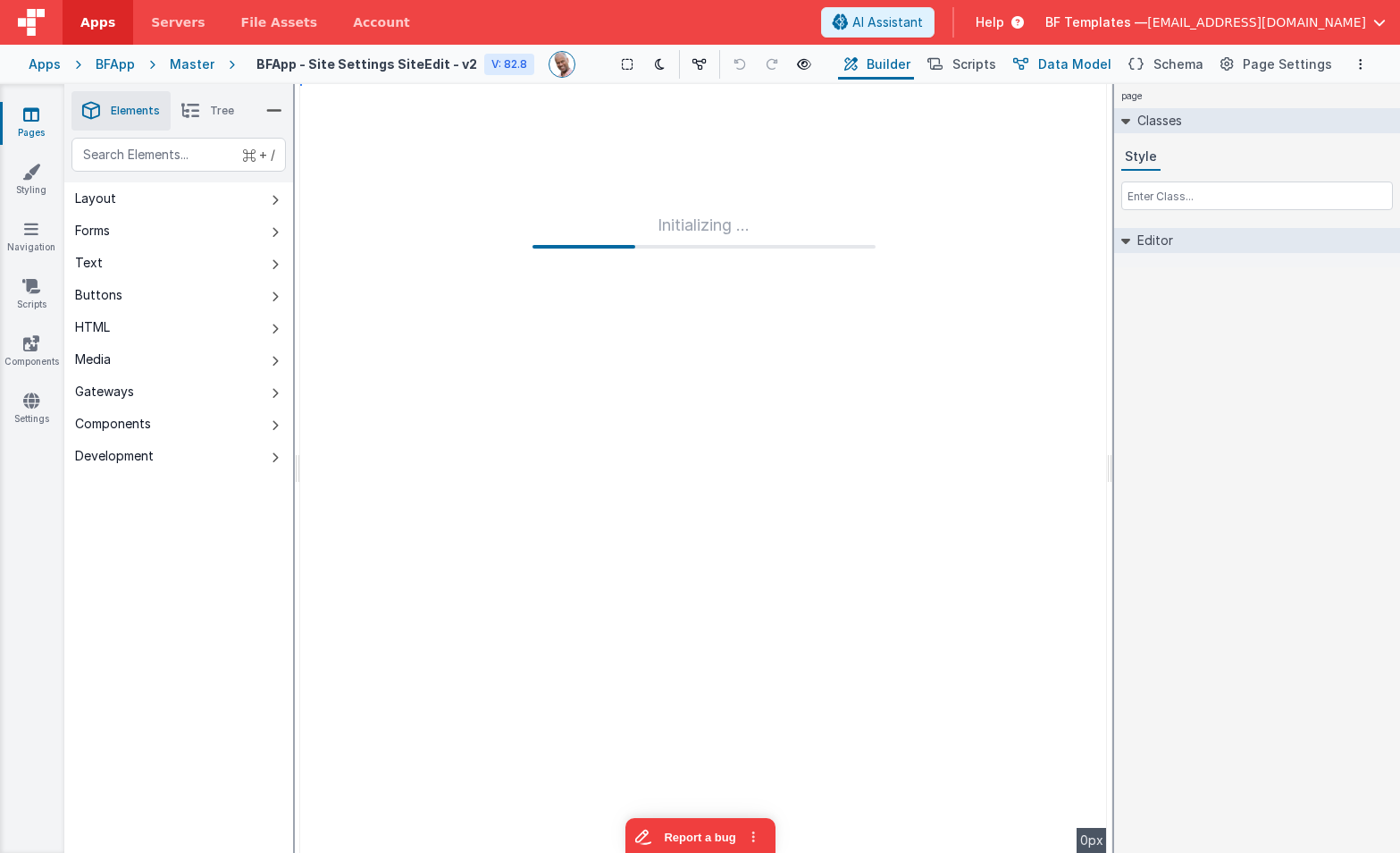
click at [1087, 67] on span "Data Model" at bounding box center [1075, 64] width 73 height 18
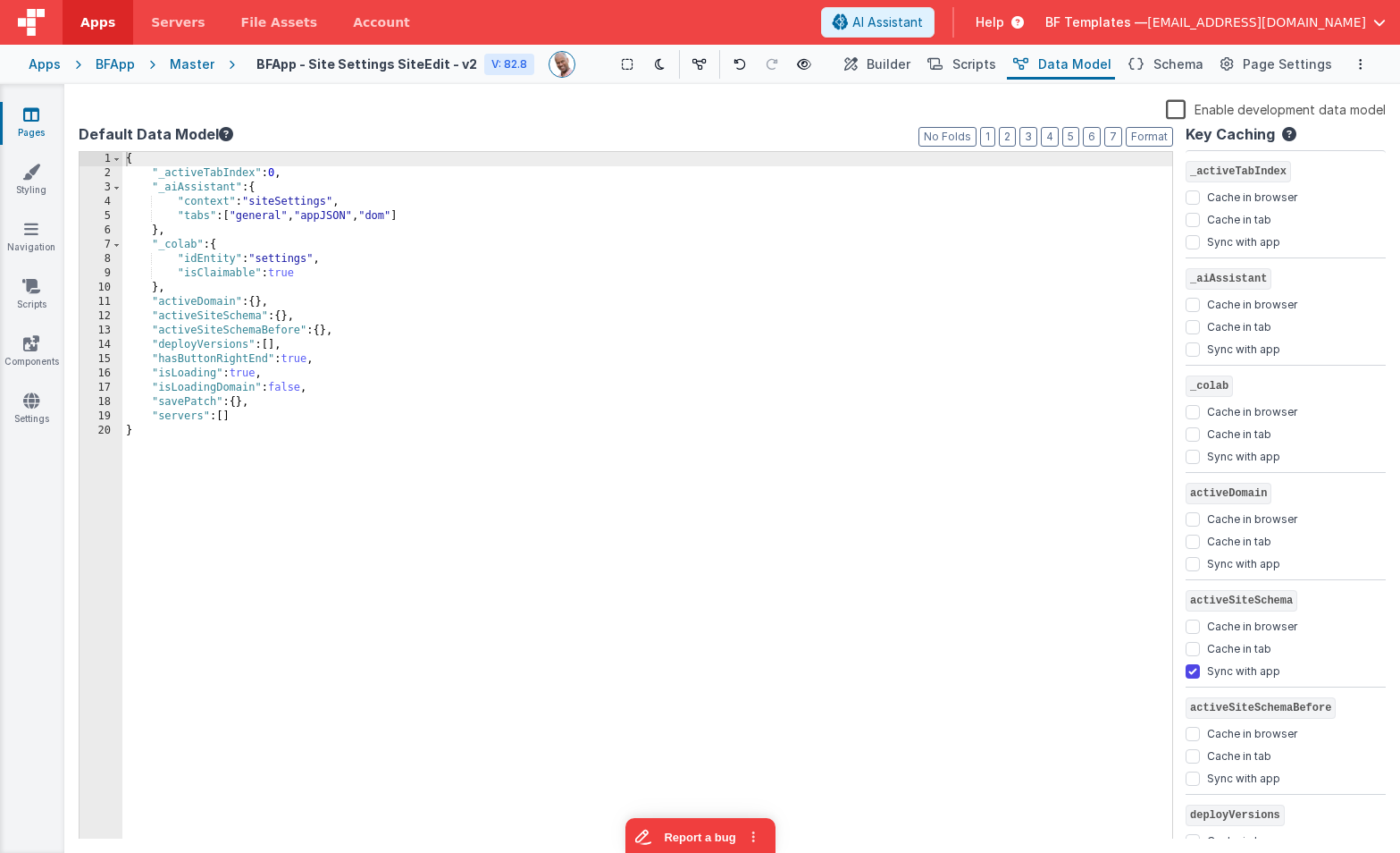
click at [304, 201] on div "{ "_activeTabIndex" : 0 , "_aiAssistant" : { "context" : "siteSettings" , "tabs…" at bounding box center [648, 510] width 1050 height 716
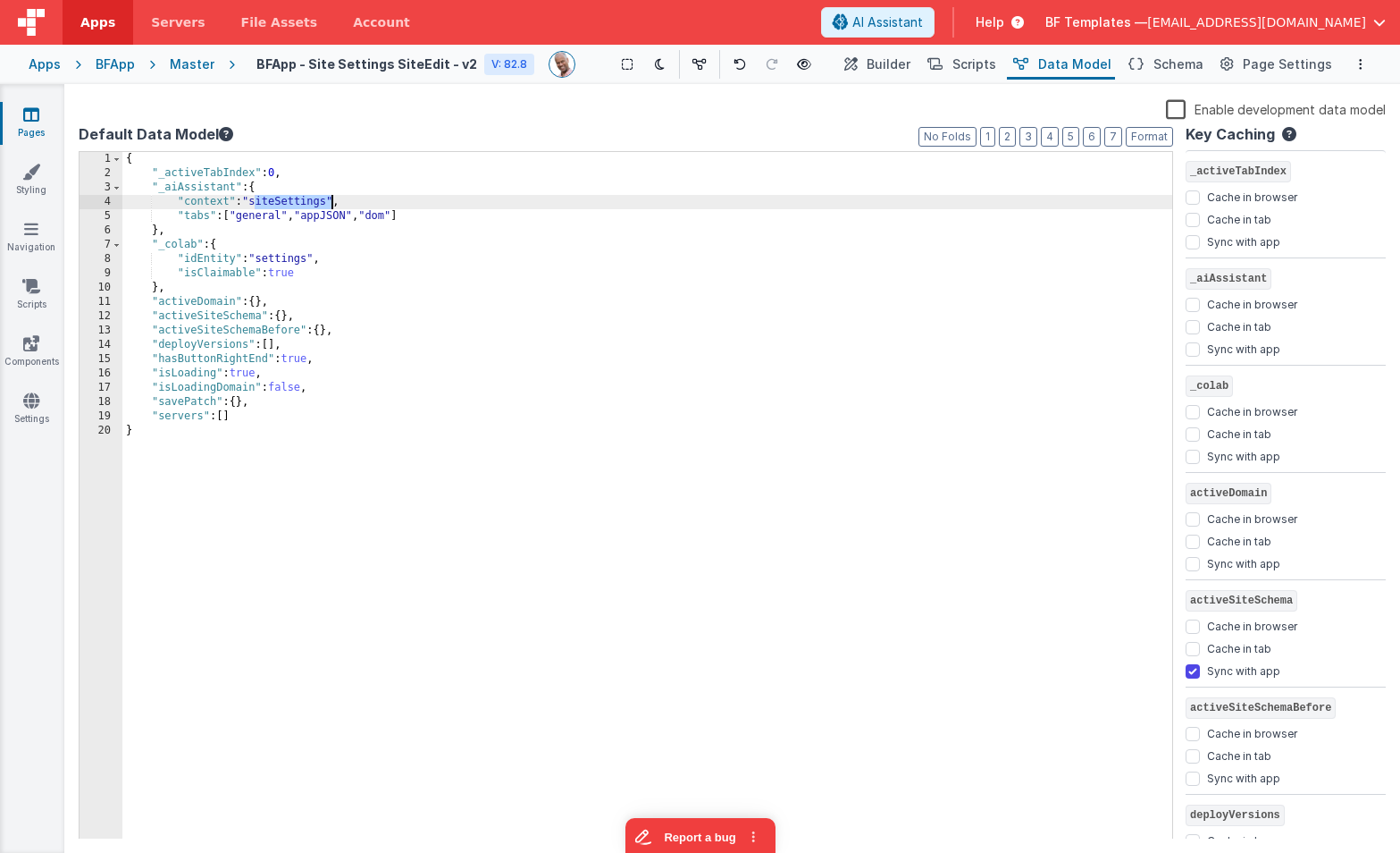
click at [304, 201] on div "{ "_activeTabIndex" : 0 , "_aiAssistant" : { "context" : "siteSettings" , "tabs…" at bounding box center [648, 510] width 1050 height 716
click at [288, 260] on div "{ "_activeTabIndex" : 0 , "_aiAssistant" : { "context" : "siteSettings" , "tabs…" at bounding box center [648, 510] width 1050 height 716
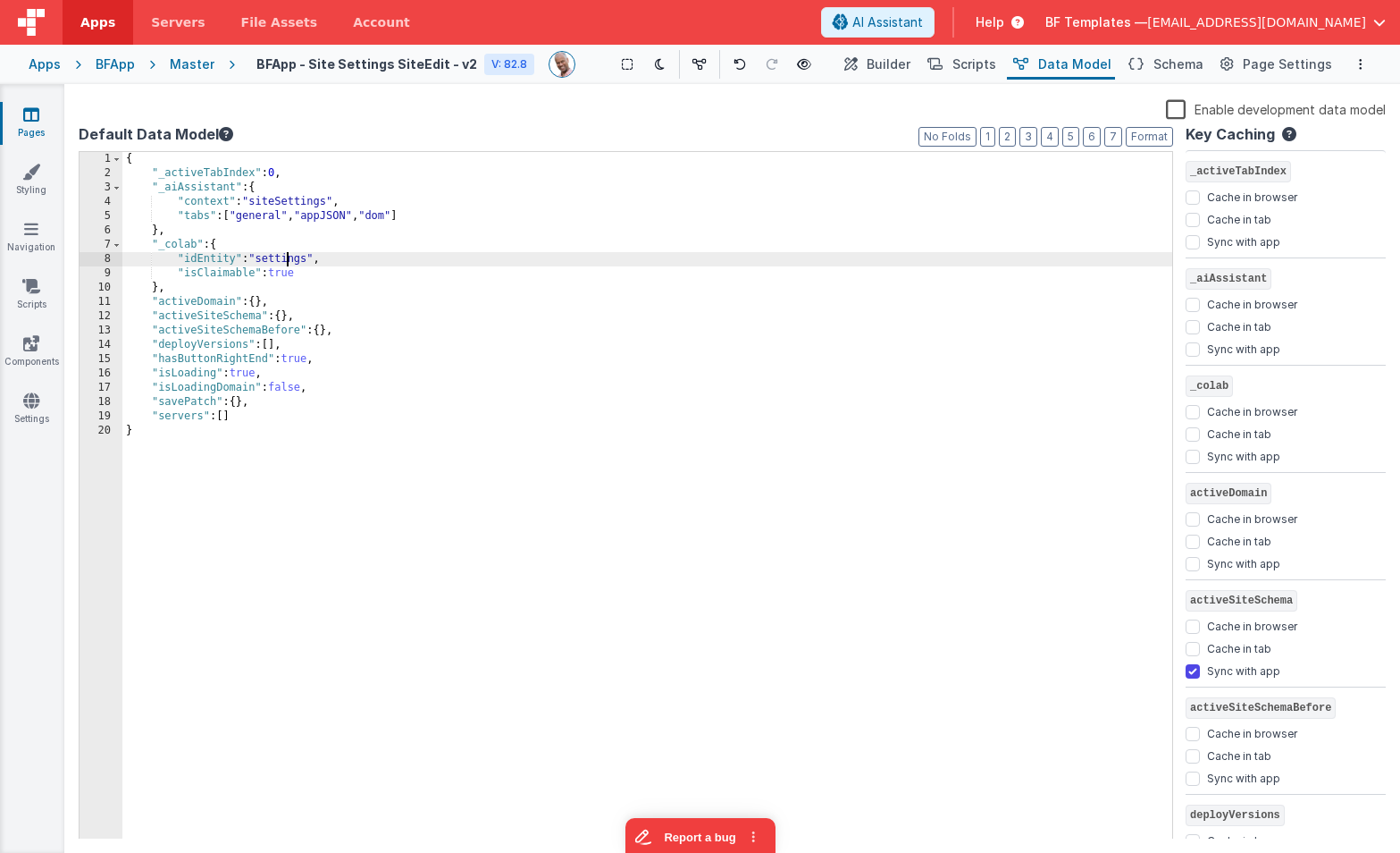
click at [287, 260] on div "{ "_activeTabIndex" : 0 , "_aiAssistant" : { "context" : "siteSettings" , "tabs…" at bounding box center [648, 510] width 1050 height 716
drag, startPoint x: 194, startPoint y: 59, endPoint x: 196, endPoint y: 77, distance: 18.1
click at [194, 59] on div "Master" at bounding box center [192, 64] width 45 height 18
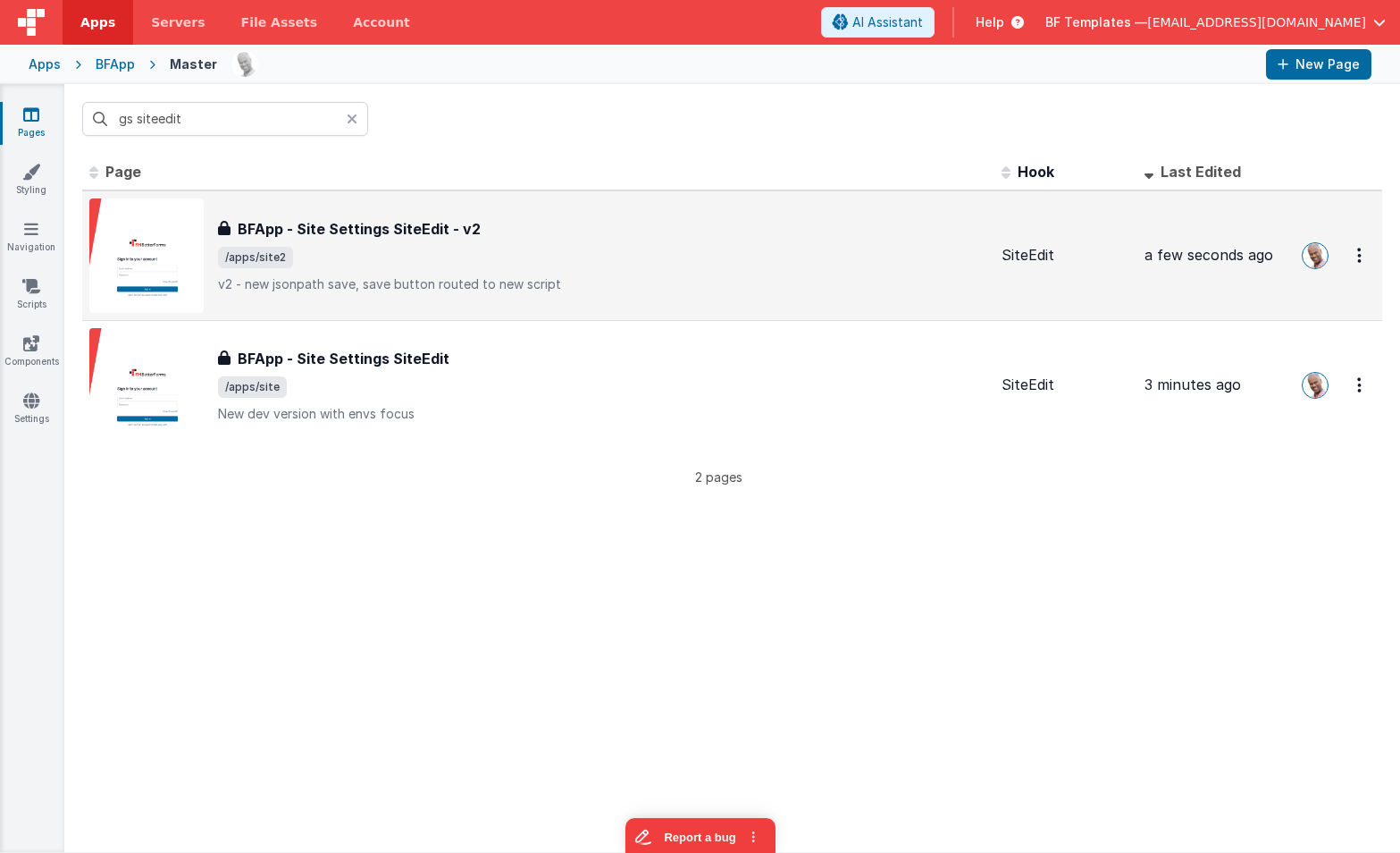
click at [401, 257] on span "/apps/site2" at bounding box center [603, 258] width 769 height 21
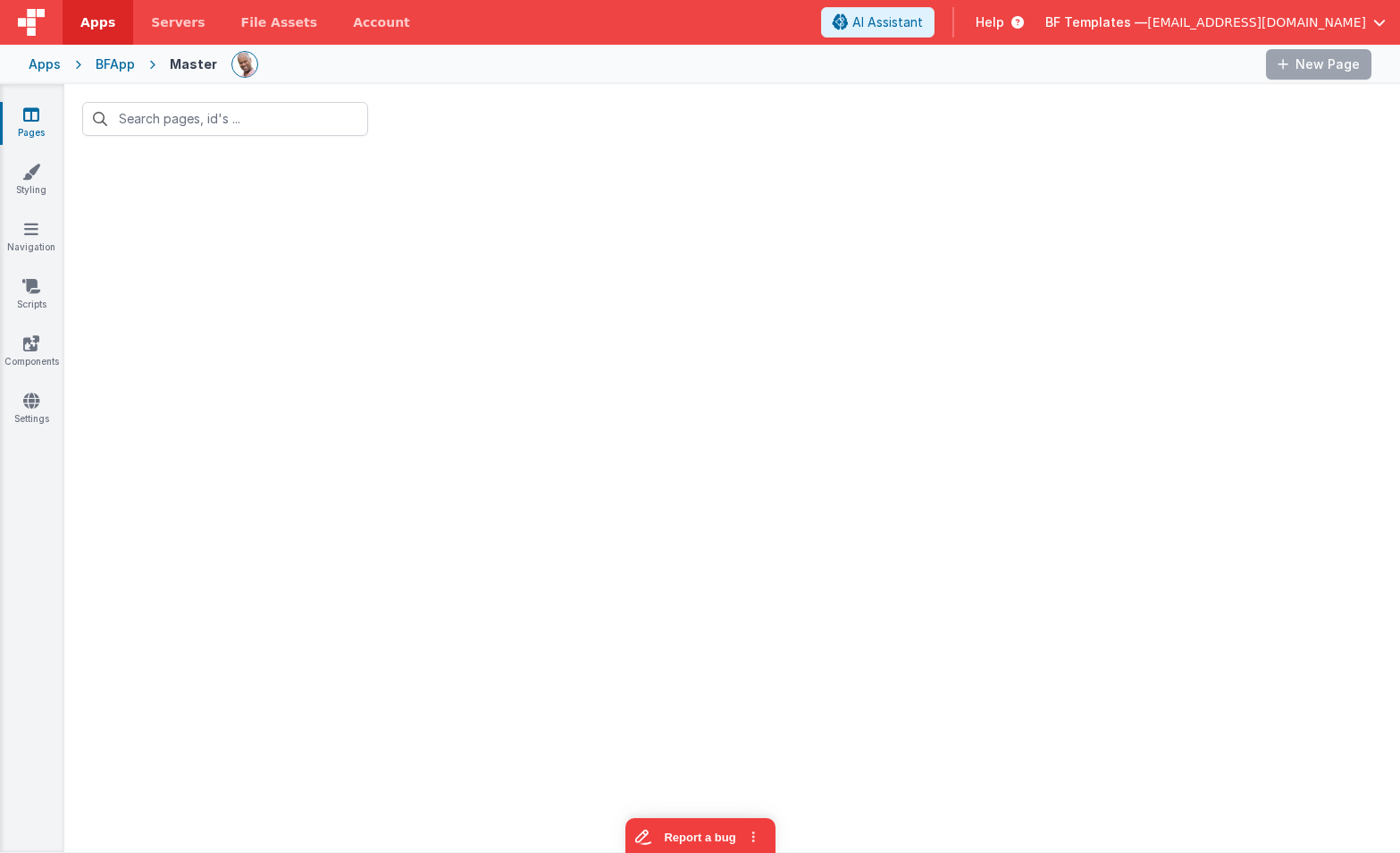
type input "gs siteedit"
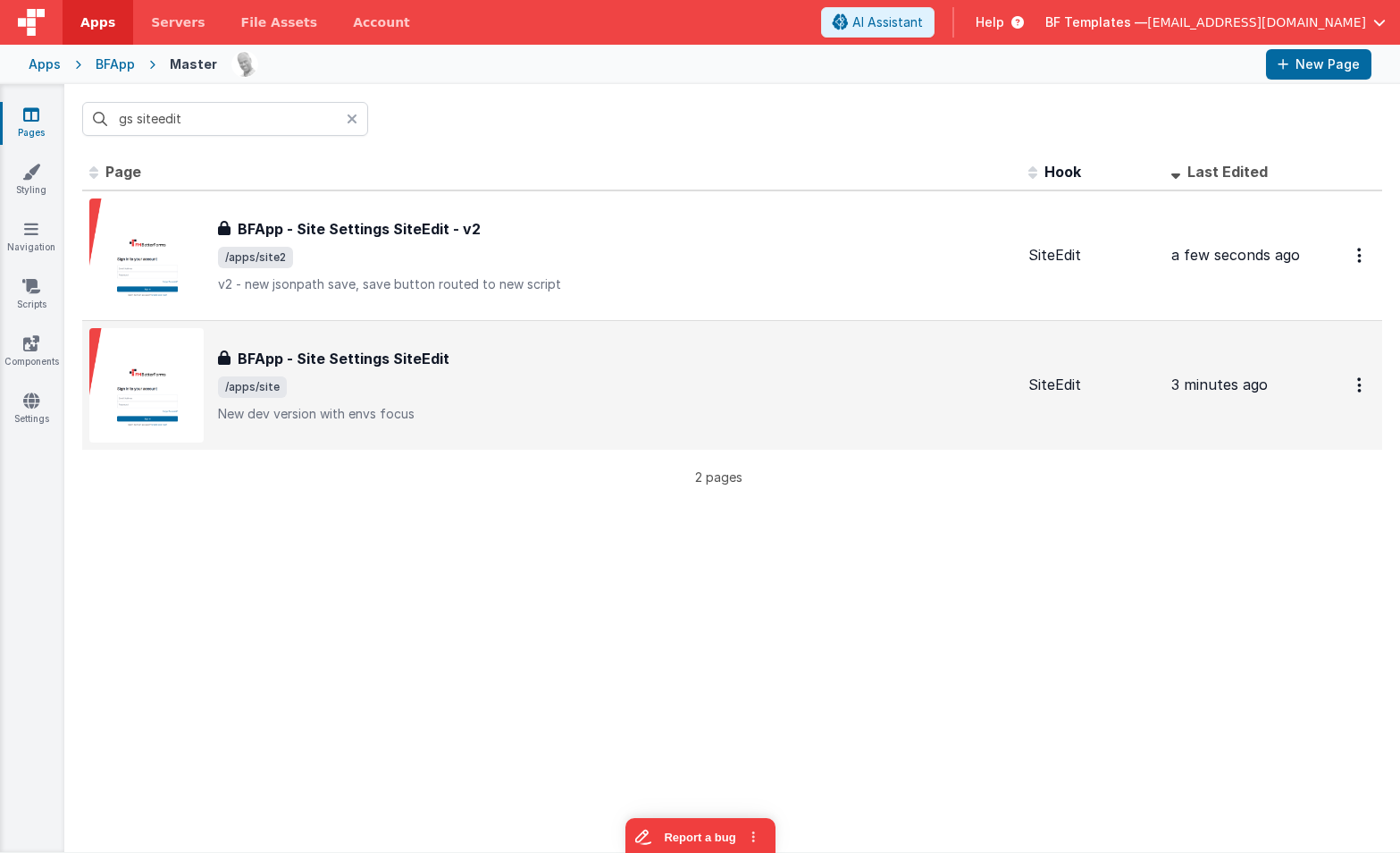
click at [419, 411] on p "New dev version with envs focus" at bounding box center [616, 414] width 796 height 18
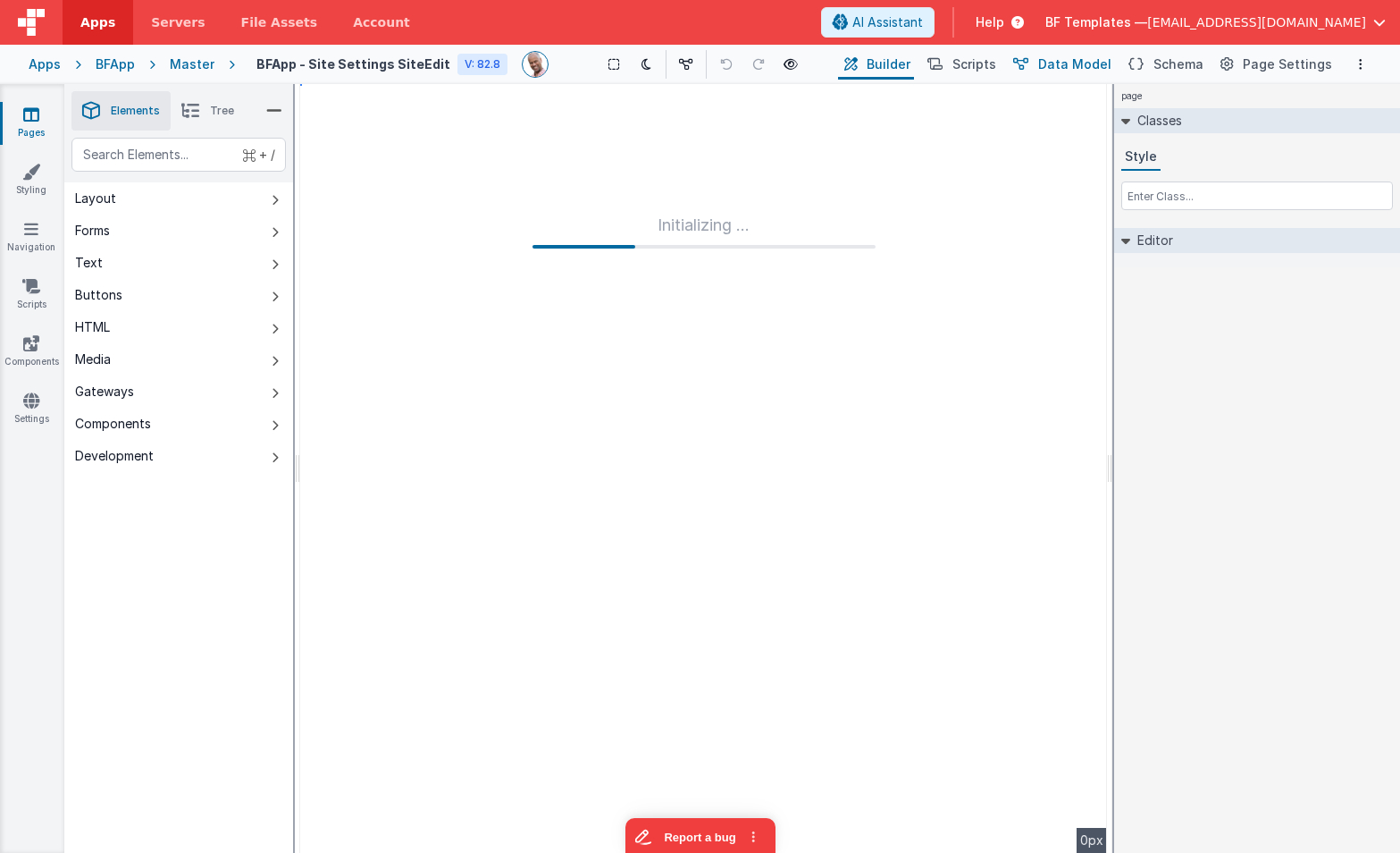
click at [1068, 70] on span "Data Model" at bounding box center [1075, 64] width 73 height 18
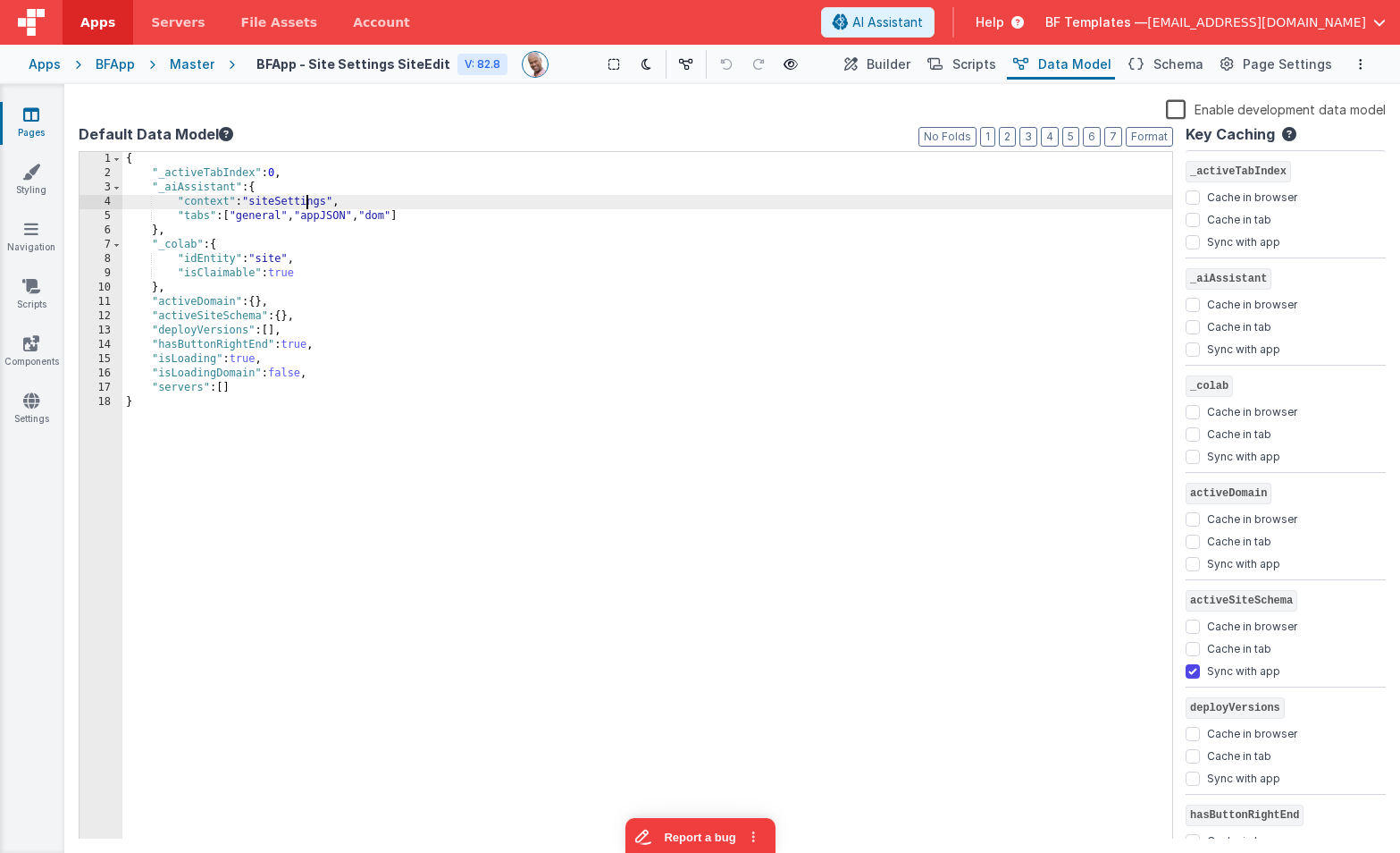
click at [304, 200] on div "{ "_activeTabIndex" : 0 , "_aiAssistant" : { "context" : "siteSettings" , "tabs…" at bounding box center [648, 510] width 1050 height 716
click at [305, 200] on div "{ "_activeTabIndex" : 0 , "_aiAssistant" : { "context" : "siteSettings" , "tabs…" at bounding box center [648, 510] width 1050 height 716
click at [271, 259] on div "{ "_activeTabIndex" : 0 , "_aiAssistant" : { "context" : "siteSettings" , "tabs…" at bounding box center [648, 510] width 1050 height 716
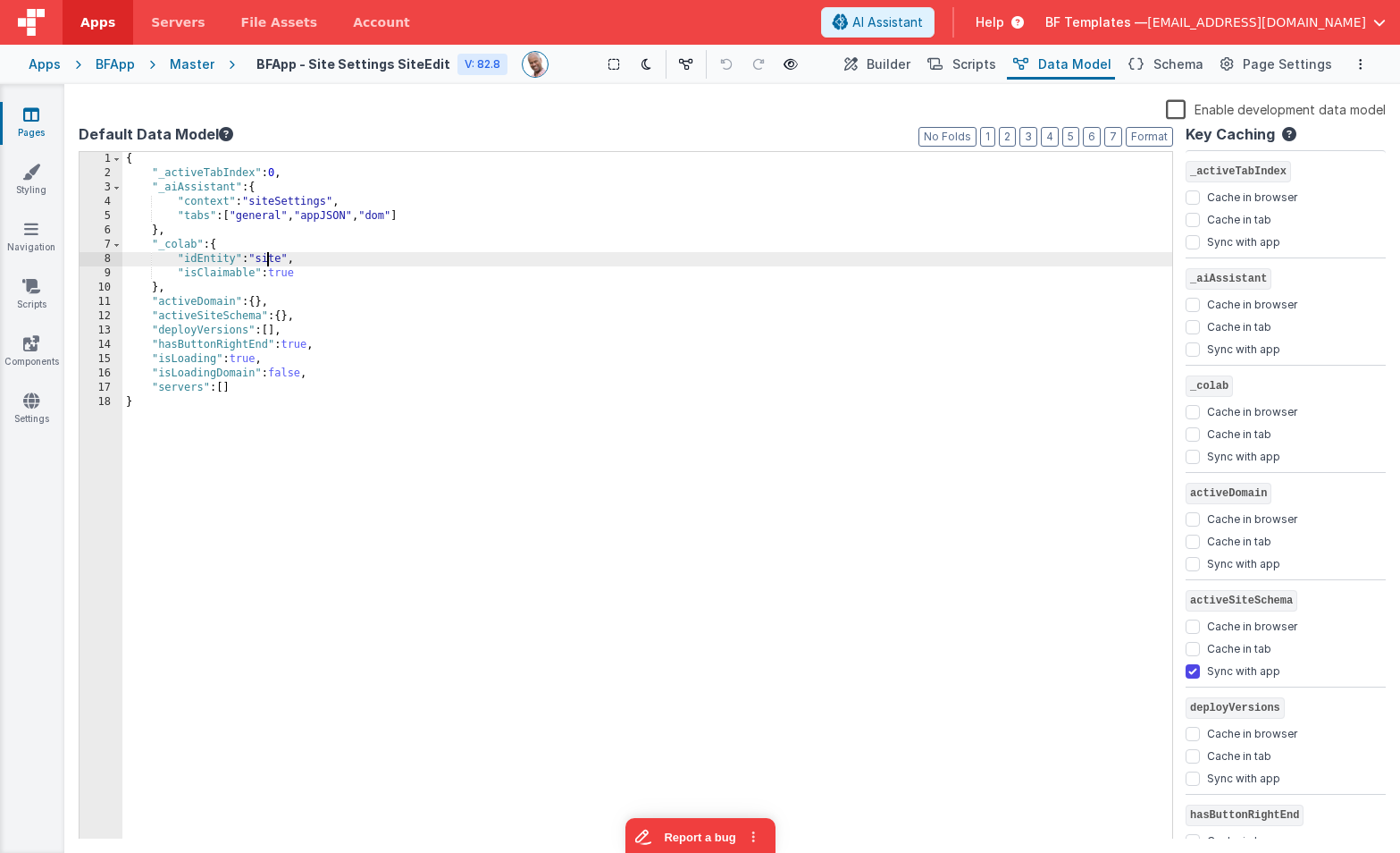
click at [271, 259] on div "{ "_activeTabIndex" : 0 , "_aiAssistant" : { "context" : "siteSettings" , "tabs…" at bounding box center [648, 510] width 1050 height 716
click at [47, 293] on link "Scripts" at bounding box center [31, 295] width 64 height 36
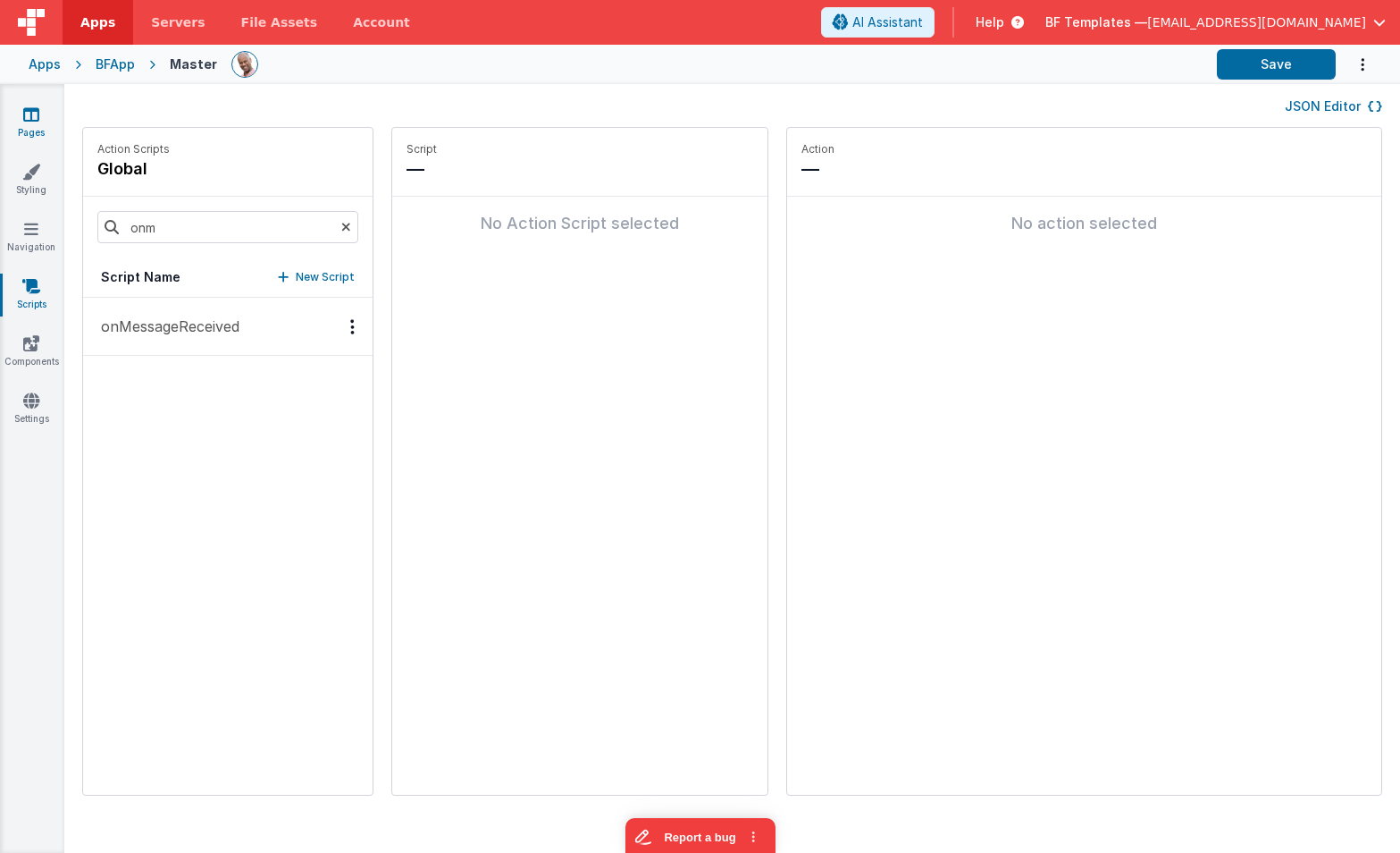
click at [32, 119] on icon at bounding box center [31, 115] width 16 height 18
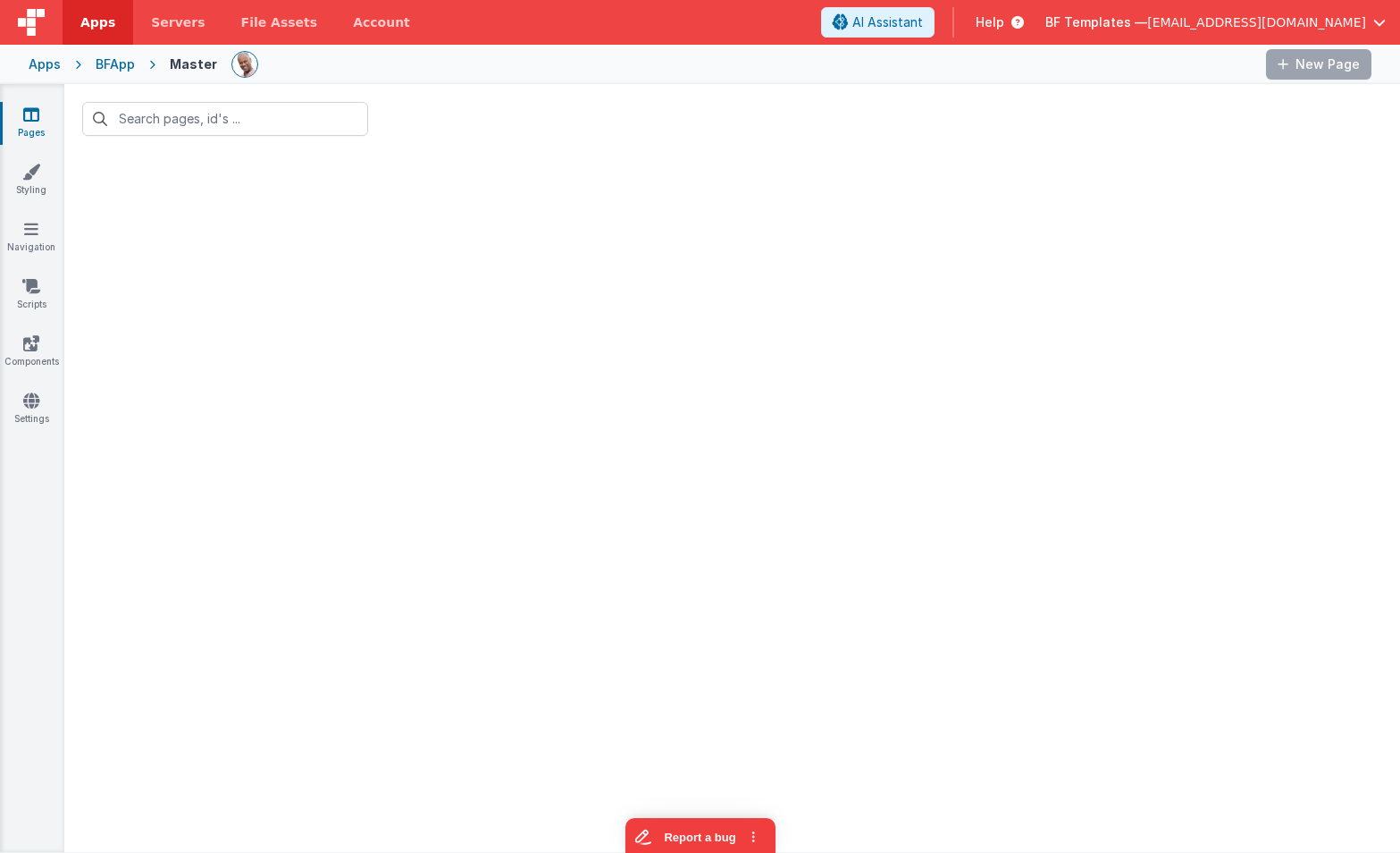
type input "gs siteedit"
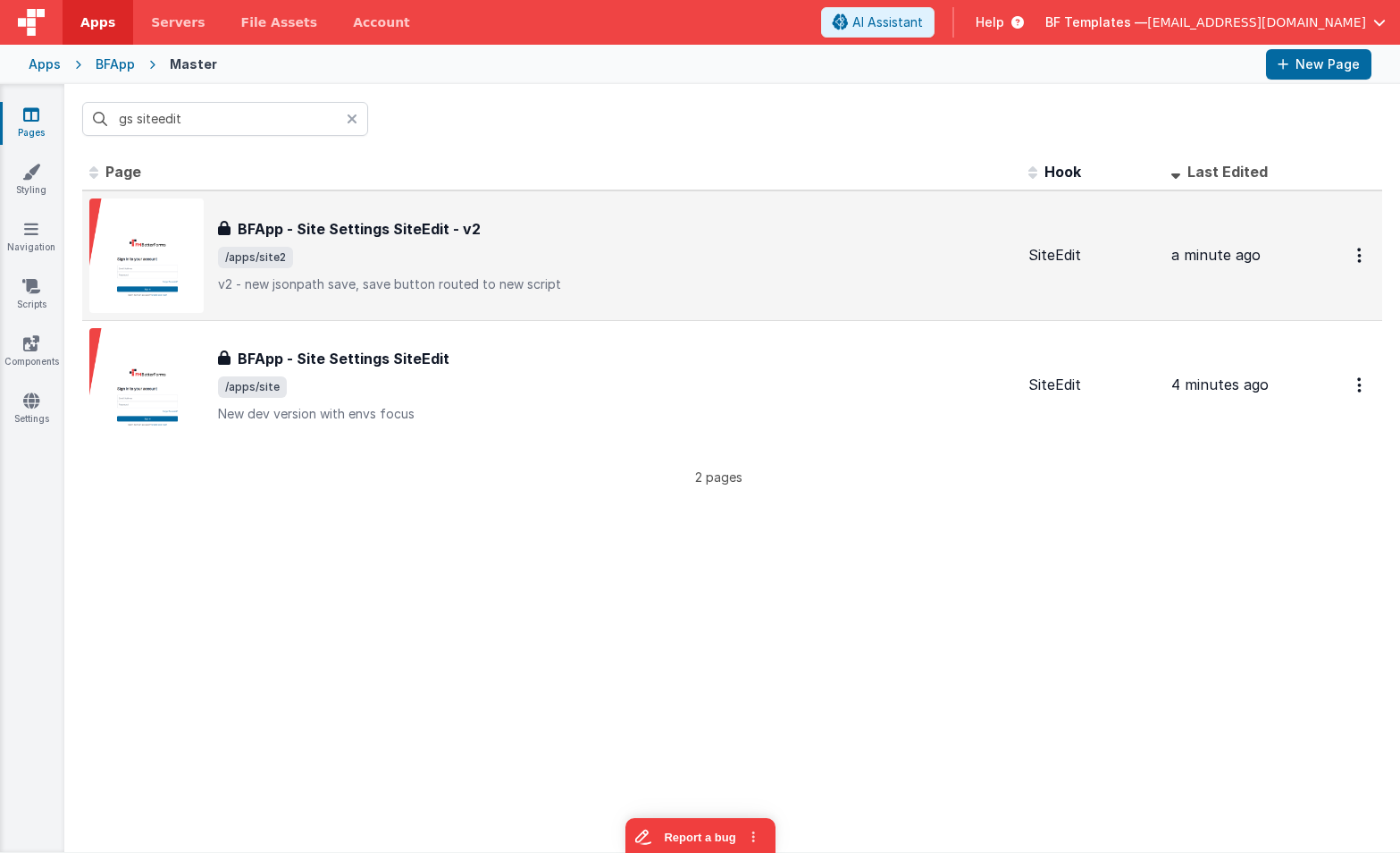
click at [417, 250] on span "/apps/site2" at bounding box center [616, 258] width 796 height 21
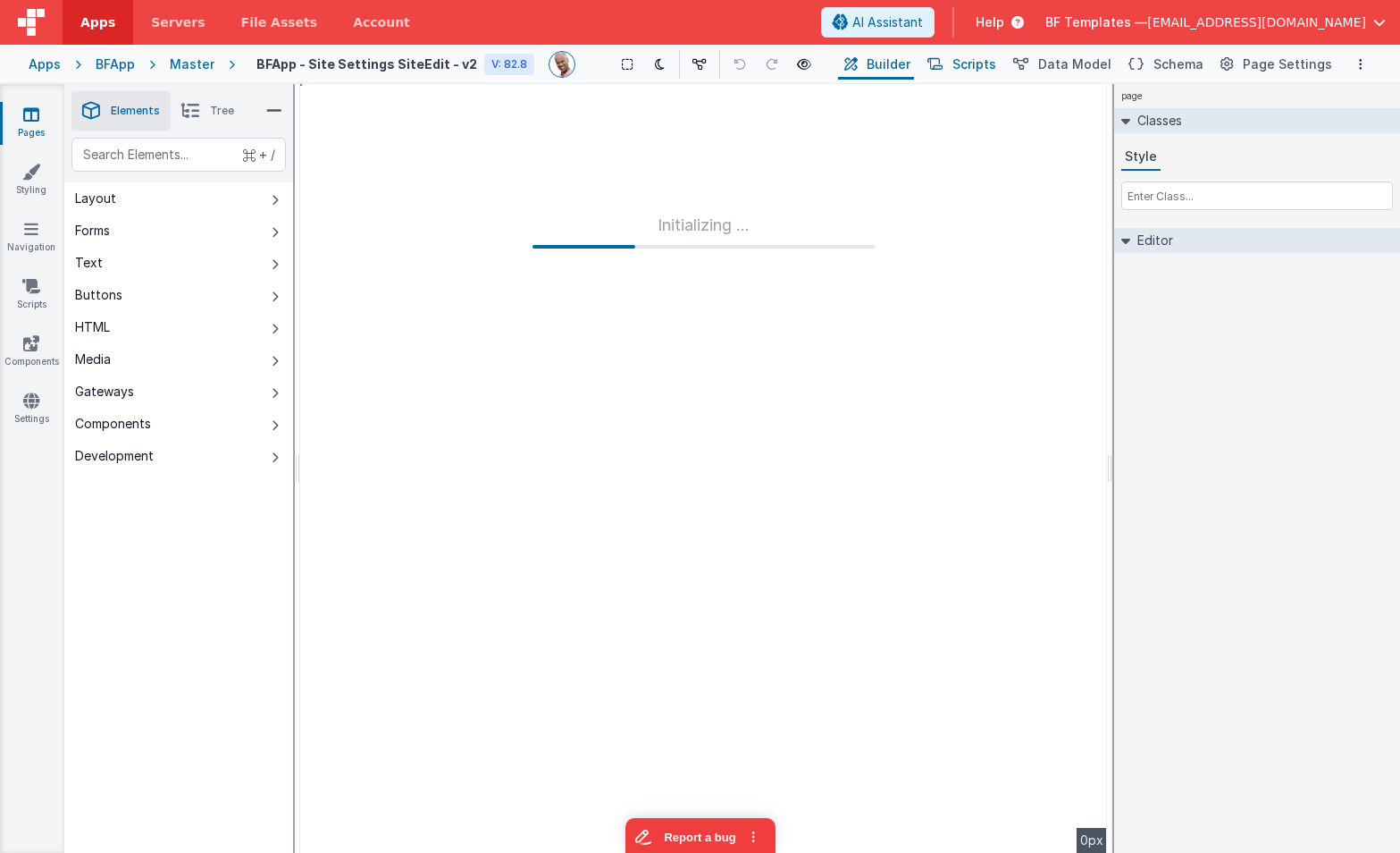
click at [981, 65] on span "Scripts" at bounding box center [974, 64] width 44 height 18
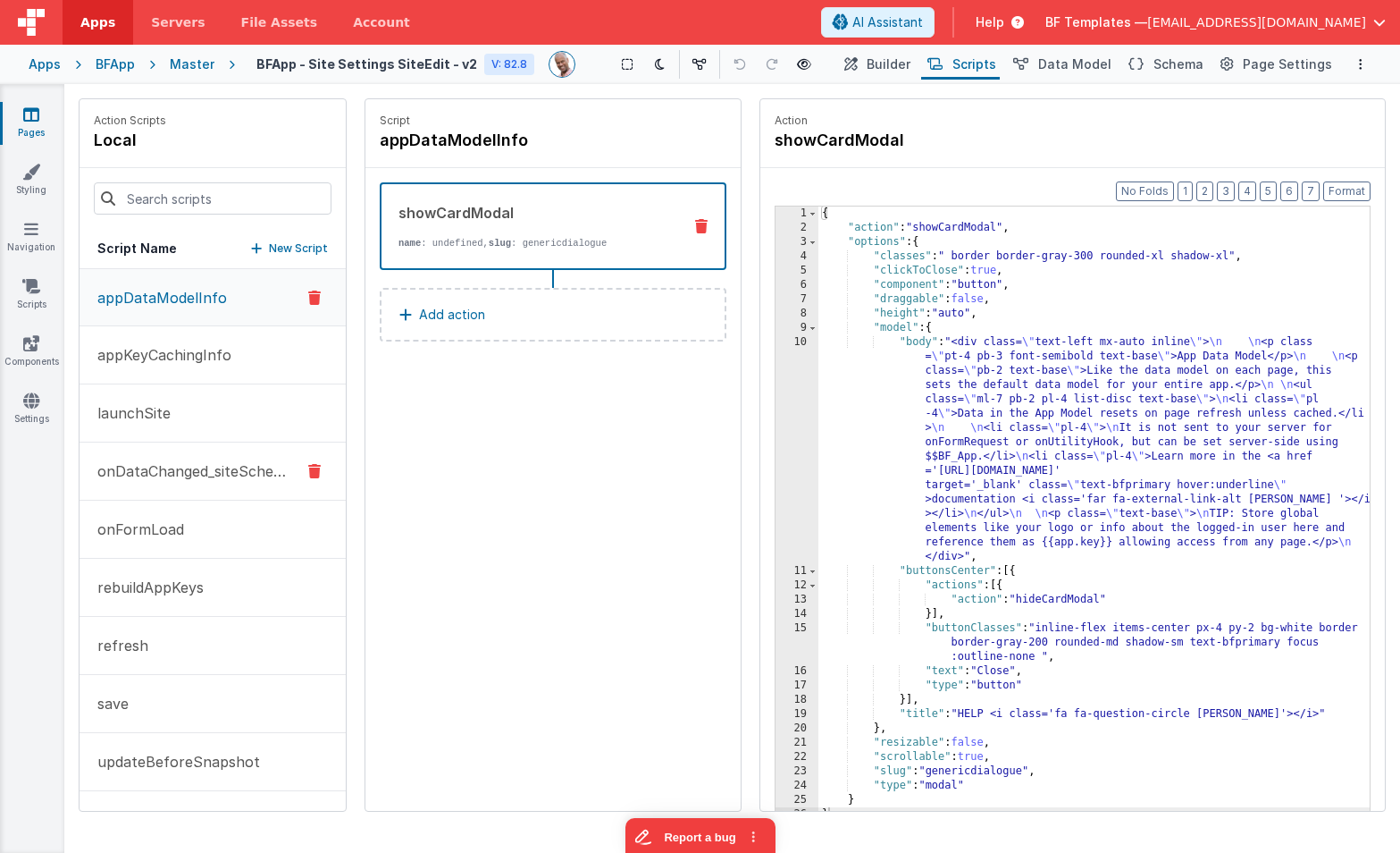
click at [197, 477] on p "onDataChanged_siteSchema" at bounding box center [189, 471] width 204 height 21
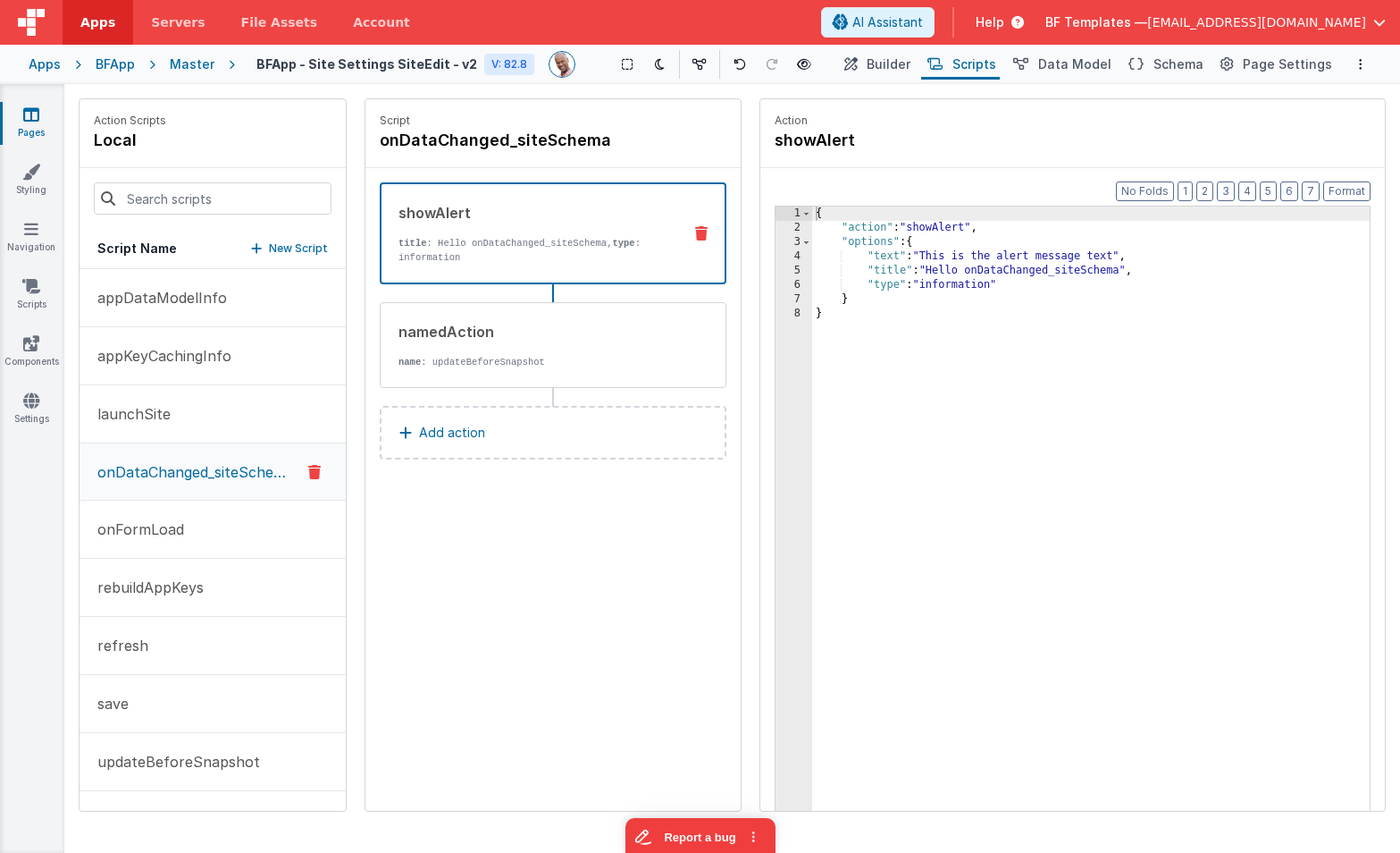
click at [708, 234] on button at bounding box center [701, 234] width 47 height 14
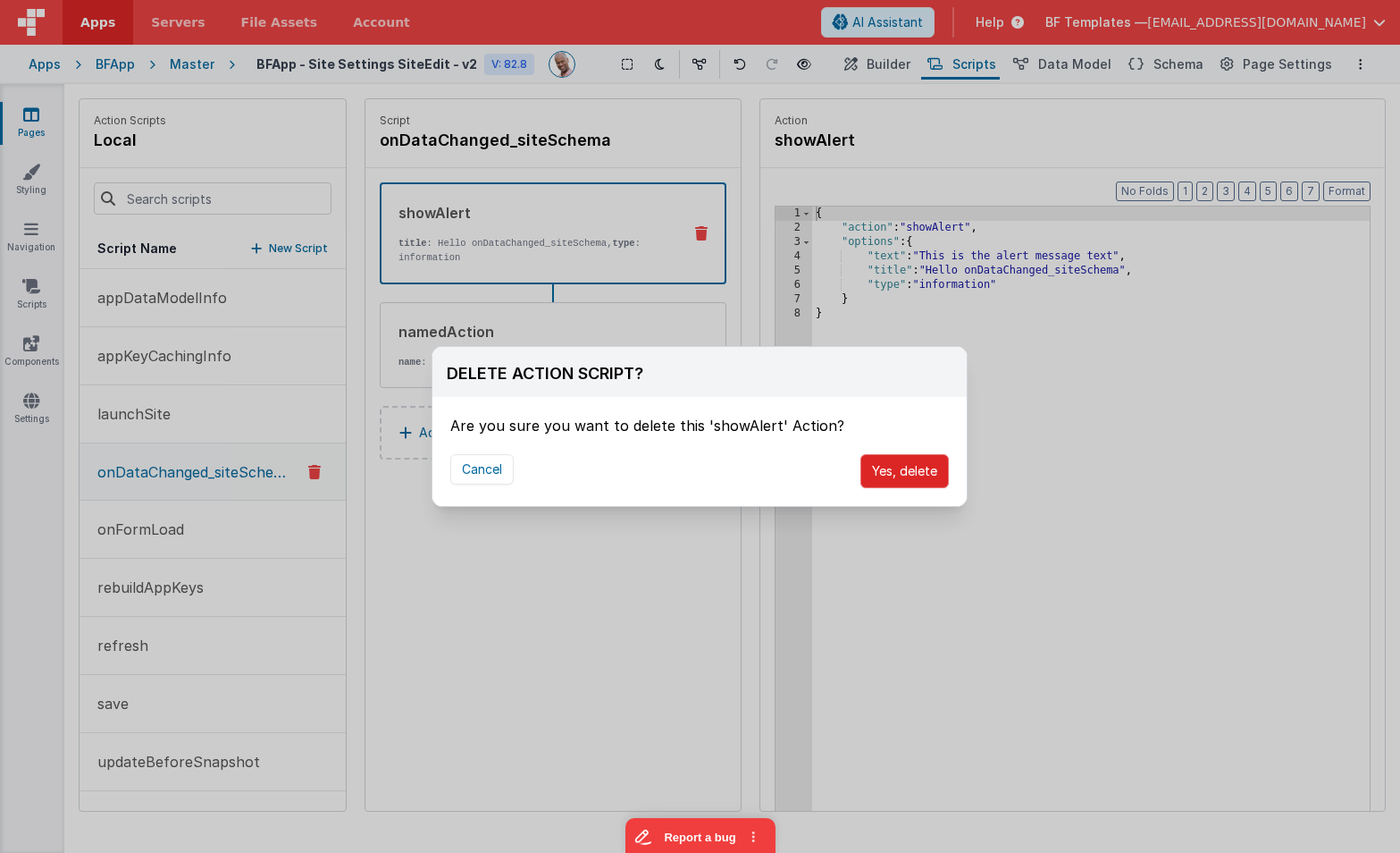
click at [888, 461] on button "Yes, delete" at bounding box center [904, 471] width 89 height 34
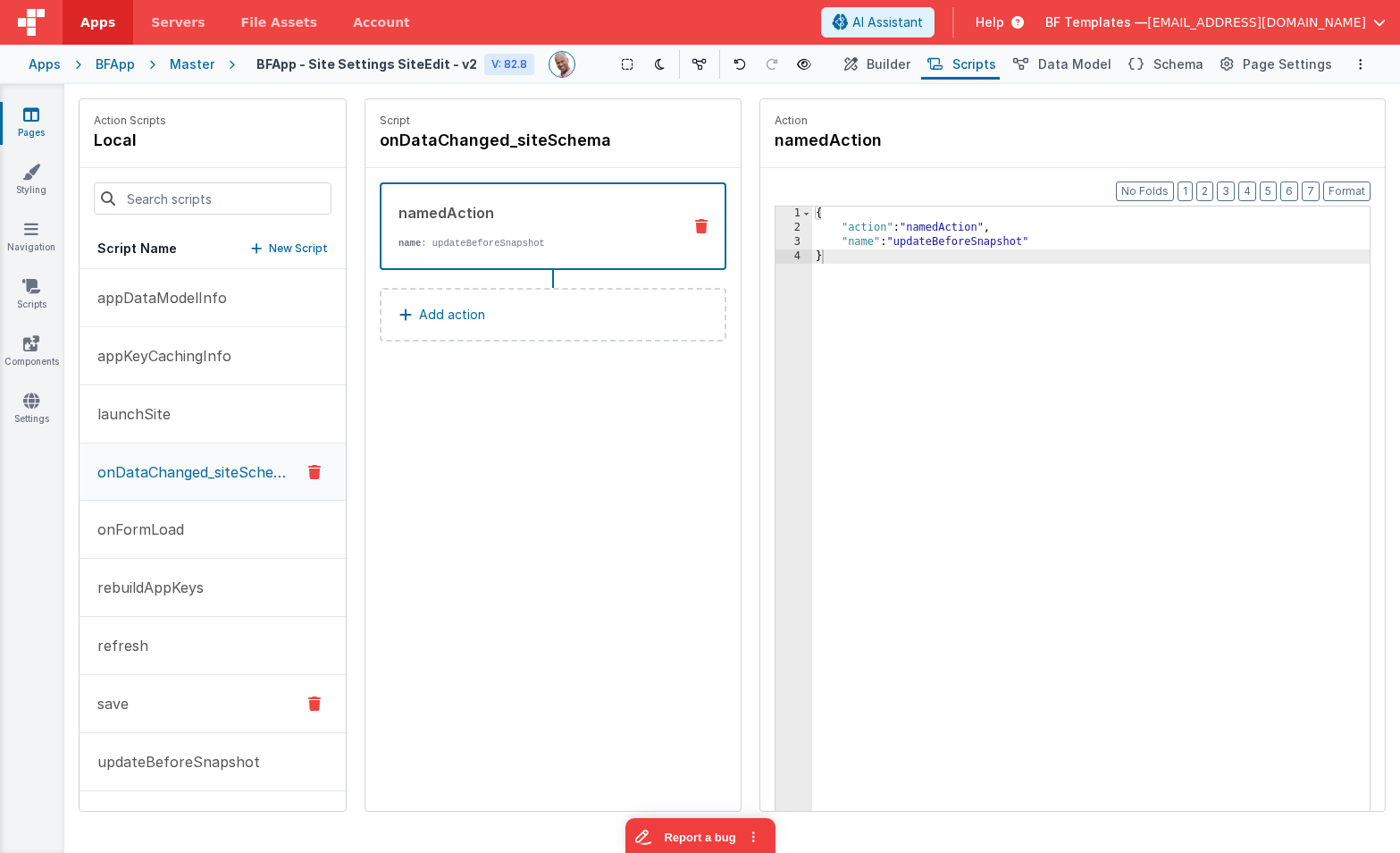
click at [160, 713] on button "save" at bounding box center [213, 704] width 267 height 58
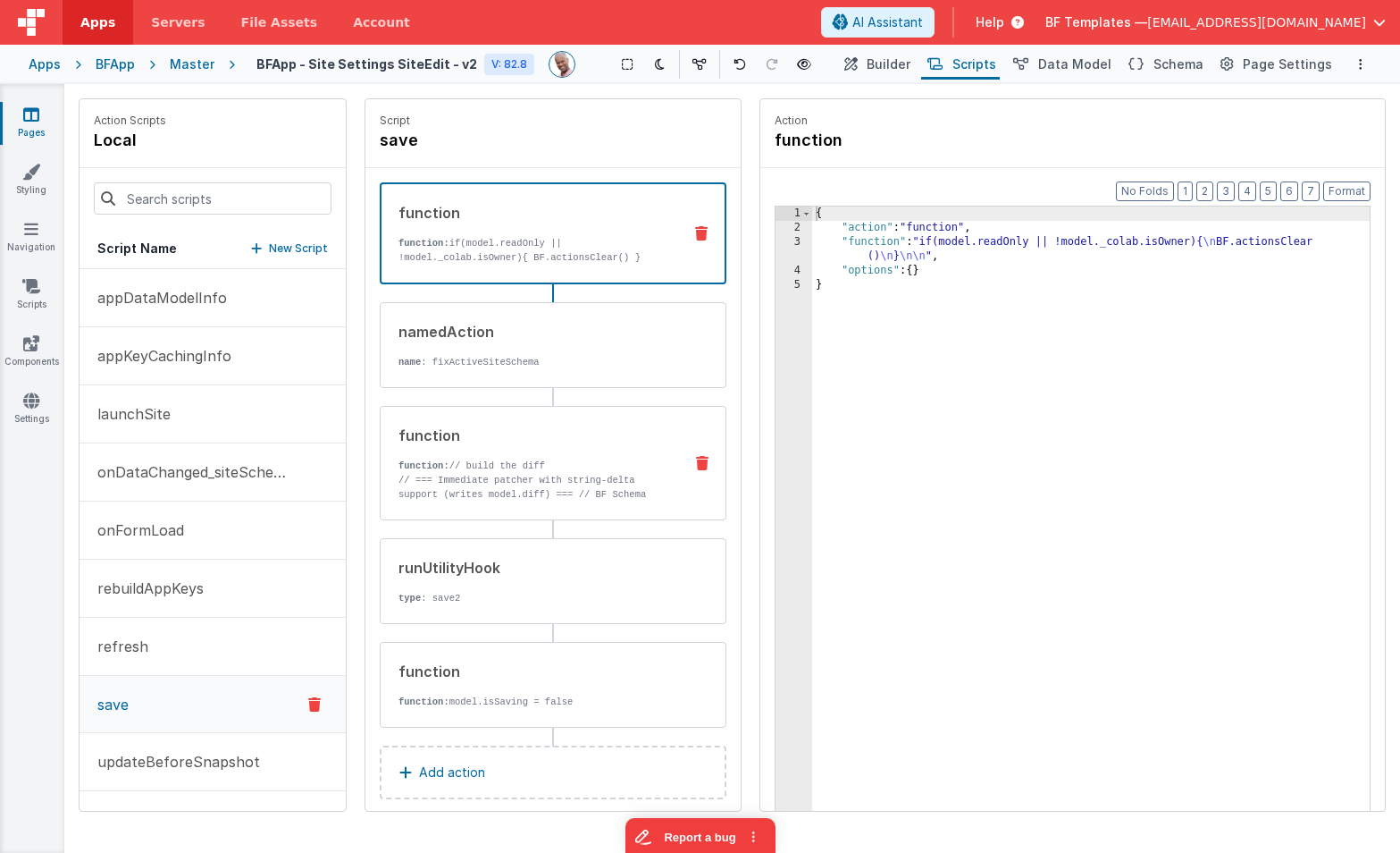
scroll to position [21, 0]
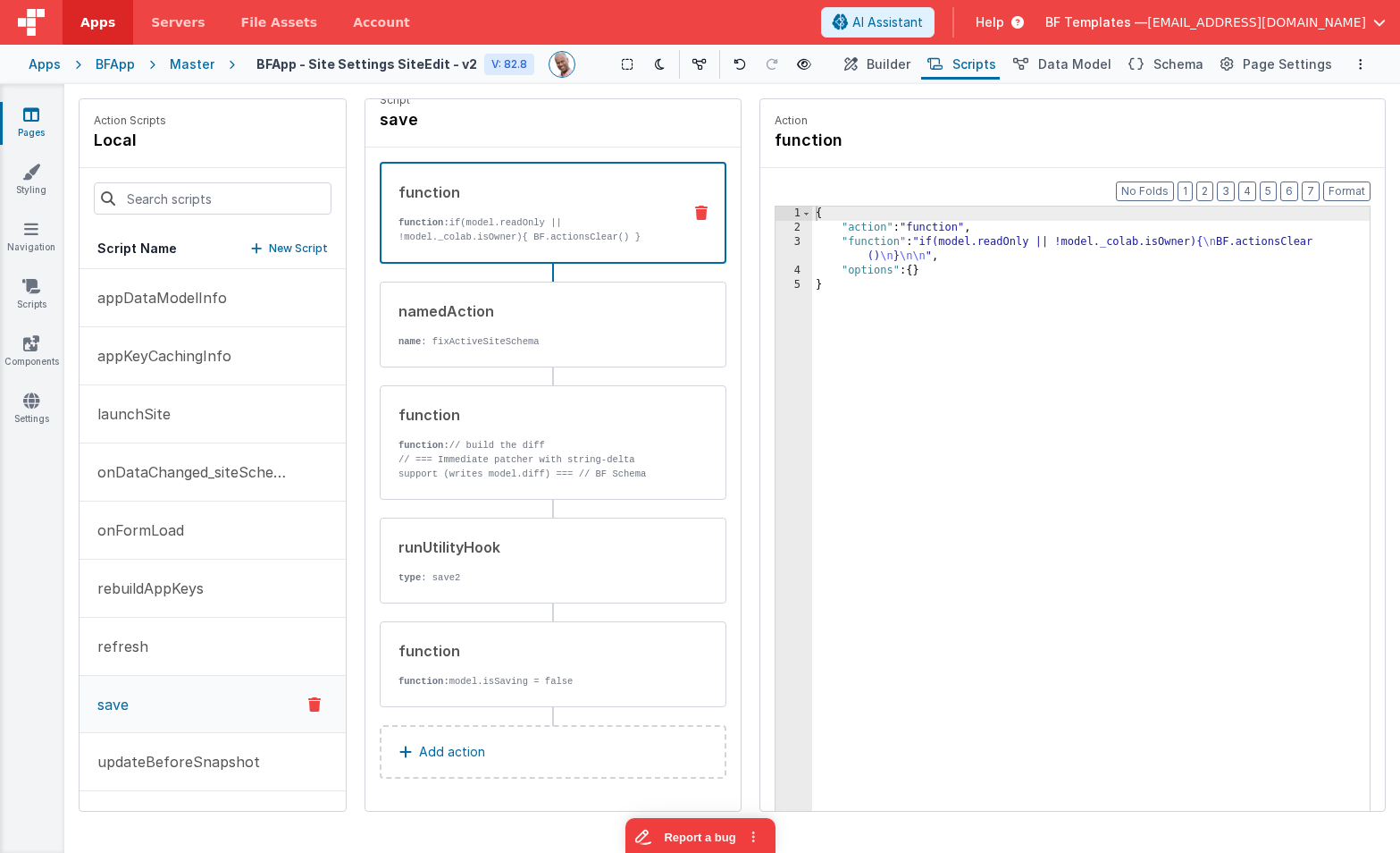
click at [550, 232] on p "function: if(model.readOnly || !model._colab.isOwner){ BF.actionsClear() }" at bounding box center [533, 230] width 269 height 29
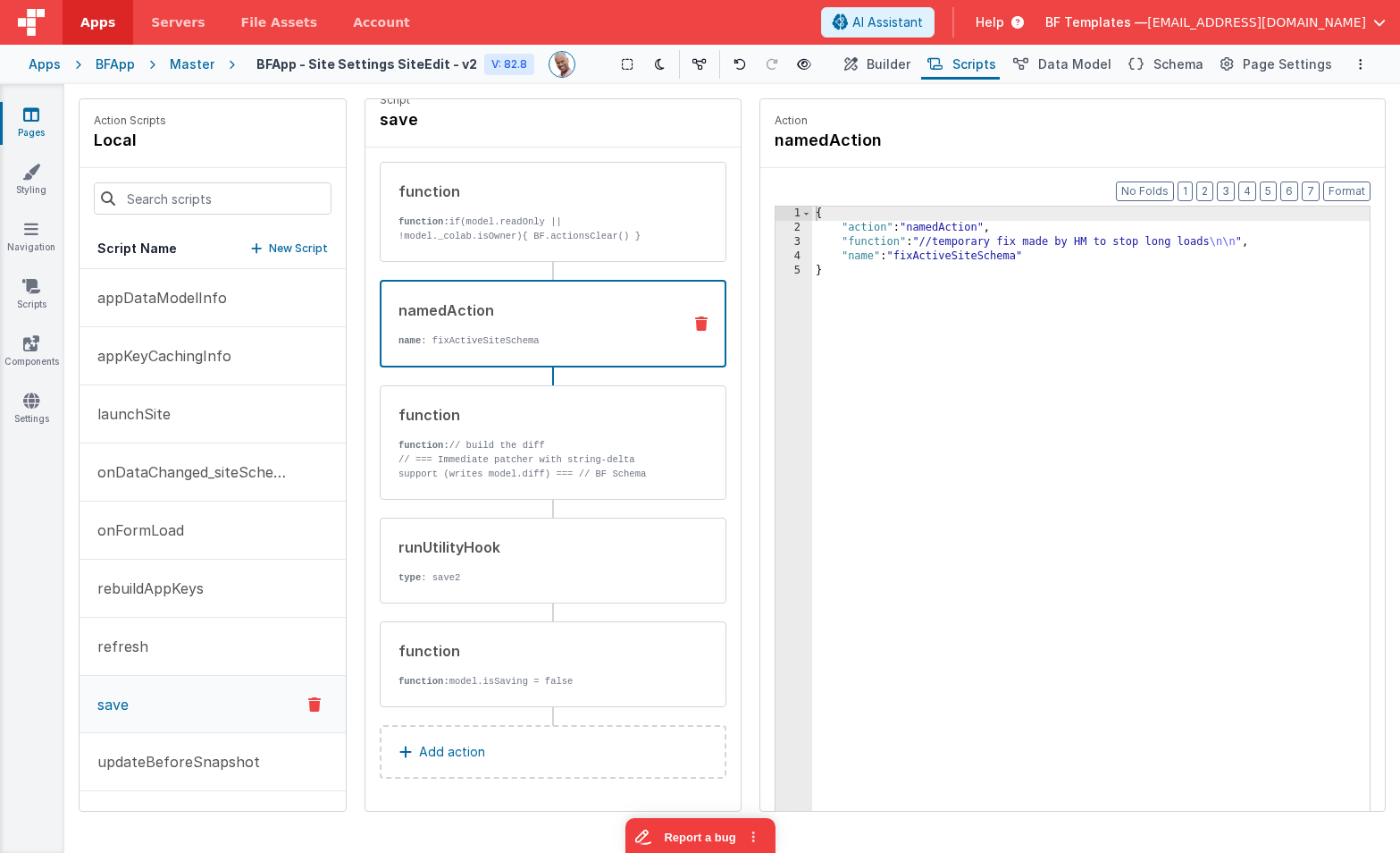
click at [508, 335] on p "name : fixActiveSiteSchema" at bounding box center [533, 341] width 269 height 14
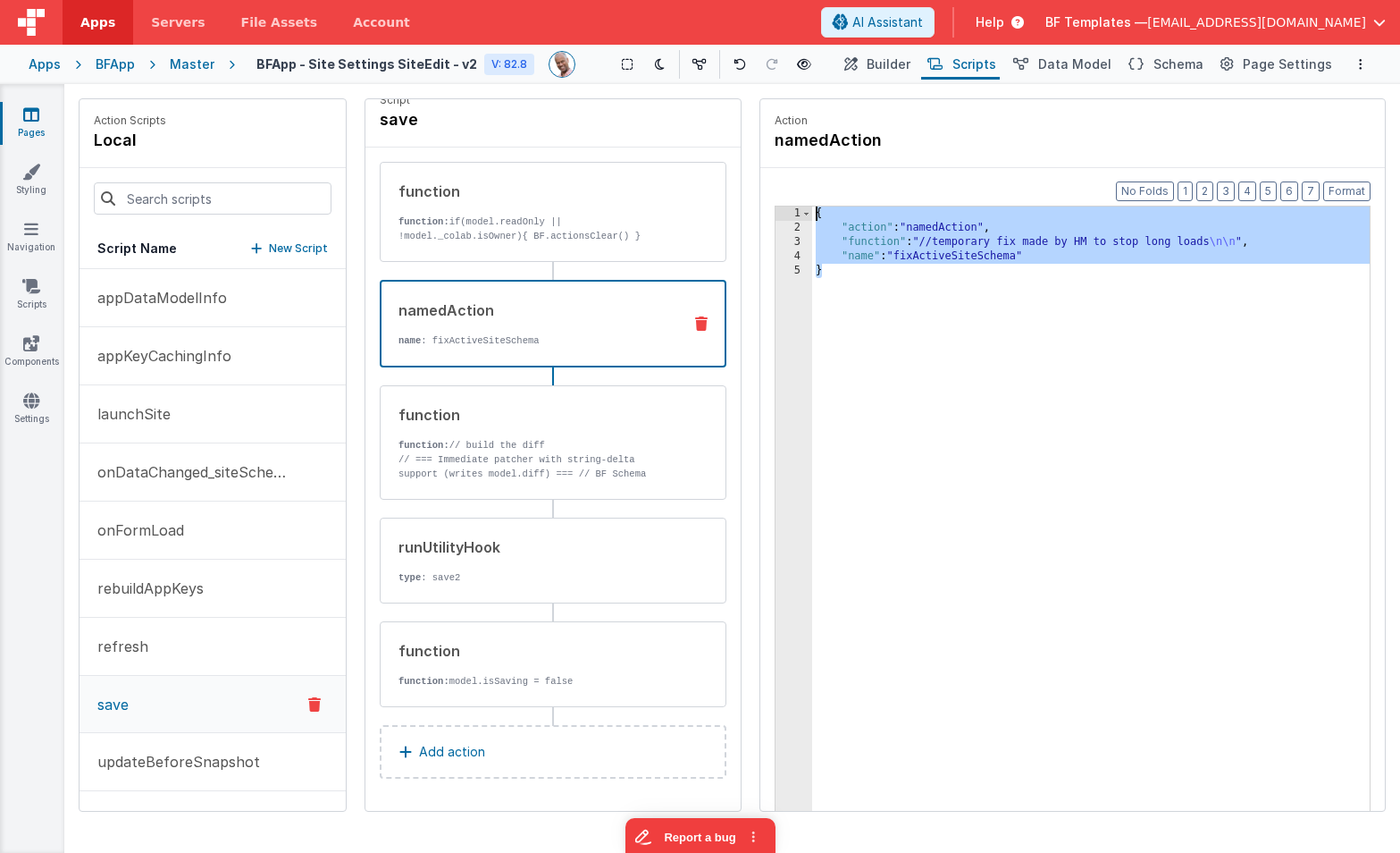
drag, startPoint x: 927, startPoint y: 311, endPoint x: 785, endPoint y: 215, distance: 171.4
click at [785, 215] on div "1 2 3 4 5 { "action" : "namedAction" , "function" : "//temporary fix made by HM…" at bounding box center [1073, 536] width 596 height 661
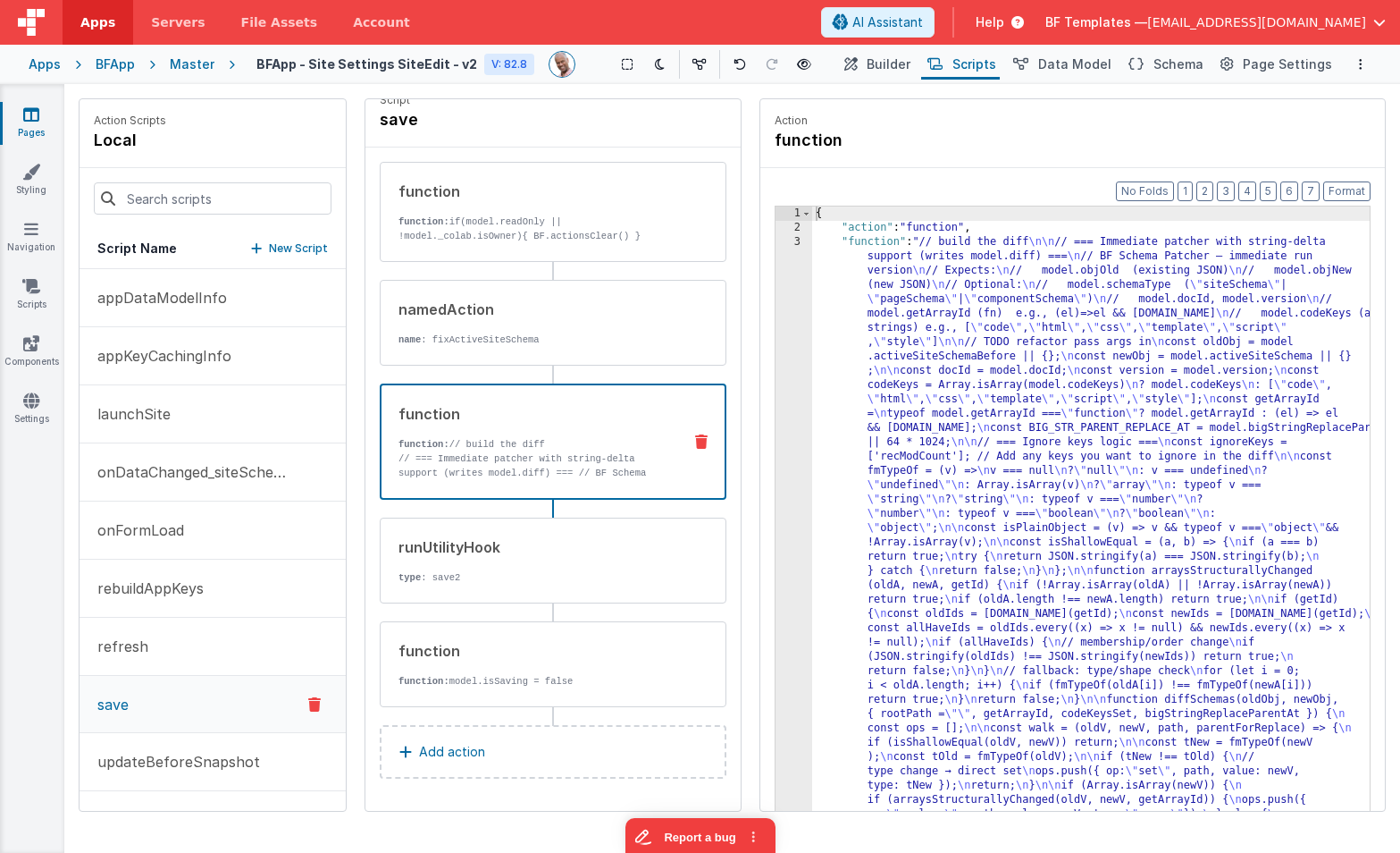
click at [607, 455] on p "// === Immediate patcher with string-delta support (writes model.diff) === // B…" at bounding box center [533, 530] width 269 height 158
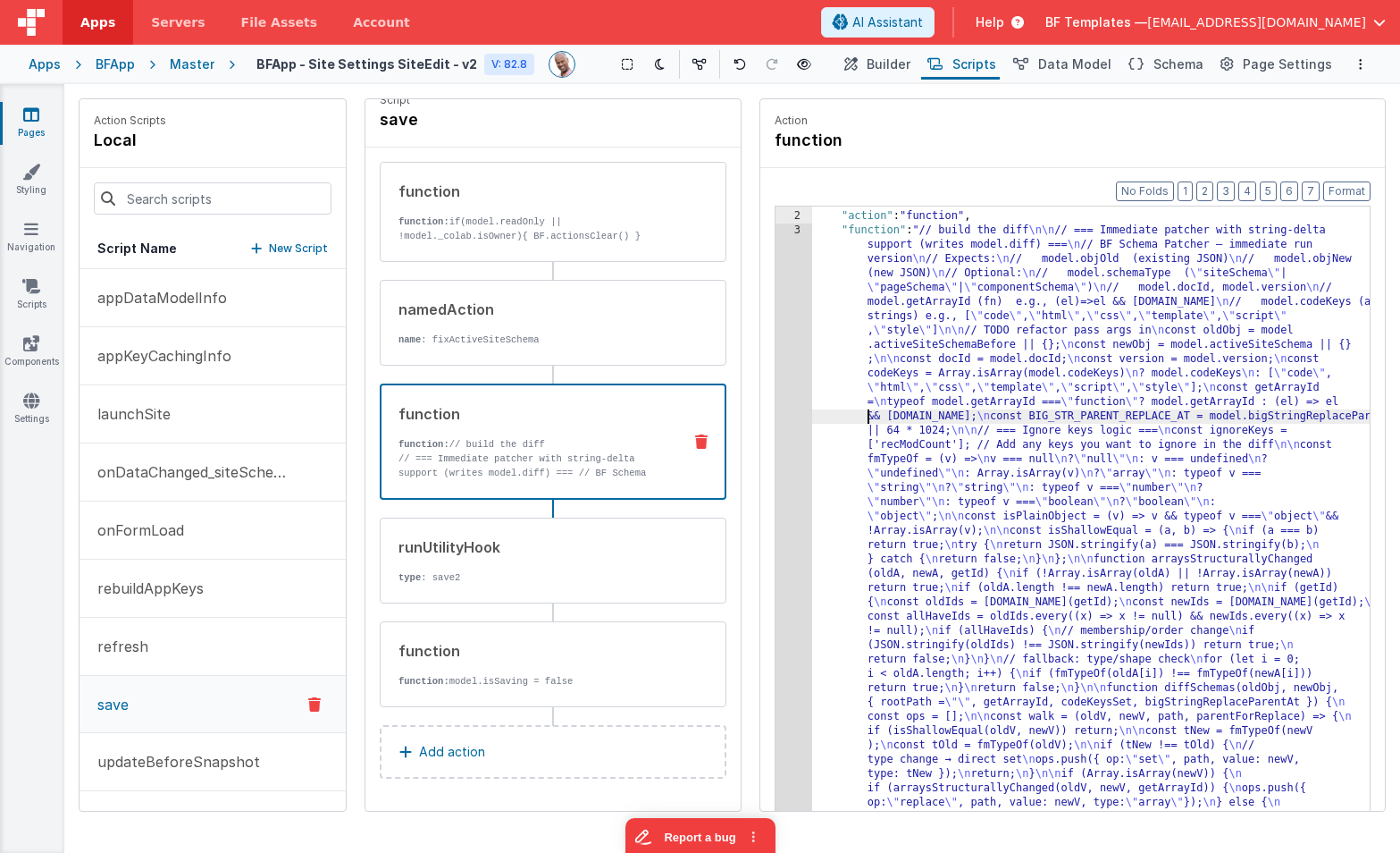
scroll to position [14, 0]
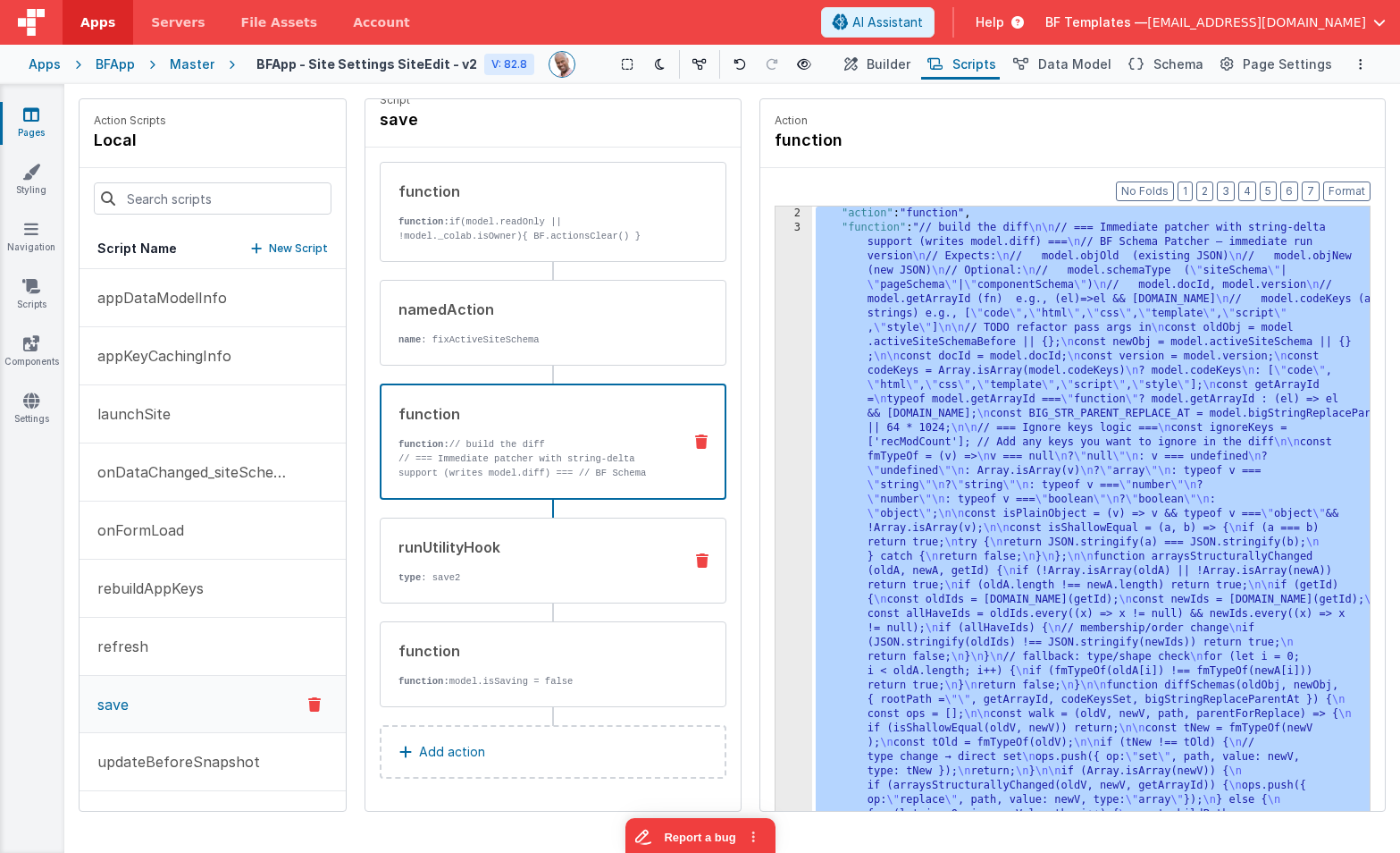
click at [561, 569] on div "runUtilityHook type : save2" at bounding box center [525, 560] width 288 height 48
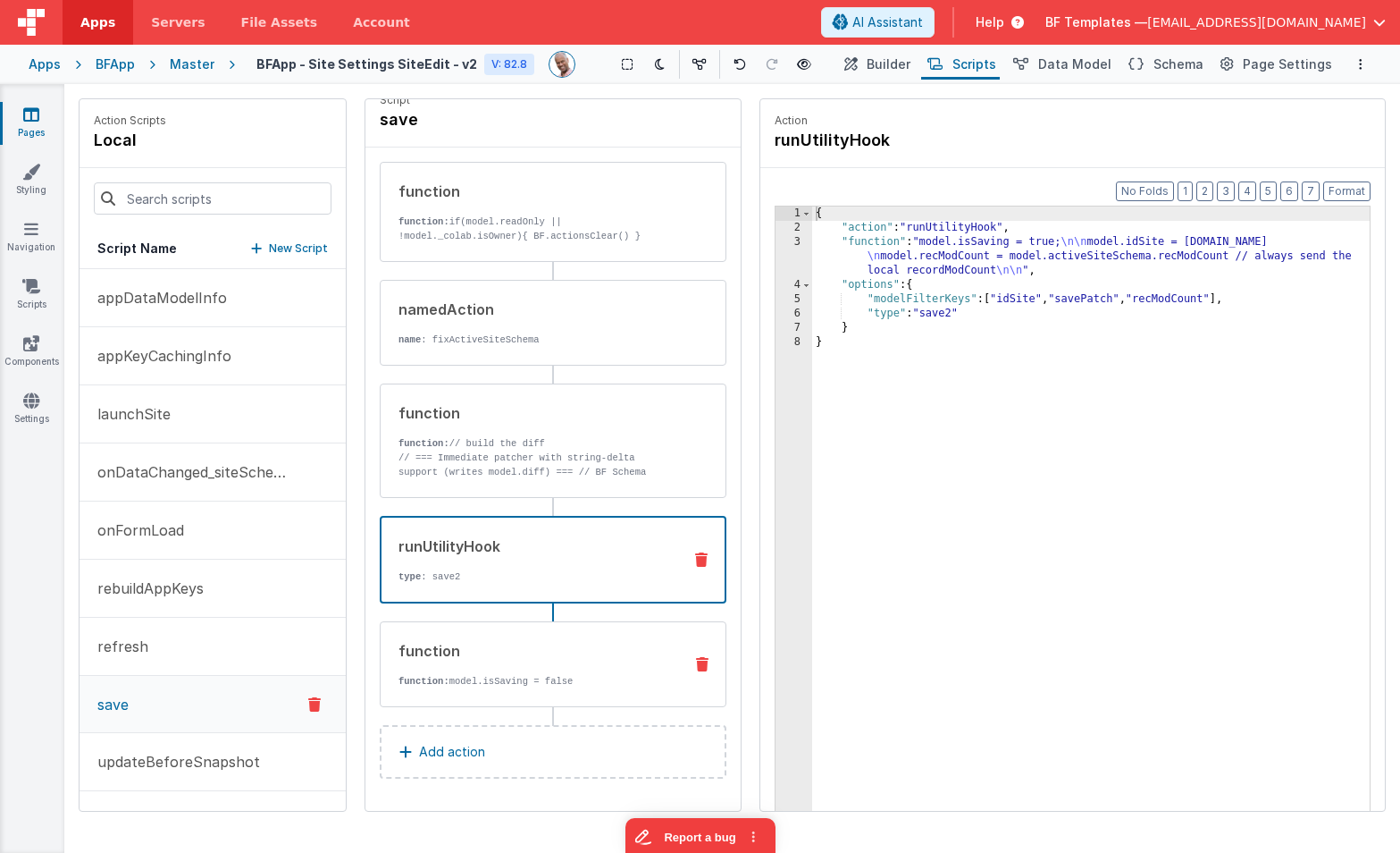
click at [572, 670] on div "function function: model.isSaving = false" at bounding box center [525, 664] width 288 height 48
click at [574, 563] on div "runUtilityHook type : save2" at bounding box center [525, 559] width 286 height 48
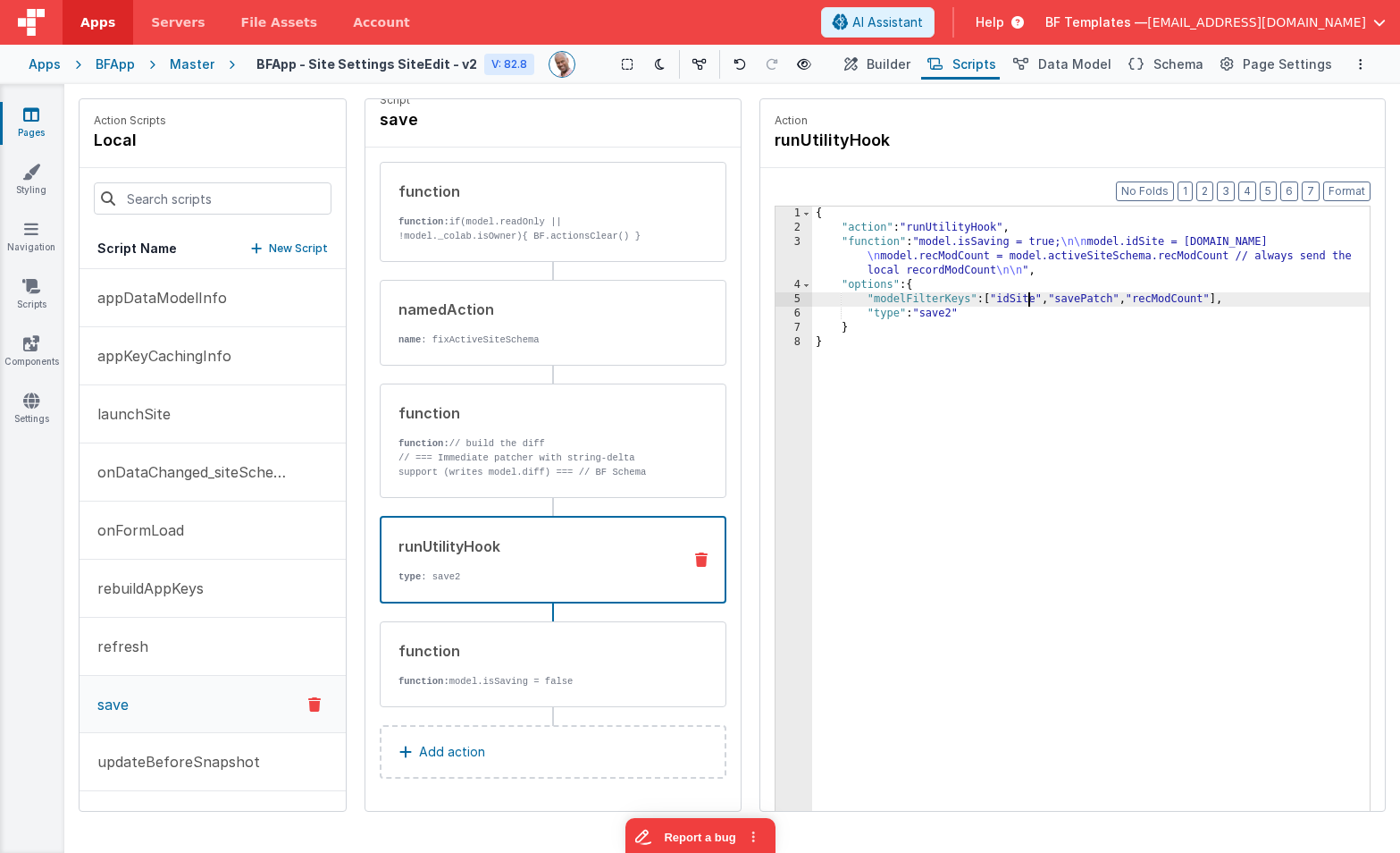
click at [1026, 303] on div "{ "action" : "runUtilityHook" , "function" : "model.isSaving = true; \n\n model…" at bounding box center [1090, 550] width 557 height 688
click at [1210, 299] on div "{ "action" : "runUtilityHook" , "function" : "model.isSaving = true; \n\n model…" at bounding box center [1090, 550] width 557 height 688
click at [946, 352] on div "{ "action" : "runUtilityHook" , "function" : "model.isSaving = true; \n\n model…" at bounding box center [1090, 550] width 557 height 688
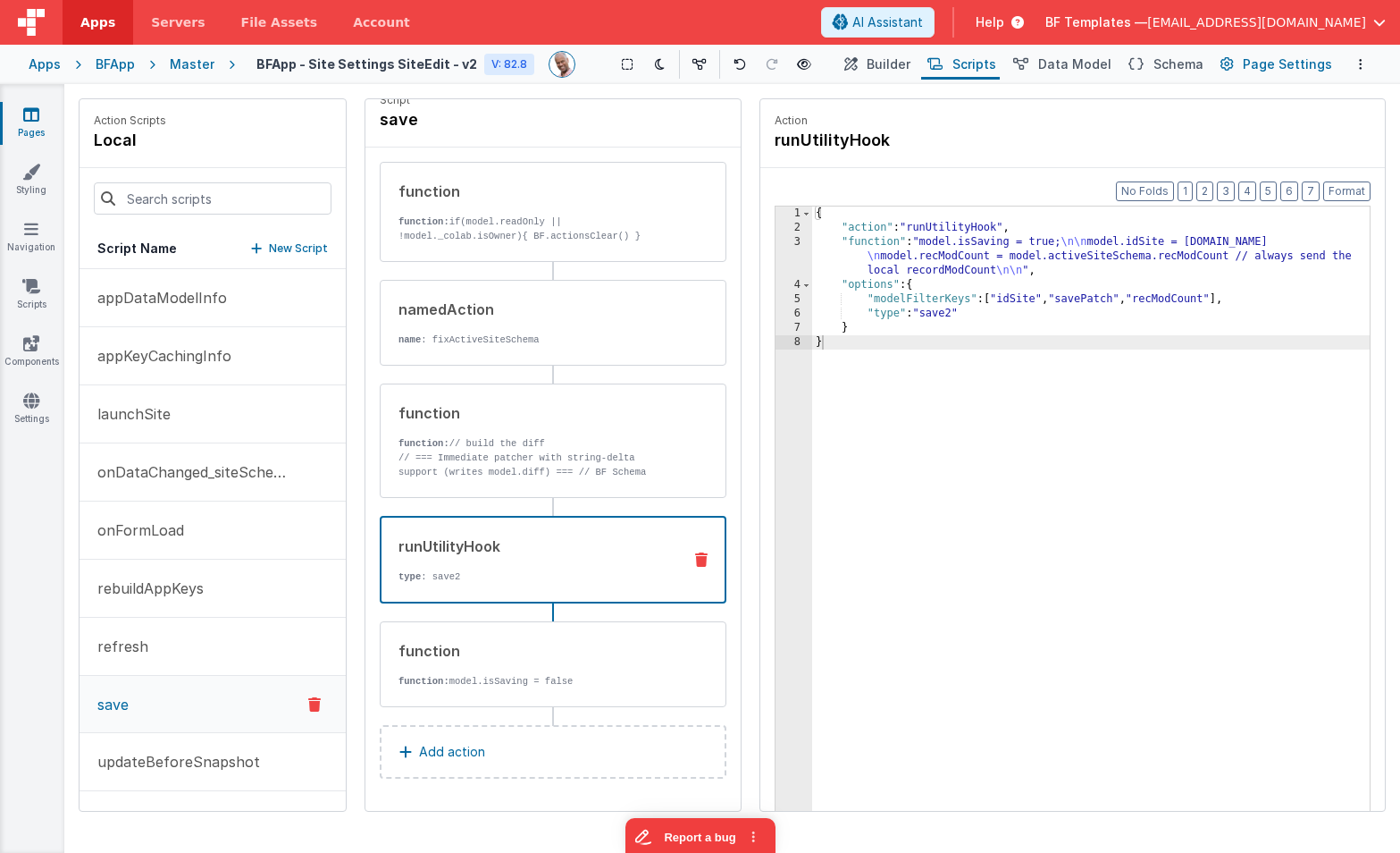
click at [1271, 66] on span "Page Settings" at bounding box center [1287, 64] width 89 height 18
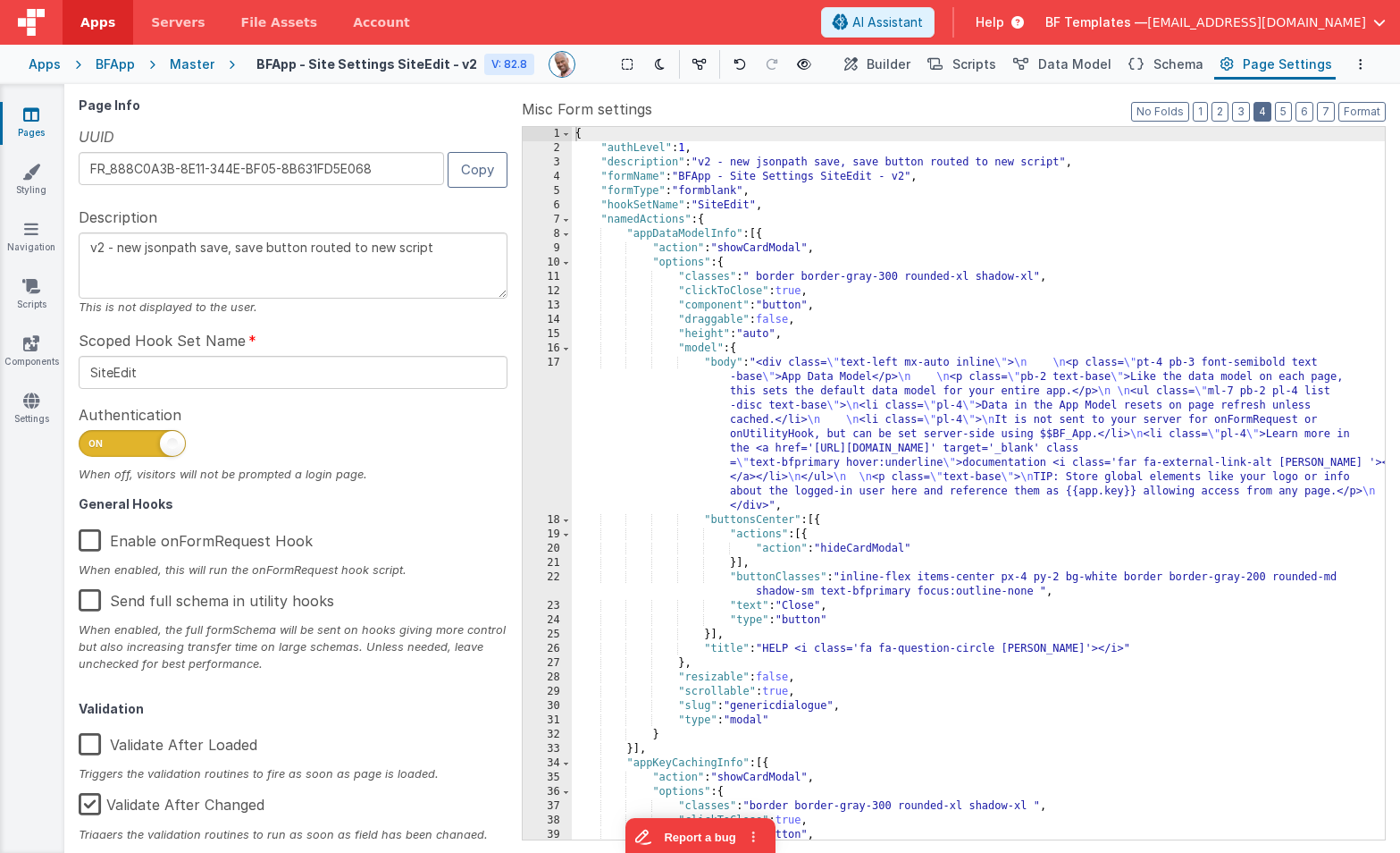
click at [1271, 115] on button "4" at bounding box center [1262, 112] width 18 height 20
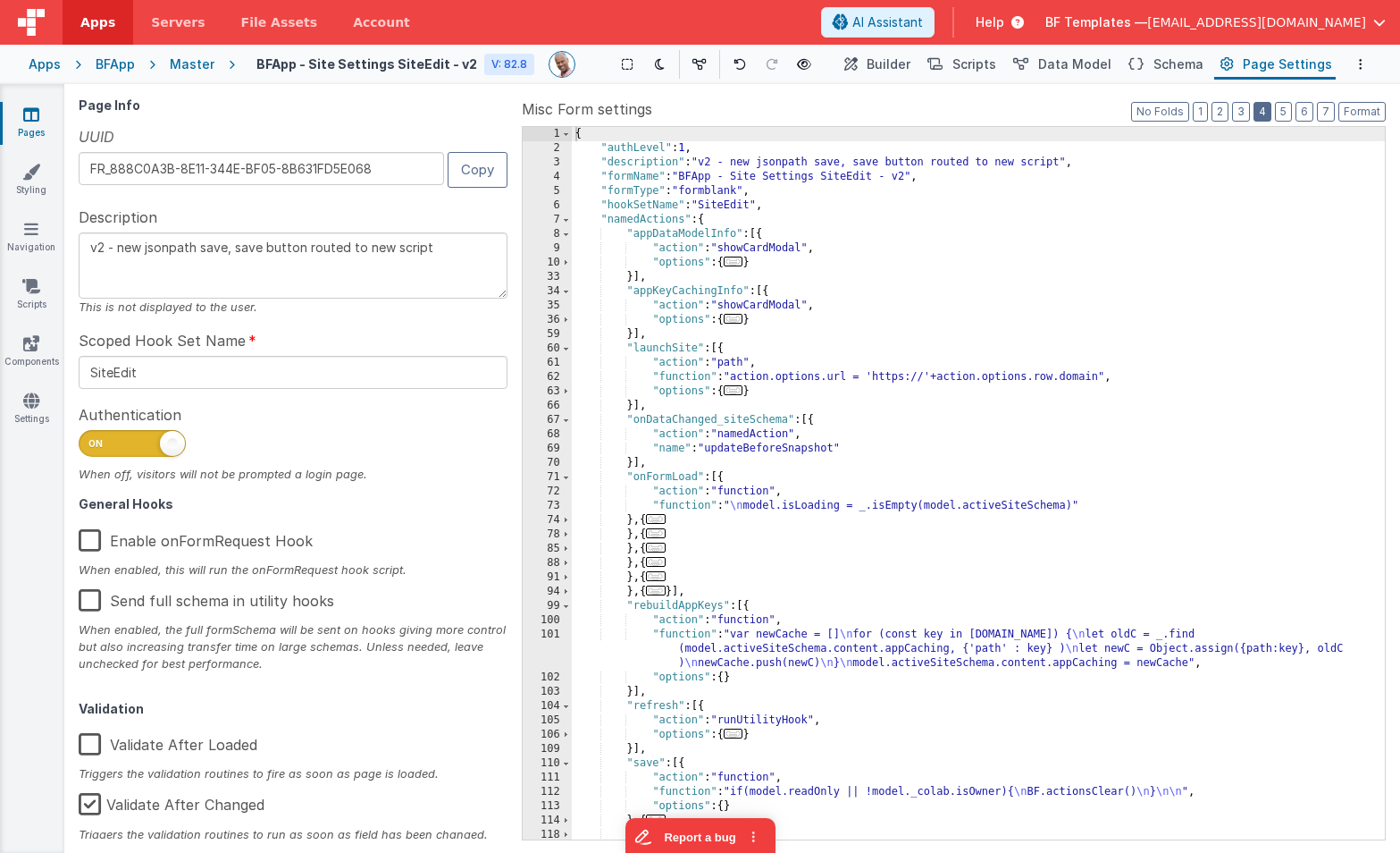
click at [1263, 114] on button "4" at bounding box center [1262, 112] width 18 height 20
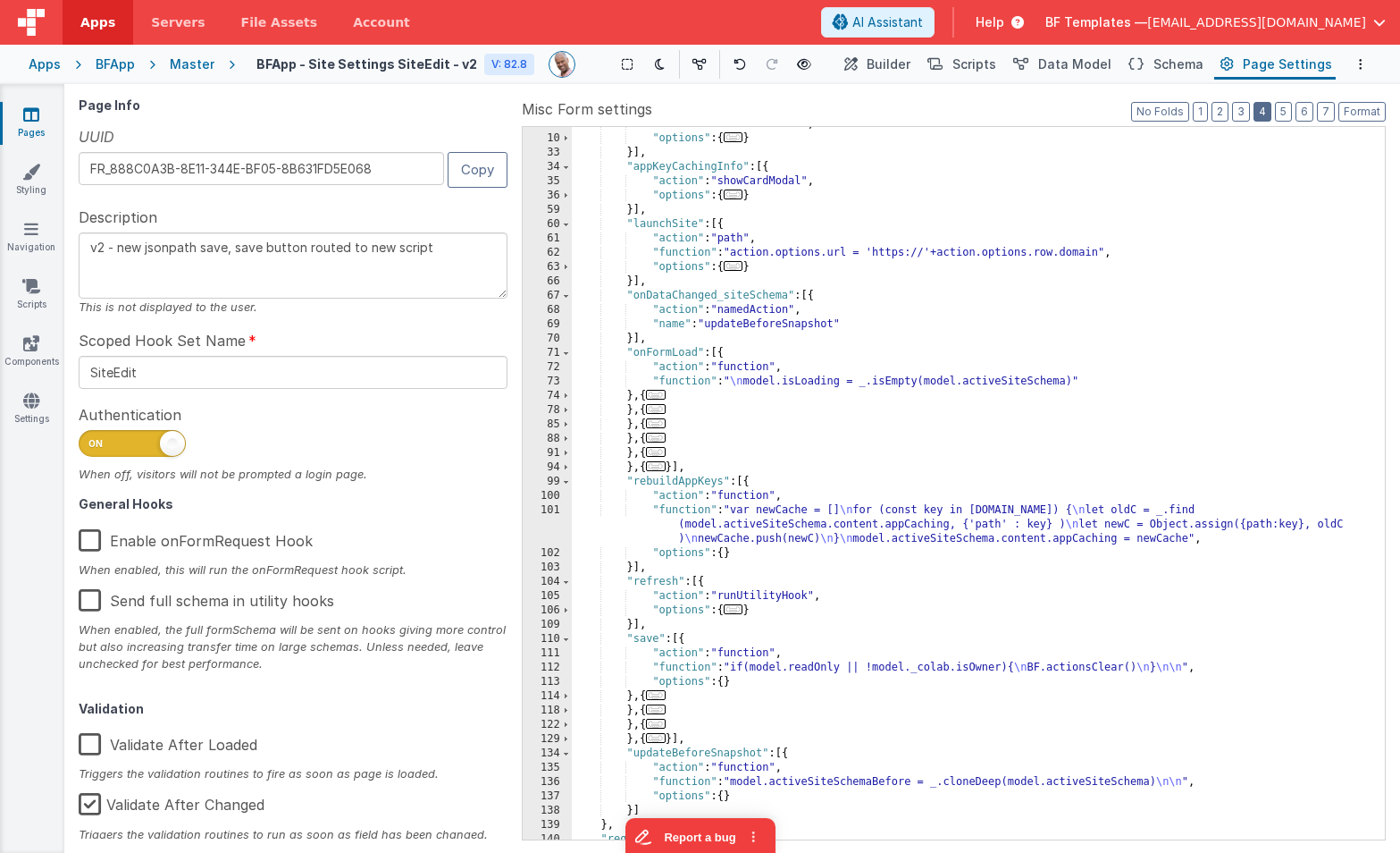
scroll to position [203, 0]
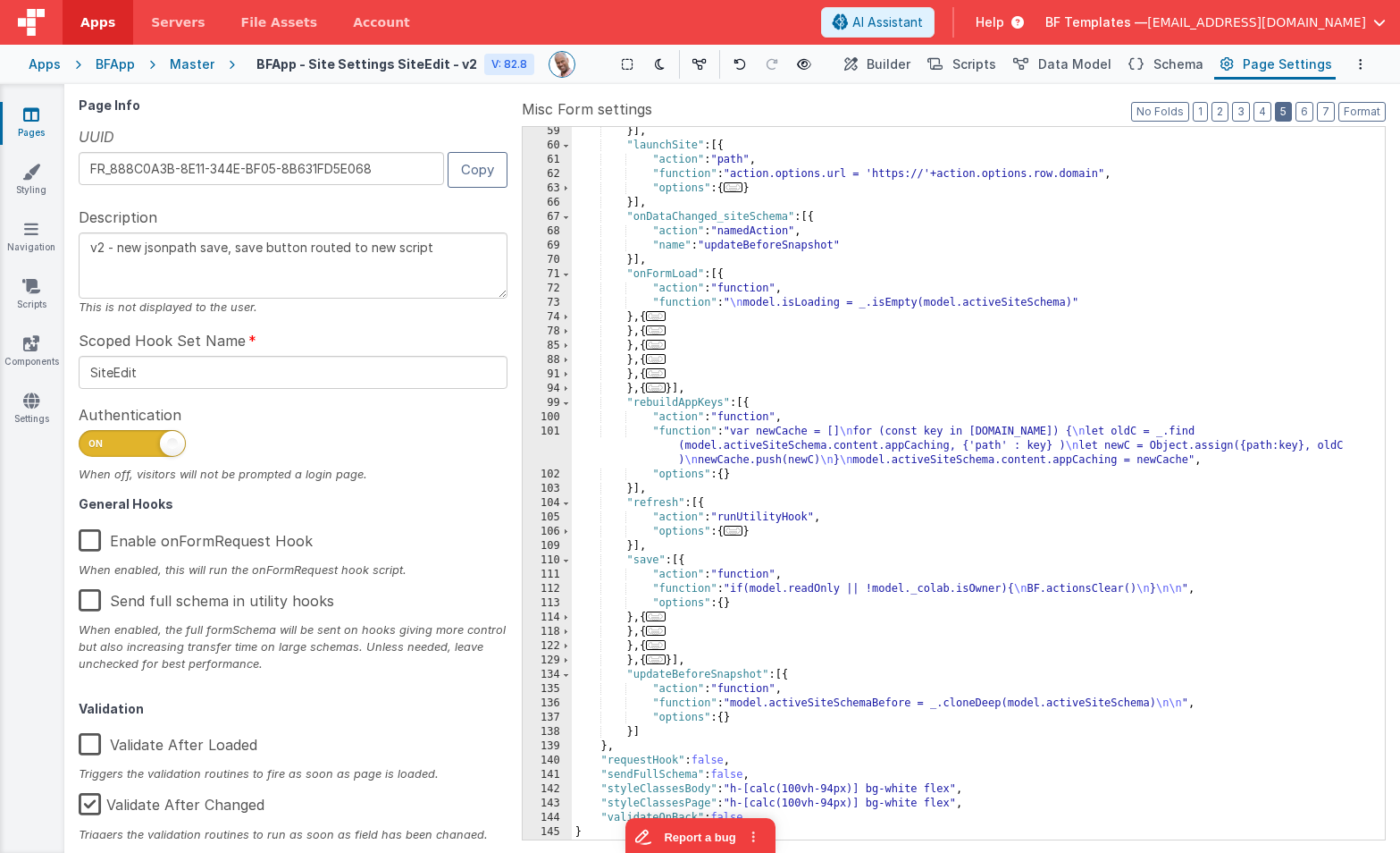
click at [1291, 111] on button "5" at bounding box center [1283, 112] width 17 height 20
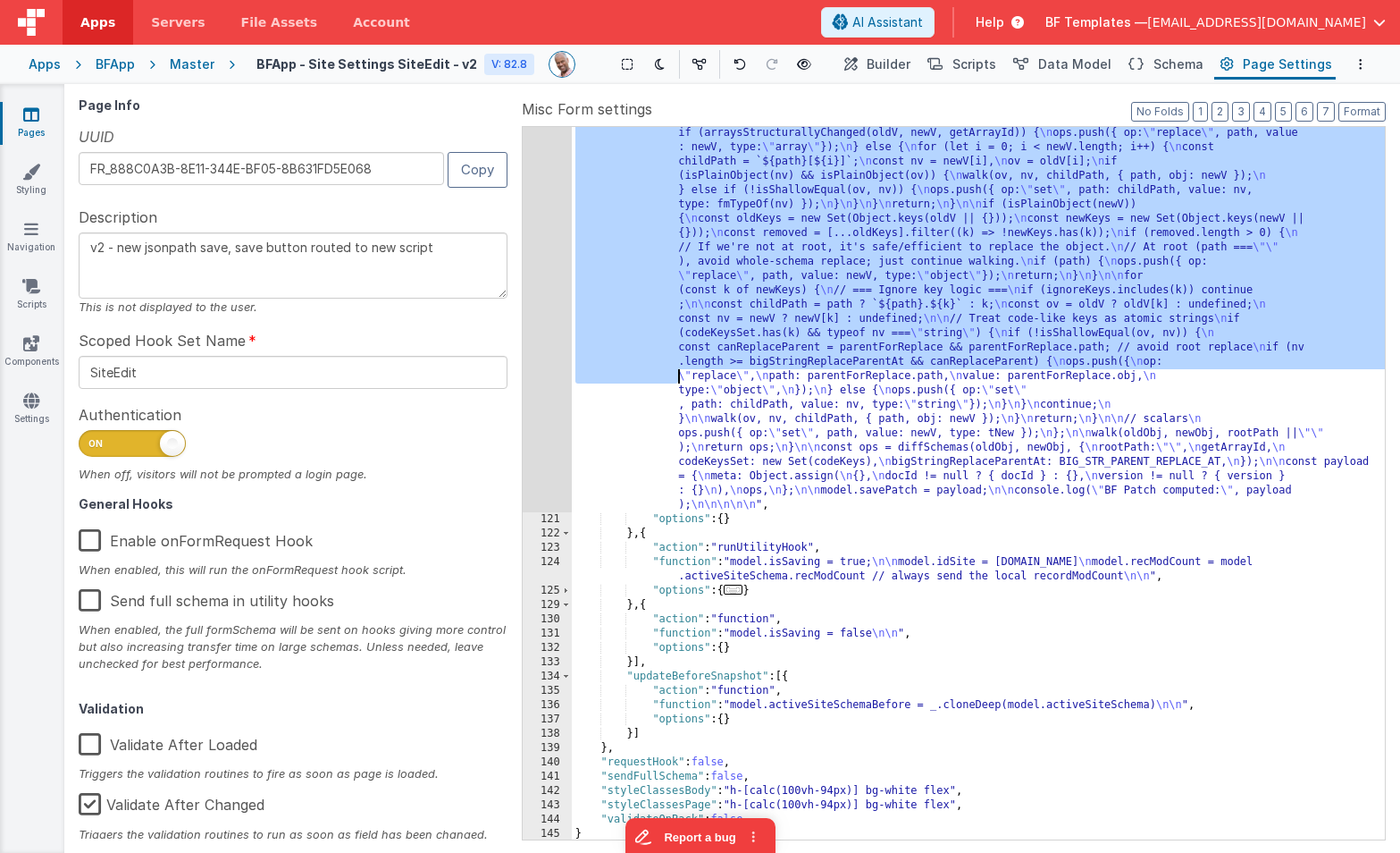
scroll to position [1787, 0]
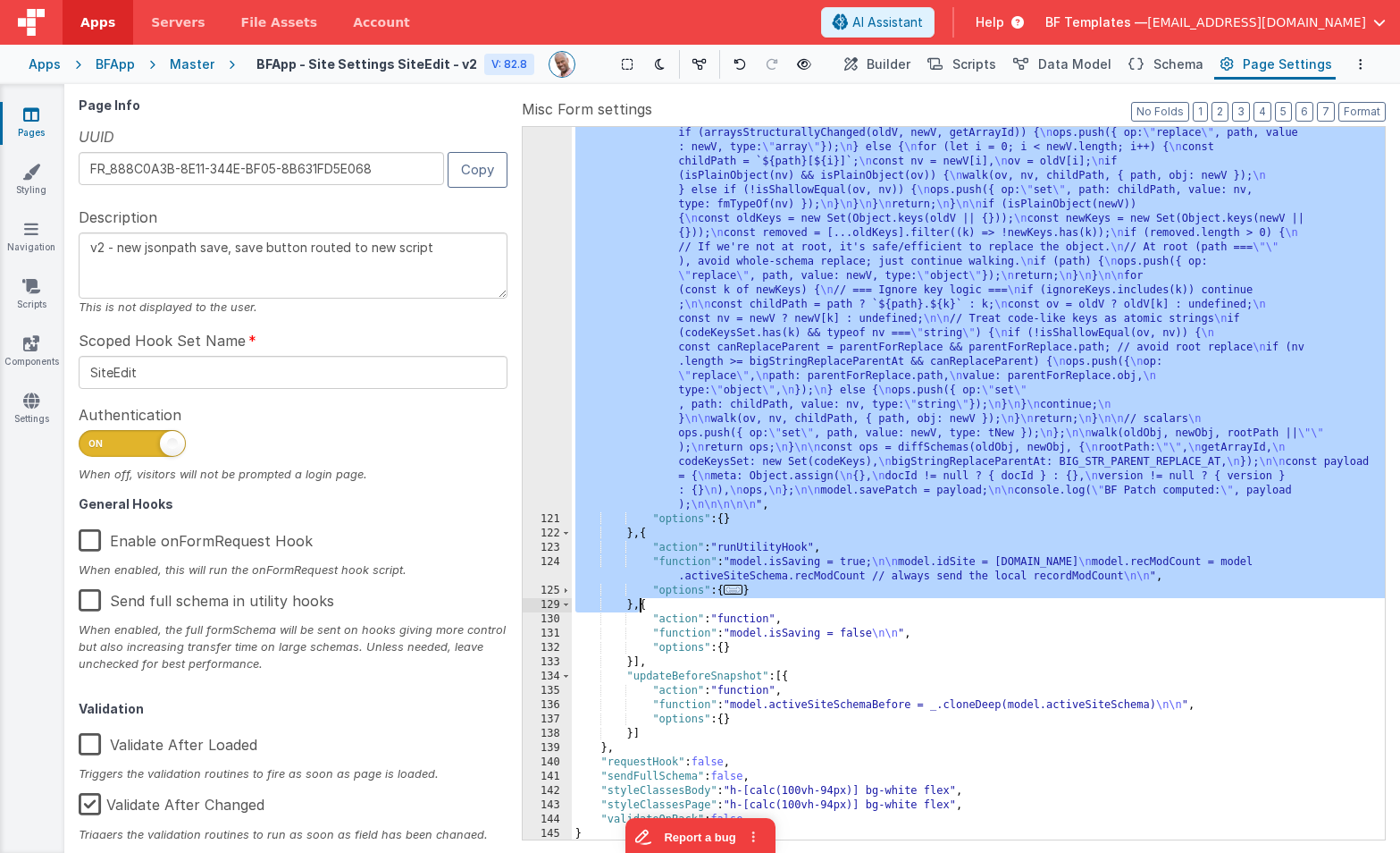
drag, startPoint x: 645, startPoint y: 150, endPoint x: 638, endPoint y: 605, distance: 455.1
click at [638, 605] on div ""function" : "// build the diff \n\n // === Immediate patcher with string-delta…" at bounding box center [978, 489] width 813 height 1499
click at [946, 118] on label "Misc Form settings" at bounding box center [954, 109] width 864 height 21
click at [949, 152] on div ""function" : "// build the diff \n\n // === Immediate patcher with string-delta…" at bounding box center [978, 487] width 813 height 1499
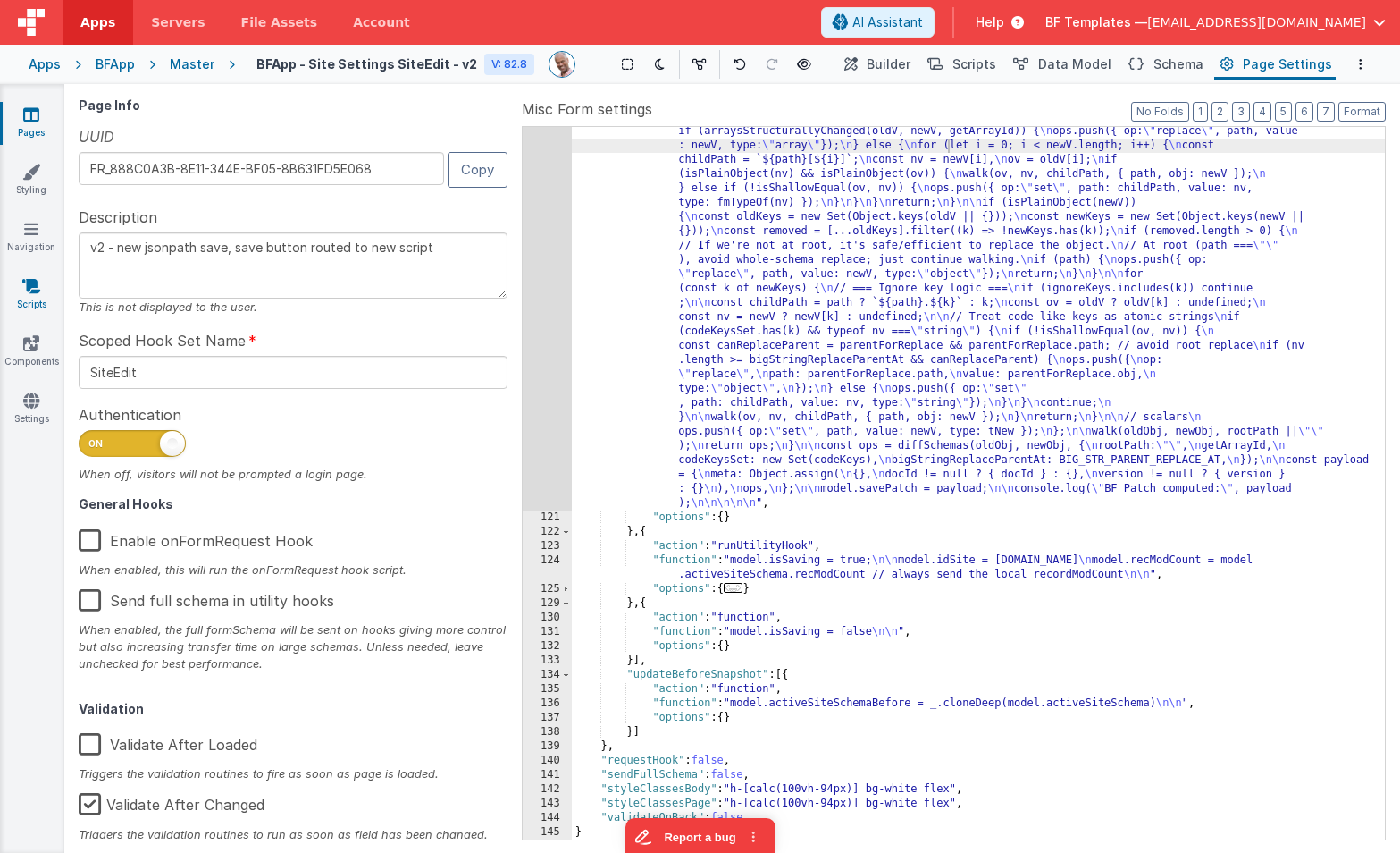
click at [37, 297] on link "Scripts" at bounding box center [31, 295] width 64 height 36
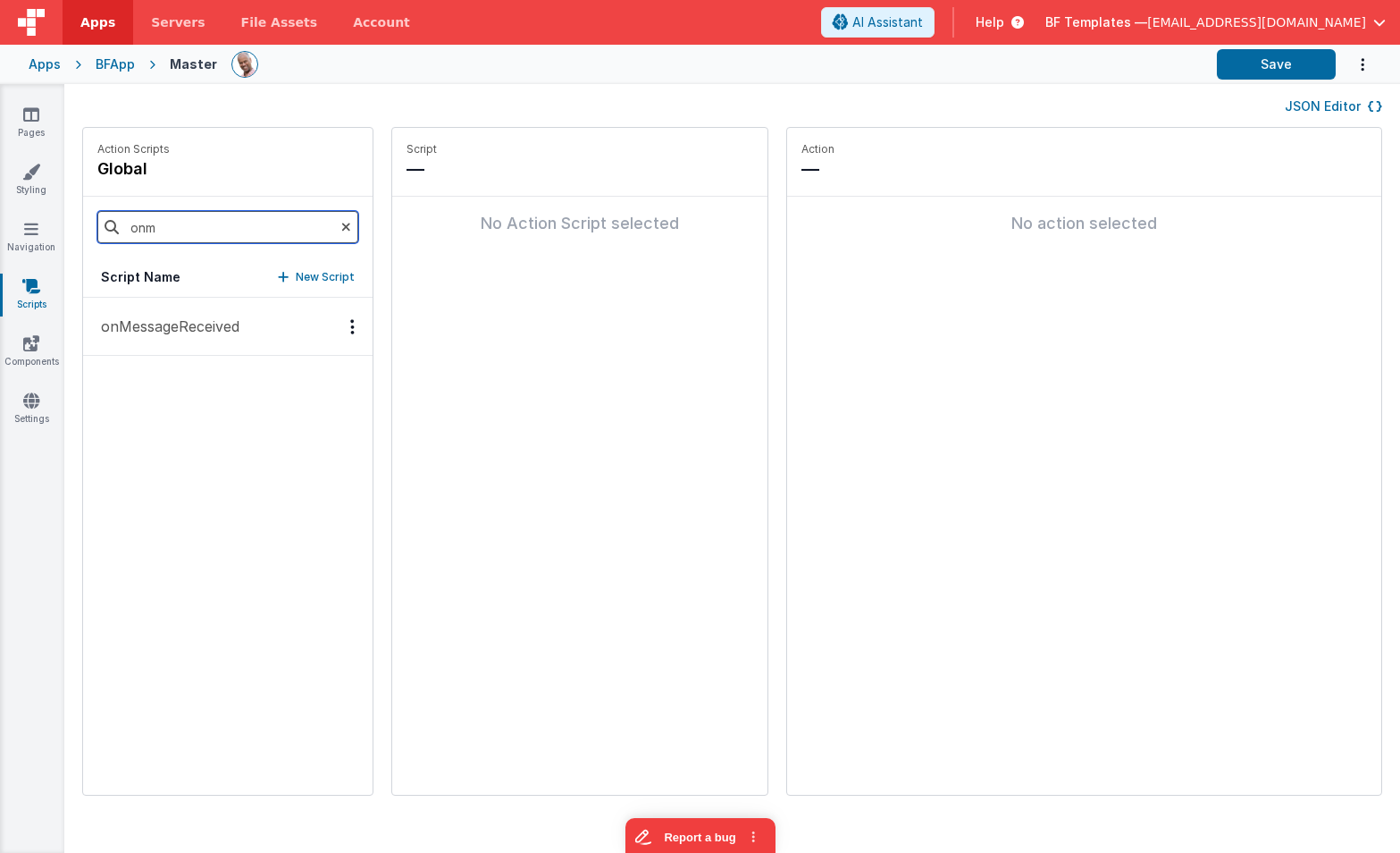
drag, startPoint x: 201, startPoint y: 229, endPoint x: 72, endPoint y: 215, distance: 129.8
click at [72, 215] on div "Action Scripts global onm Script Name New Script onMessageReceived Script — No …" at bounding box center [732, 470] width 1336 height 687
type input "save"
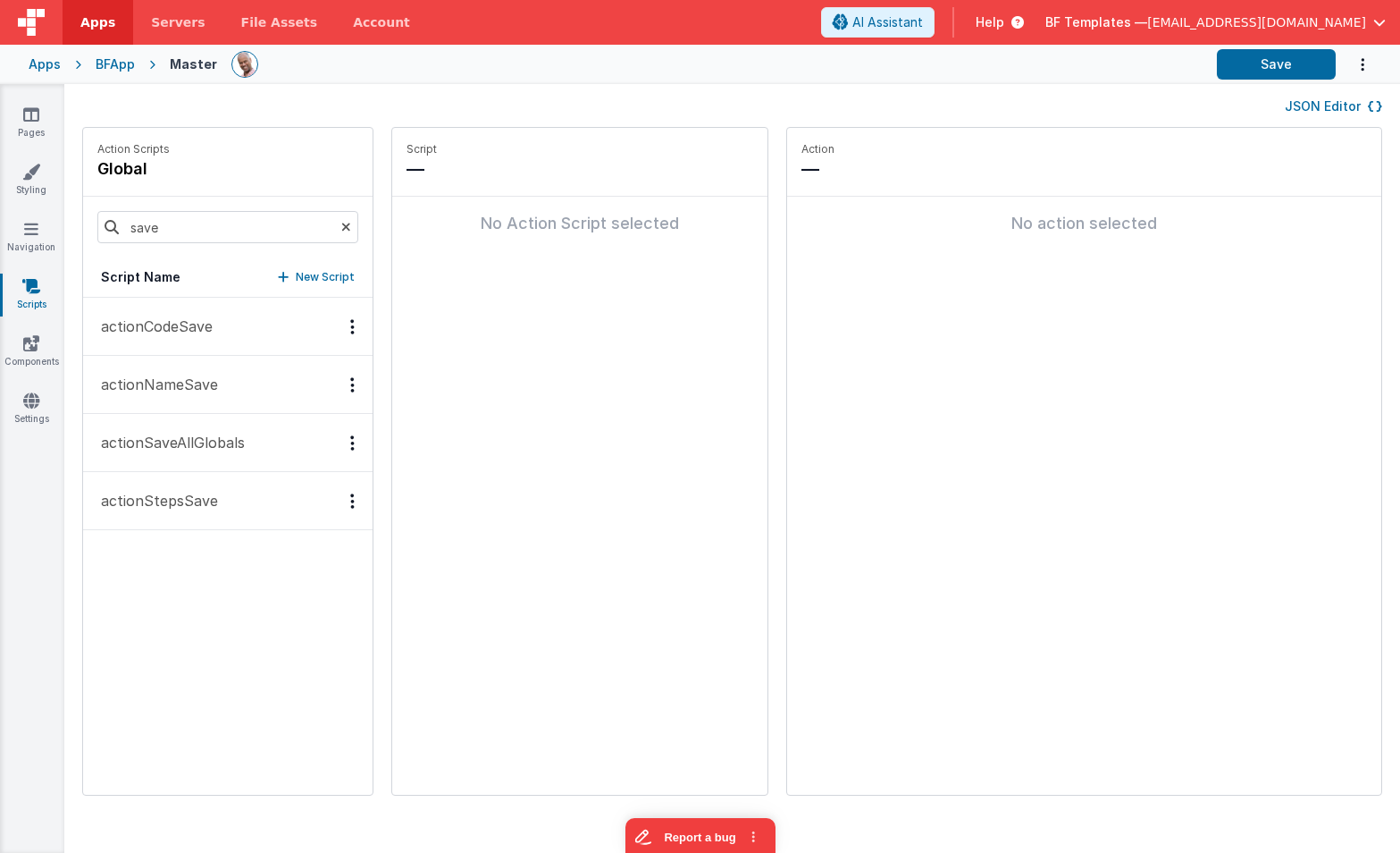
click at [342, 225] on icon at bounding box center [346, 227] width 10 height 61
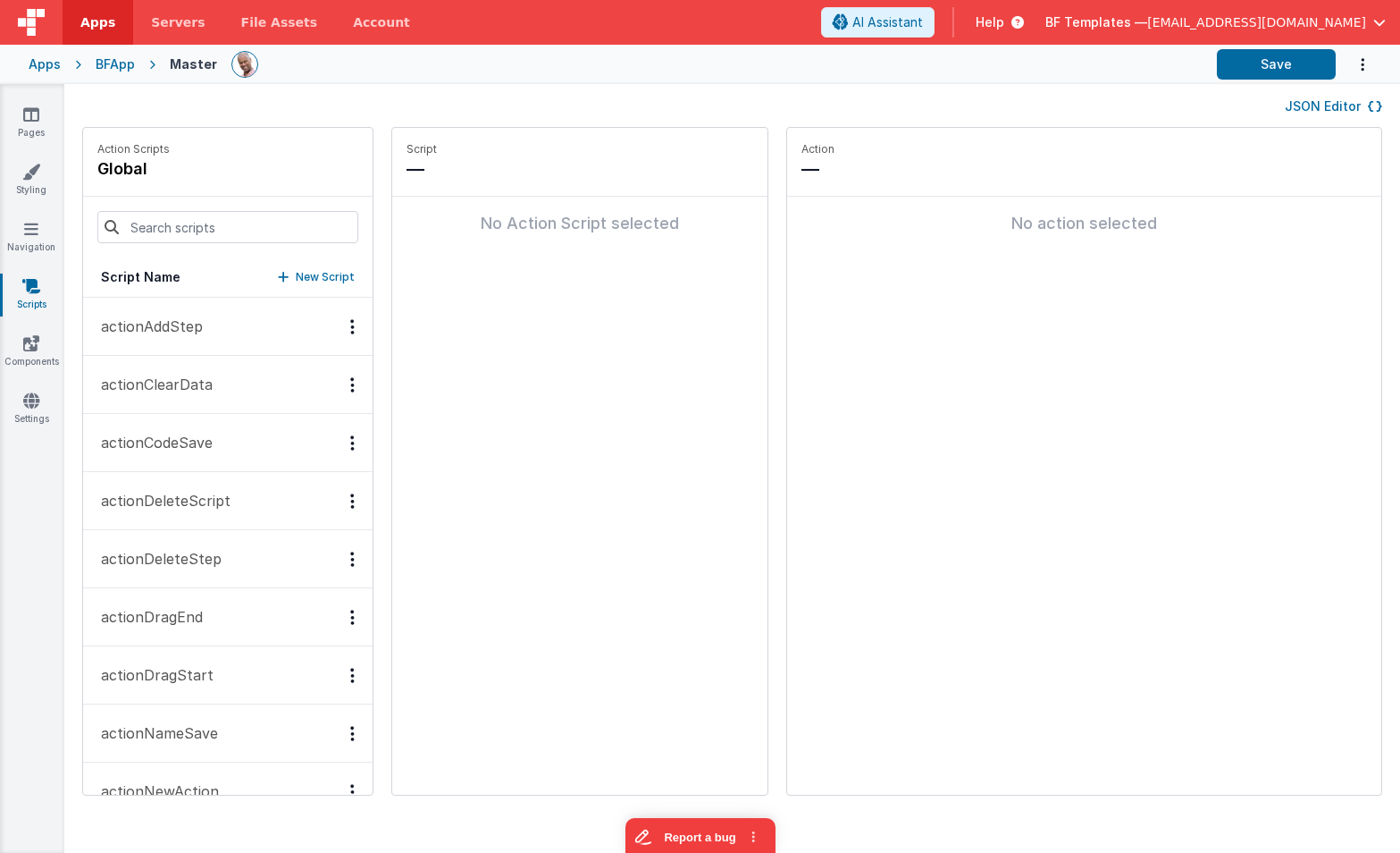
click at [312, 279] on p "New Script" at bounding box center [326, 277] width 59 height 18
type input "siteSave"
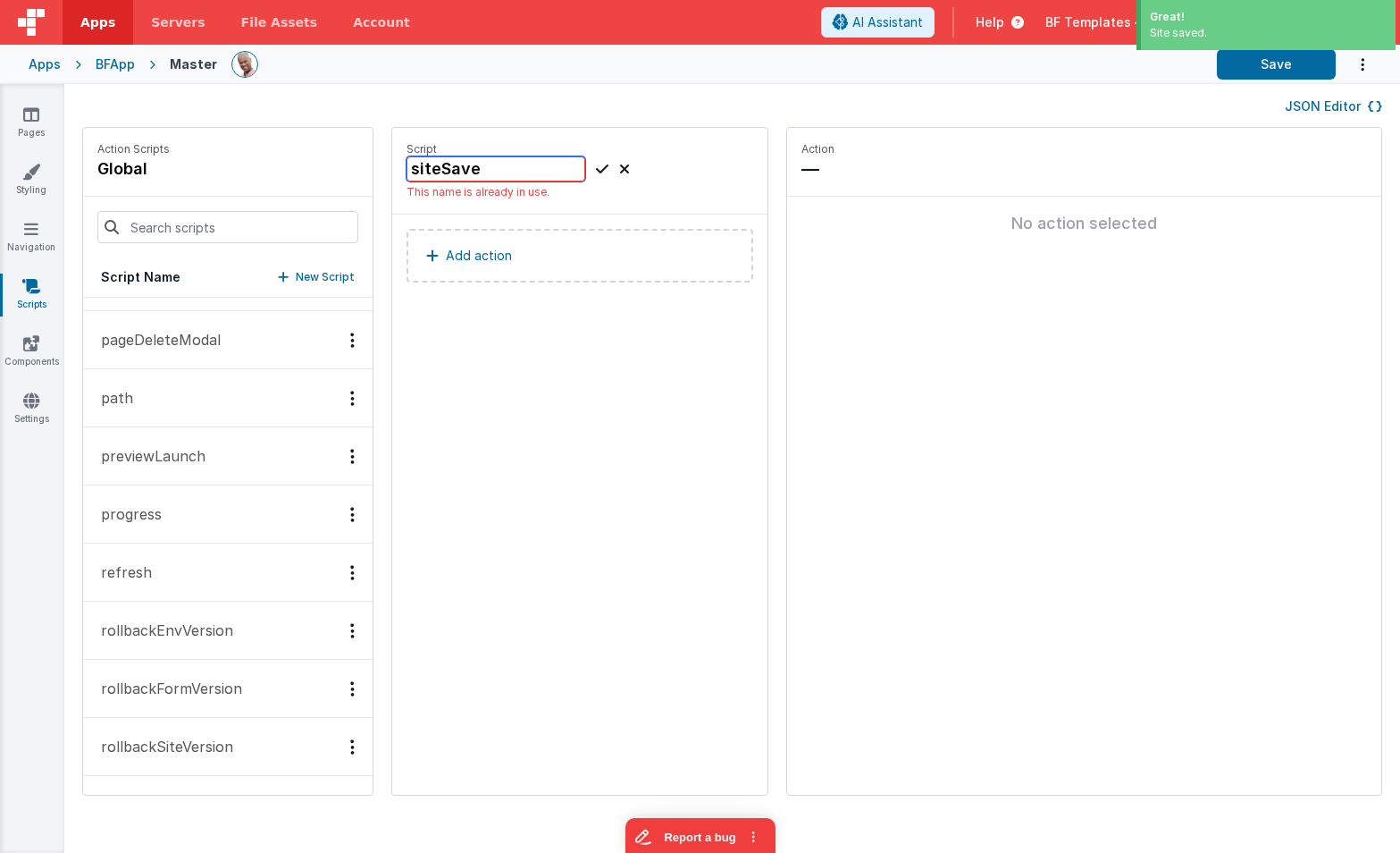
scroll to position [3944, 0]
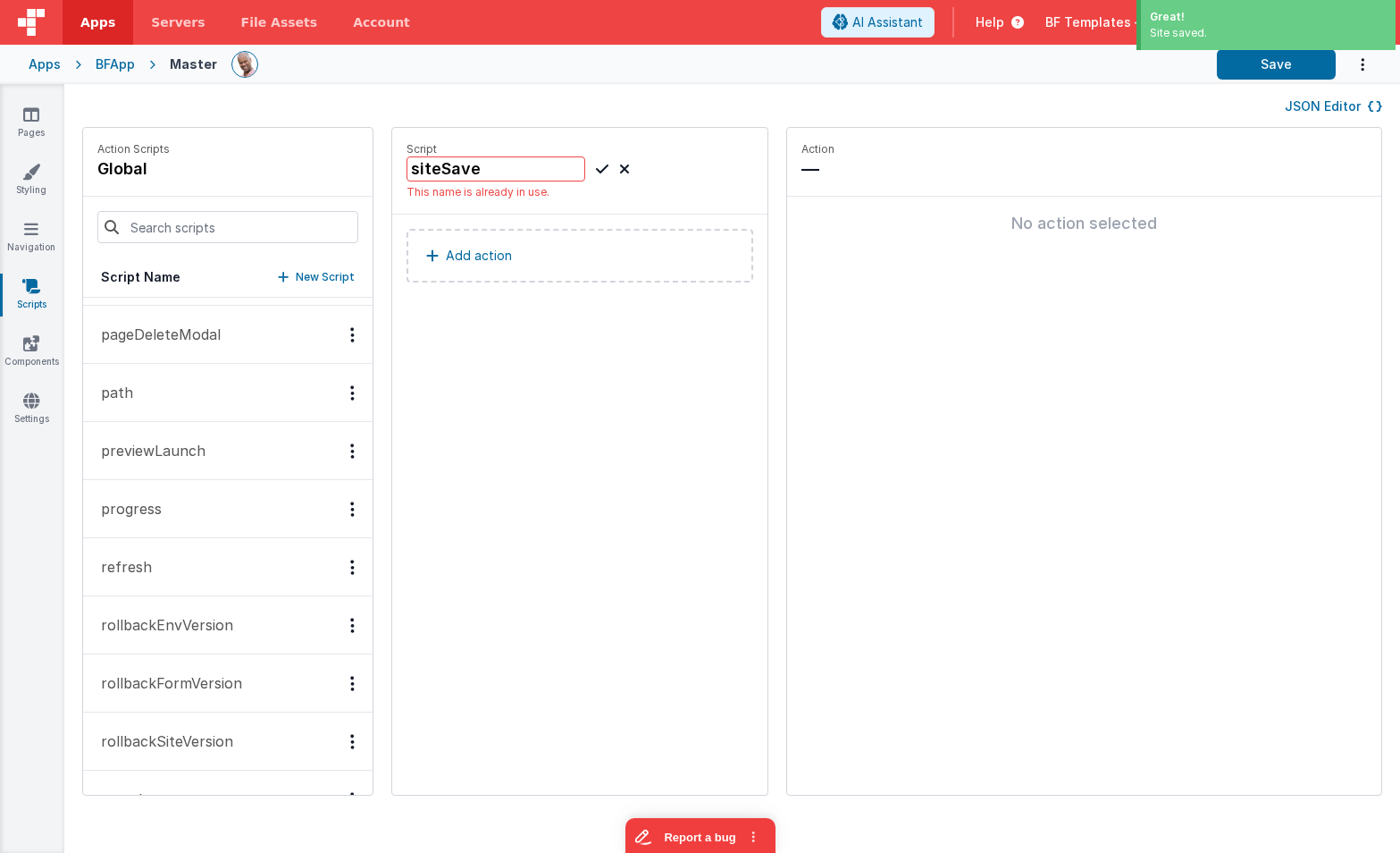
click at [619, 168] on icon at bounding box center [624, 169] width 11 height 21
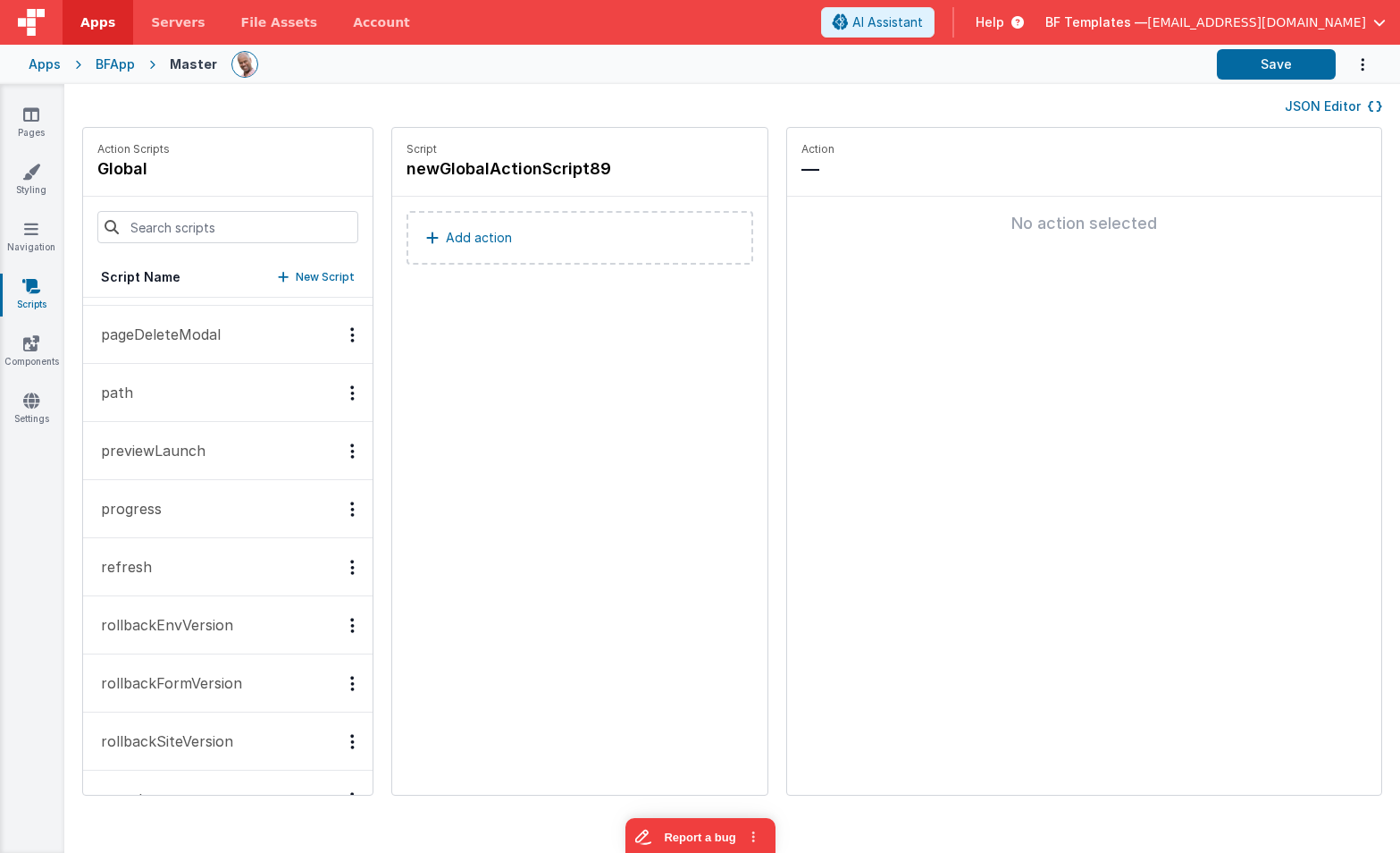
click at [530, 593] on div "Script newGlobalActionScript89 Add action" at bounding box center [581, 461] width 376 height 667
click at [496, 161] on h4 "newGlobalActionScript89" at bounding box center [540, 169] width 268 height 25
click at [619, 169] on icon at bounding box center [624, 169] width 11 height 21
drag, startPoint x: 483, startPoint y: 419, endPoint x: 459, endPoint y: 410, distance: 25.6
click at [483, 419] on div "Script newGlobalActionScript89 Add action" at bounding box center [581, 461] width 376 height 667
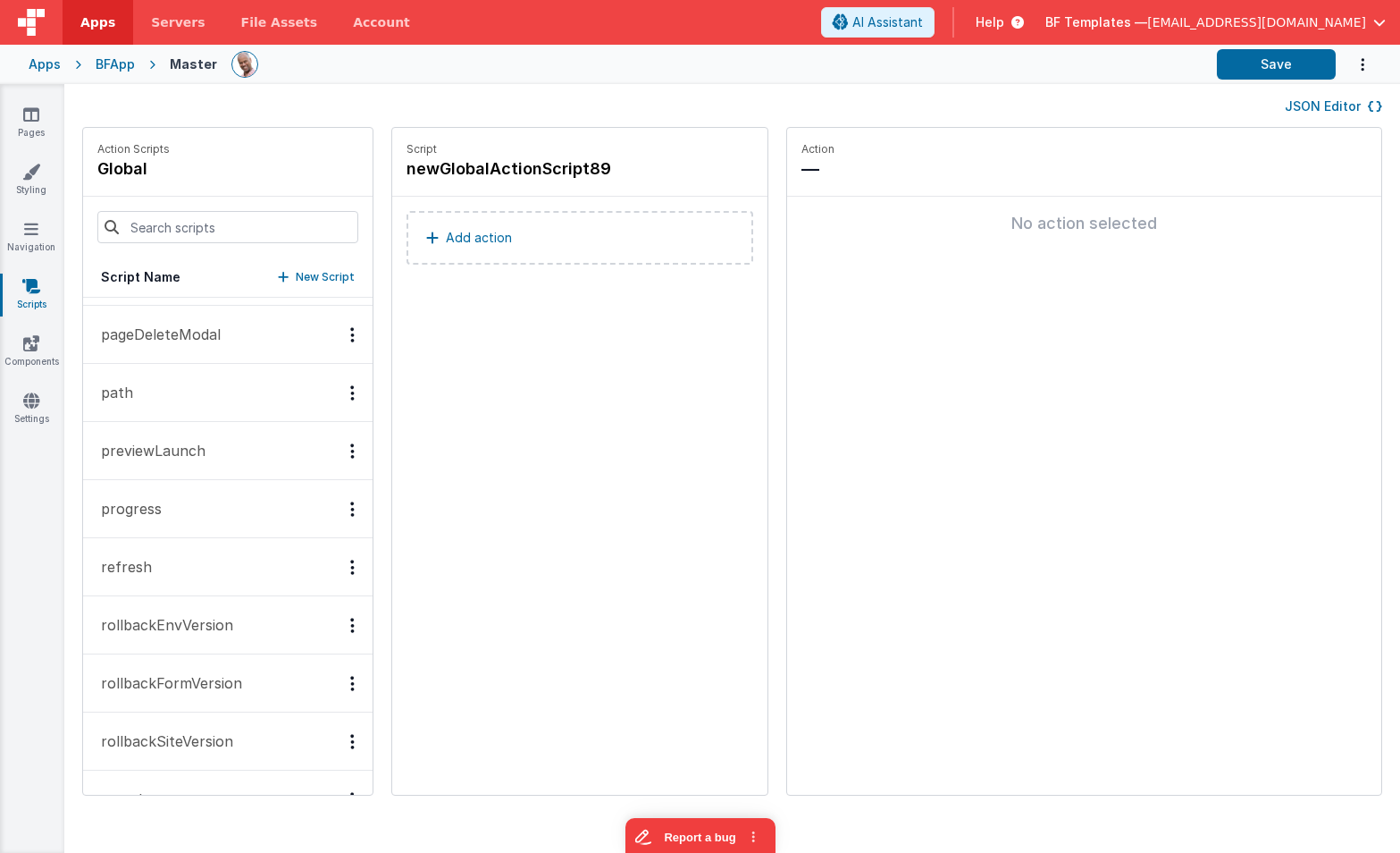
click at [230, 336] on button "pageDeleteModal" at bounding box center [228, 335] width 290 height 58
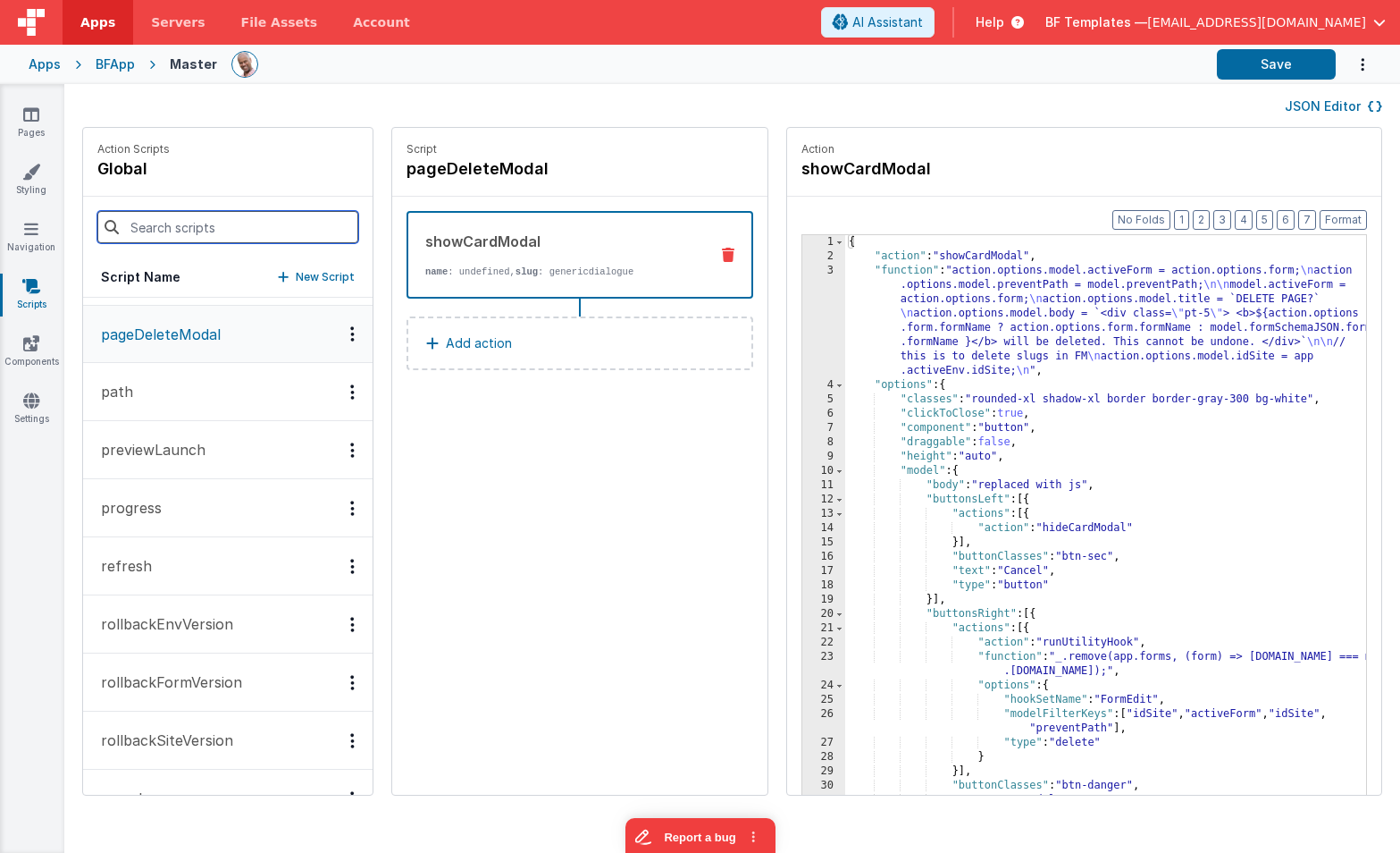
click at [208, 227] on input at bounding box center [228, 227] width 261 height 32
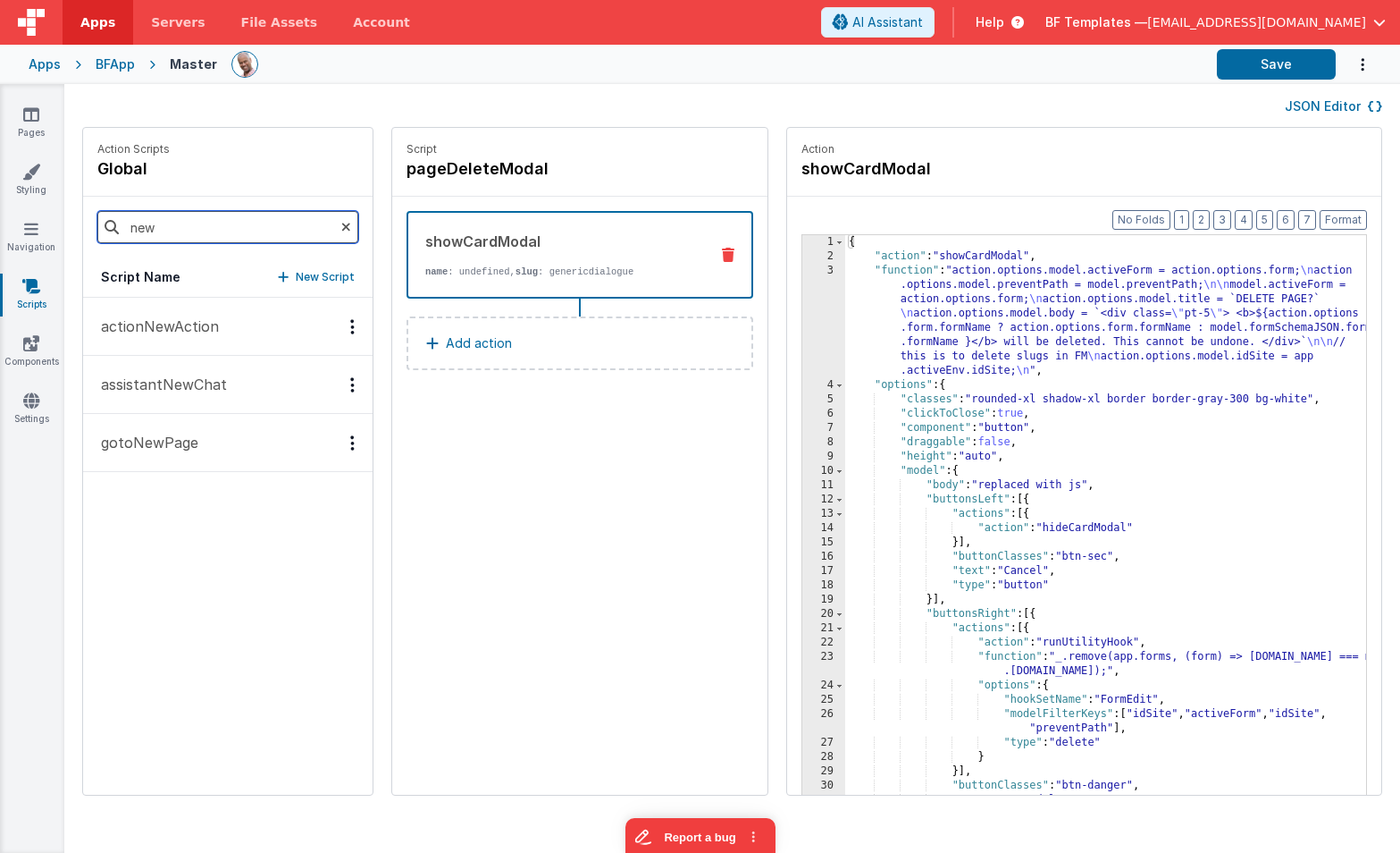
scroll to position [0, 0]
type input "n"
type input "g"
type input "save"
click at [191, 560] on button "siteSave" at bounding box center [228, 559] width 290 height 58
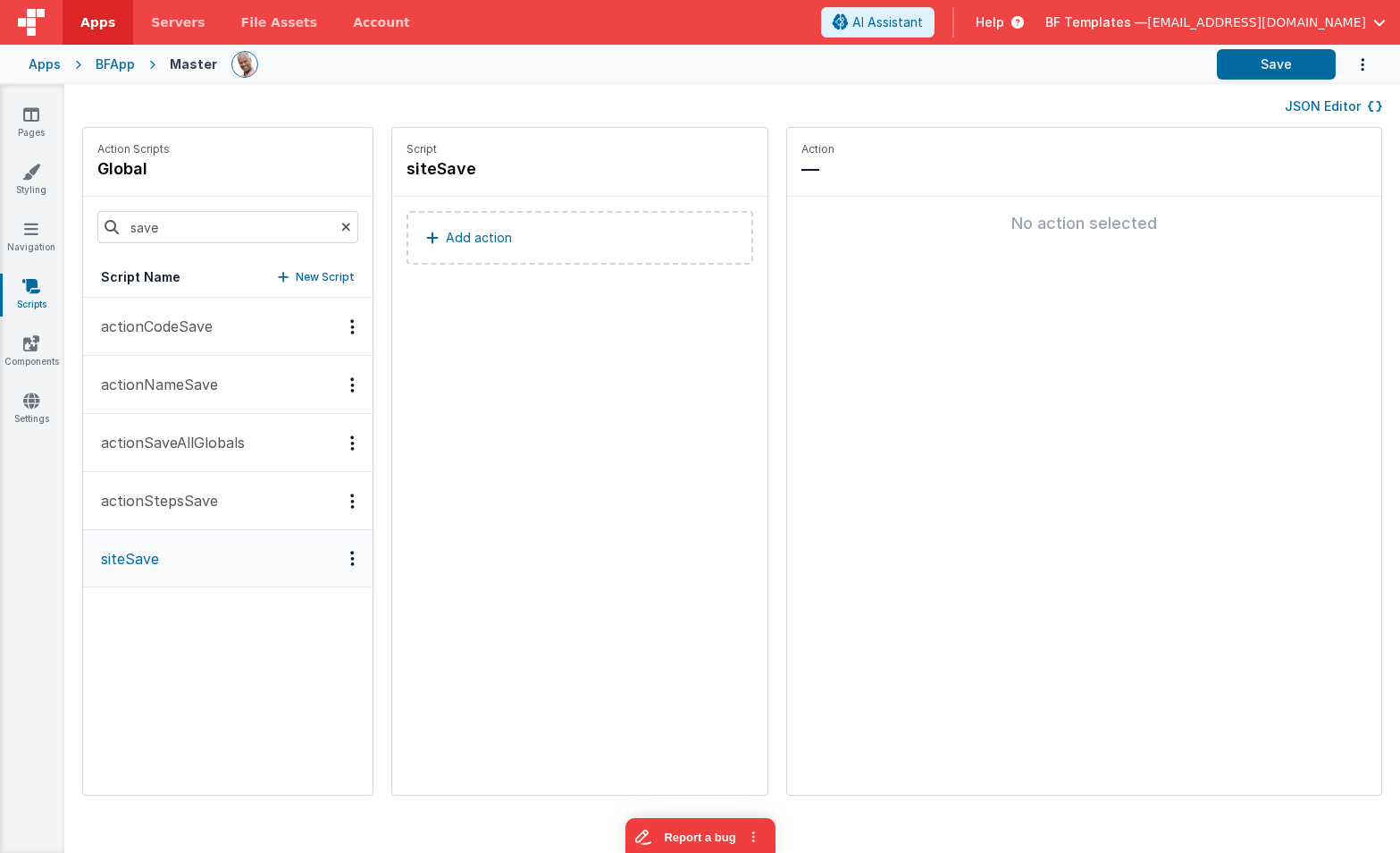
click at [432, 253] on button "Add action" at bounding box center [580, 238] width 347 height 54
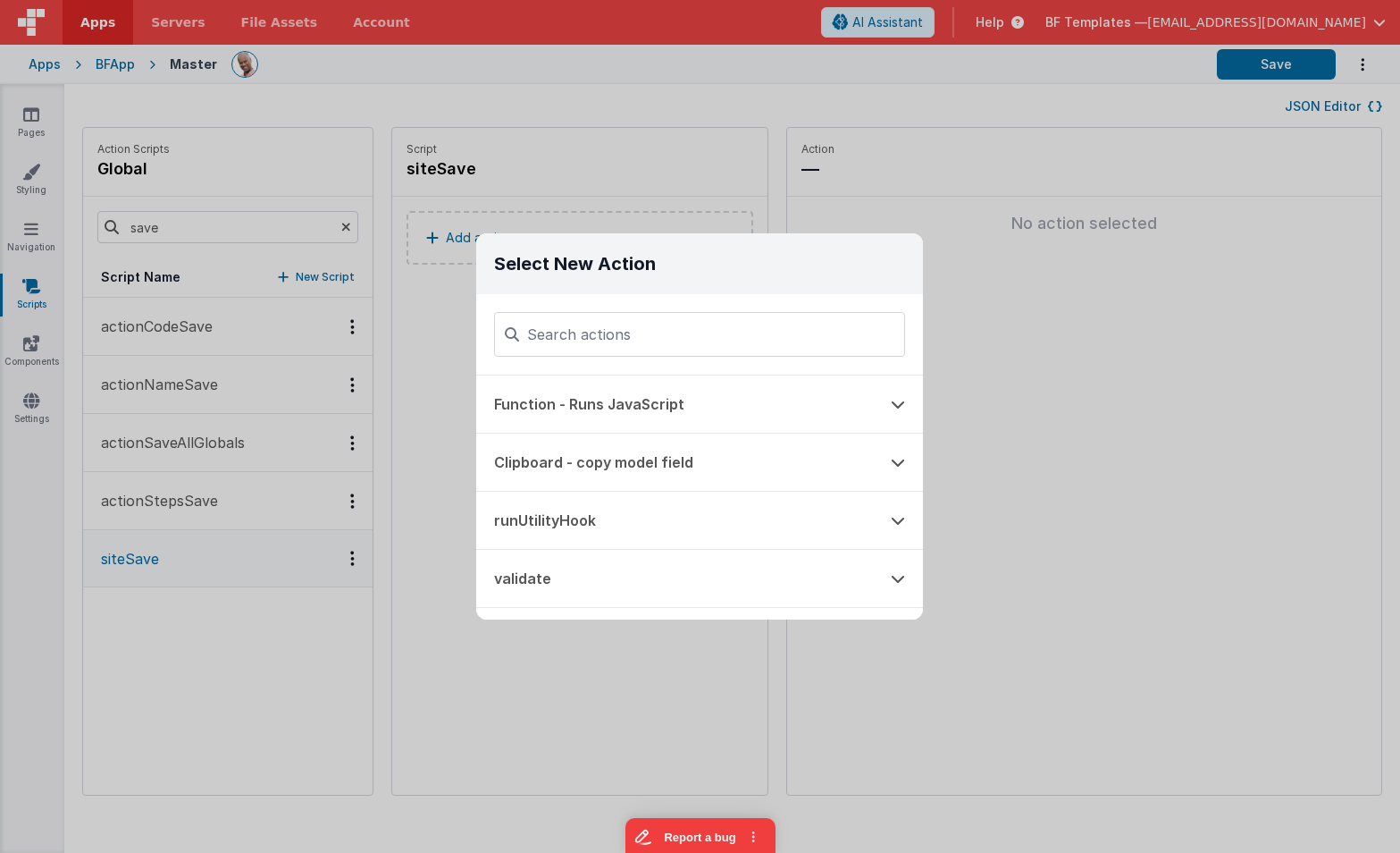
click at [1054, 463] on div "Select New Action Function - Runs JavaScript Clipboard - copy model field runUt…" at bounding box center [700, 426] width 1400 height 853
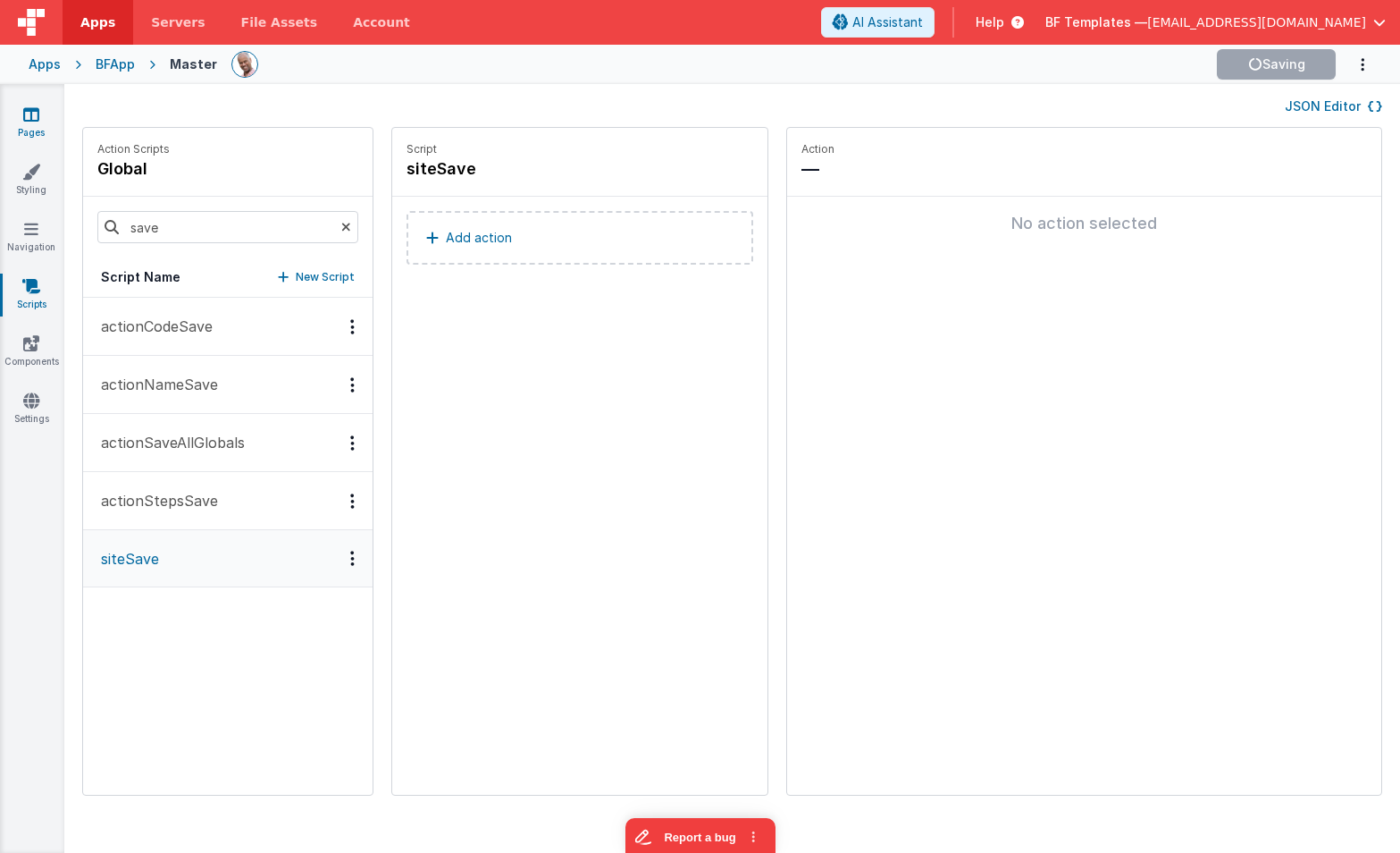
click at [29, 114] on icon at bounding box center [31, 115] width 16 height 18
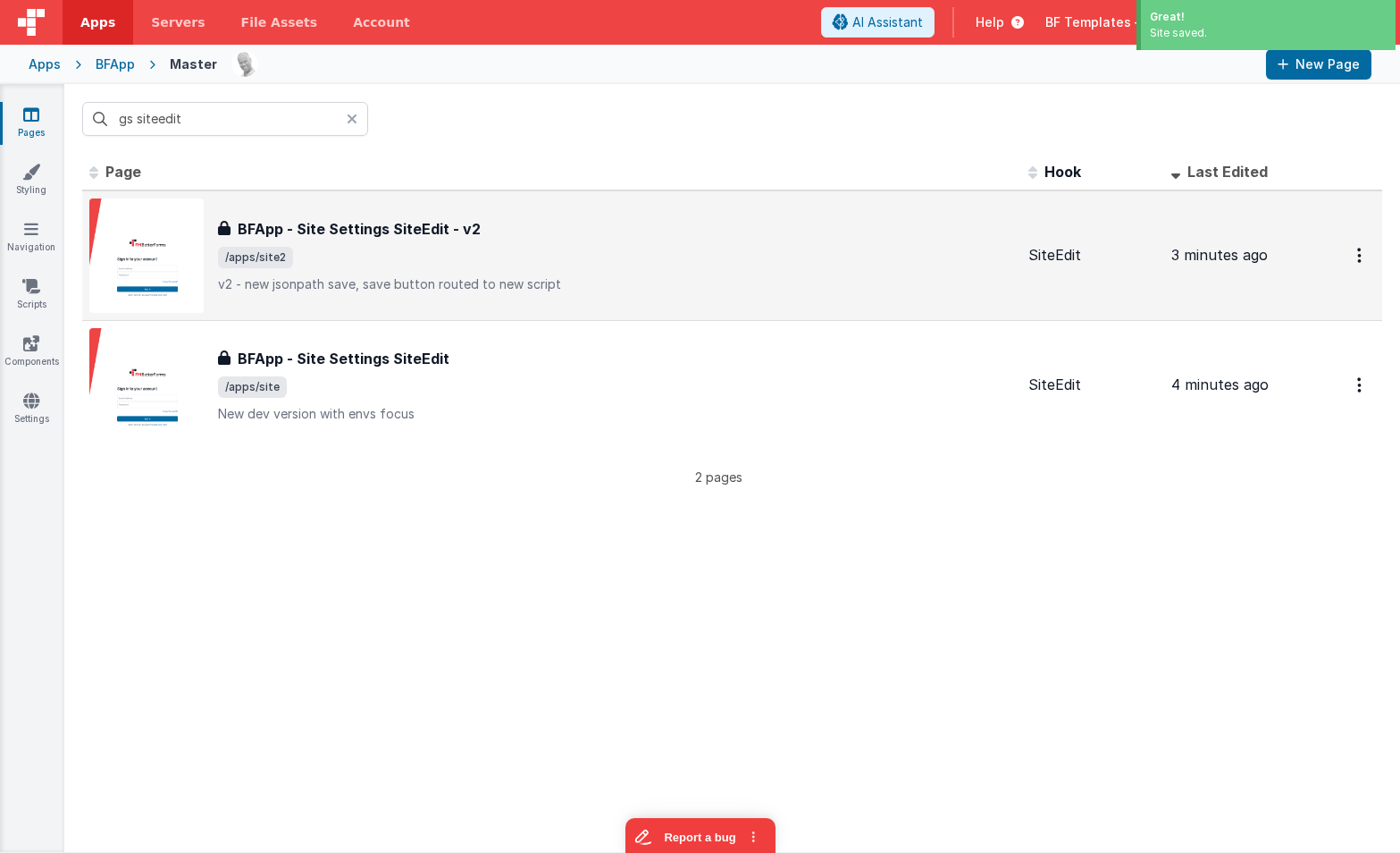
click at [431, 261] on span "/apps/site2" at bounding box center [616, 258] width 796 height 21
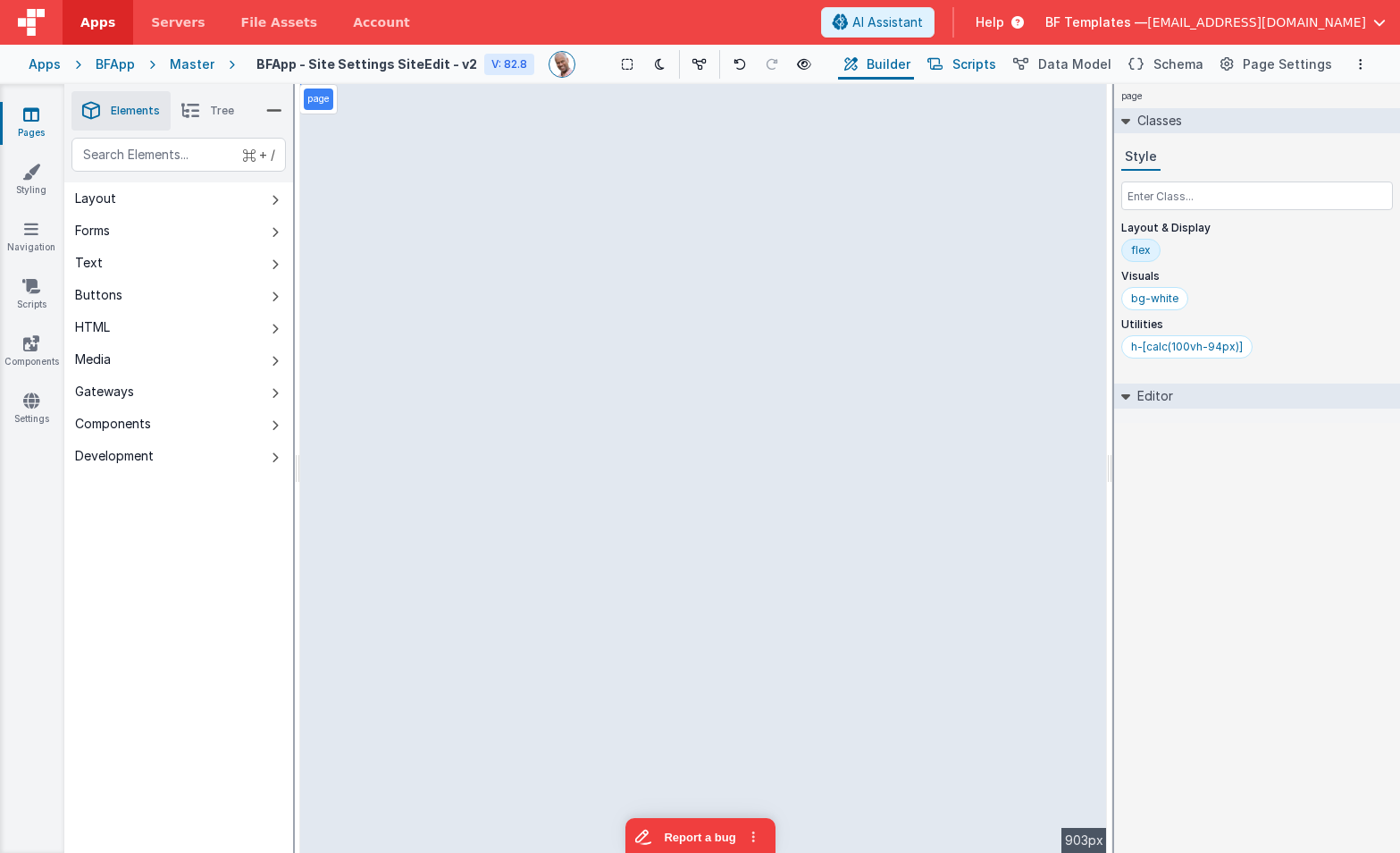
click at [997, 64] on span "Scripts" at bounding box center [974, 64] width 44 height 18
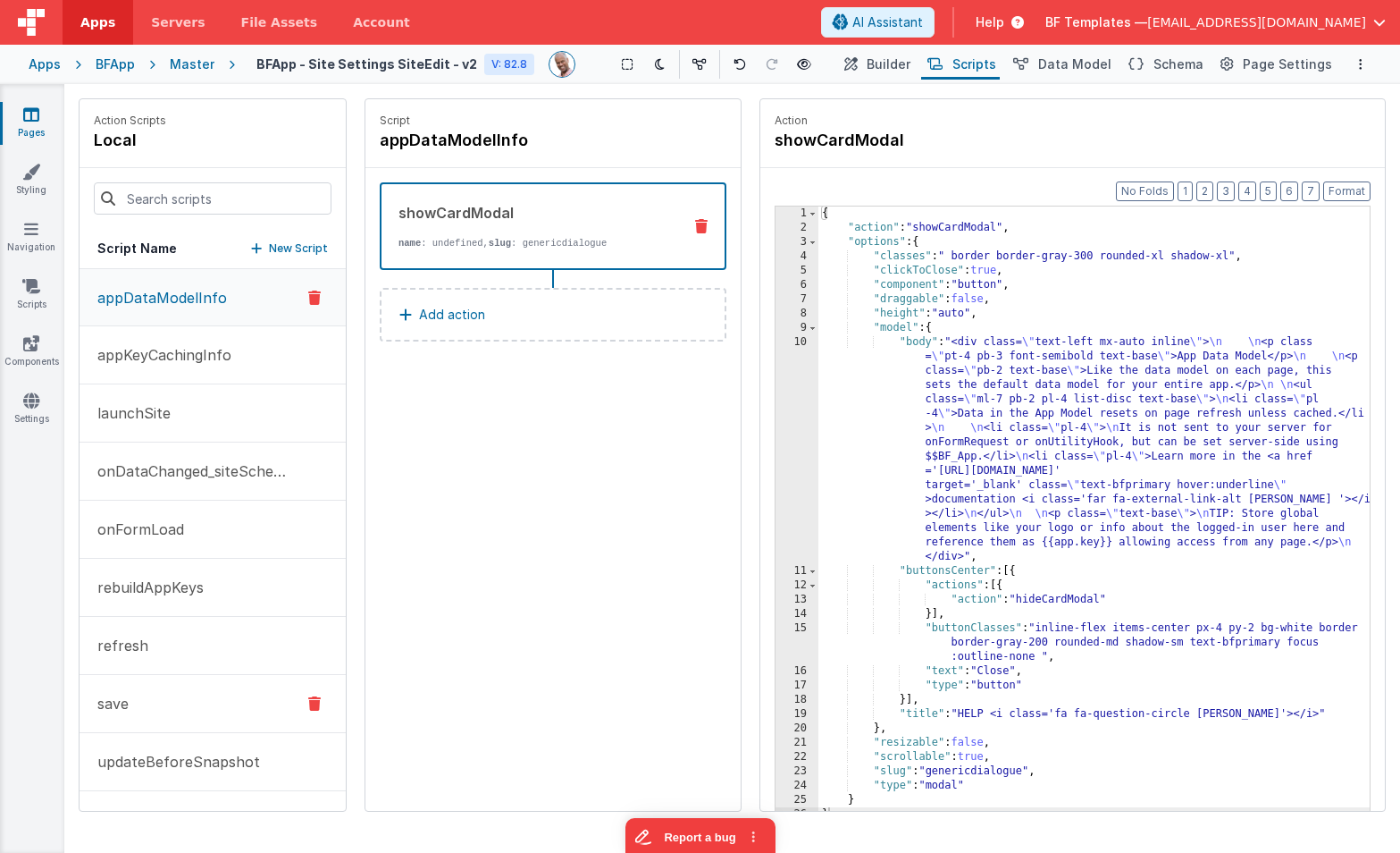
click at [204, 691] on button "save" at bounding box center [213, 704] width 267 height 58
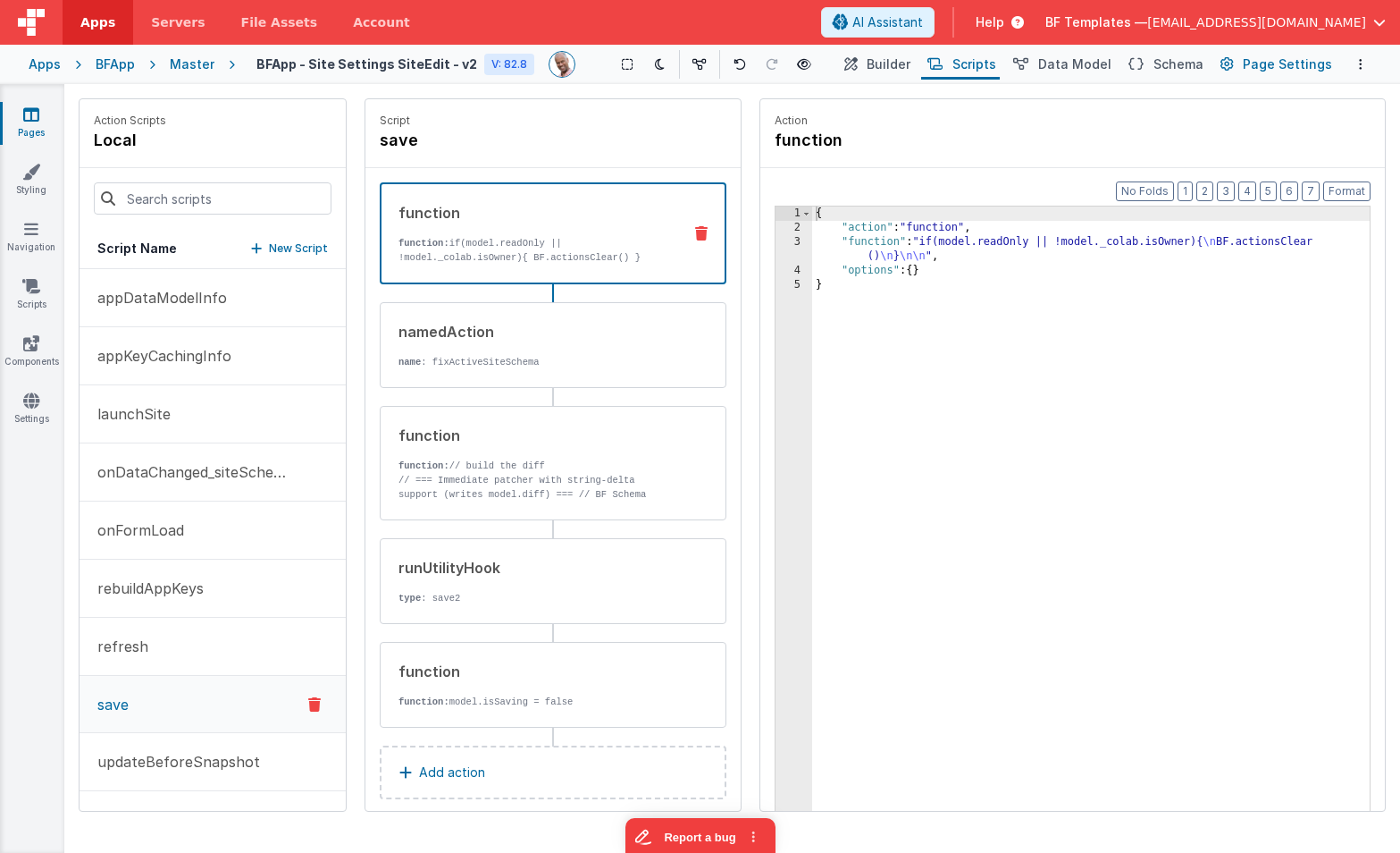
click at [1294, 60] on span "Page Settings" at bounding box center [1287, 64] width 89 height 18
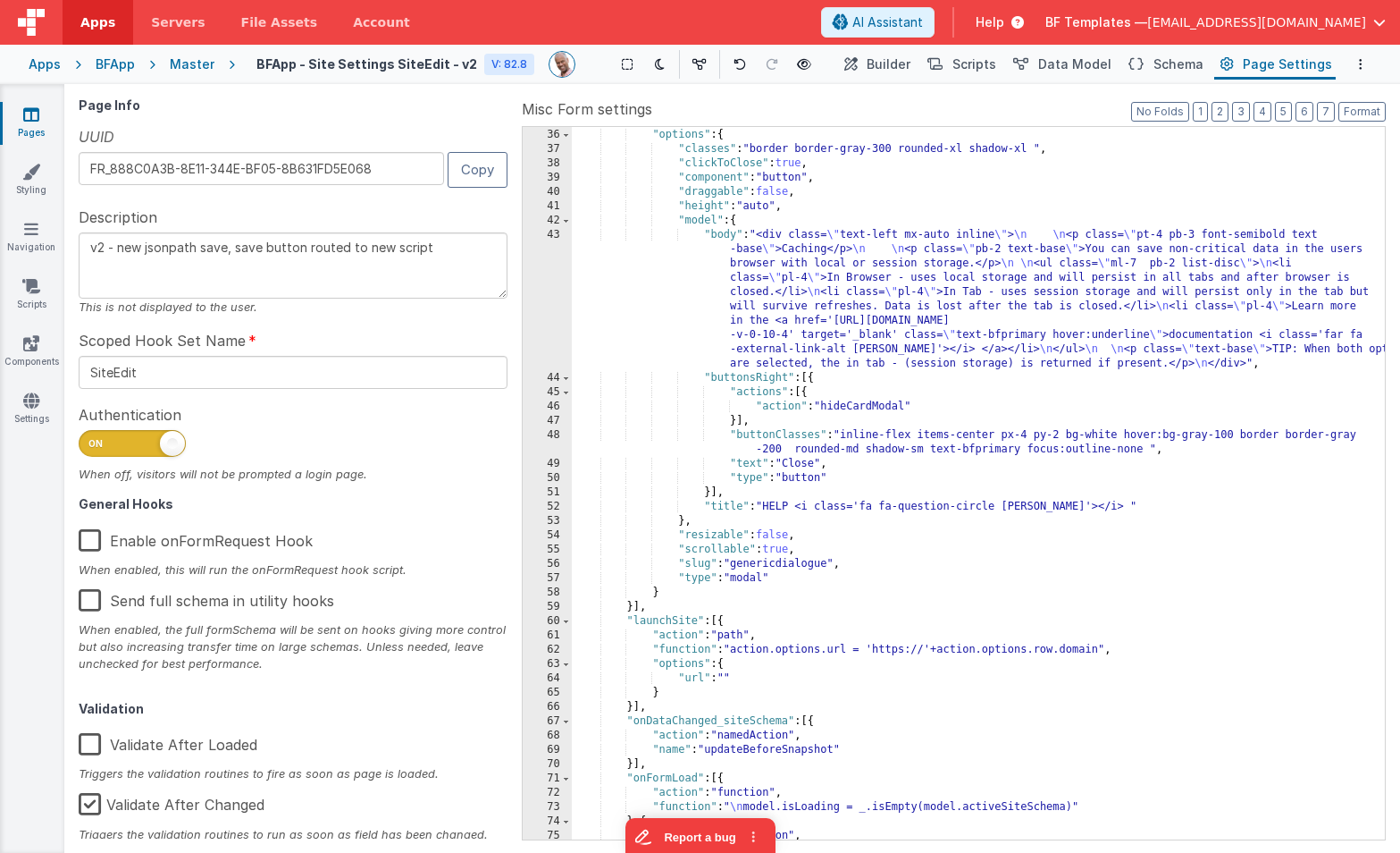
click at [830, 476] on div ""action" : "showCardModal" , "options" : { "classes" : "border border-gray-300 …" at bounding box center [978, 484] width 813 height 741
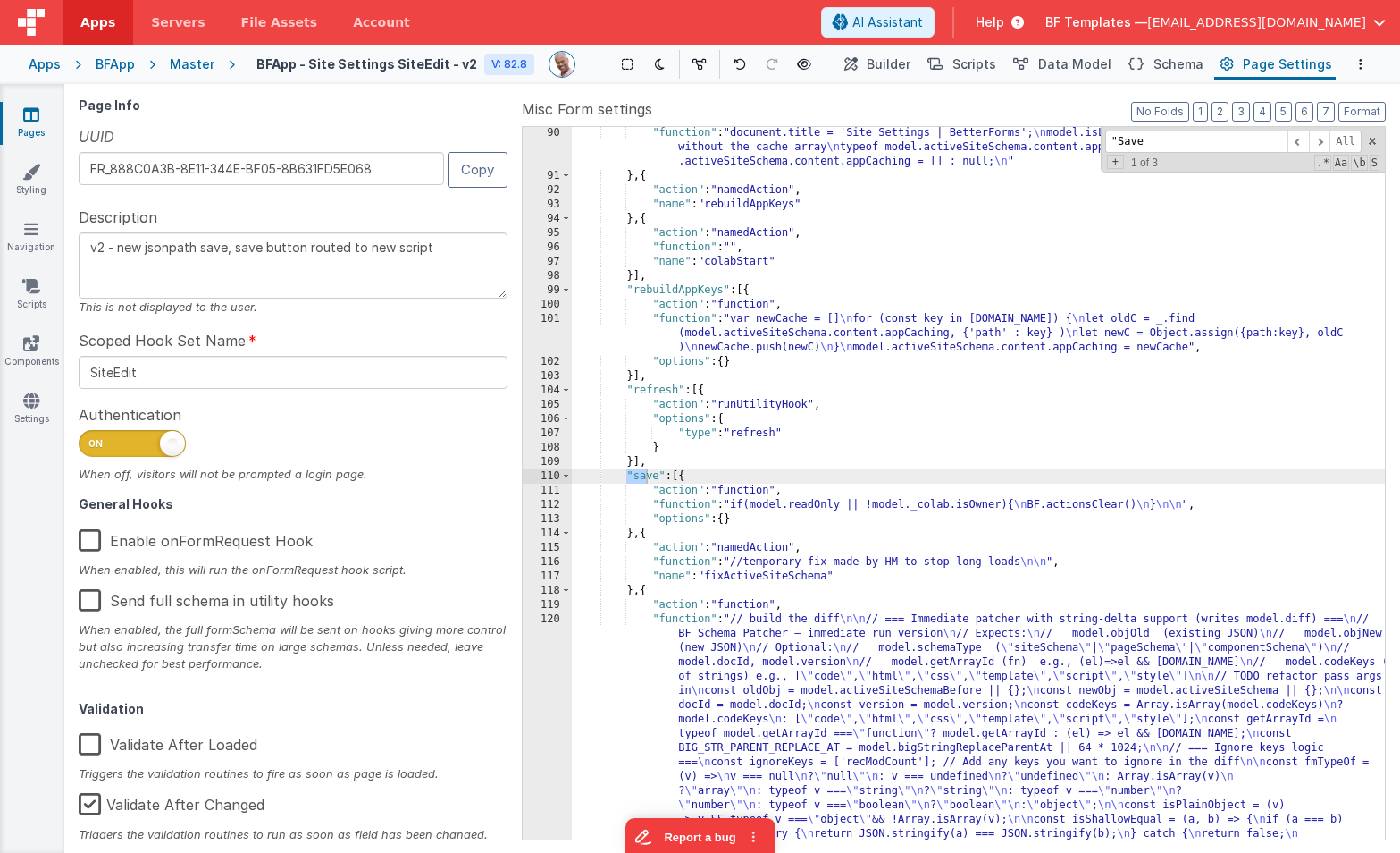
scroll to position [1574, 0]
type input ""Save""
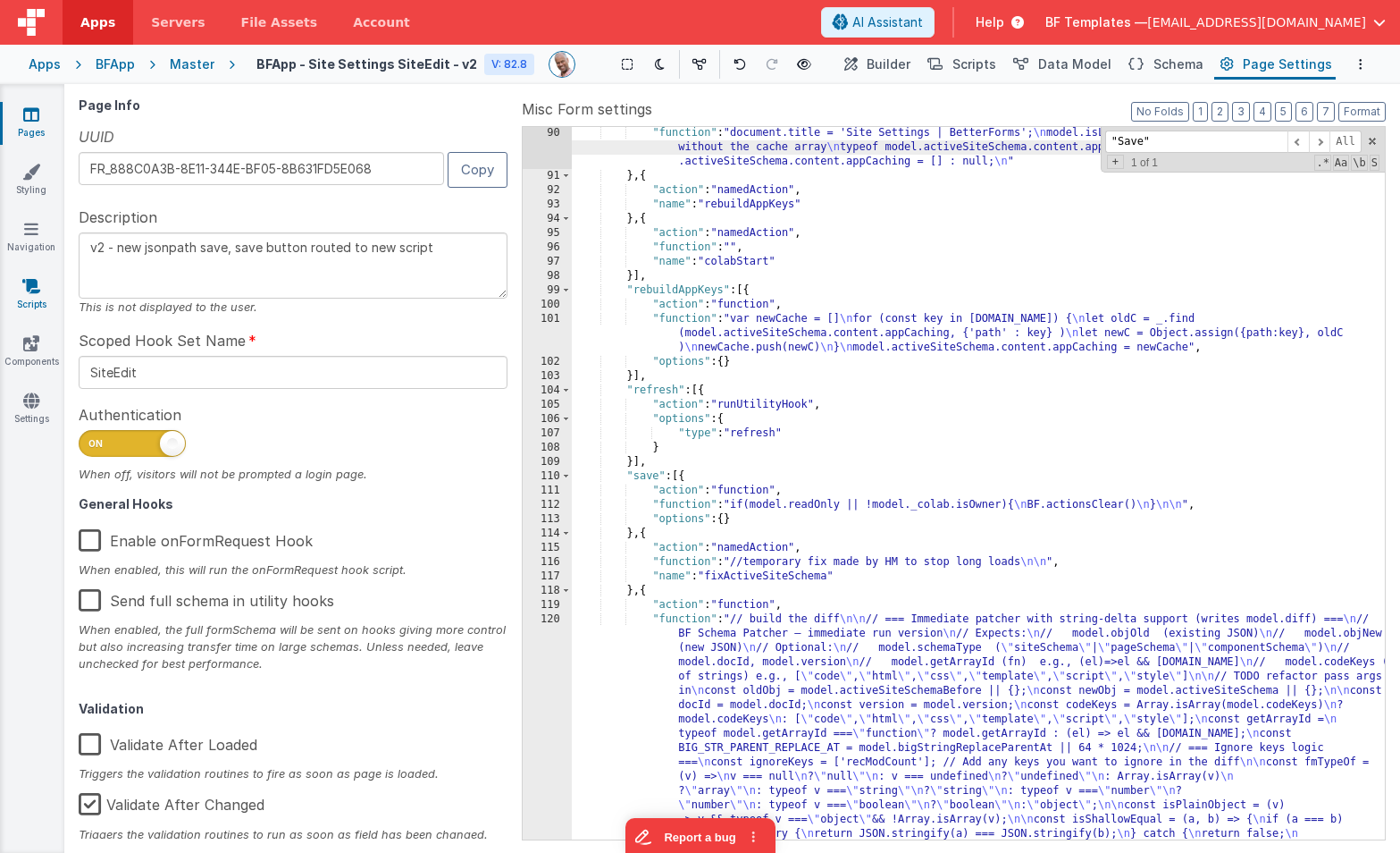
click at [37, 286] on icon at bounding box center [31, 286] width 18 height 18
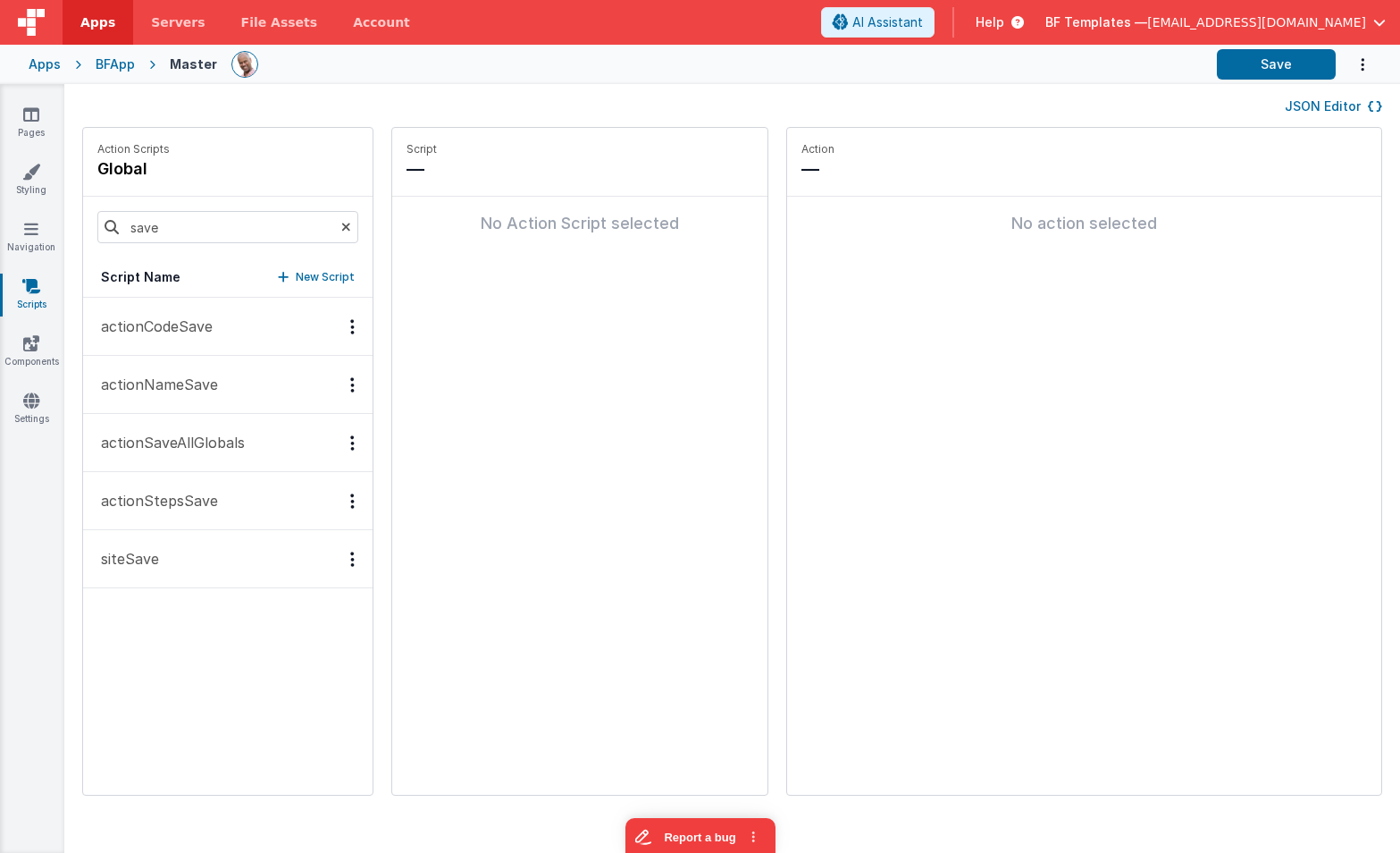
click at [146, 563] on p "siteSave" at bounding box center [124, 559] width 69 height 21
click at [1377, 95] on div "JSON Editor" at bounding box center [732, 106] width 1300 height 21
click at [1367, 104] on button "JSON Editor" at bounding box center [1333, 107] width 98 height 18
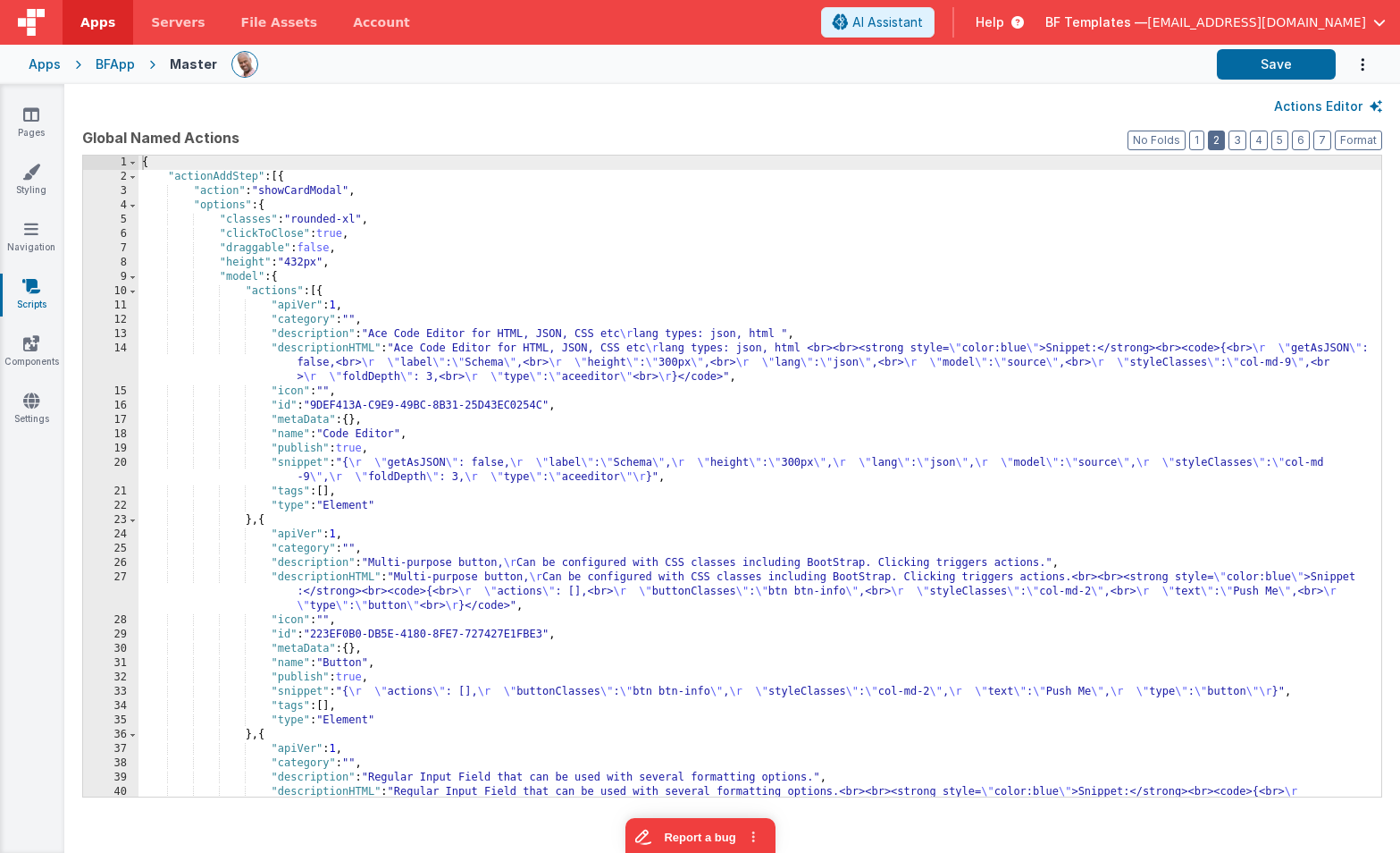
click at [1211, 141] on button "2" at bounding box center [1217, 141] width 17 height 20
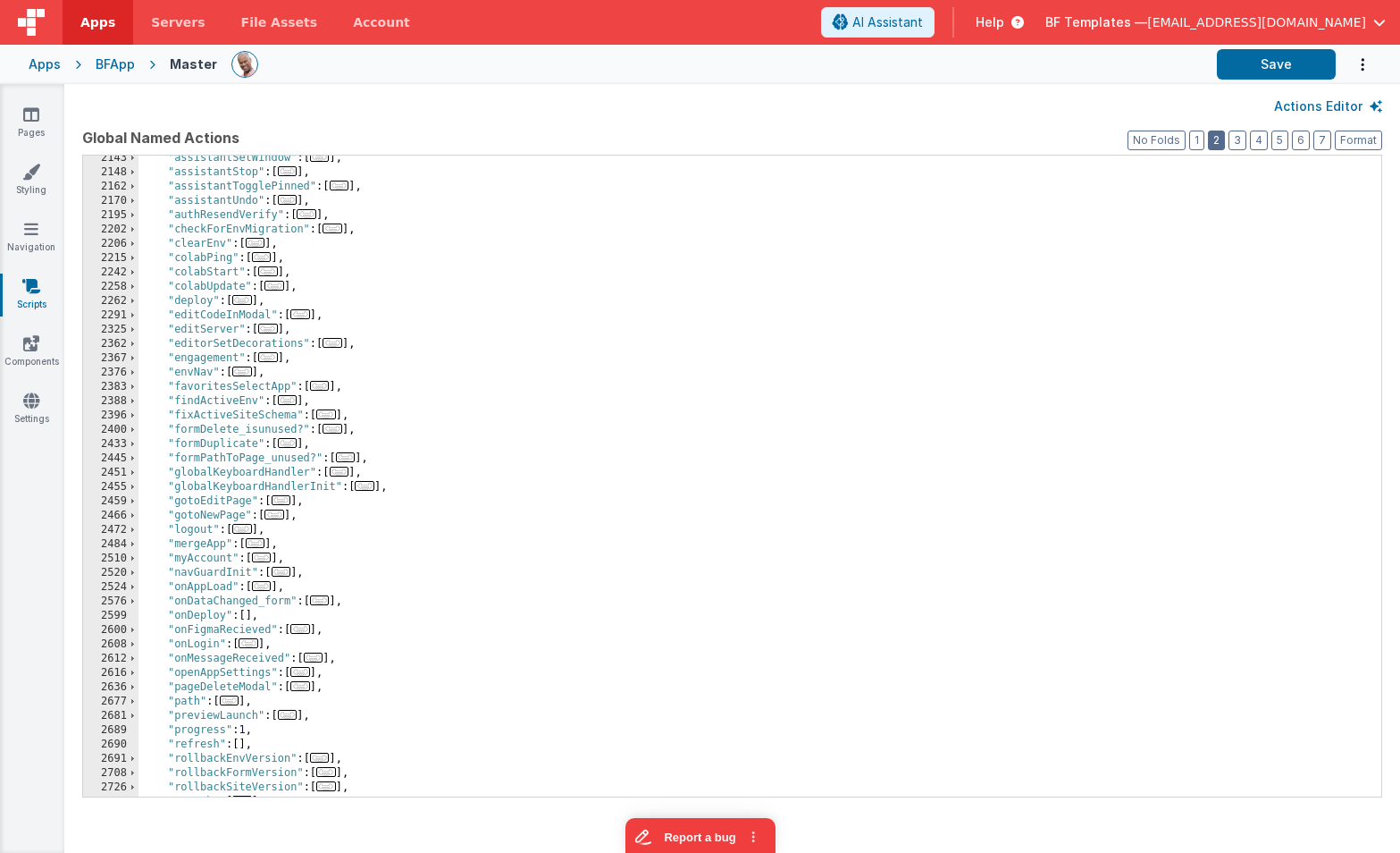
scroll to position [661, 0]
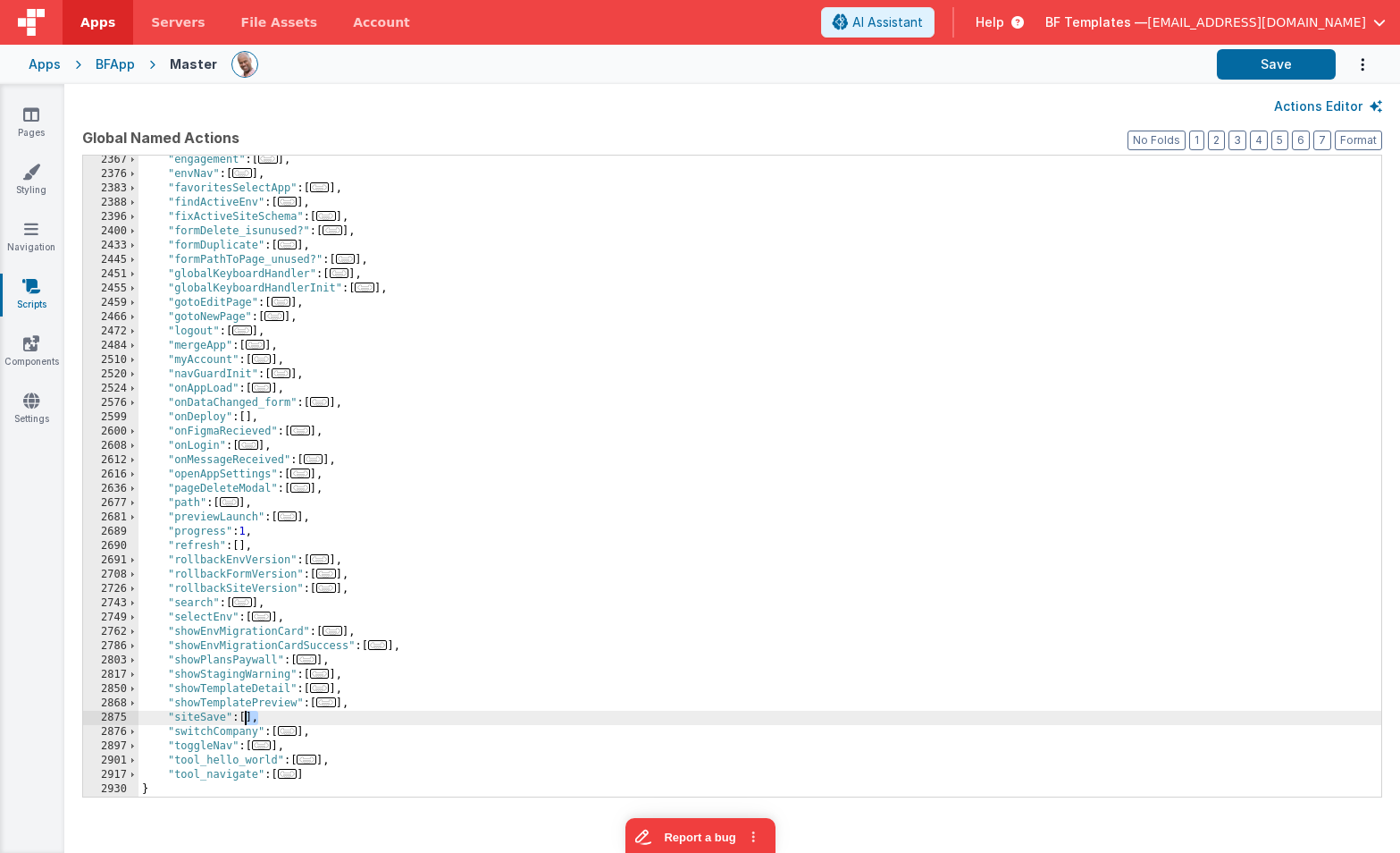
drag, startPoint x: 255, startPoint y: 718, endPoint x: 292, endPoint y: 714, distance: 37.2
click at [244, 718] on div ""engagement" : [ ... ] , "envNav" : [ ... ] , "favoritesSelectApp" : [ ... ] , …" at bounding box center [759, 488] width 1243 height 670
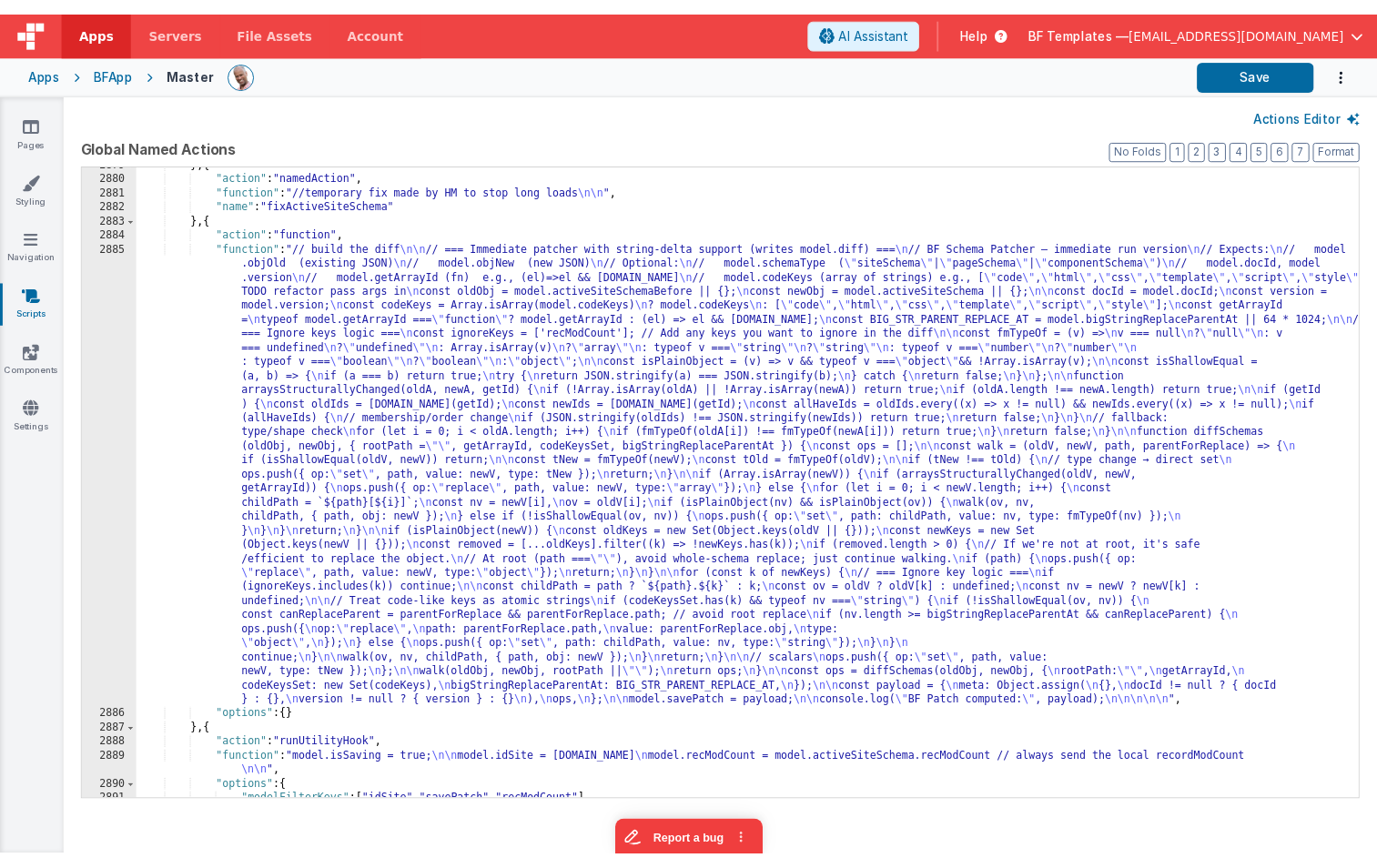
scroll to position [1304, 0]
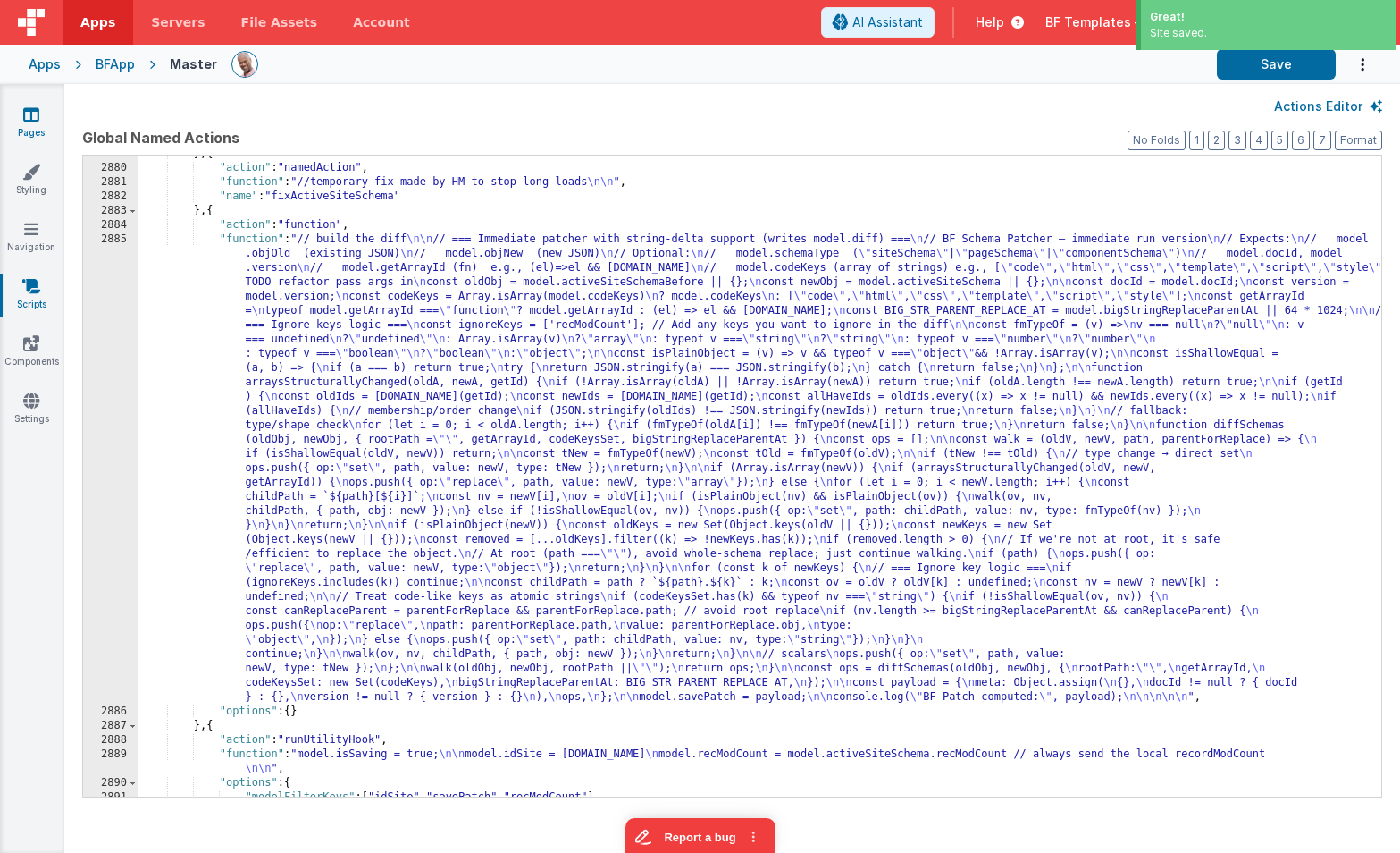
click at [39, 113] on link "Pages" at bounding box center [31, 124] width 64 height 36
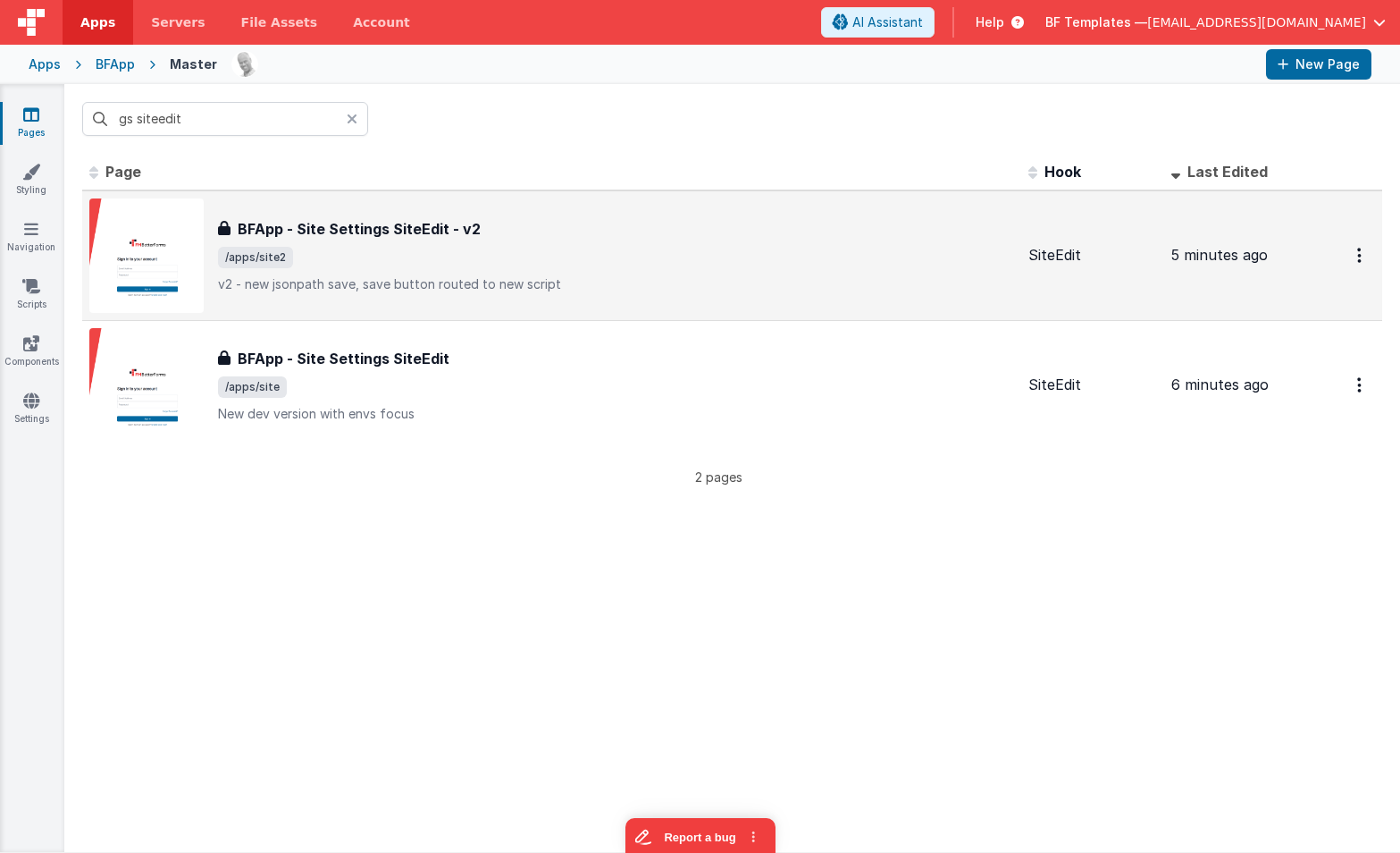
click at [411, 240] on div "BFApp - Site Settings SiteEdit - v2 BFApp - Site Settings SiteEdit - v2 /apps/s…" at bounding box center [616, 256] width 796 height 75
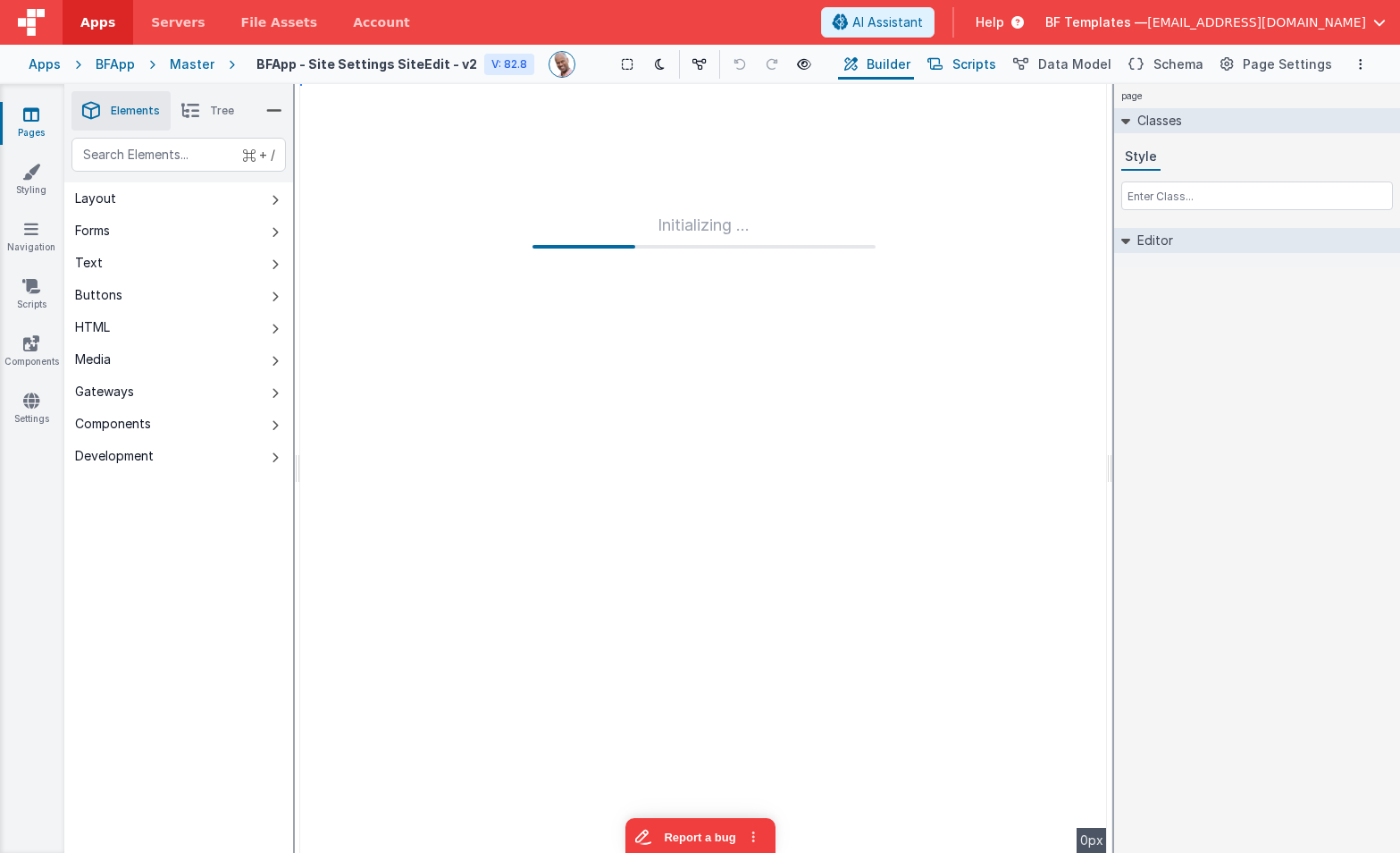
click at [991, 64] on span "Scripts" at bounding box center [974, 64] width 44 height 18
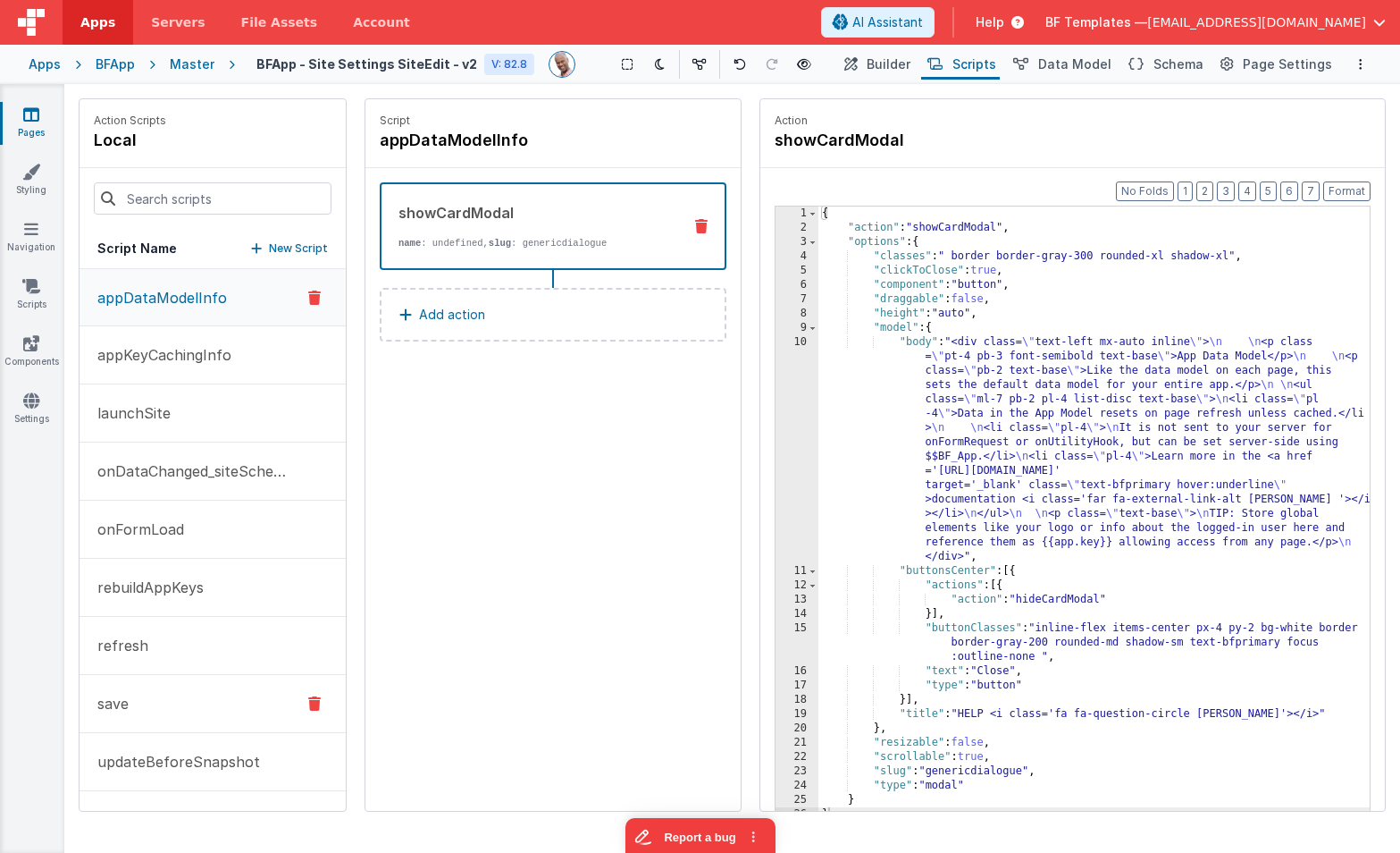
click at [213, 695] on button "save" at bounding box center [213, 704] width 267 height 58
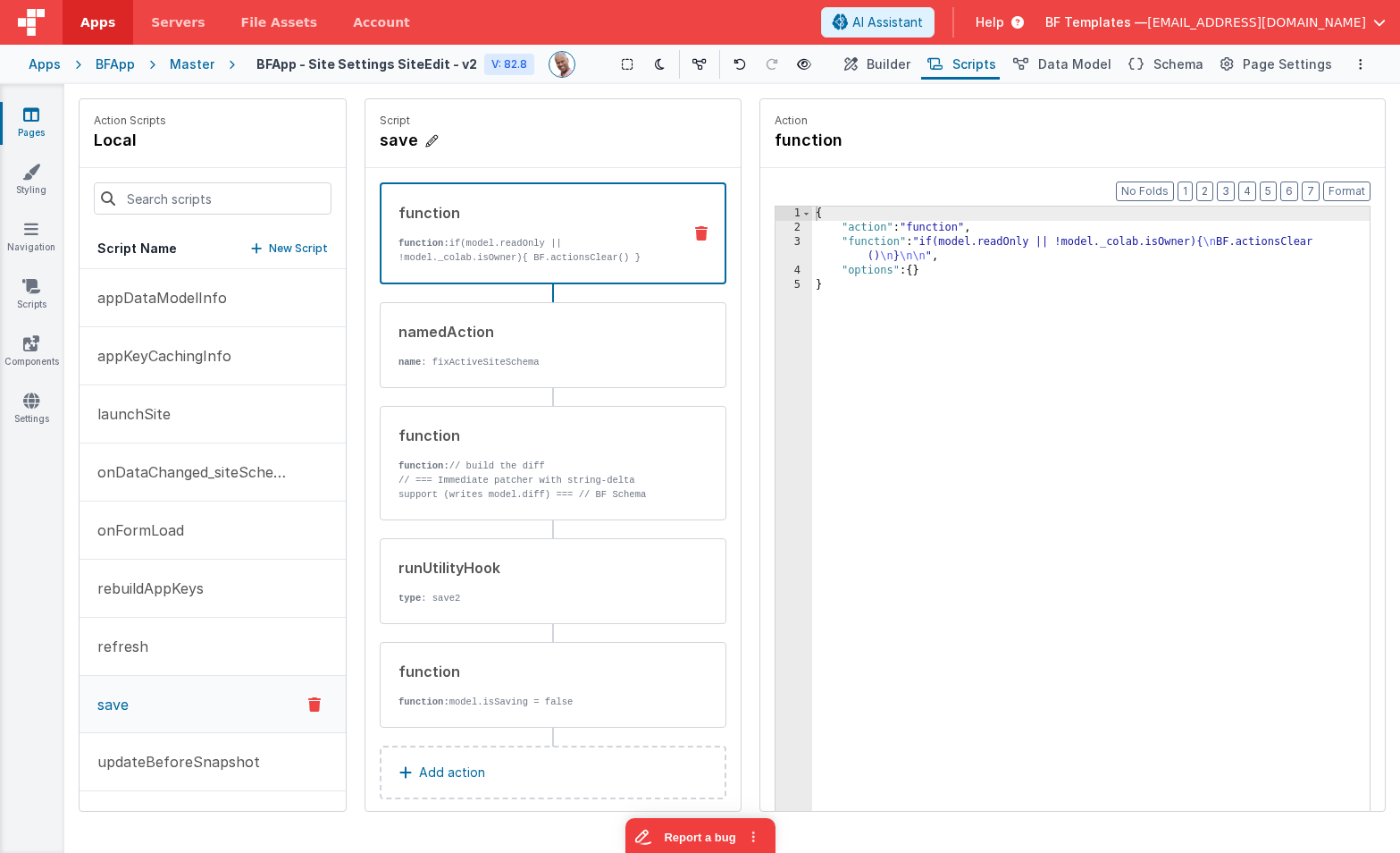
click at [431, 141] on icon at bounding box center [431, 141] width 13 height 18
click at [431, 141] on input "save" at bounding box center [470, 141] width 179 height 25
type input "save_old"
click at [309, 253] on p "New Script" at bounding box center [299, 249] width 59 height 18
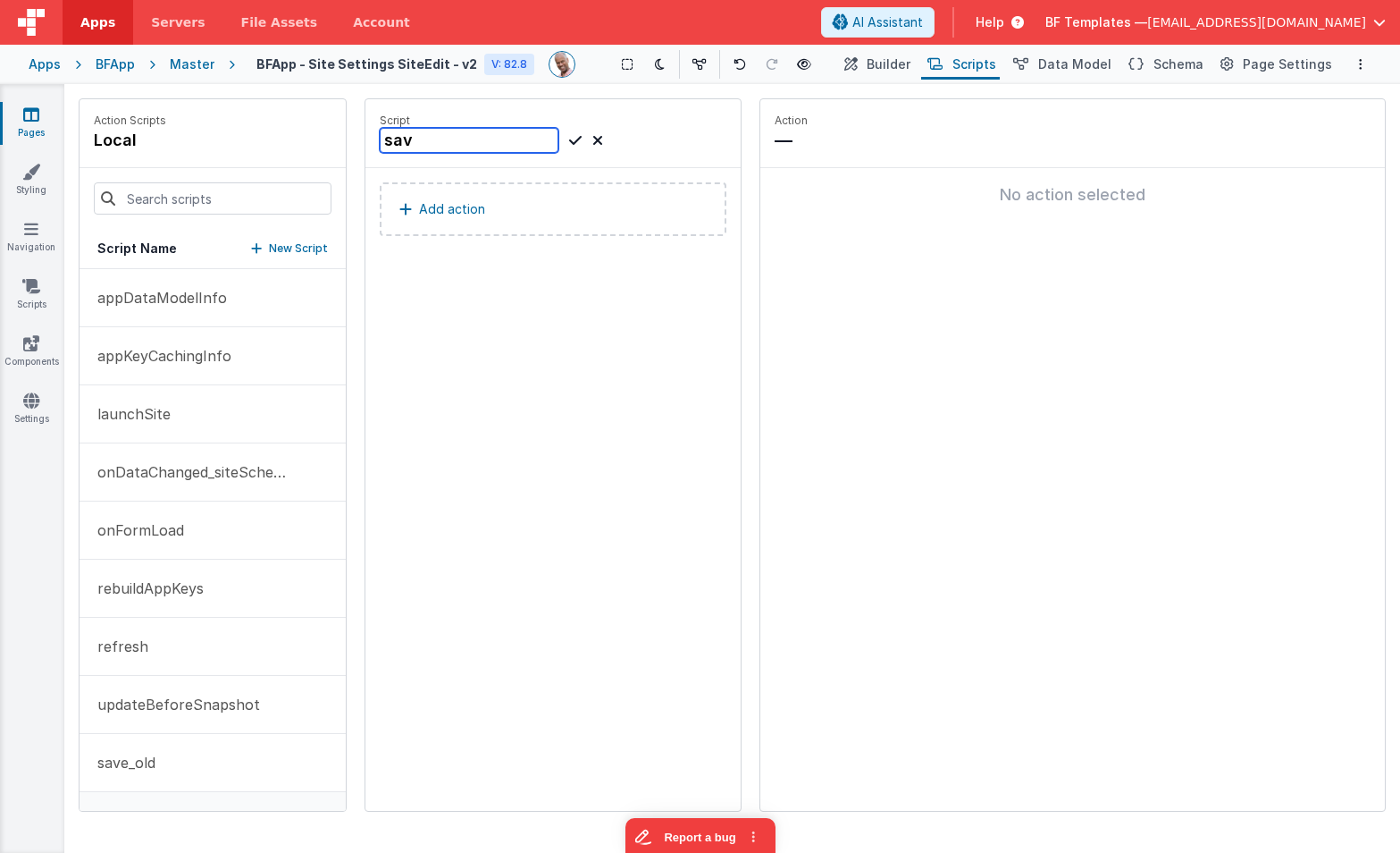
type input "save"
click at [493, 203] on button "Add action" at bounding box center [554, 209] width 347 height 54
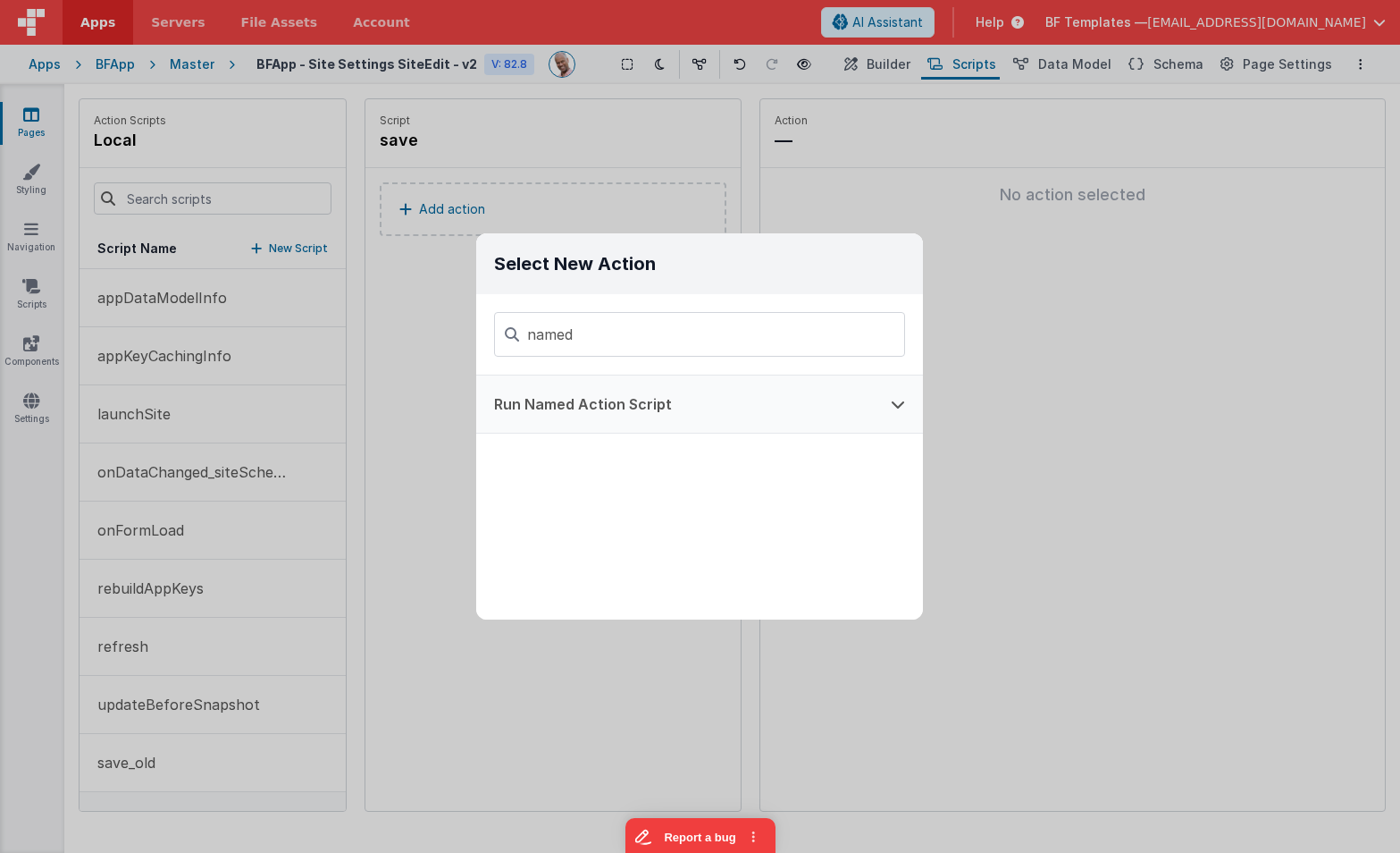
type input "named"
click at [610, 418] on button "Run Named Action Script" at bounding box center [675, 405] width 397 height 57
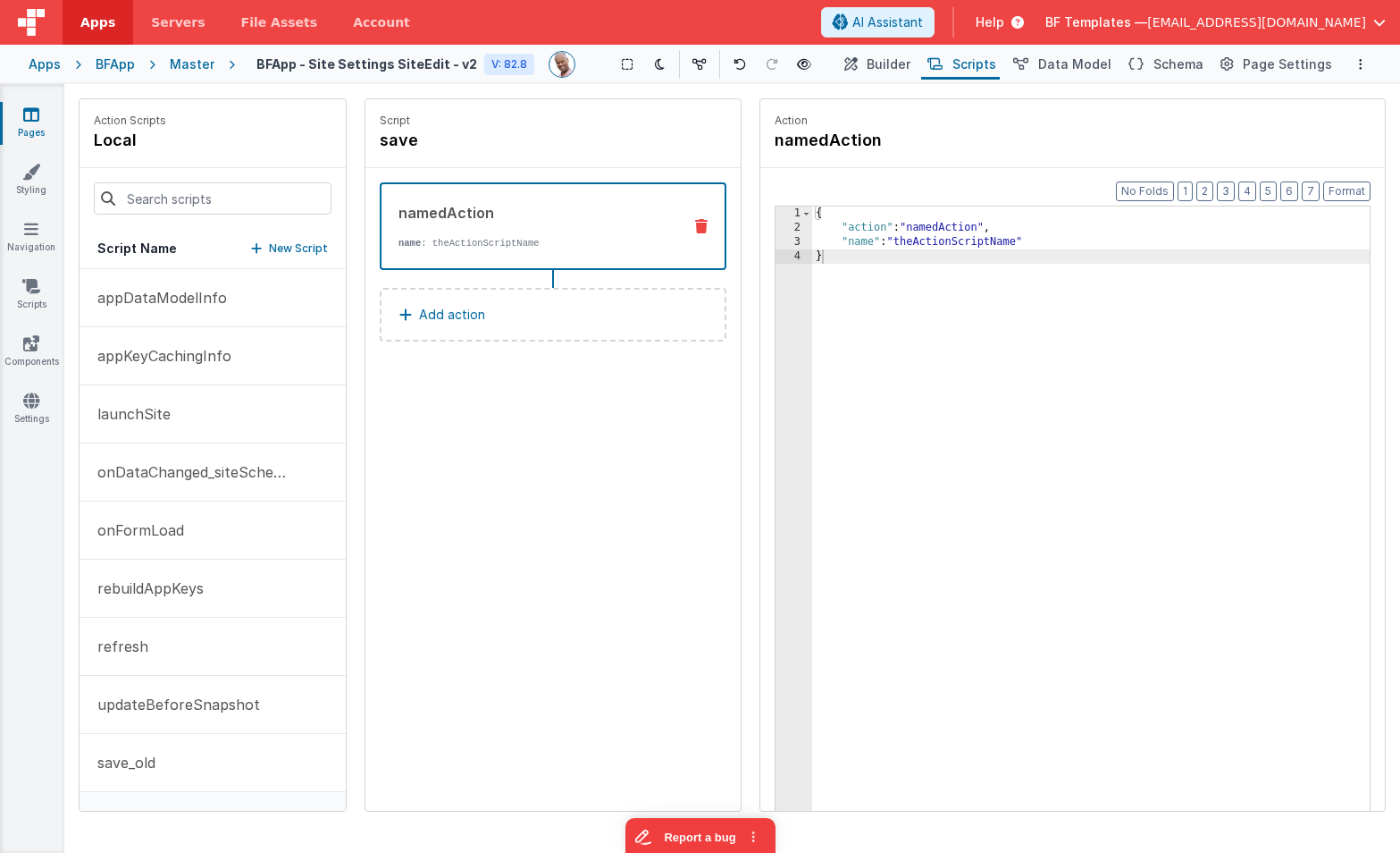
click at [949, 241] on div "{ "action" : "namedAction" , "name" : "theActionScriptName" }" at bounding box center [1090, 550] width 557 height 688
click at [897, 386] on div "{ "action" : "namedAction" , "name" : "siteSave" }" at bounding box center [1090, 550] width 557 height 688
click at [33, 120] on icon at bounding box center [31, 115] width 16 height 18
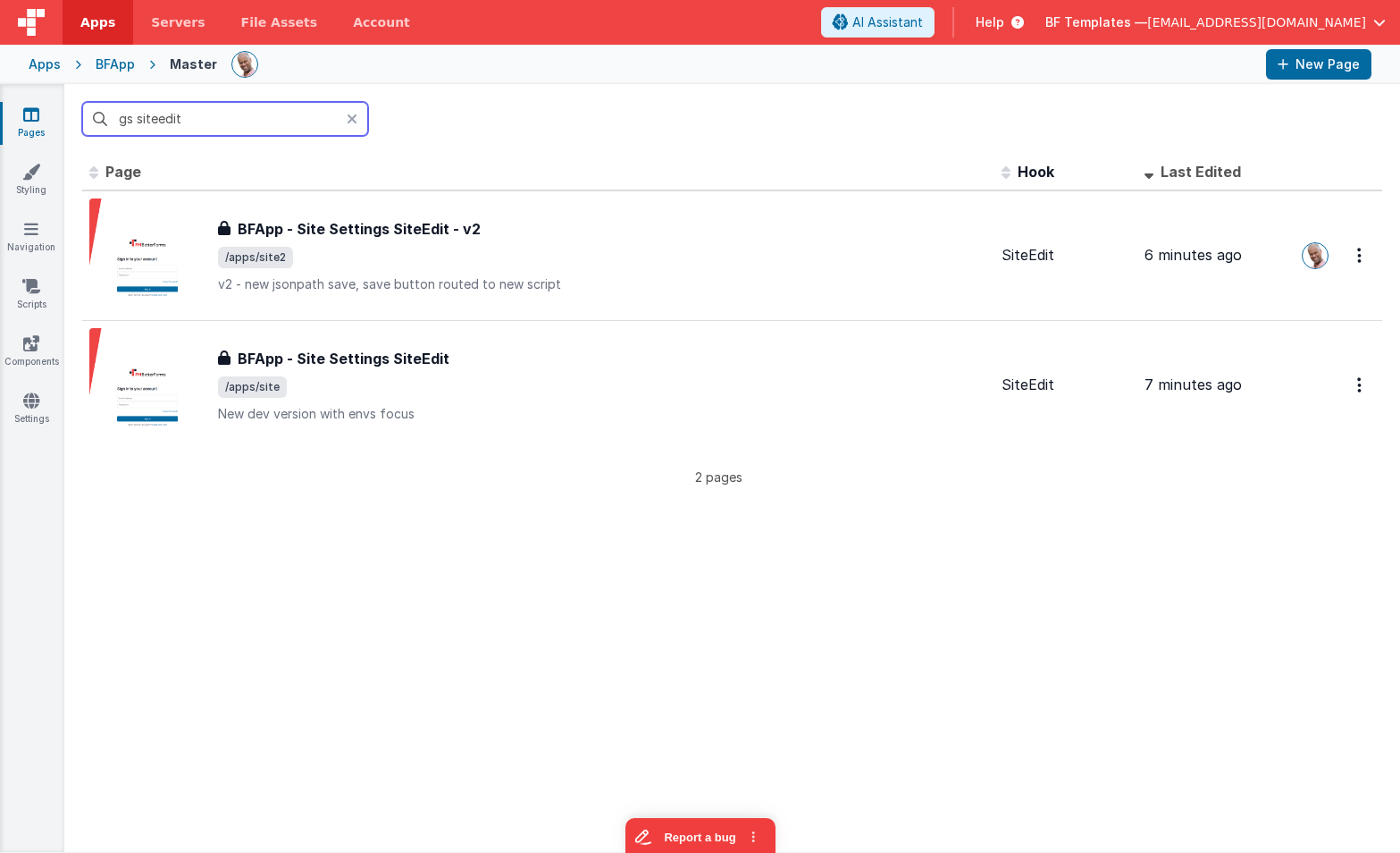
click at [174, 118] on input "gs siteedit" at bounding box center [225, 119] width 286 height 34
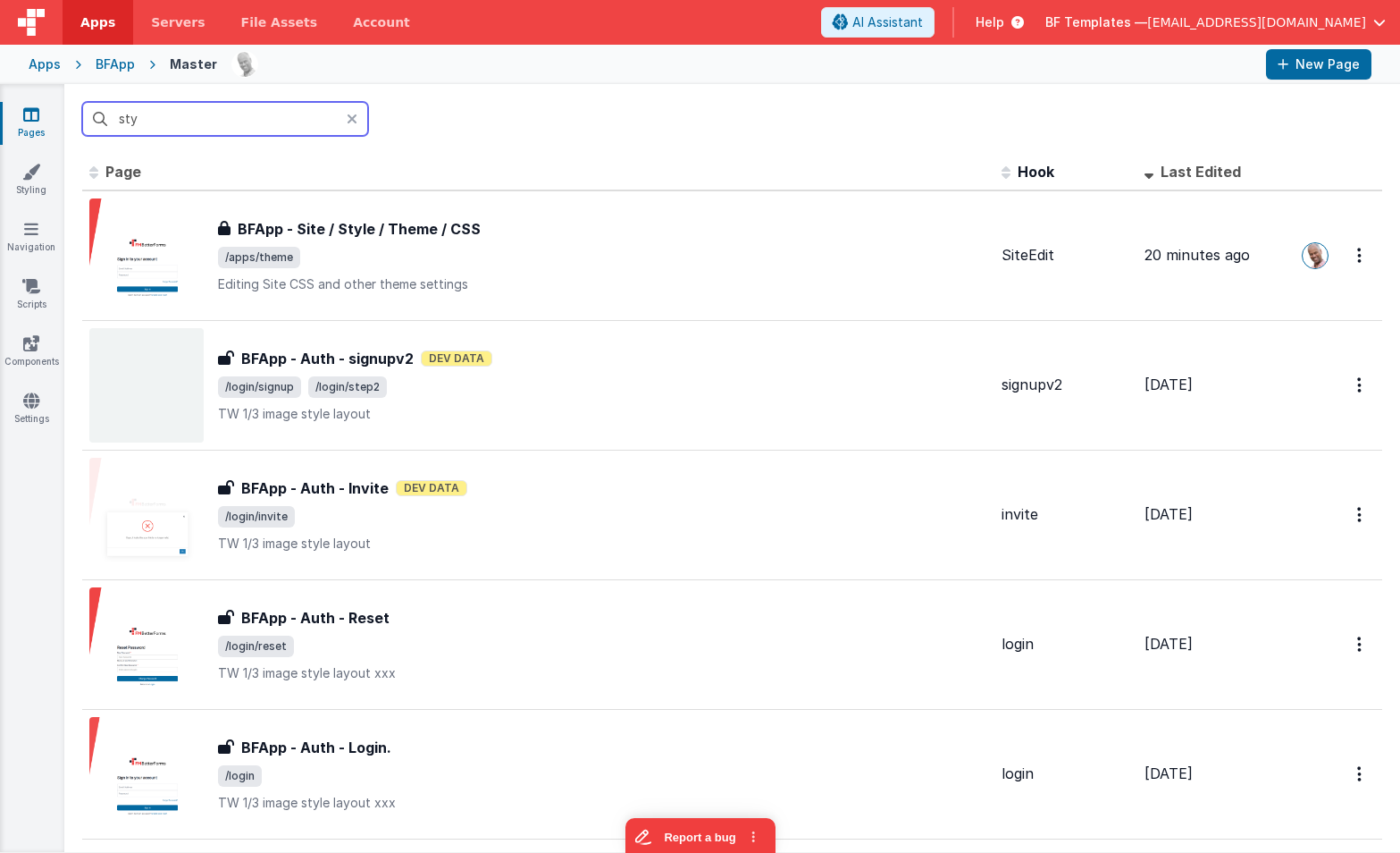
type input "styl"
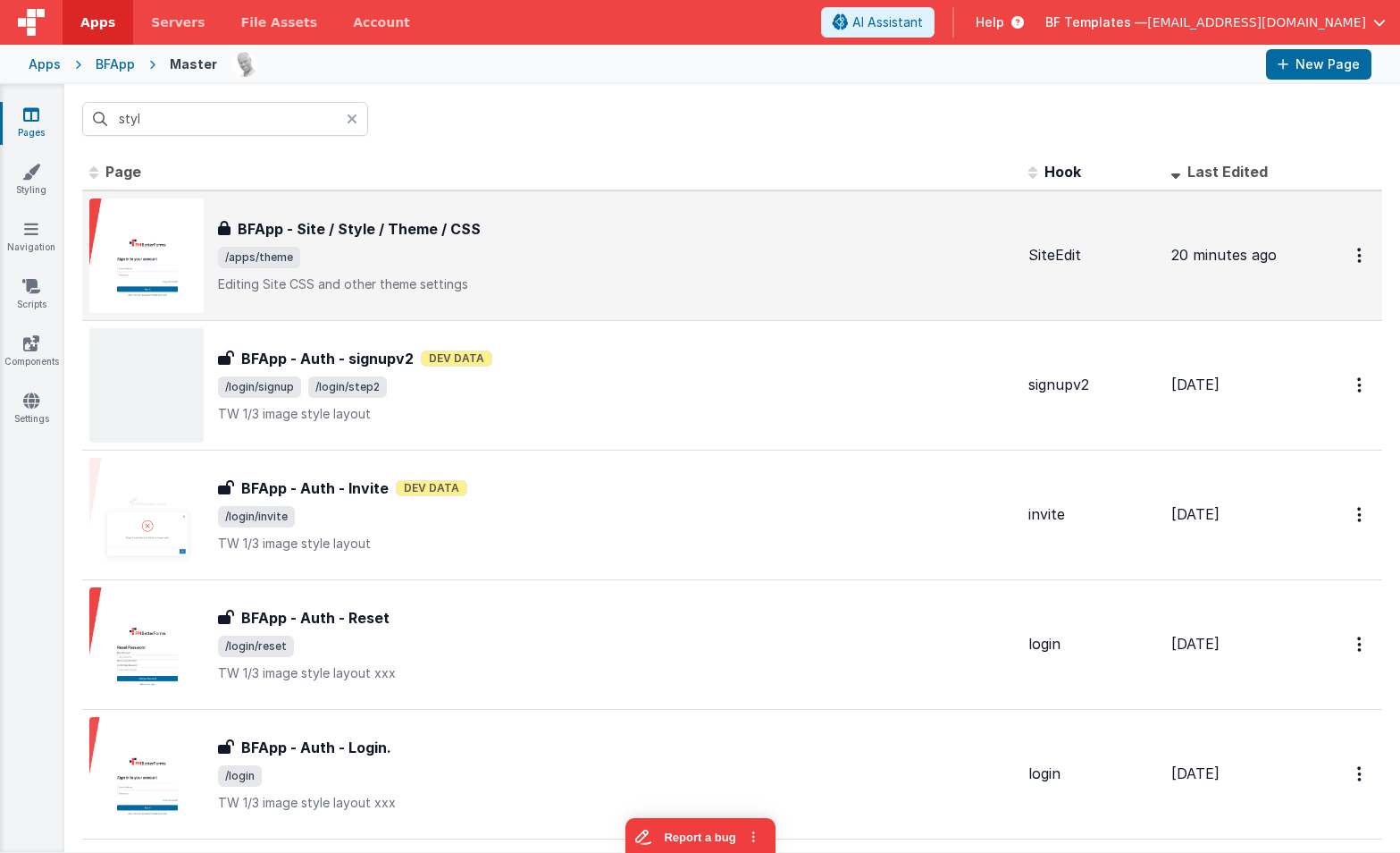
click at [387, 250] on span "/apps/theme" at bounding box center [616, 258] width 796 height 21
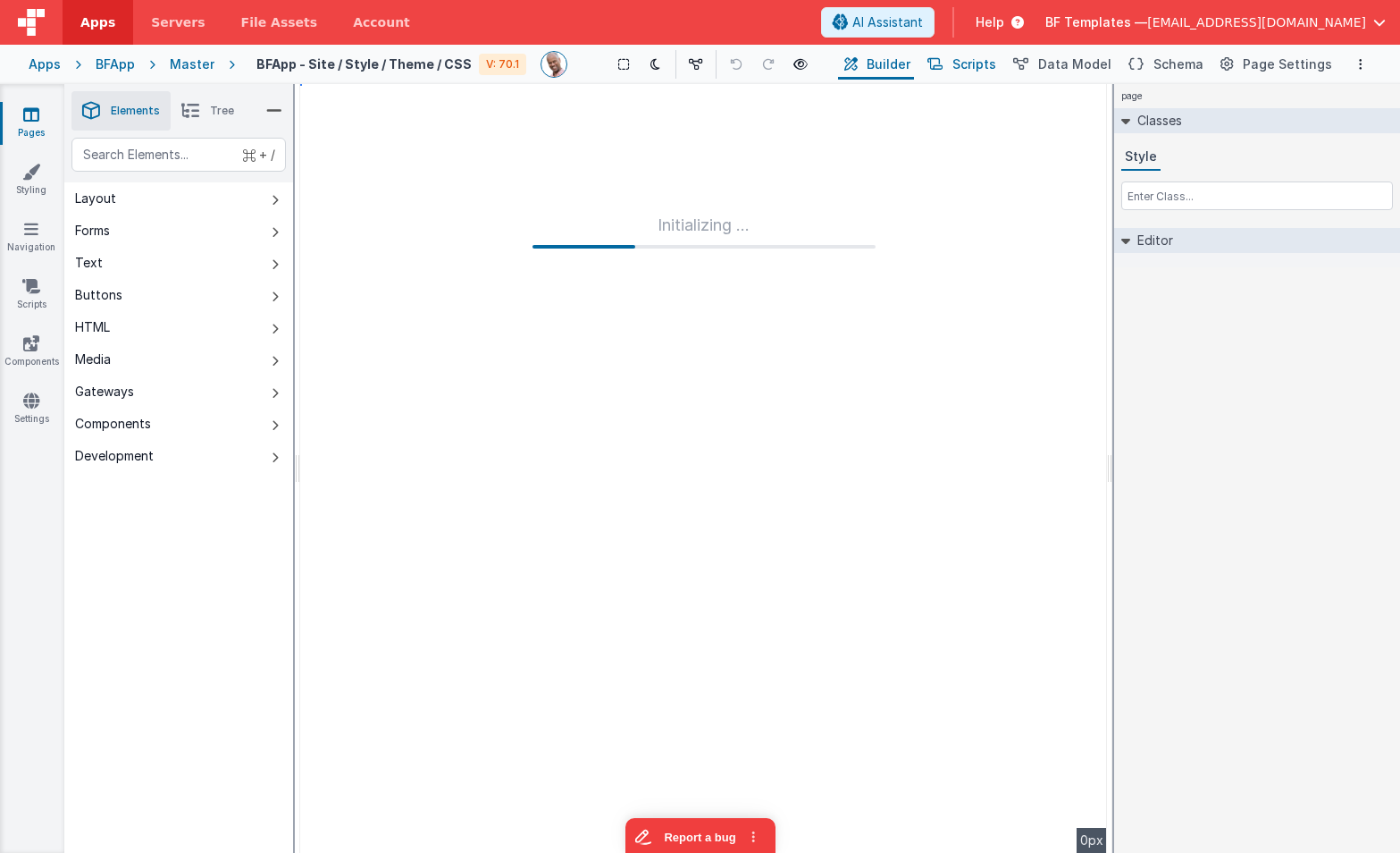
click at [987, 60] on span "Scripts" at bounding box center [974, 64] width 44 height 18
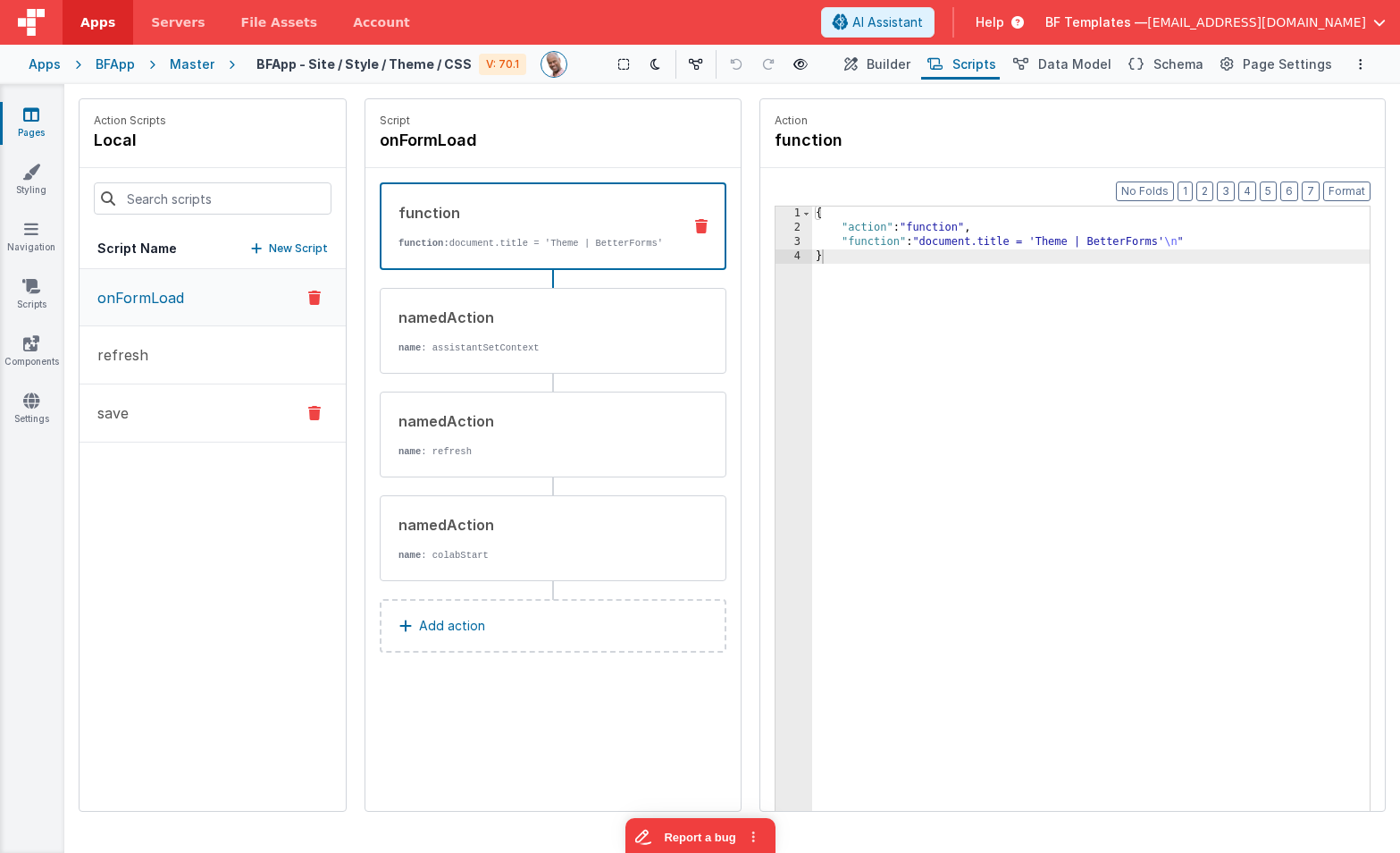
click at [140, 415] on button "save" at bounding box center [213, 414] width 267 height 58
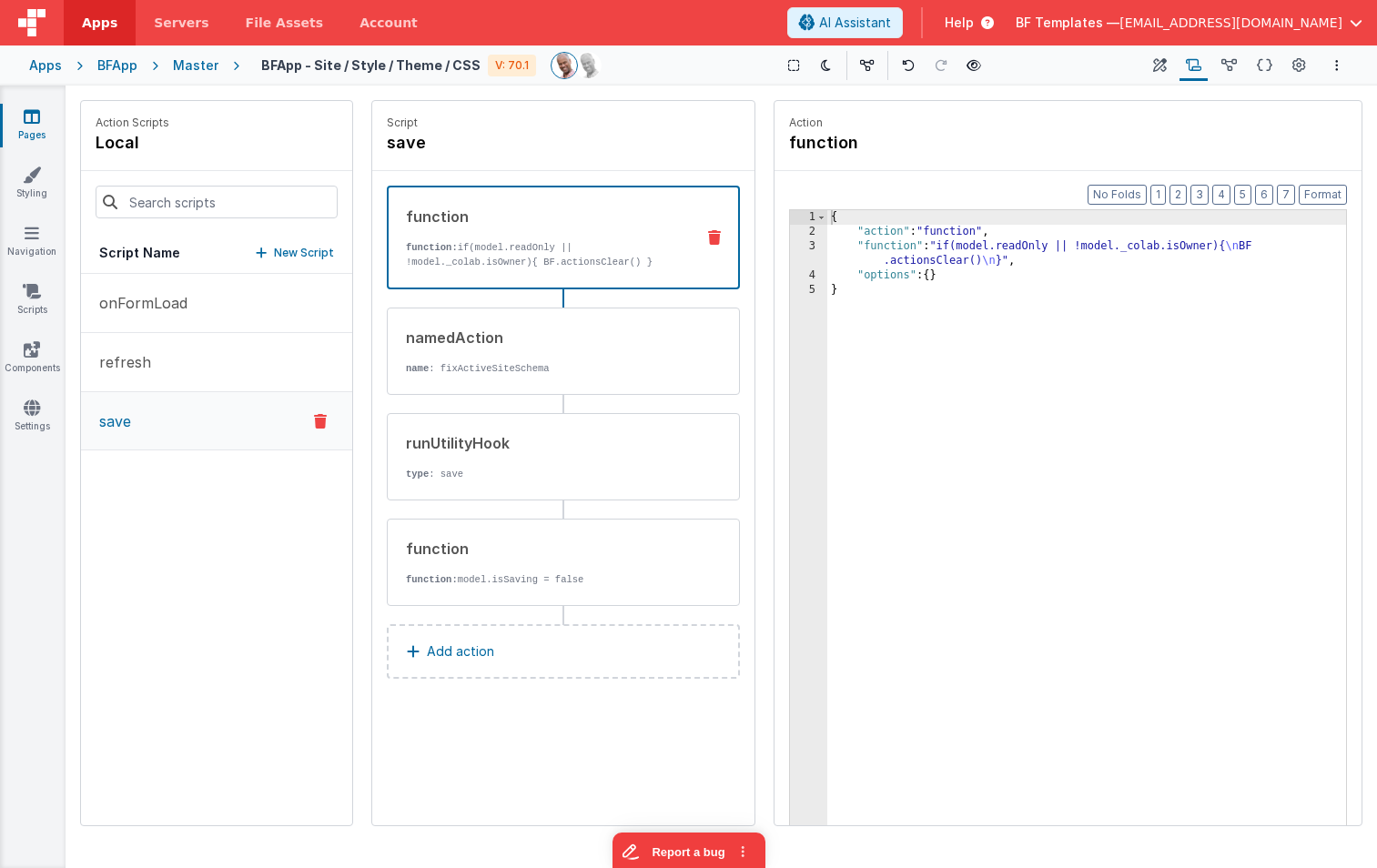
click at [254, 421] on button "save" at bounding box center [217, 422] width 272 height 58
click at [468, 139] on h4 "save" at bounding box center [524, 143] width 273 height 26
click at [442, 140] on input "save" at bounding box center [478, 143] width 182 height 26
type input "save_old"
click at [265, 259] on icon at bounding box center [262, 253] width 11 height 13
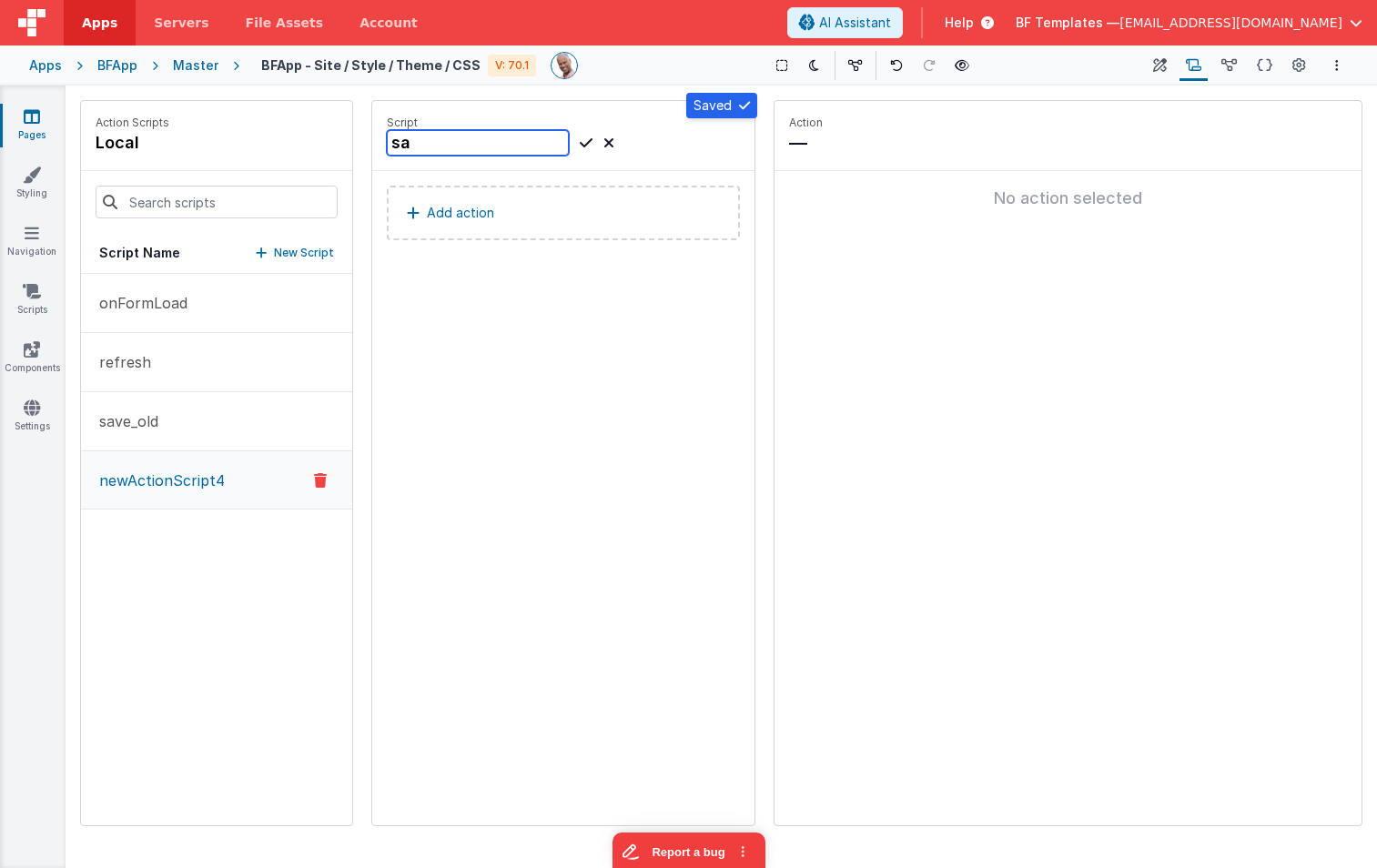
type input "sav"
click at [504, 214] on button "Add action" at bounding box center [564, 213] width 354 height 55
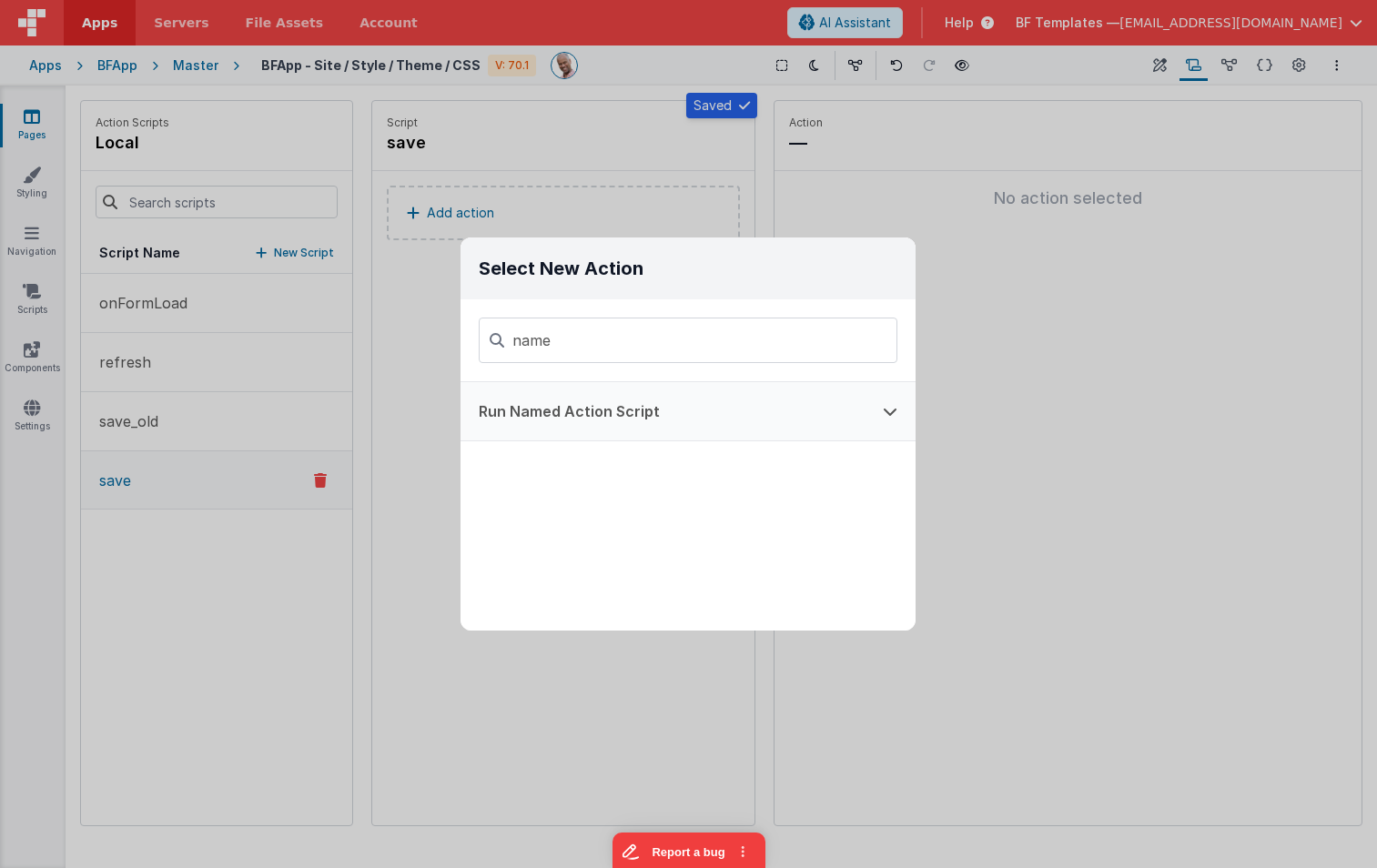
type input "name"
click at [603, 425] on button "Run Named Action Script" at bounding box center [663, 412] width 405 height 58
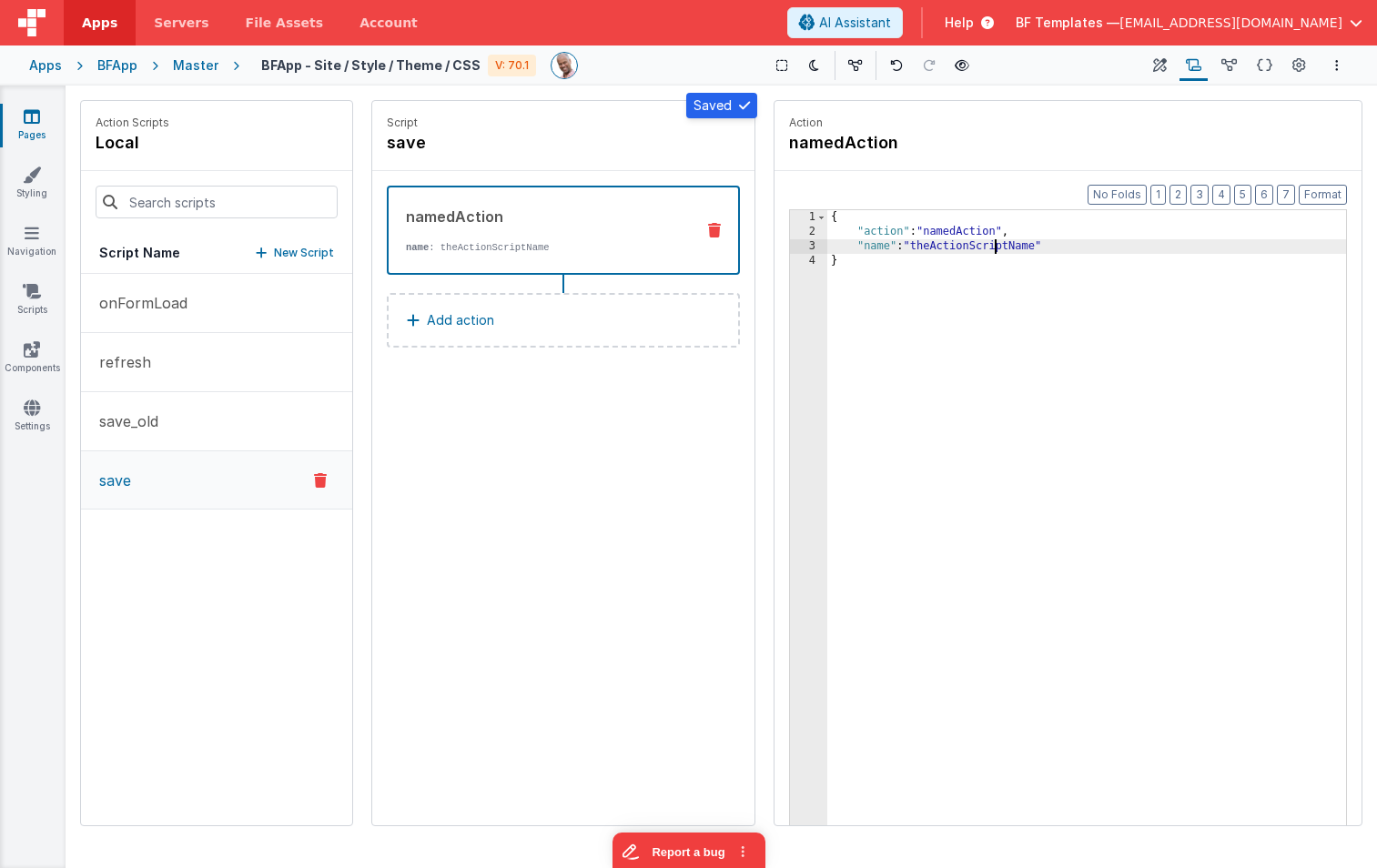
click at [992, 251] on div "{ "action" : "namedAction" , "name" : "theActionScriptName" }" at bounding box center [1086, 560] width 519 height 700
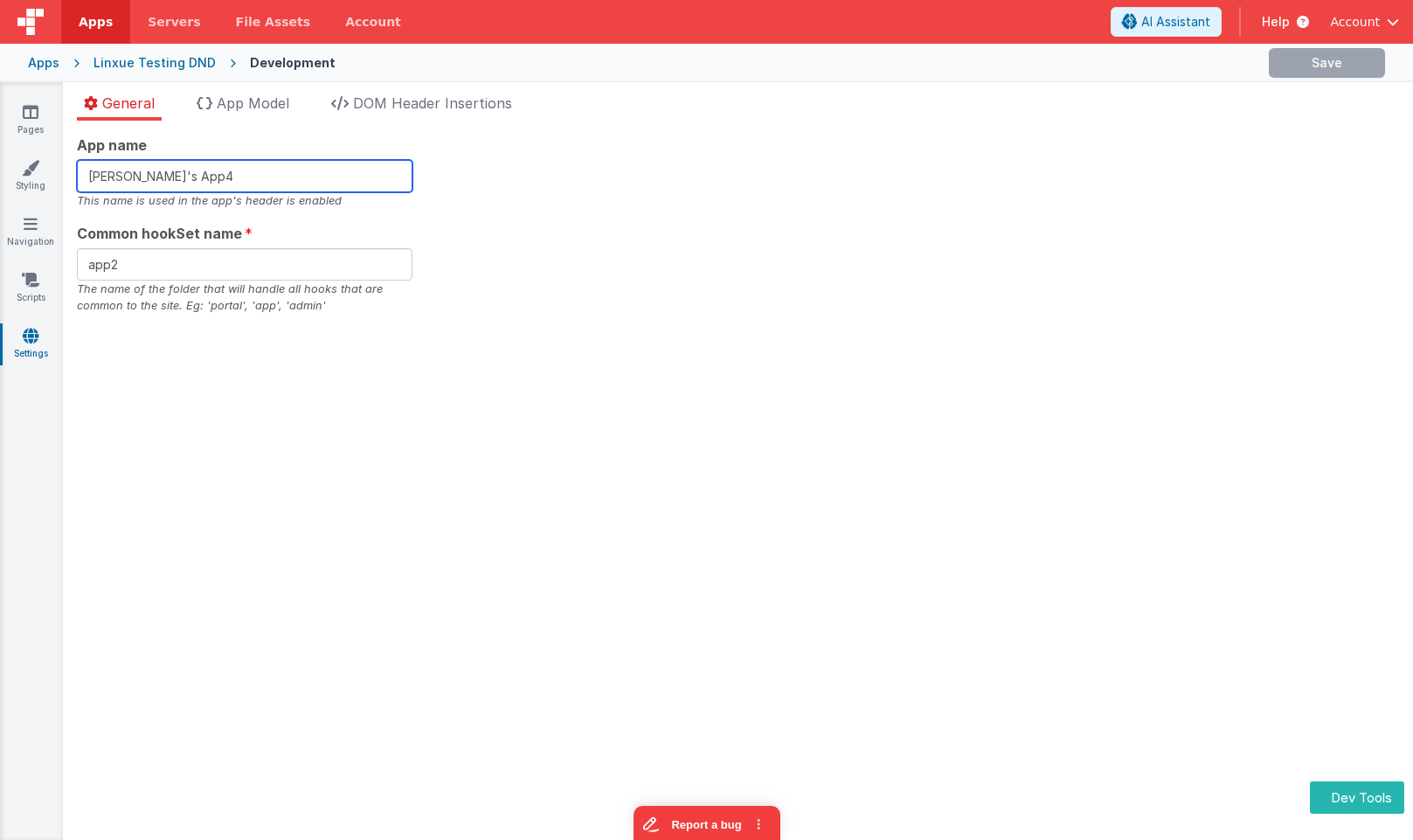
click at [290, 173] on input "[PERSON_NAME]'s App4" at bounding box center [245, 176] width 336 height 32
